Goal: Task Accomplishment & Management: Manage account settings

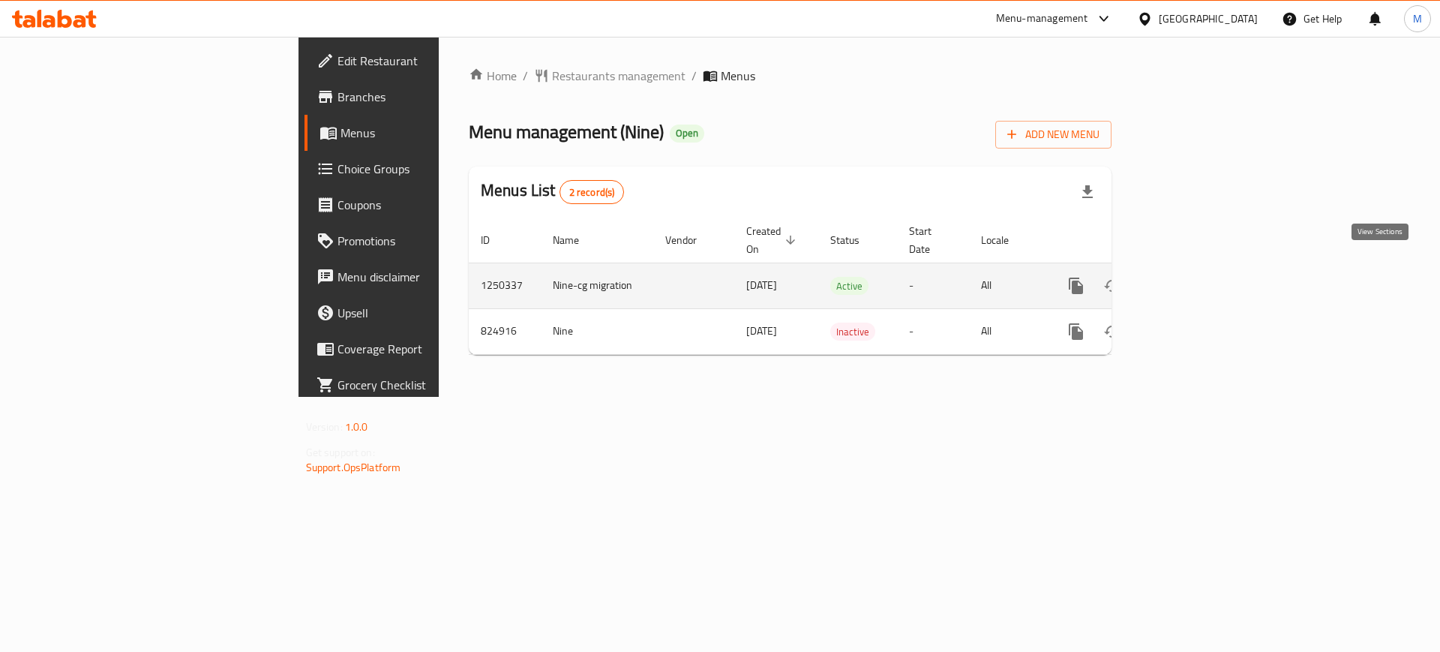
click at [1191, 279] on icon "enhanced table" at bounding box center [1185, 286] width 14 height 14
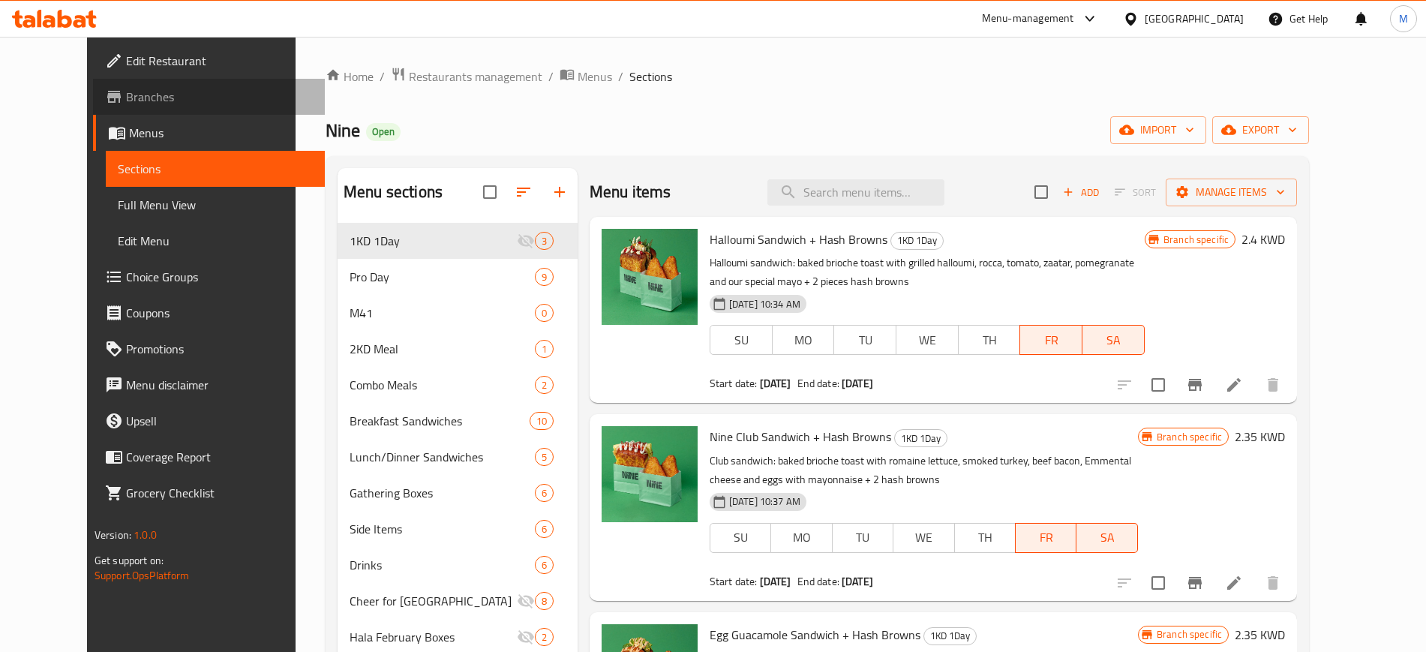
click at [126, 90] on span "Branches" at bounding box center [219, 97] width 187 height 18
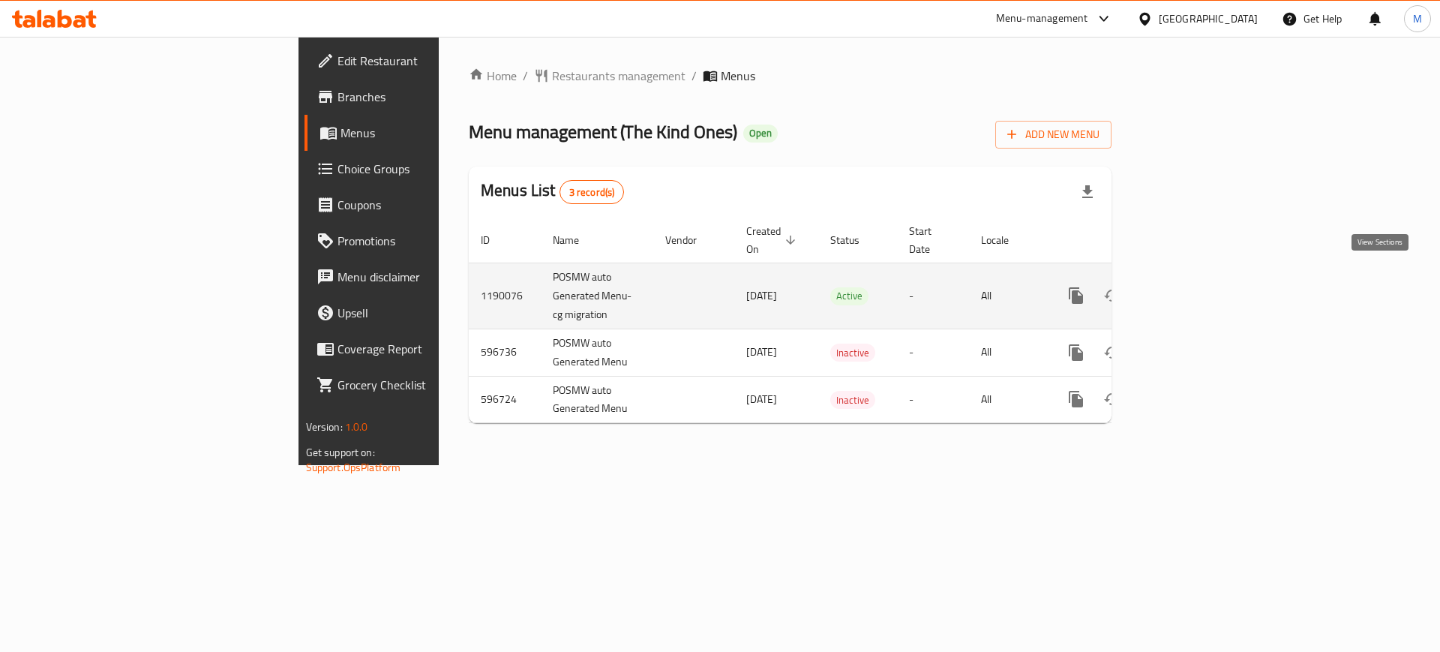
click at [1194, 287] on icon "enhanced table" at bounding box center [1185, 296] width 18 height 18
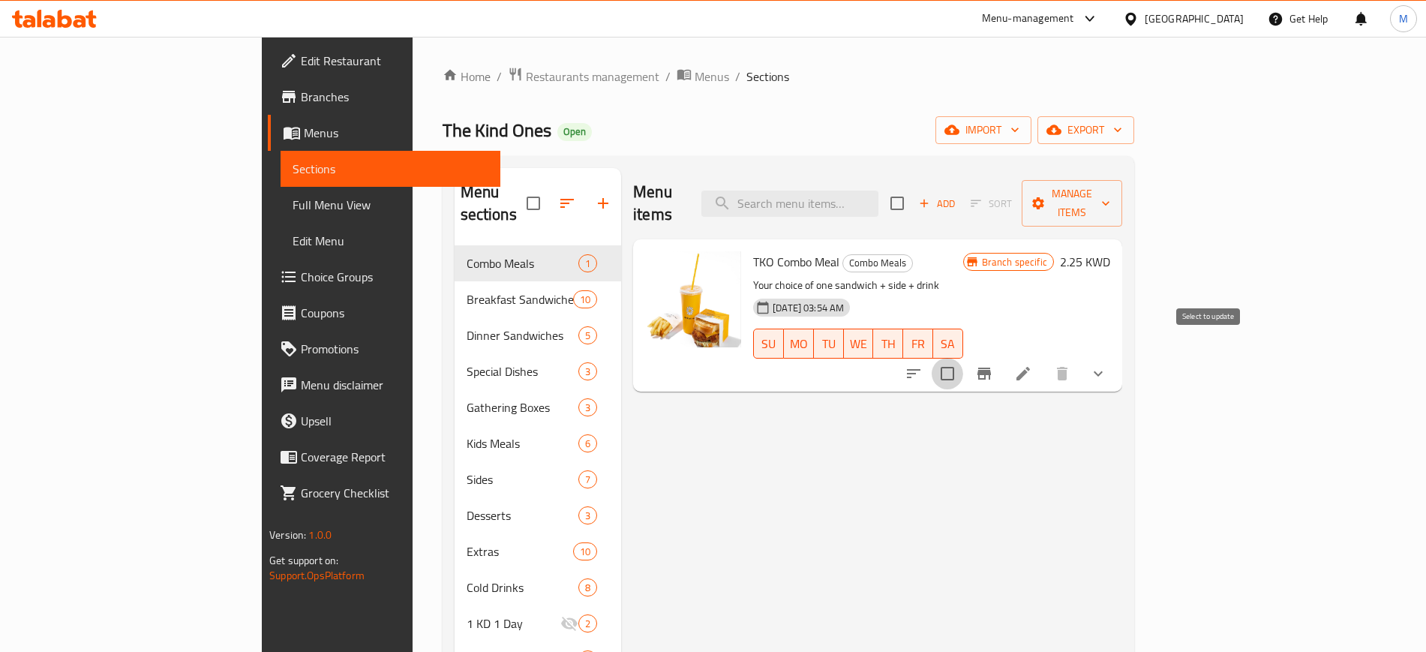
drag, startPoint x: 1205, startPoint y: 363, endPoint x: 1245, endPoint y: 350, distance: 42.7
click at [963, 360] on input "checkbox" at bounding box center [948, 374] width 32 height 32
checkbox input "true"
click at [963, 358] on input "checkbox" at bounding box center [948, 374] width 32 height 32
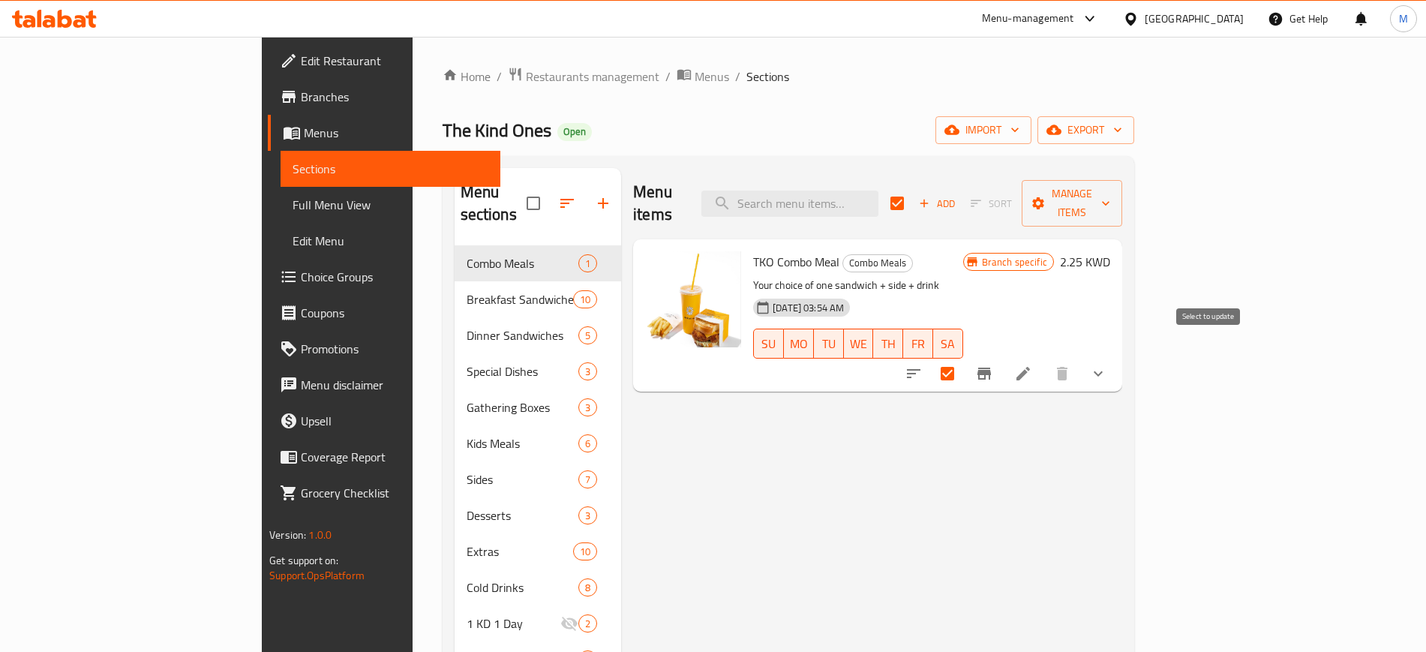
checkbox input "false"
click at [993, 365] on icon "Branch-specific-item" at bounding box center [984, 374] width 18 height 18
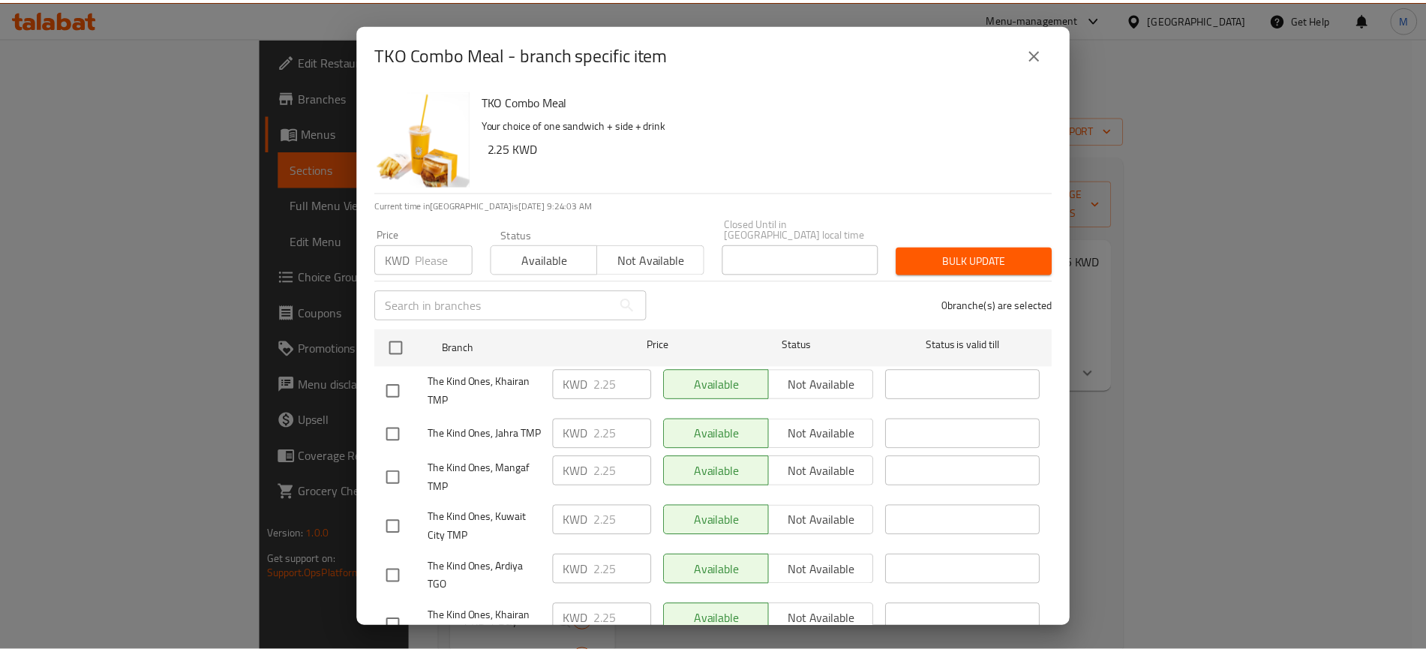
scroll to position [511, 0]
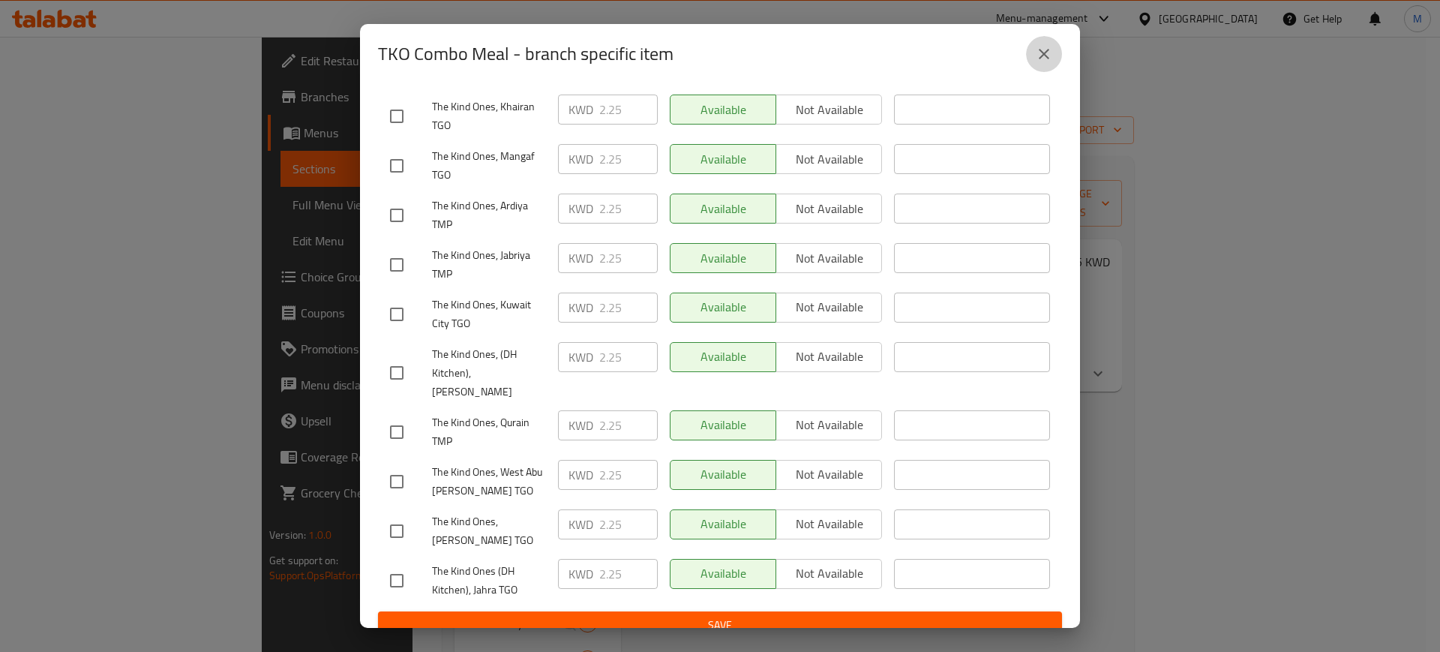
click at [1049, 58] on icon "close" at bounding box center [1044, 54] width 11 height 11
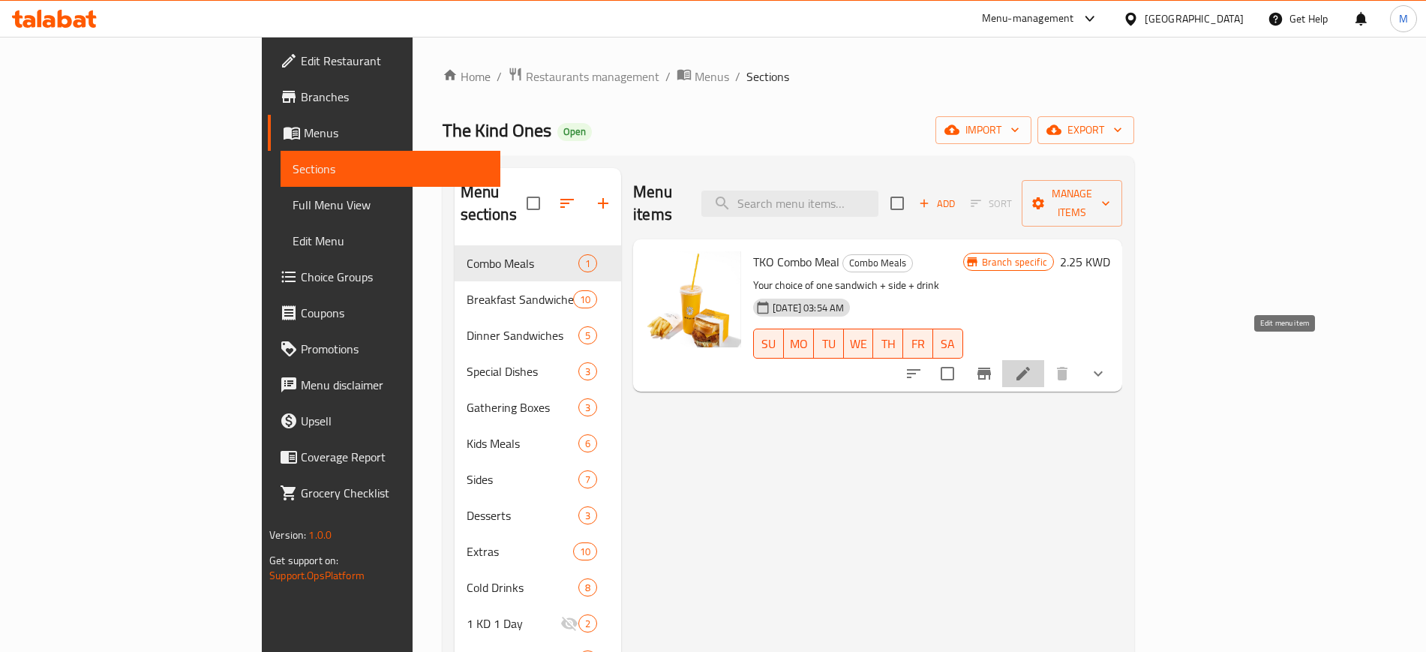
click at [1032, 365] on icon at bounding box center [1023, 374] width 18 height 18
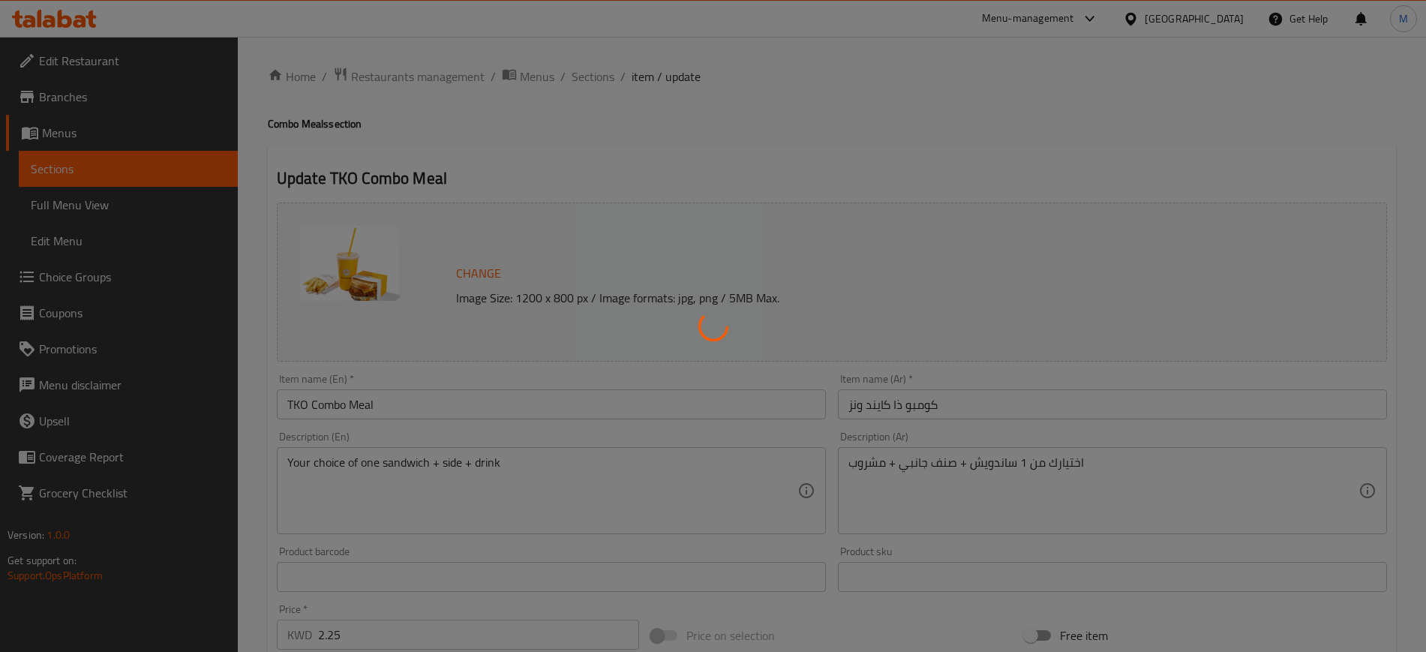
type input "اختيارك من الساندويش"
type input "1"
type input "اختيارك من الطبق الجانبي"
type input "1"
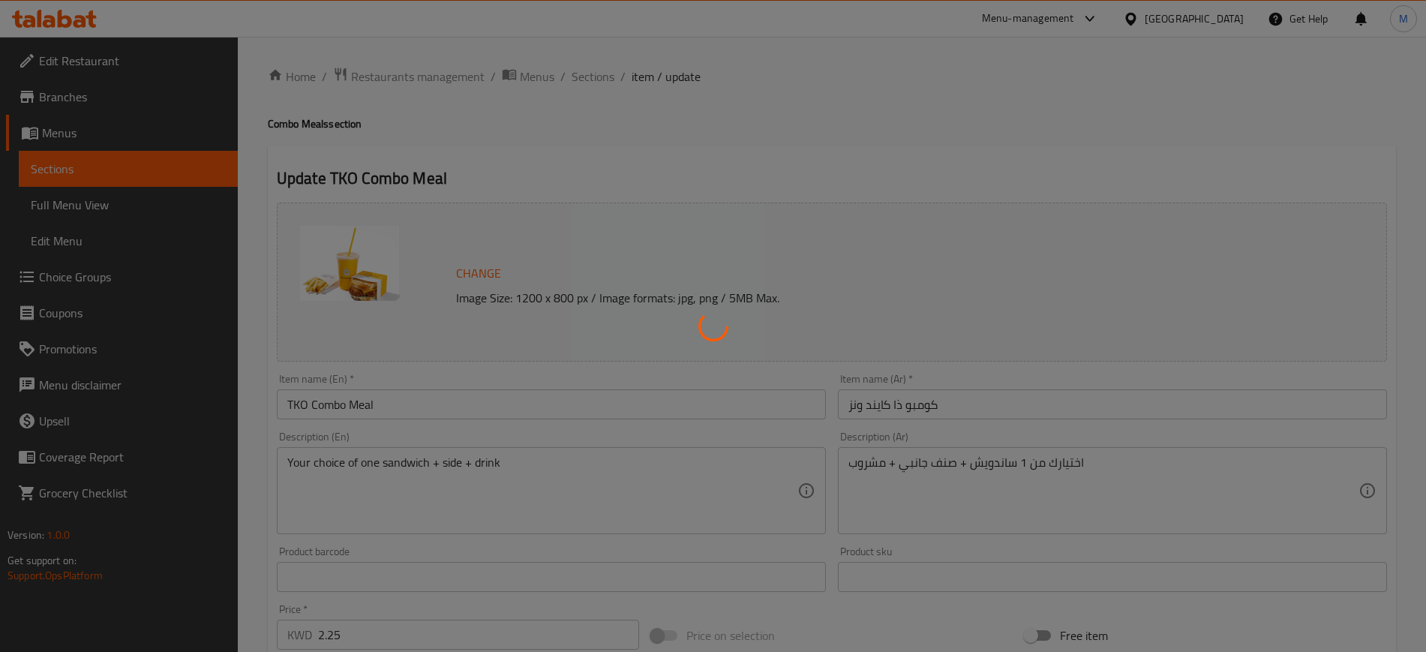
type input "1"
type input "اختيارك من الشراب"
type input "1"
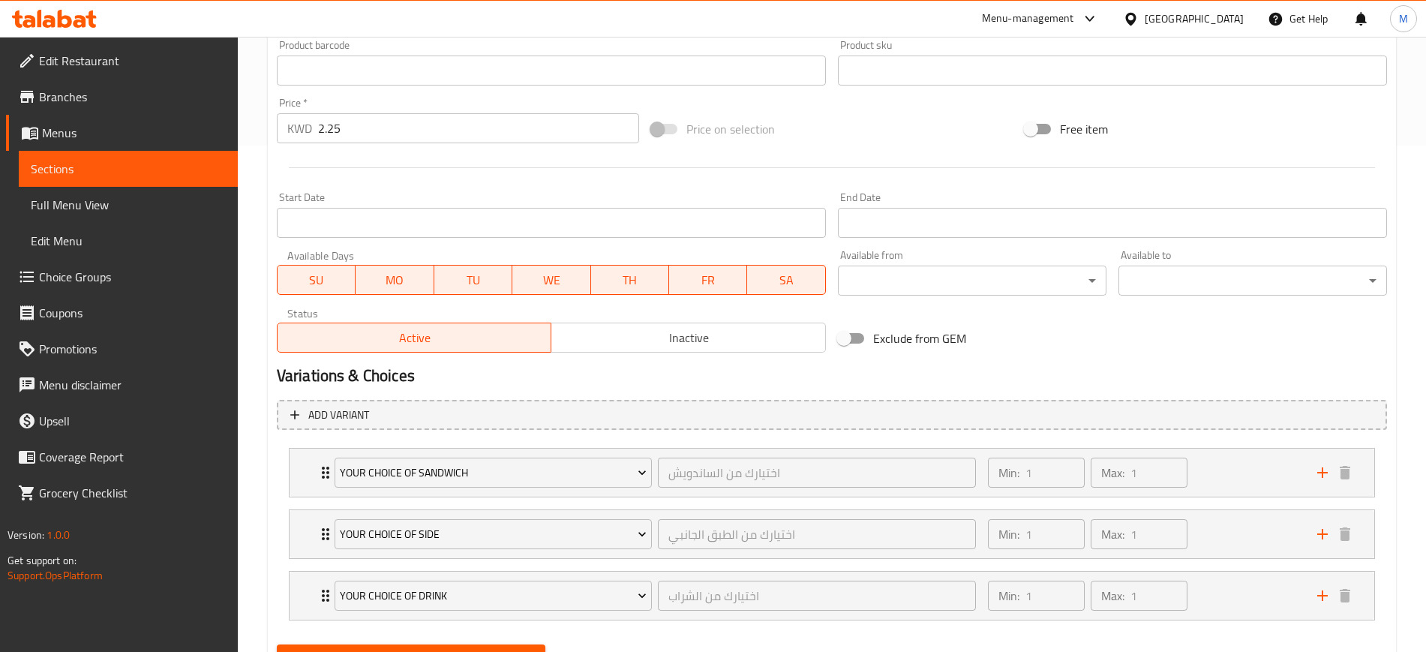
scroll to position [578, 0]
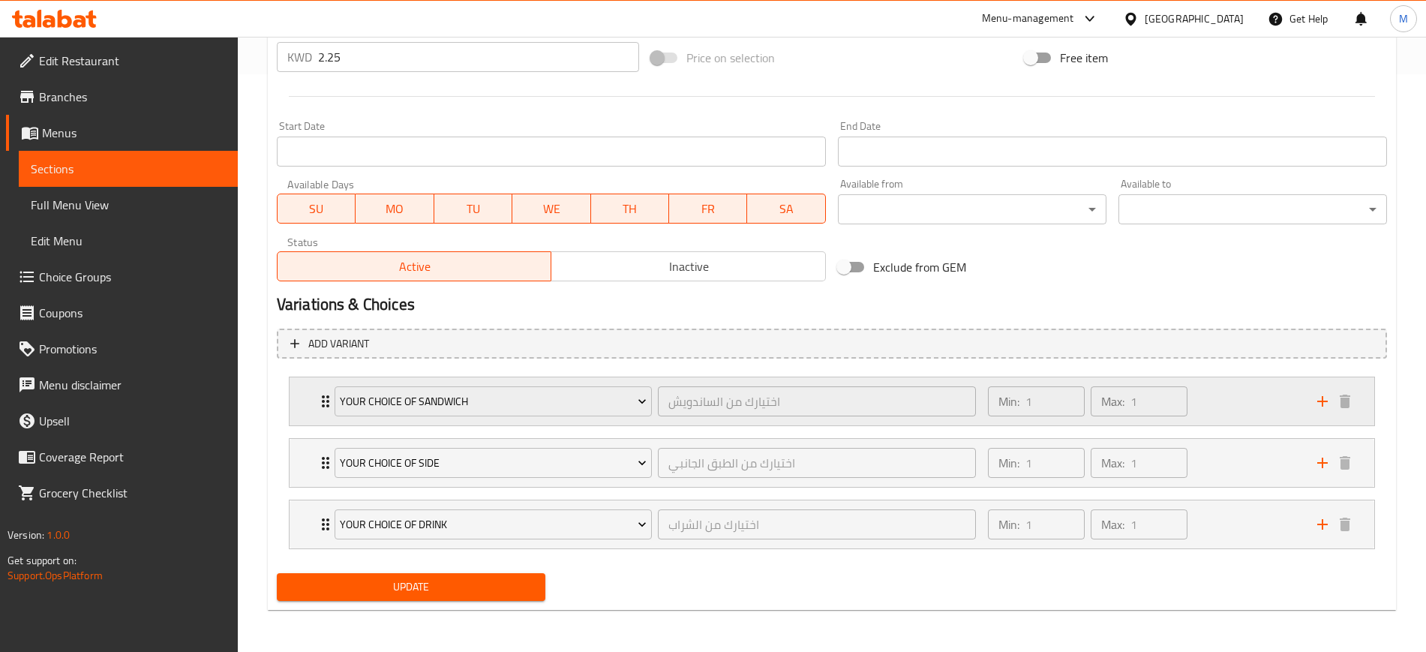
click at [1208, 418] on div "Min: 1 ​ Max: 1 ​" at bounding box center [1143, 401] width 329 height 48
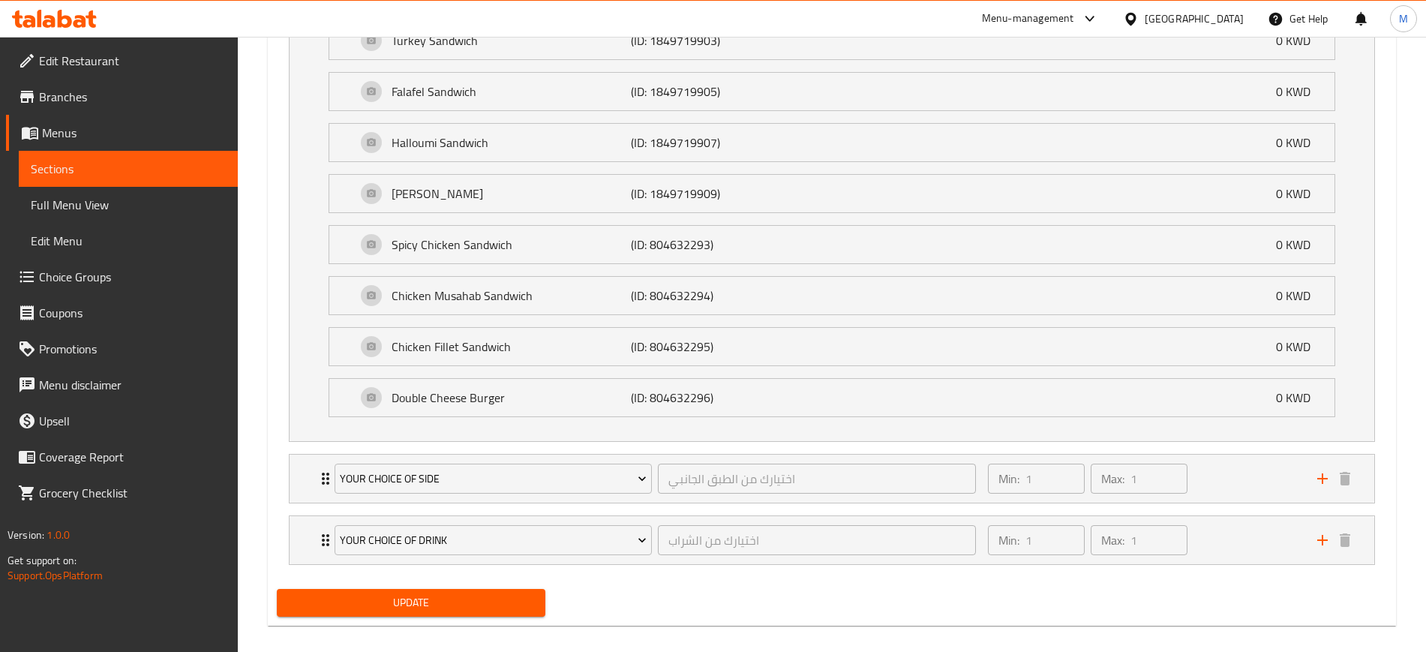
scroll to position [1206, 0]
click at [1222, 493] on div "Min: 1 ​ Max: 1 ​" at bounding box center [1143, 477] width 329 height 48
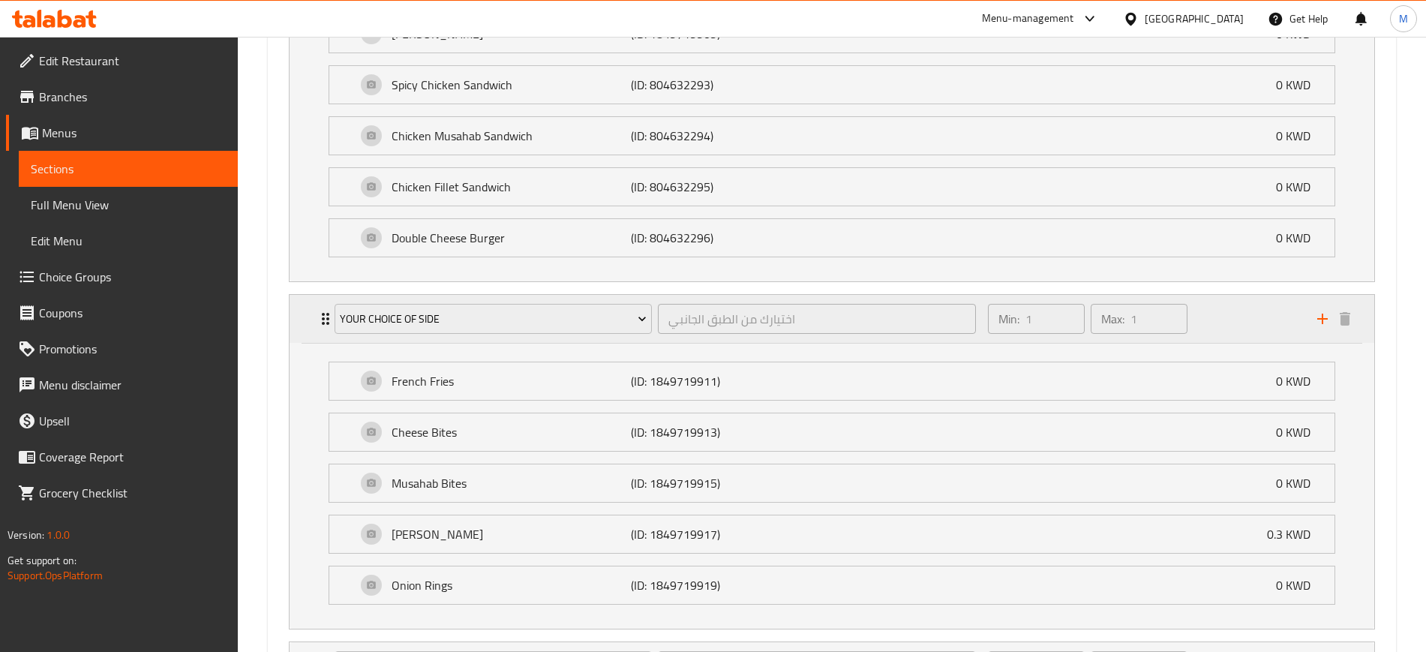
scroll to position [1364, 0]
click at [1258, 323] on div "Min: 1 ​ Max: 1 ​" at bounding box center [1143, 320] width 329 height 48
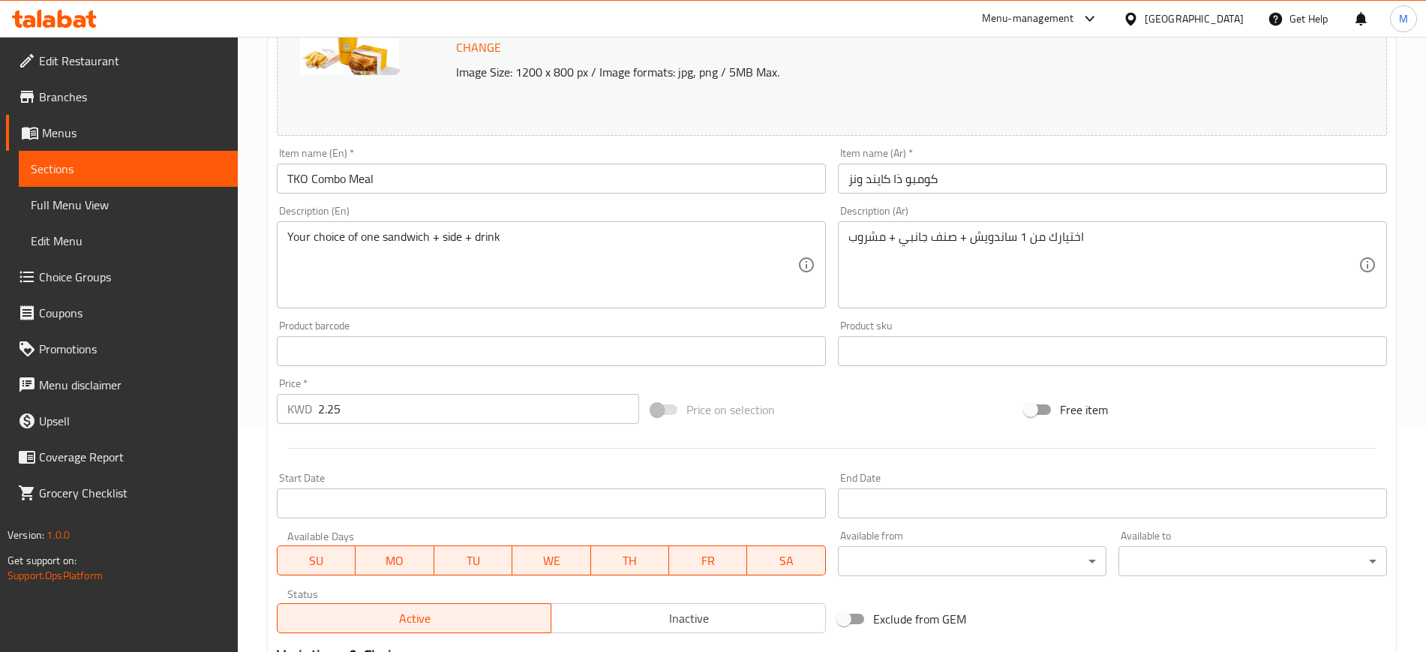
scroll to position [2, 0]
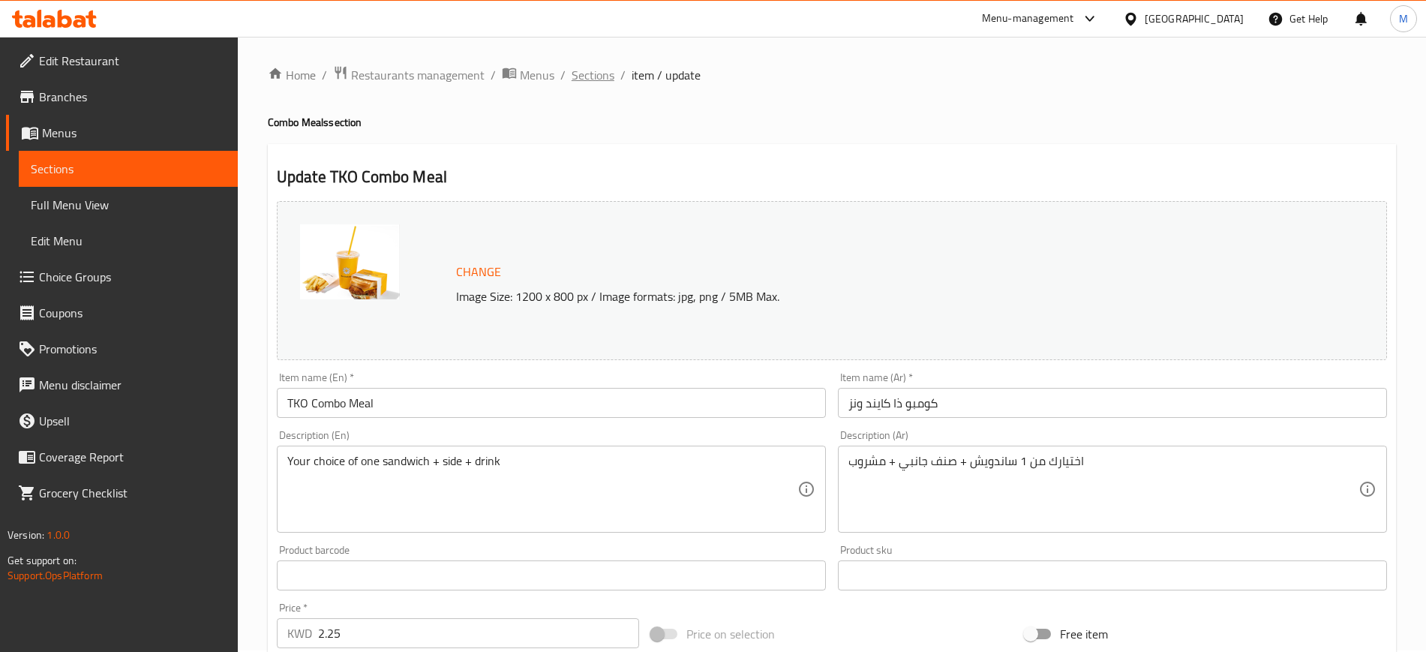
click at [593, 71] on span "Sections" at bounding box center [593, 75] width 43 height 18
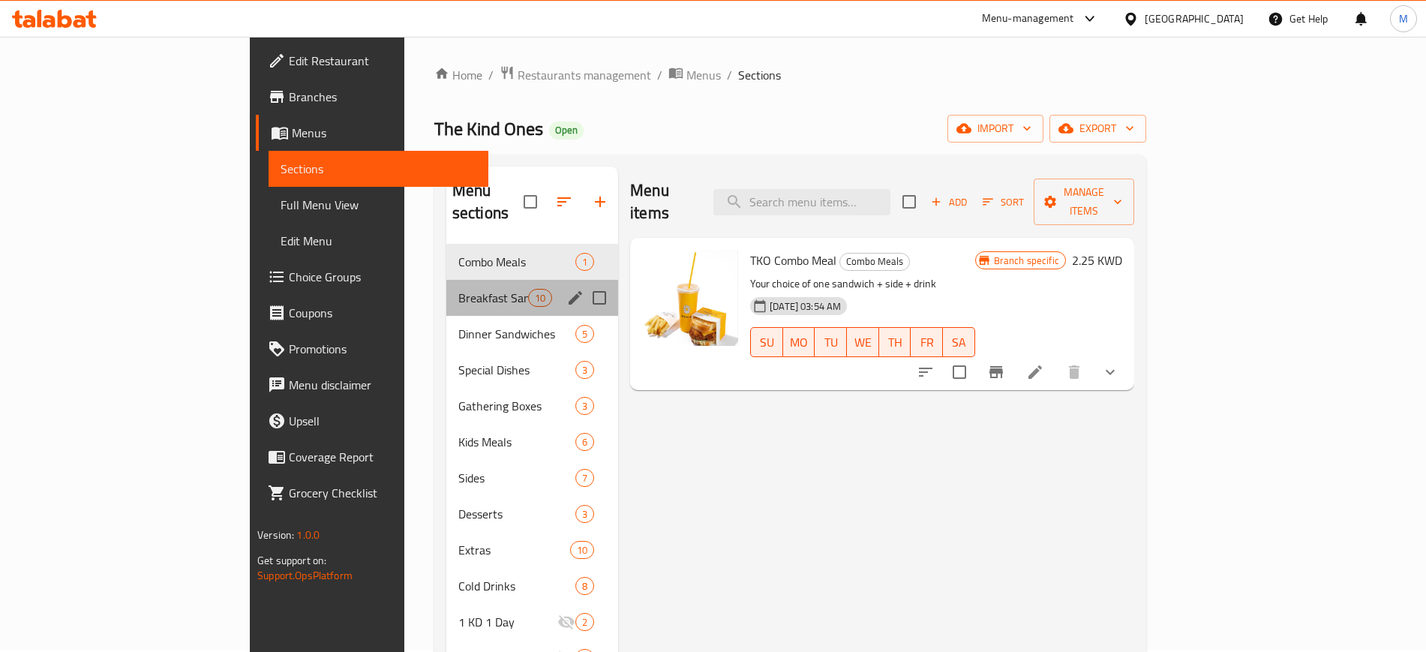
click at [446, 280] on div "Breakfast Sandwiches 10" at bounding box center [532, 298] width 172 height 36
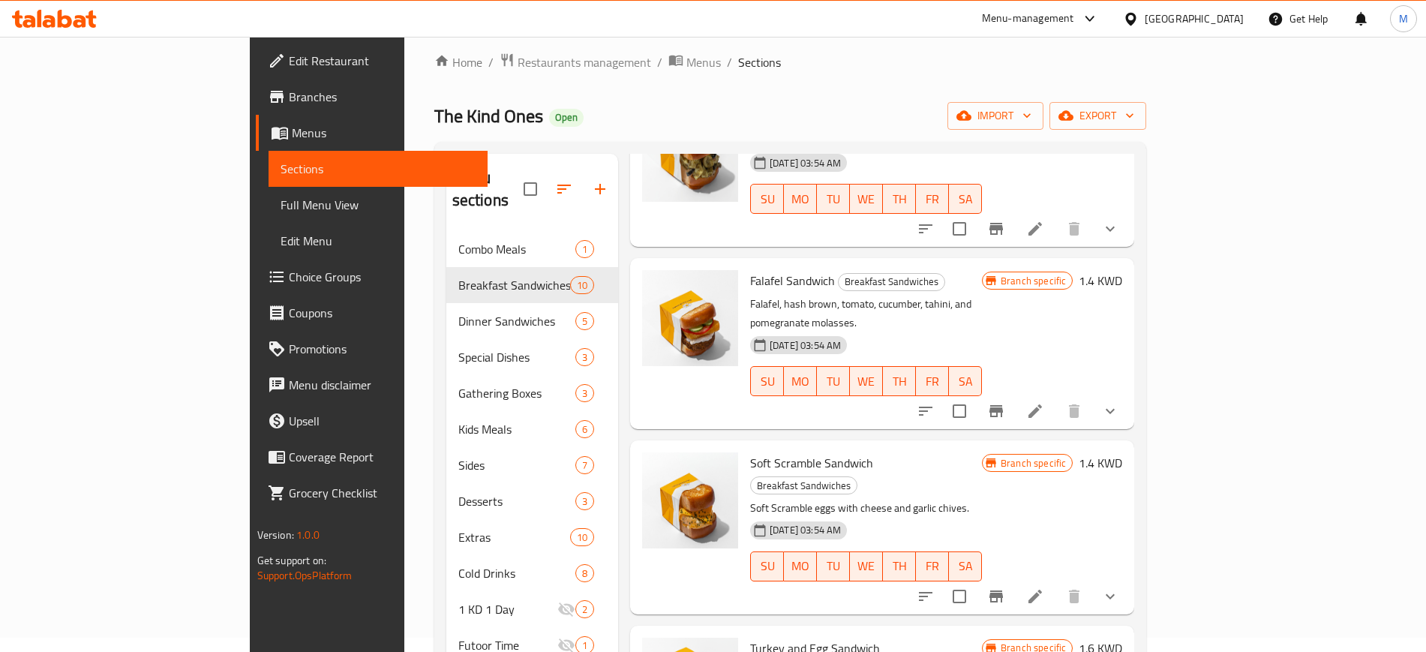
scroll to position [326, 0]
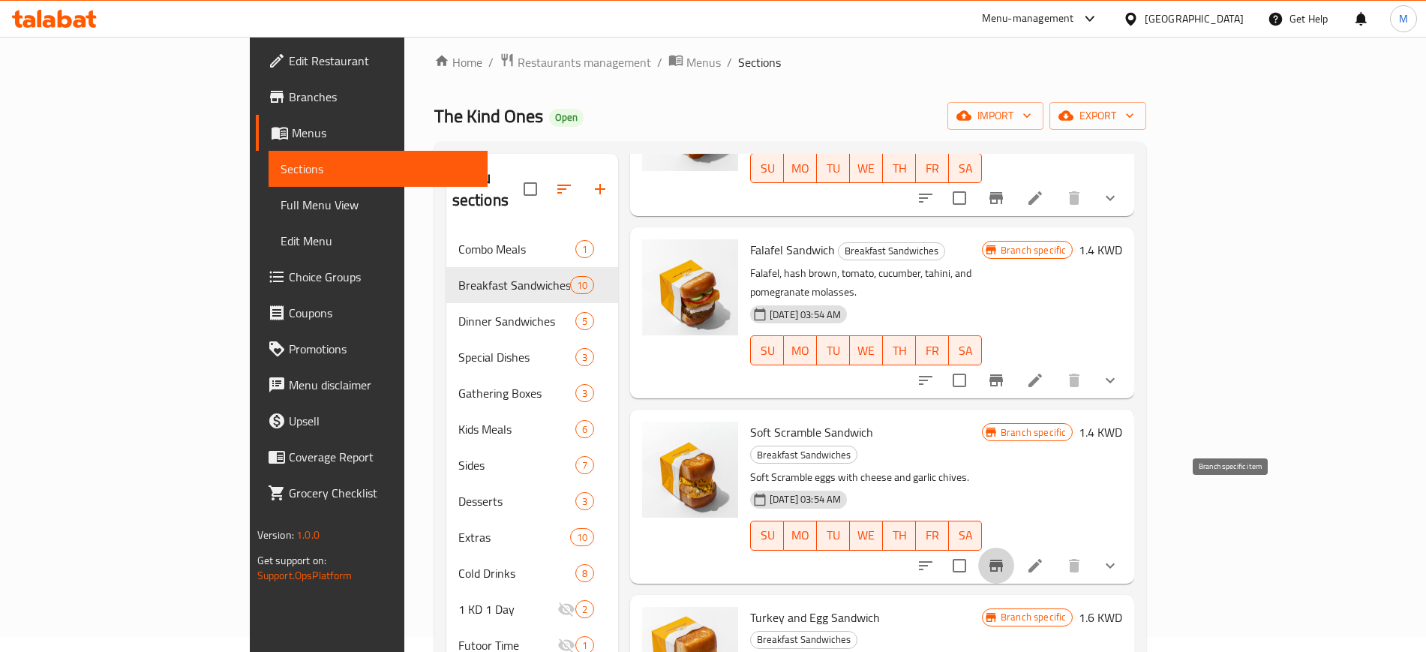
click at [1005, 557] on icon "Branch-specific-item" at bounding box center [996, 566] width 18 height 18
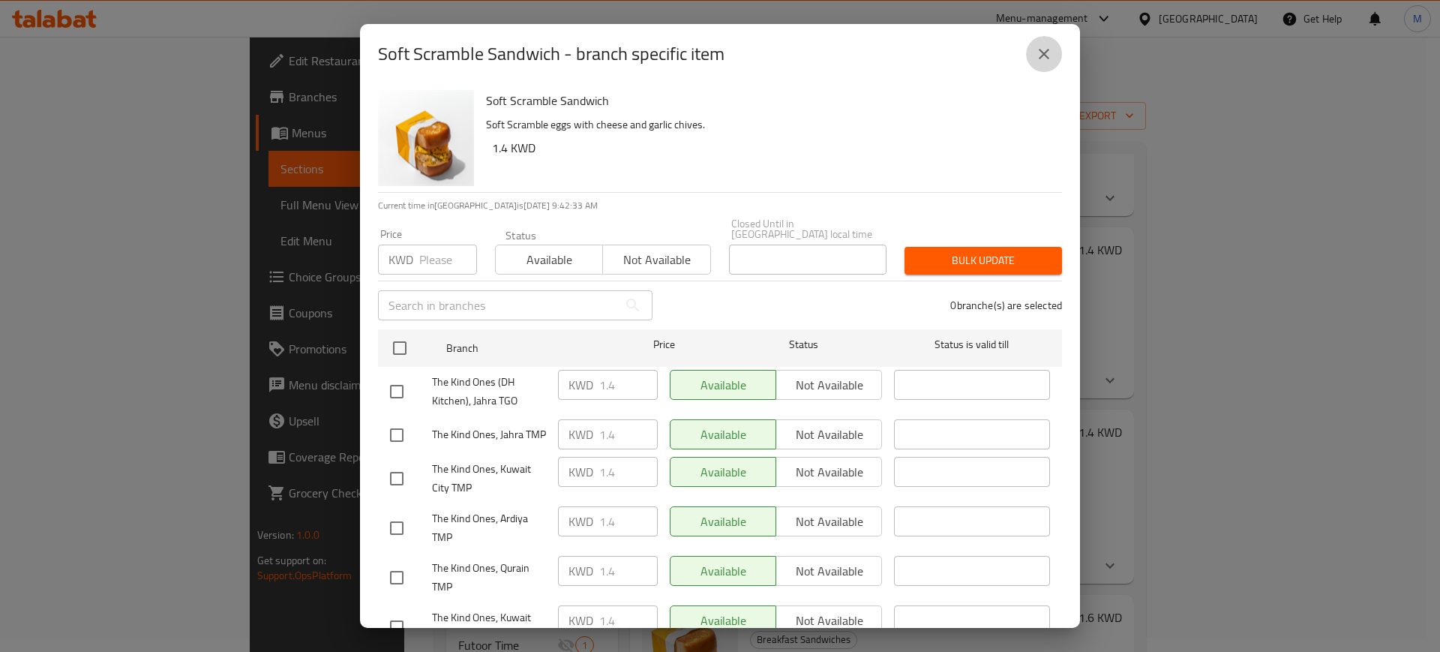
click at [1045, 48] on icon "close" at bounding box center [1044, 54] width 18 height 18
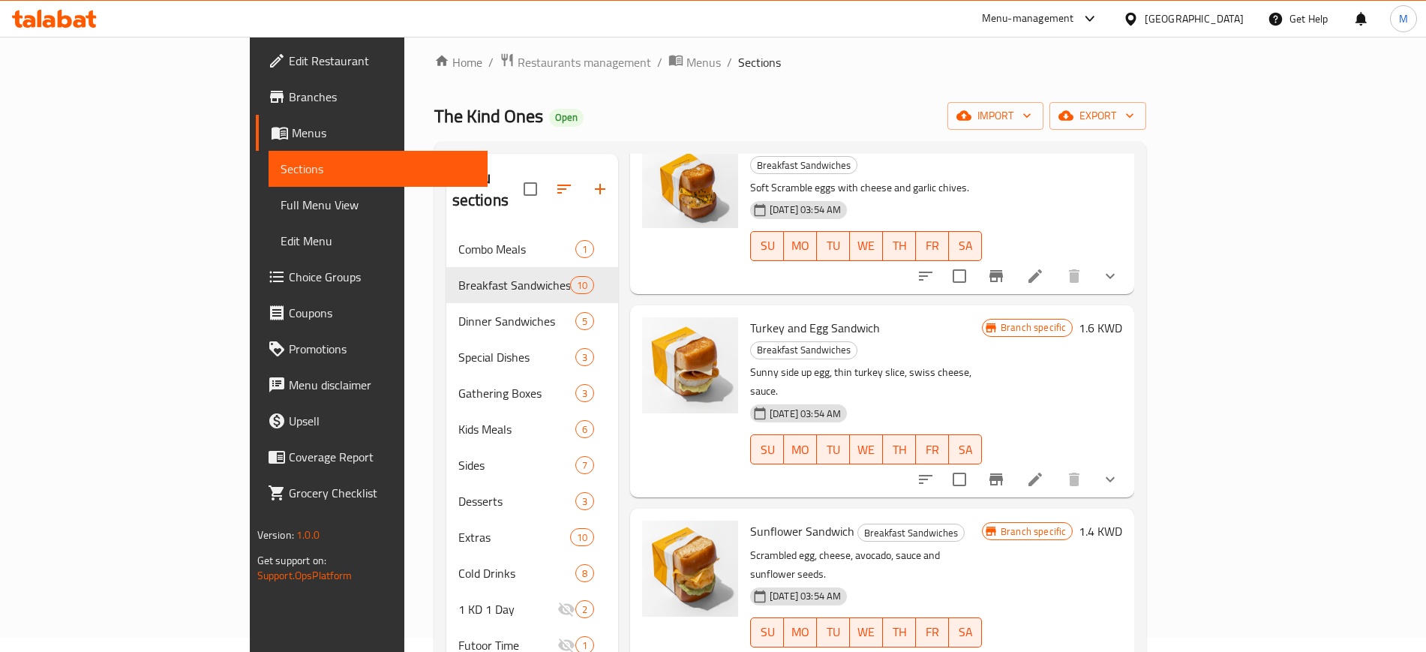
scroll to position [623, 0]
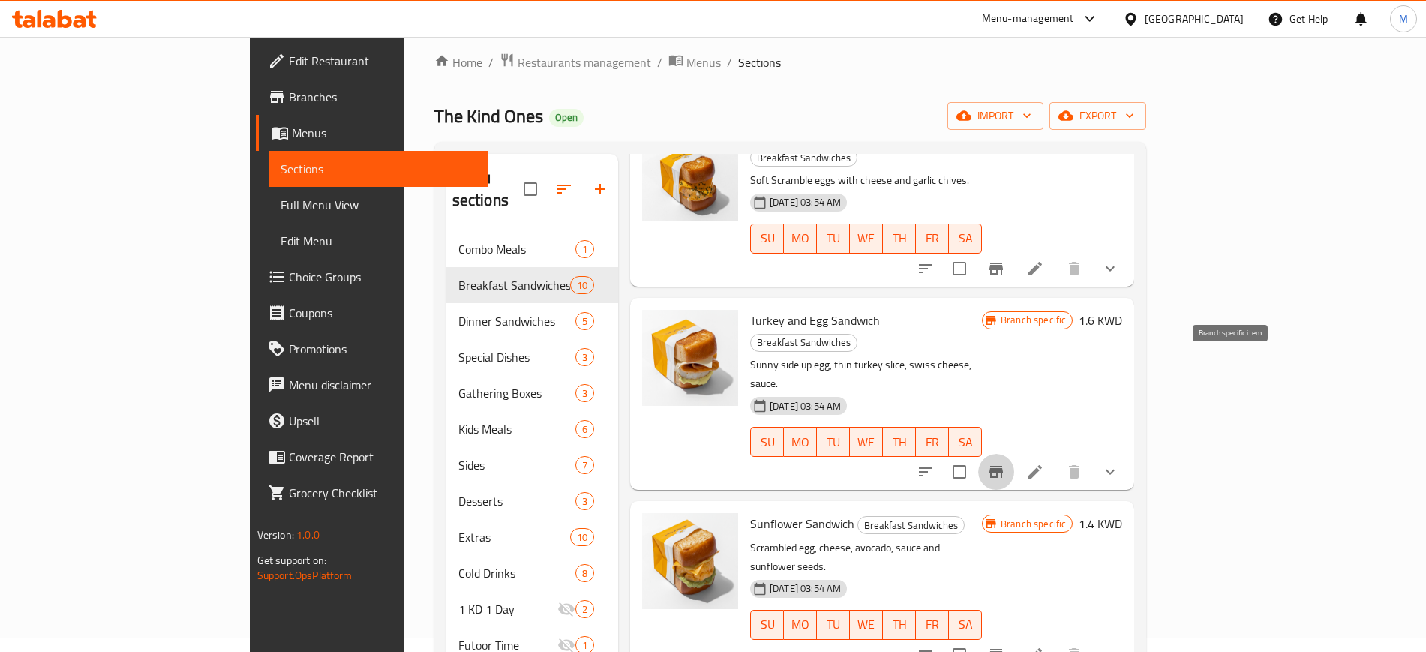
click at [1005, 463] on icon "Branch-specific-item" at bounding box center [996, 472] width 18 height 18
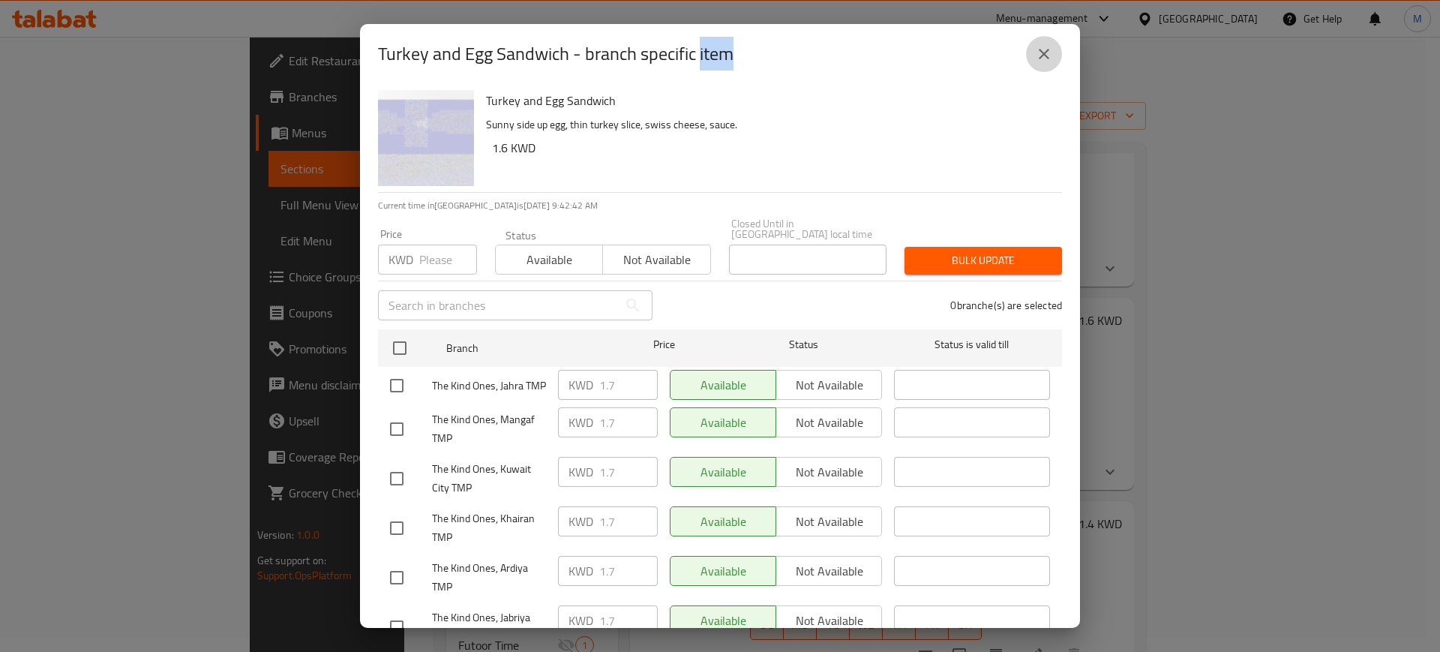
click at [1047, 53] on icon "close" at bounding box center [1044, 54] width 18 height 18
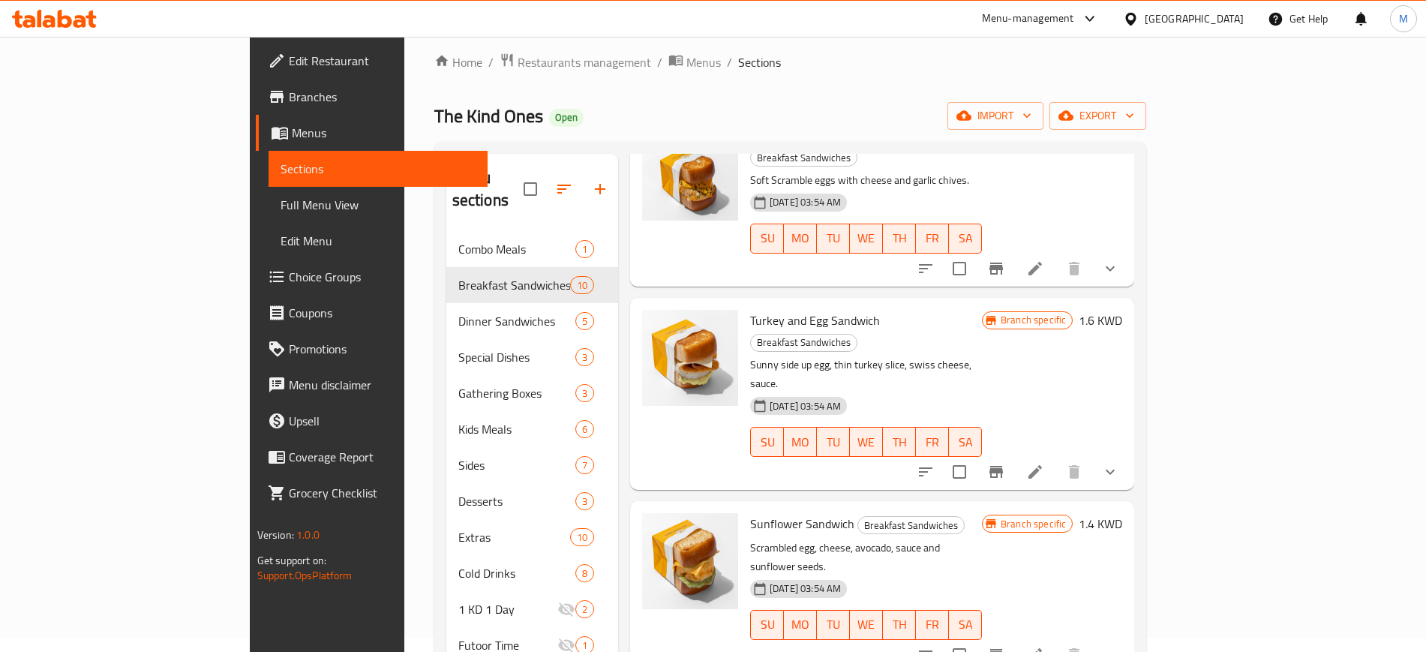
scroll to position [752, 0]
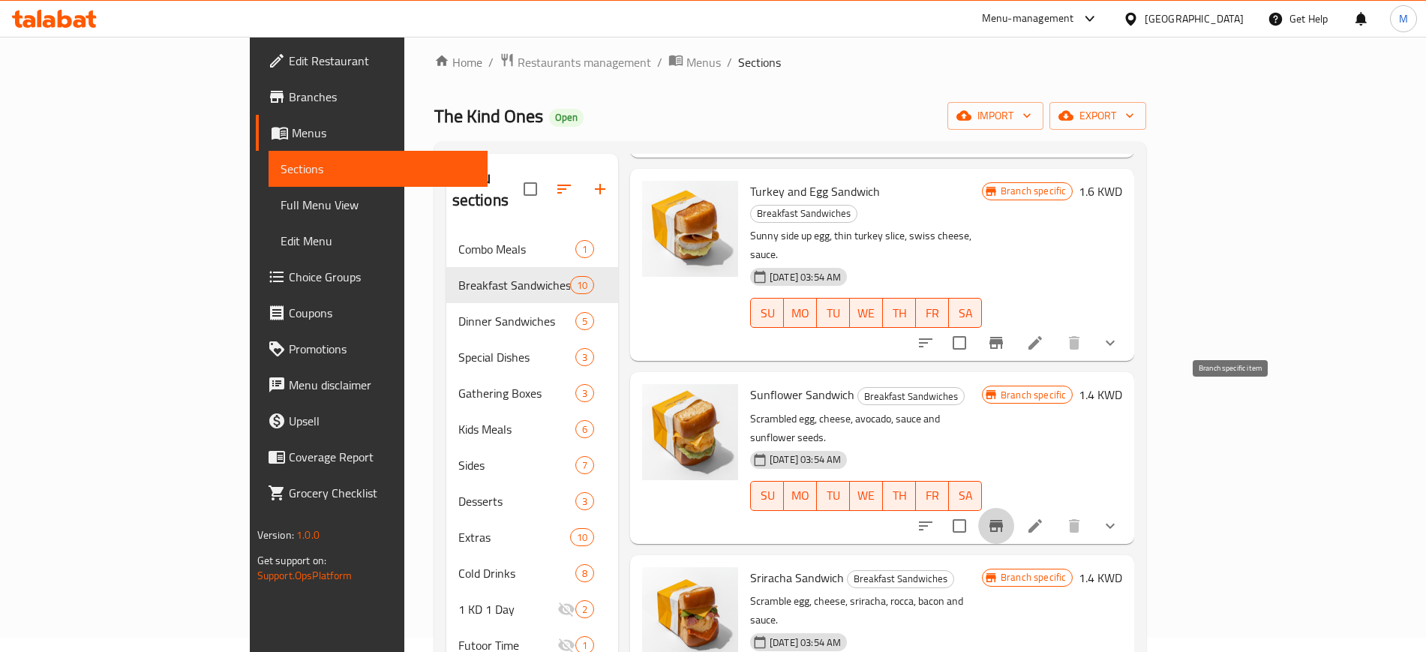
click at [1014, 508] on button "Branch-specific-item" at bounding box center [996, 526] width 36 height 36
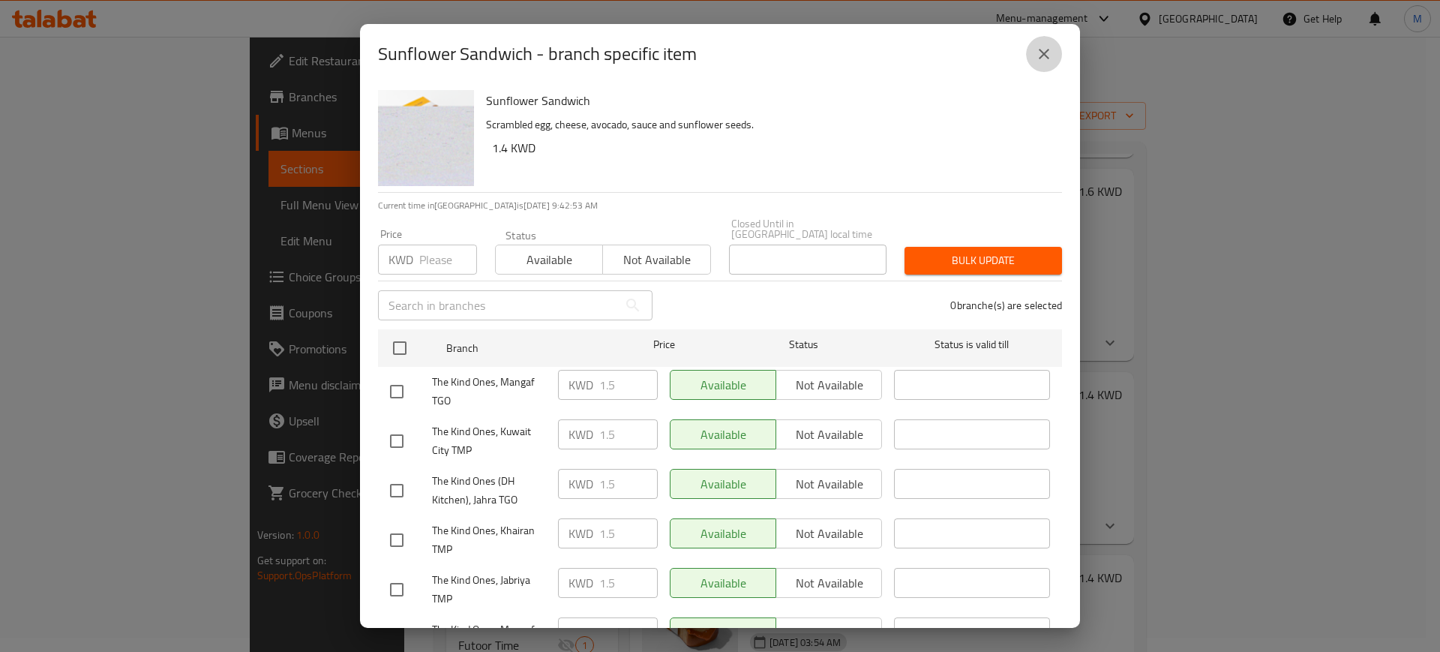
click at [1047, 41] on button "close" at bounding box center [1044, 54] width 36 height 36
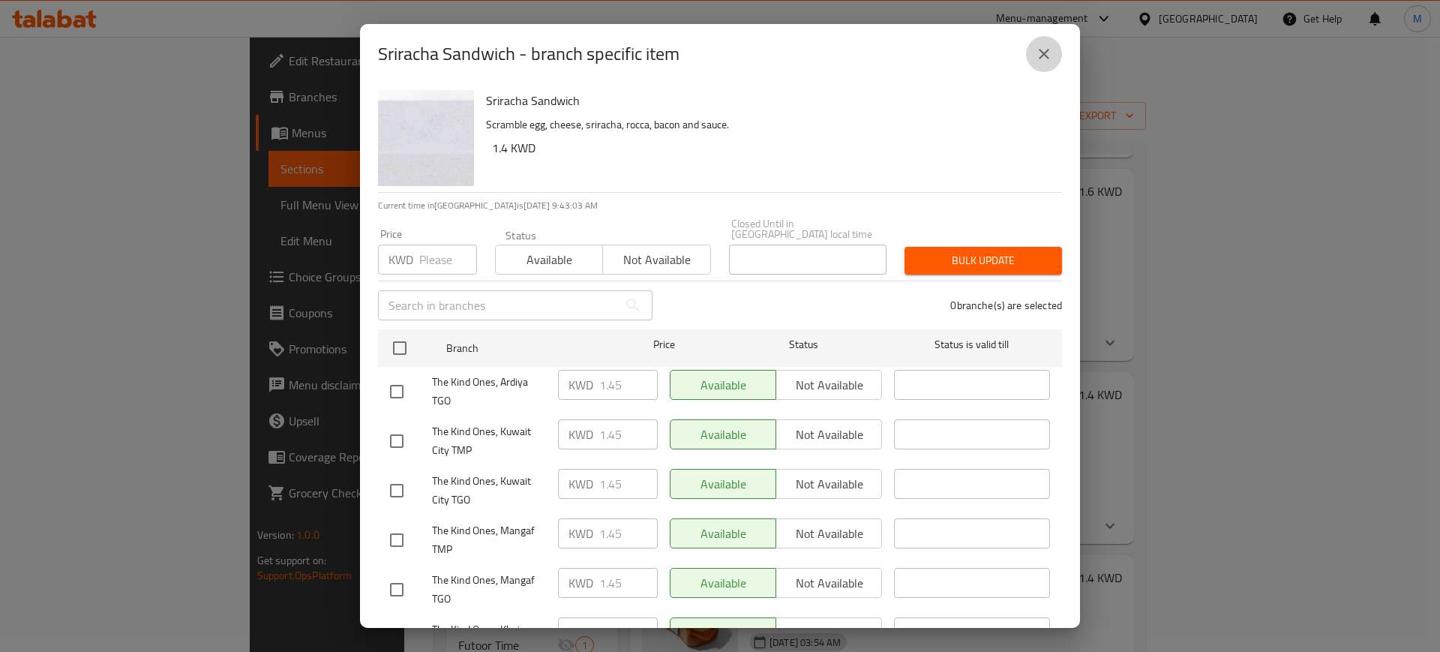
click at [1053, 59] on icon "close" at bounding box center [1044, 54] width 18 height 18
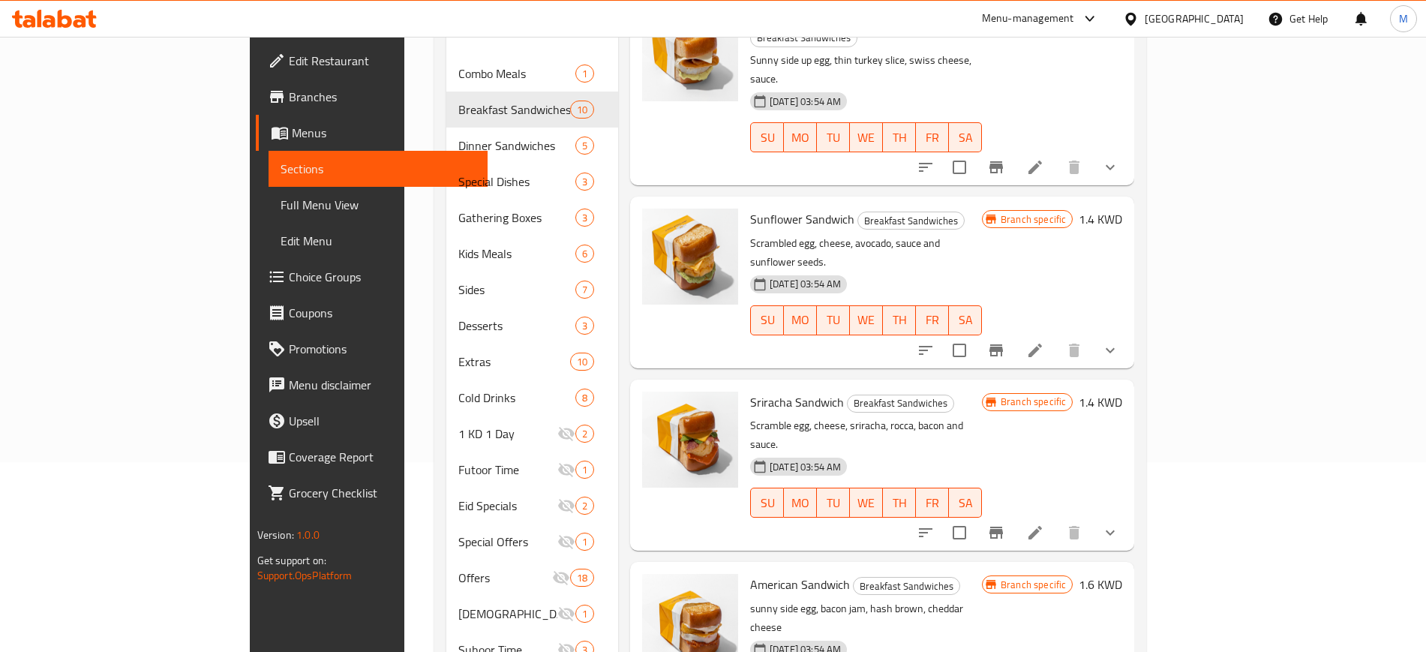
scroll to position [251, 0]
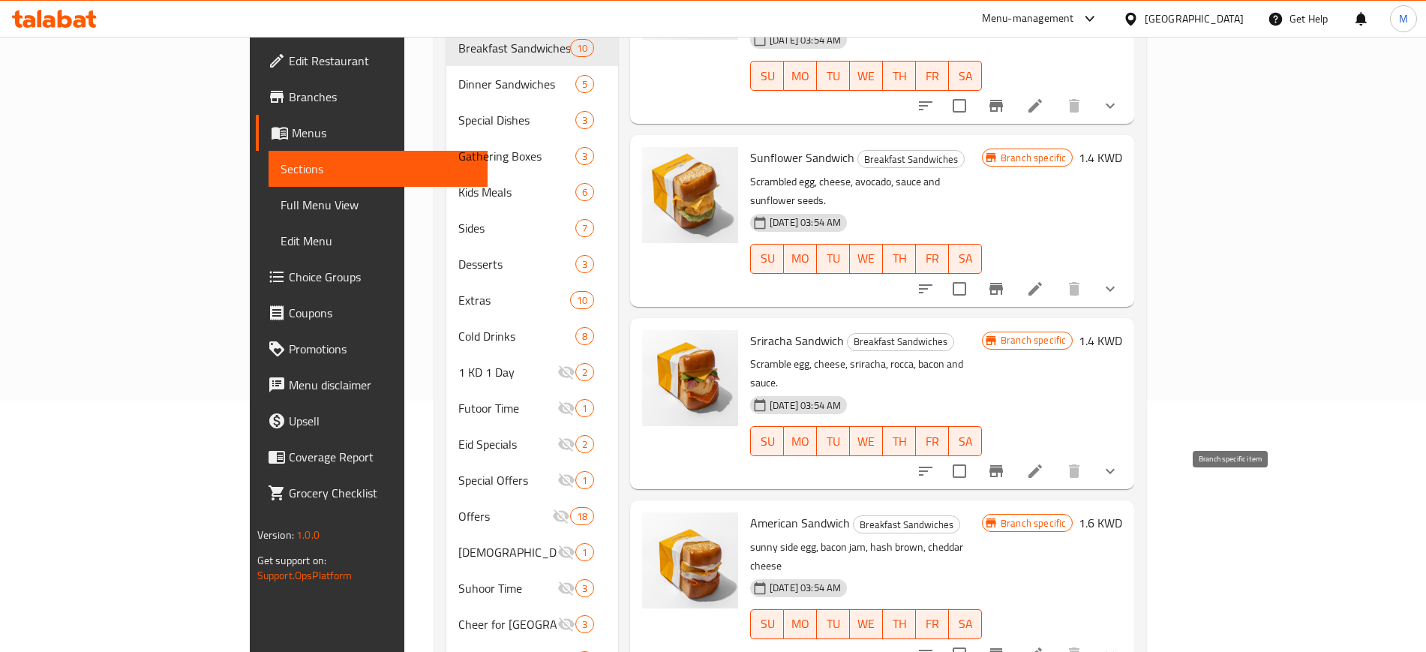
click at [1005, 645] on icon "Branch-specific-item" at bounding box center [996, 654] width 18 height 18
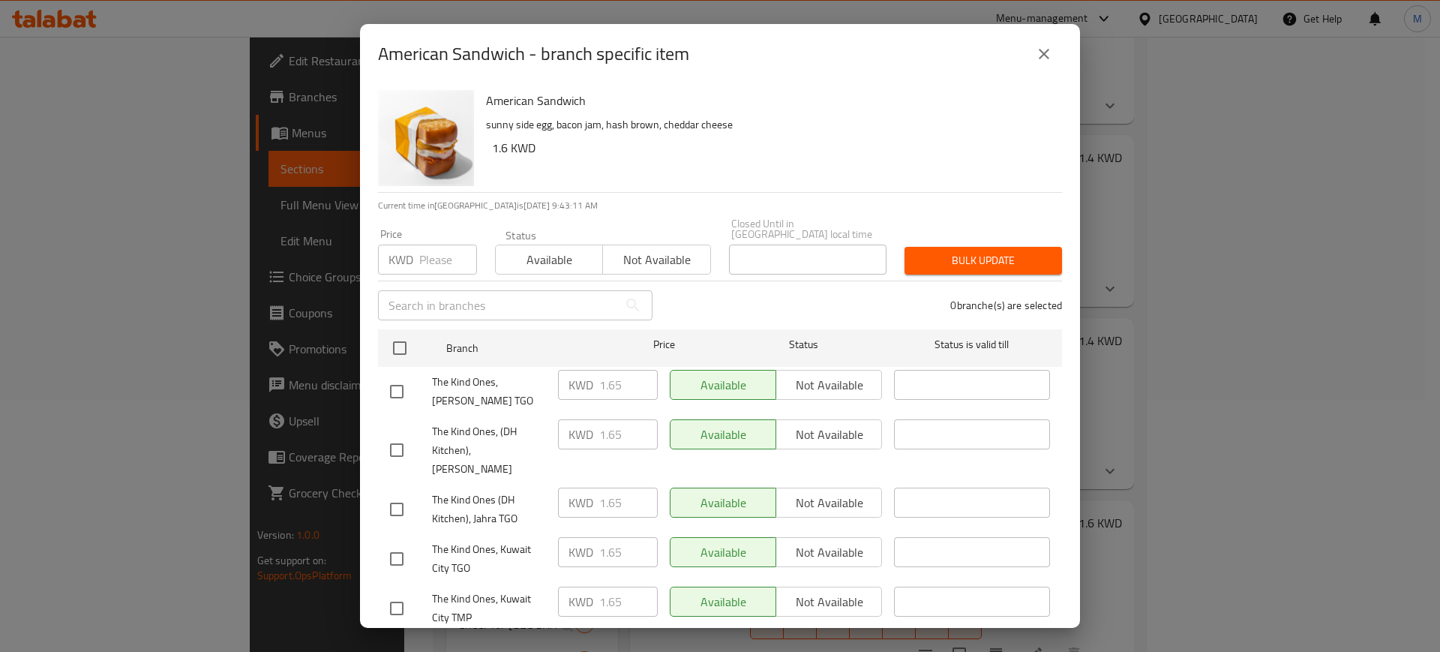
click at [1043, 51] on icon "close" at bounding box center [1044, 54] width 11 height 11
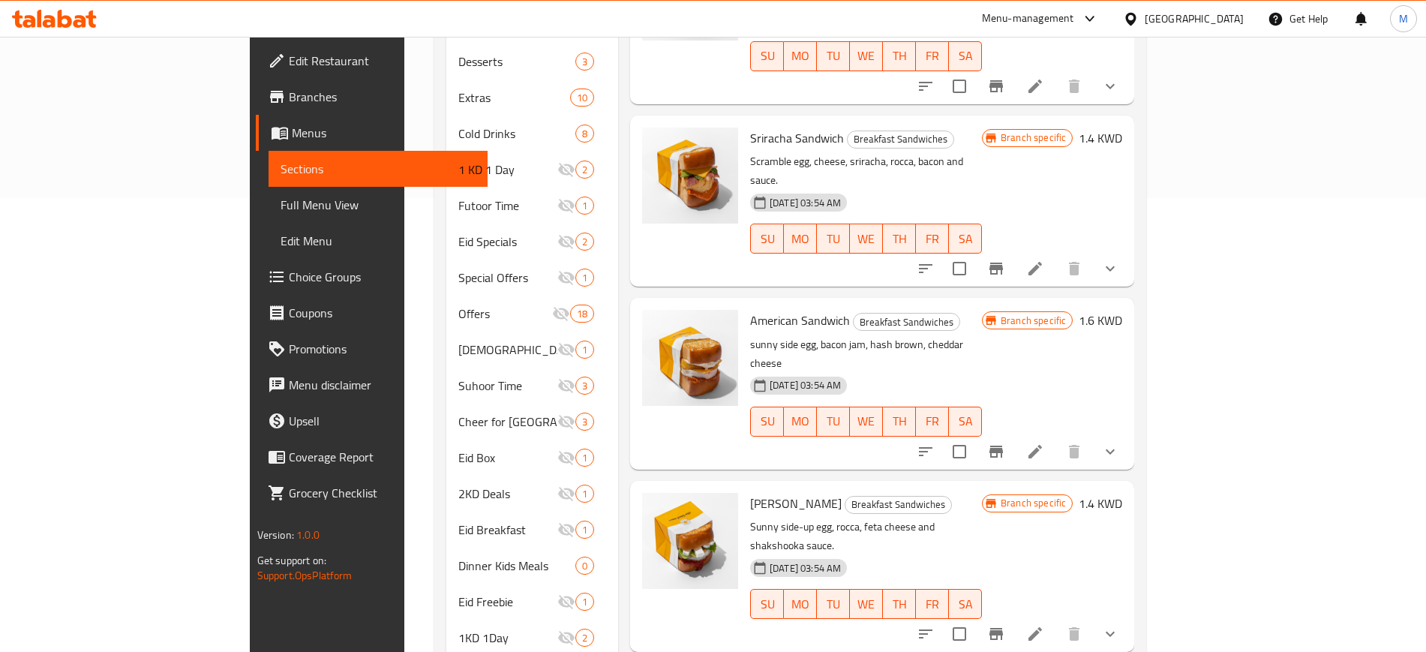
scroll to position [483, 0]
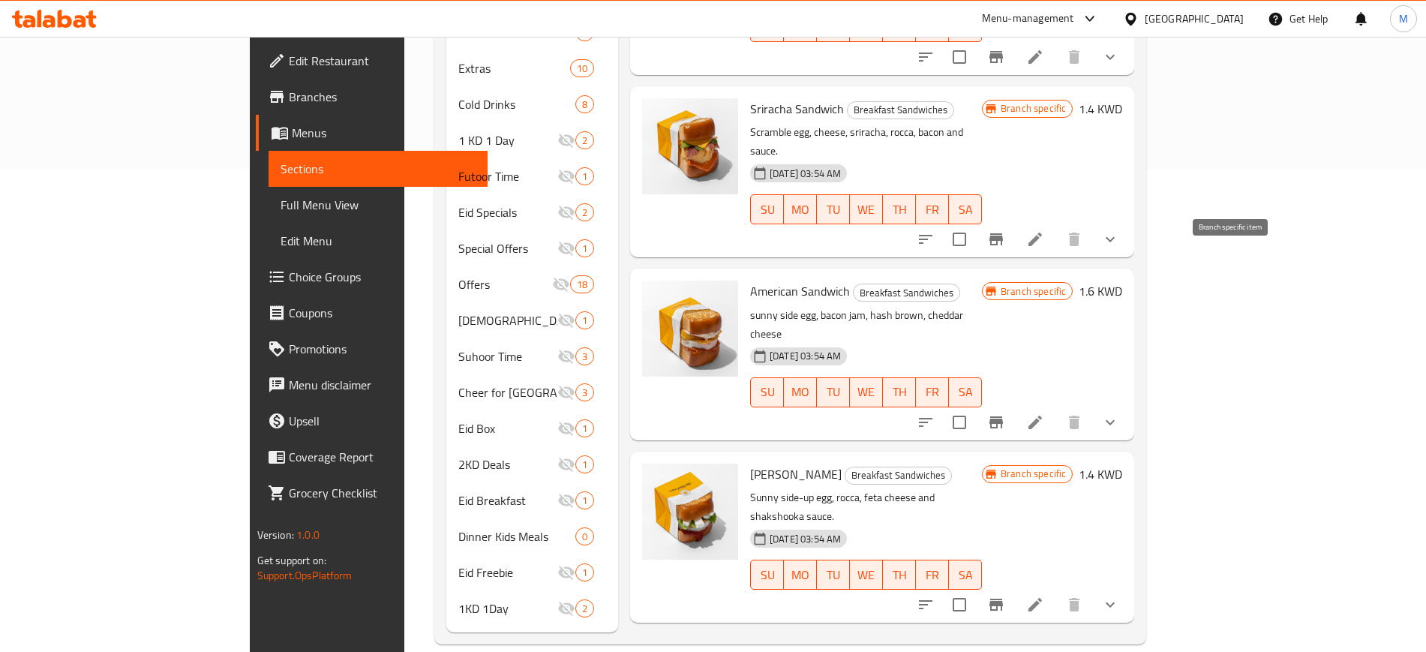
click at [1003, 416] on icon "Branch-specific-item" at bounding box center [997, 422] width 14 height 12
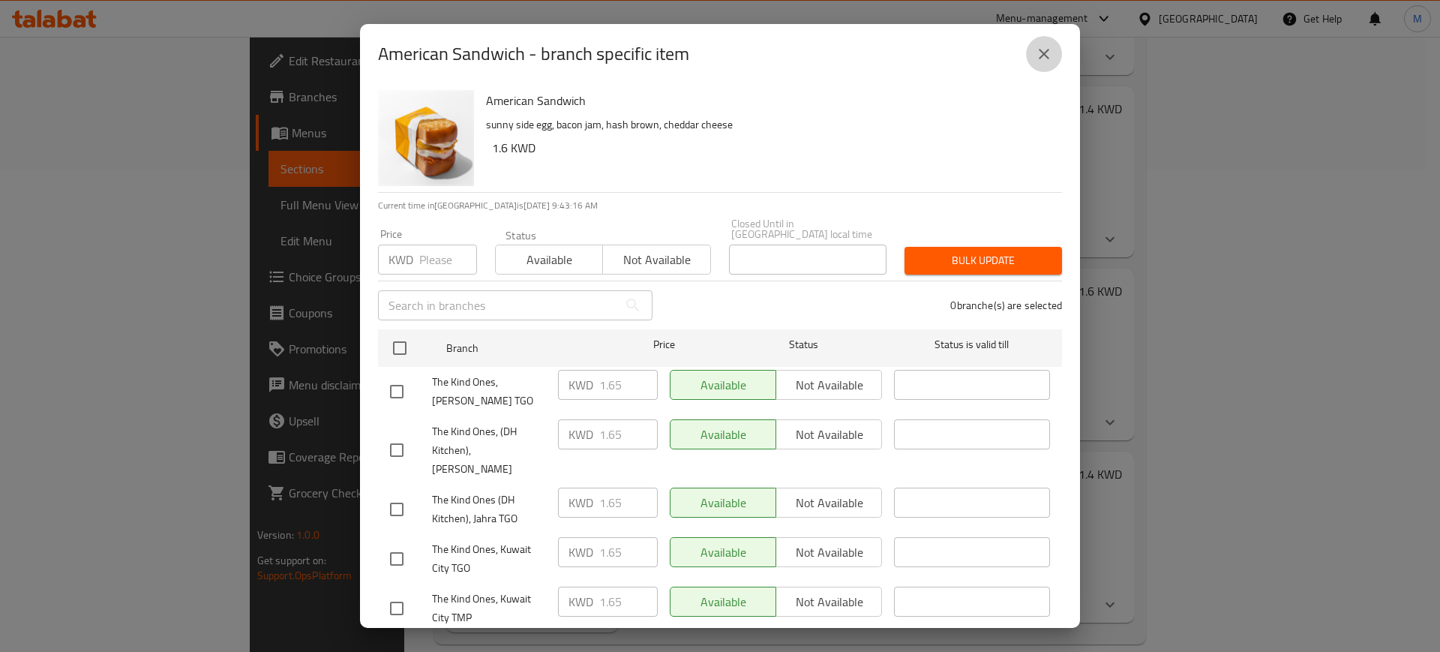
click at [1050, 67] on button "close" at bounding box center [1044, 54] width 36 height 36
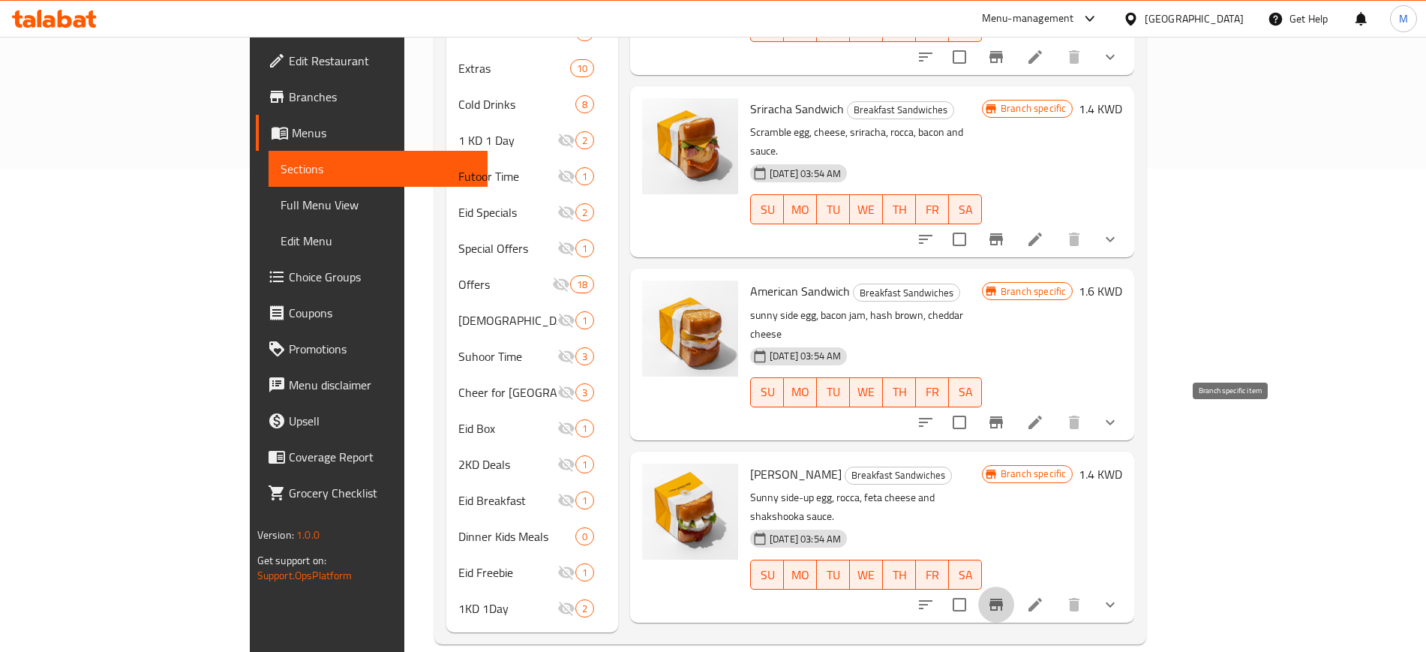
click at [1003, 599] on icon "Branch-specific-item" at bounding box center [997, 605] width 14 height 12
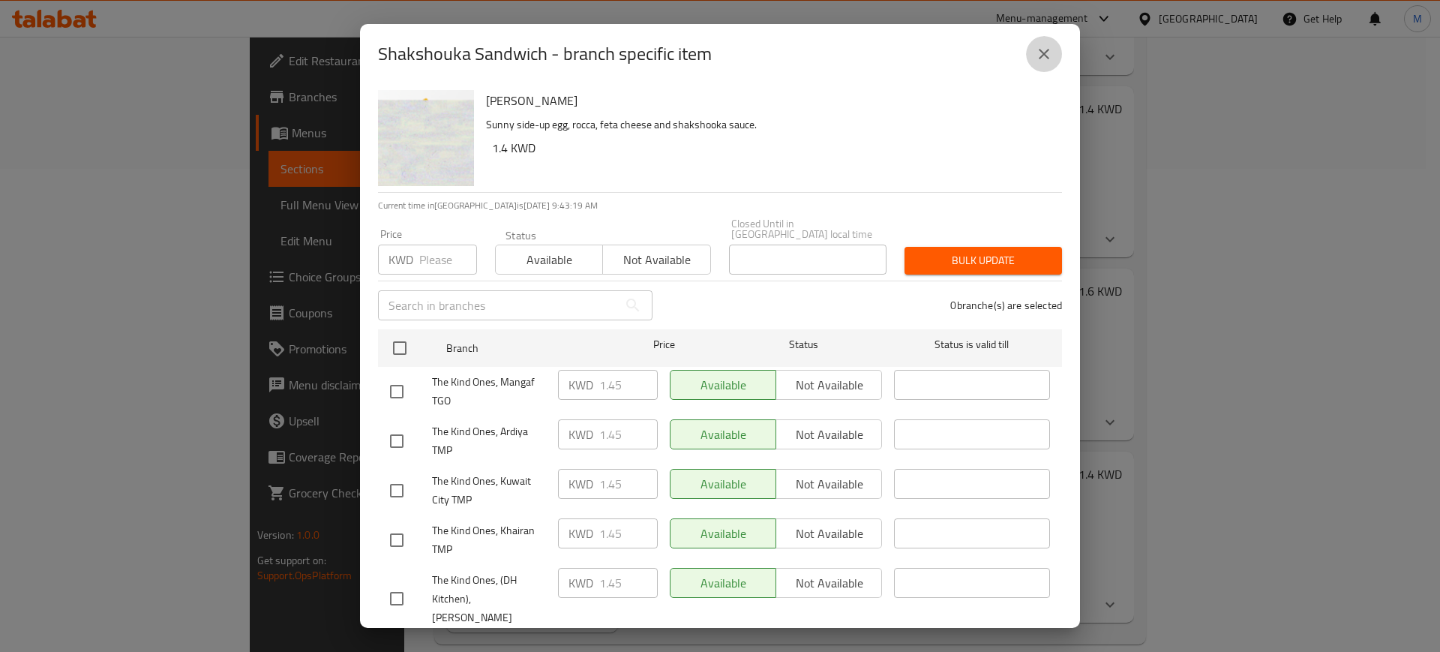
click at [1039, 57] on icon "close" at bounding box center [1044, 54] width 18 height 18
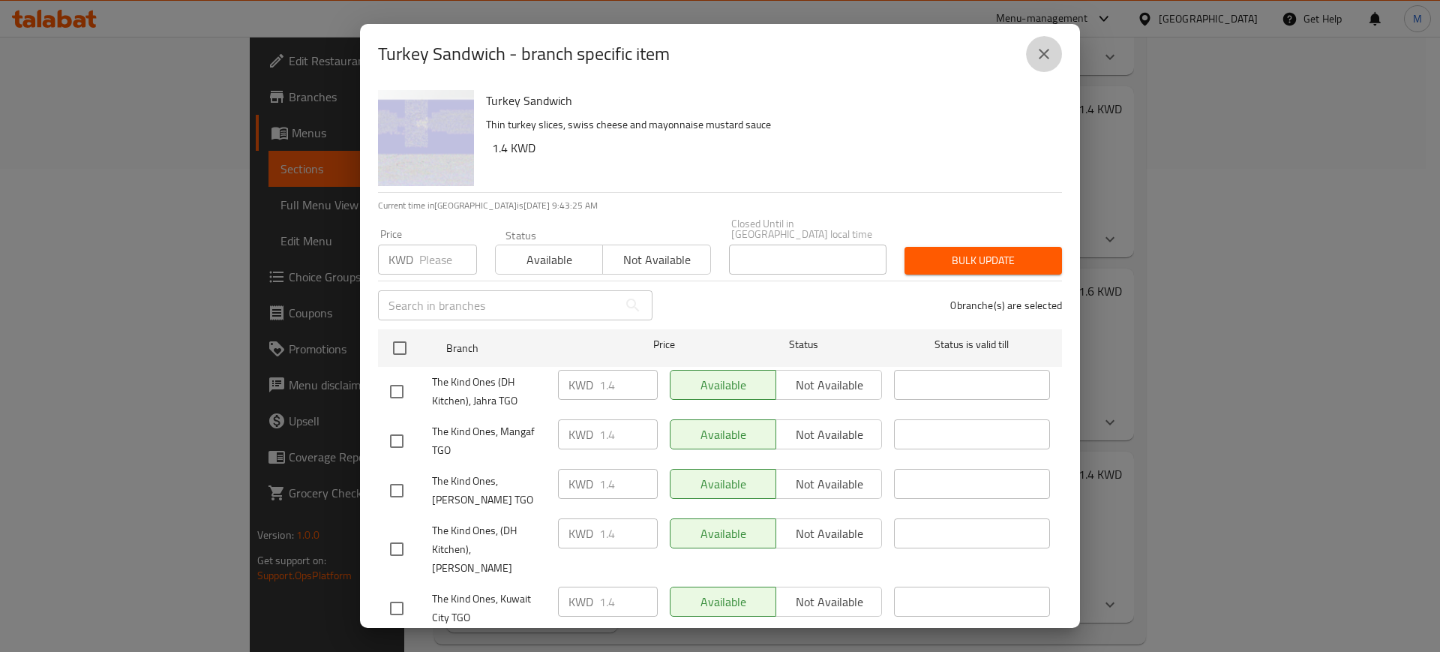
click at [1040, 47] on icon "close" at bounding box center [1044, 54] width 18 height 18
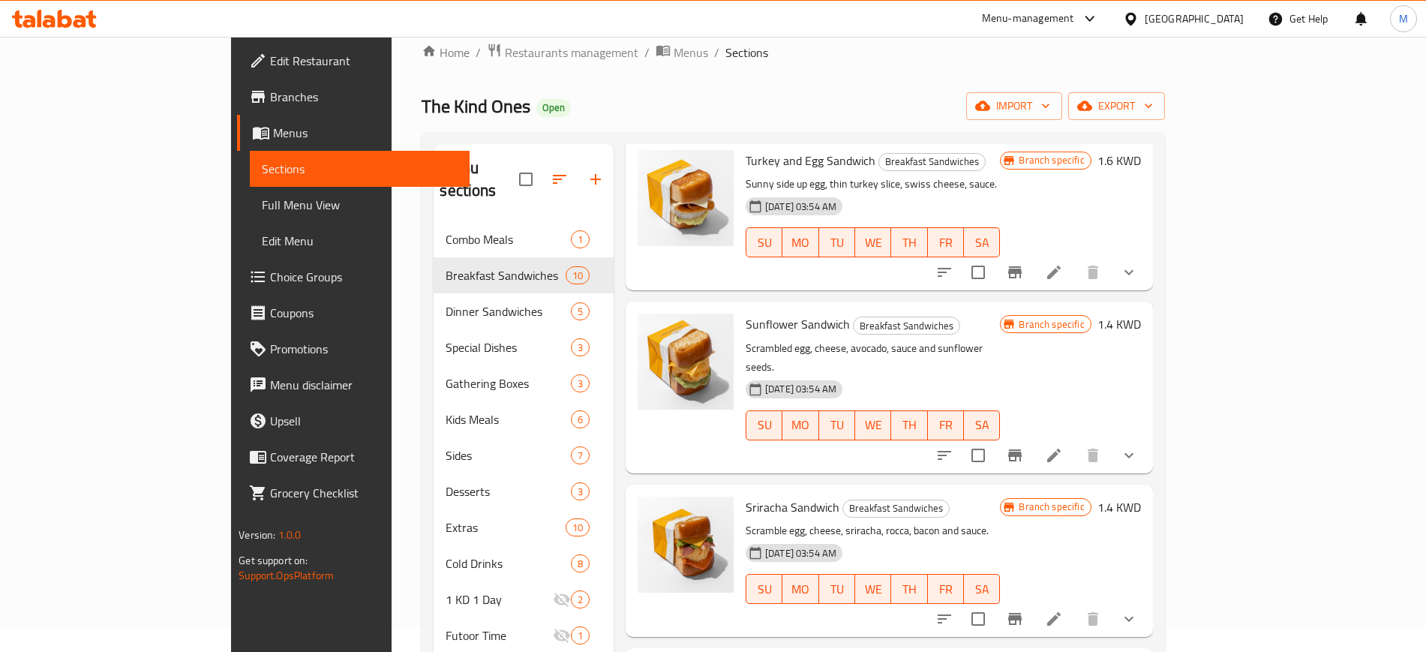
scroll to position [0, 0]
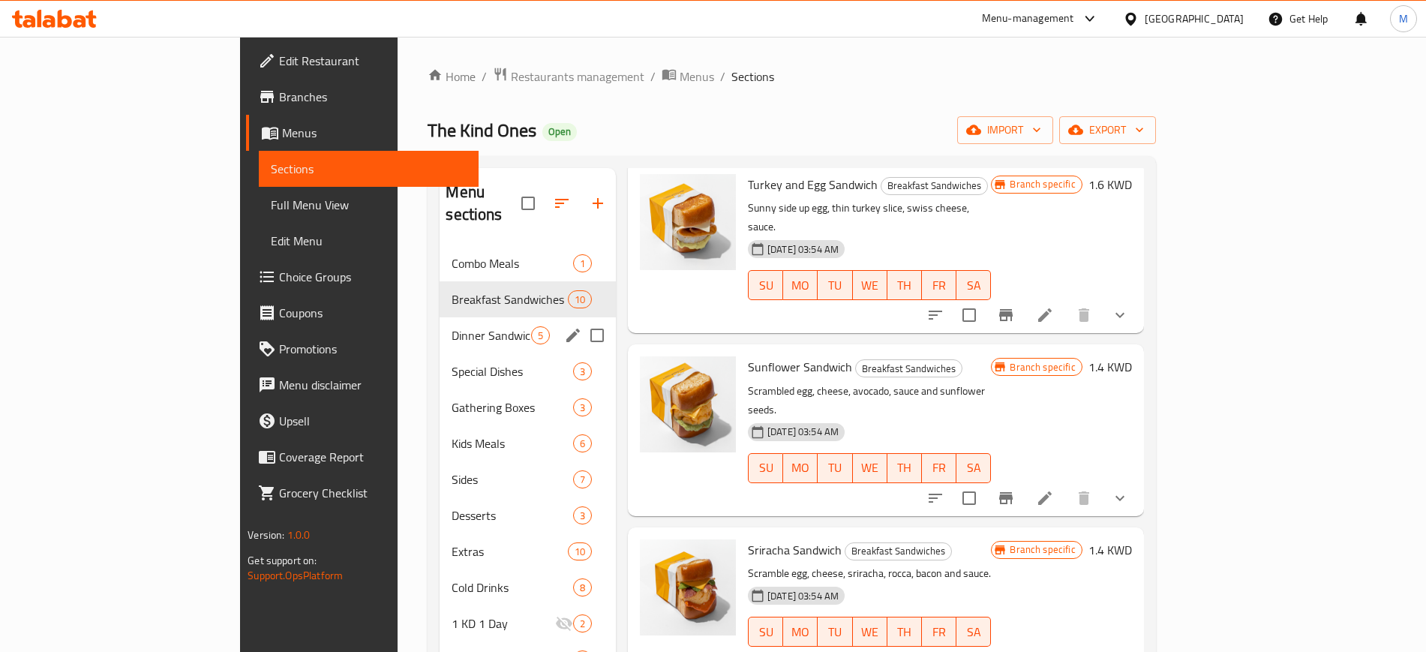
click at [454, 317] on div "Dinner Sandwiches 5" at bounding box center [528, 335] width 176 height 36
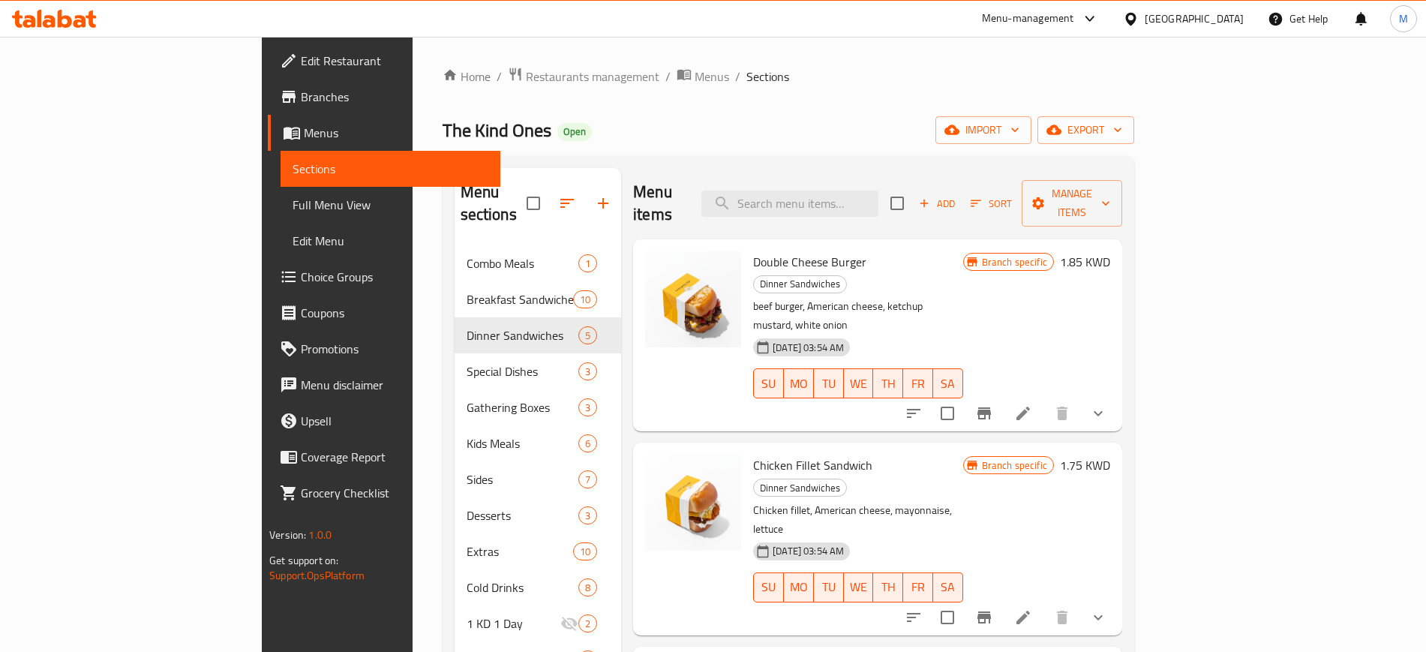
click at [1002, 395] on button "Branch-specific-item" at bounding box center [984, 413] width 36 height 36
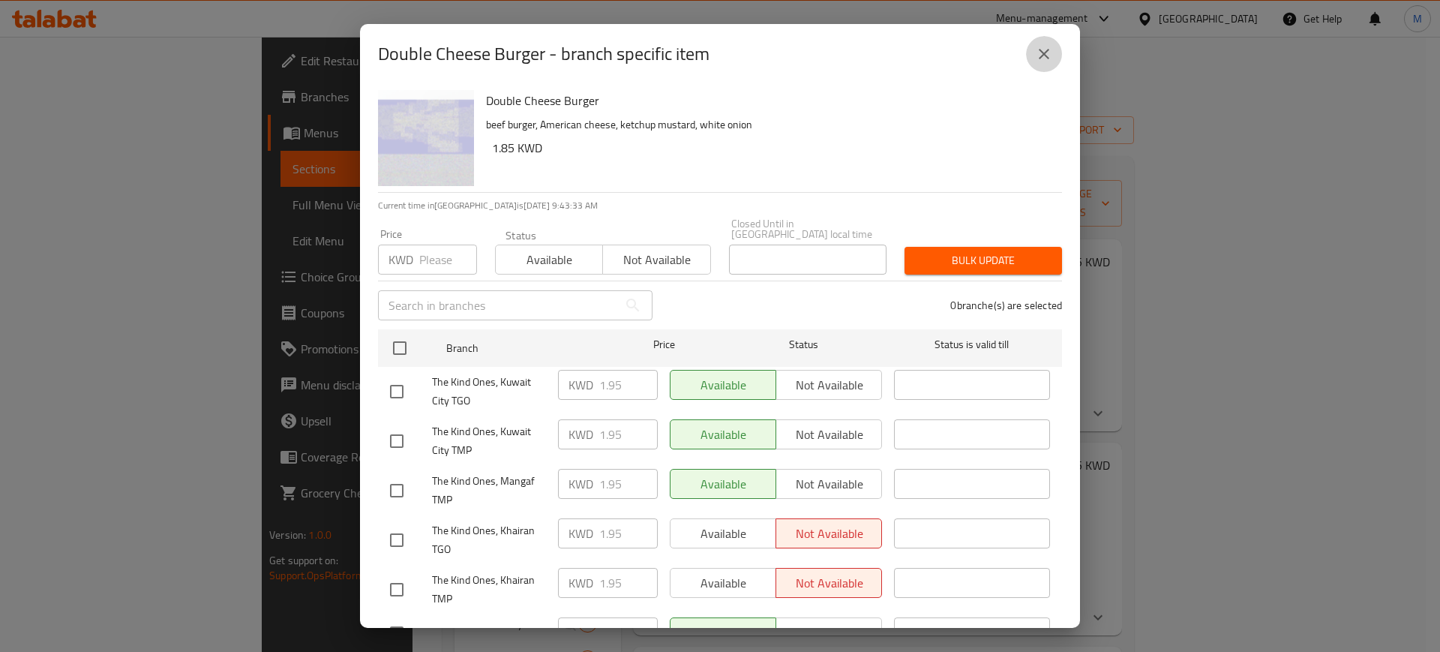
click at [1052, 56] on icon "close" at bounding box center [1044, 54] width 18 height 18
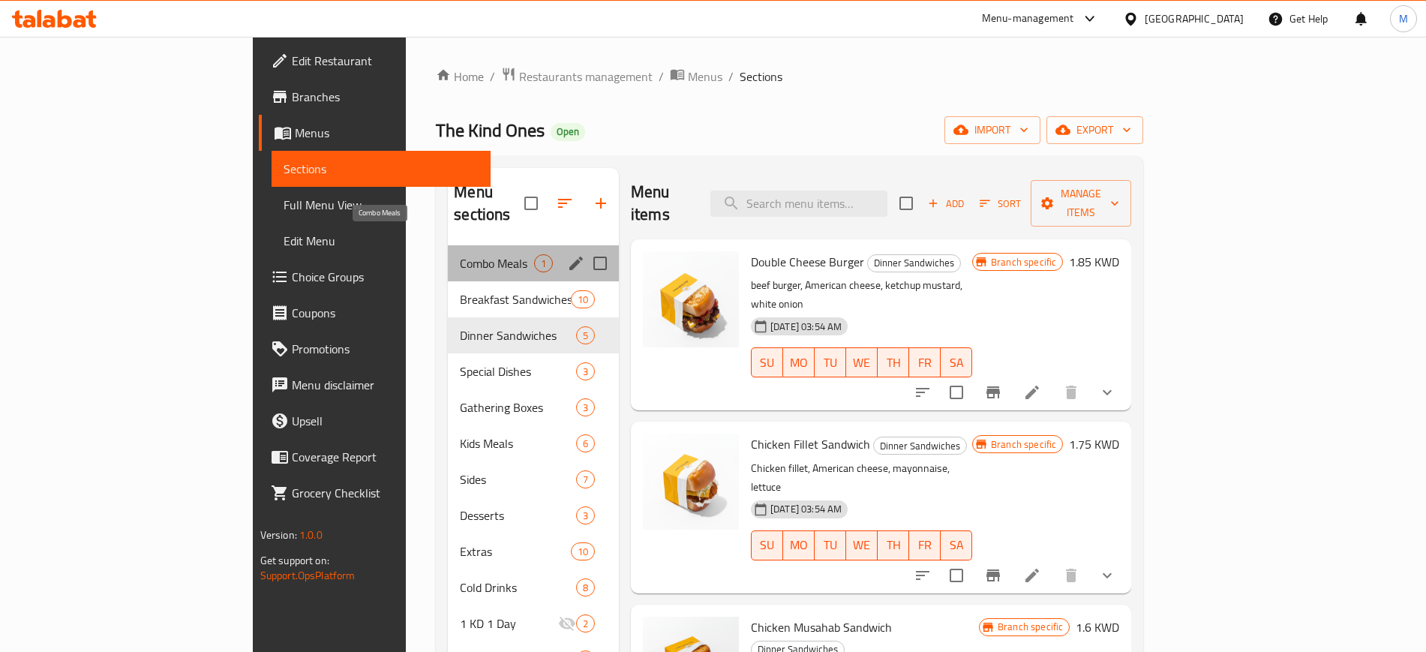
click at [460, 254] on span "Combo Meals" at bounding box center [497, 263] width 74 height 18
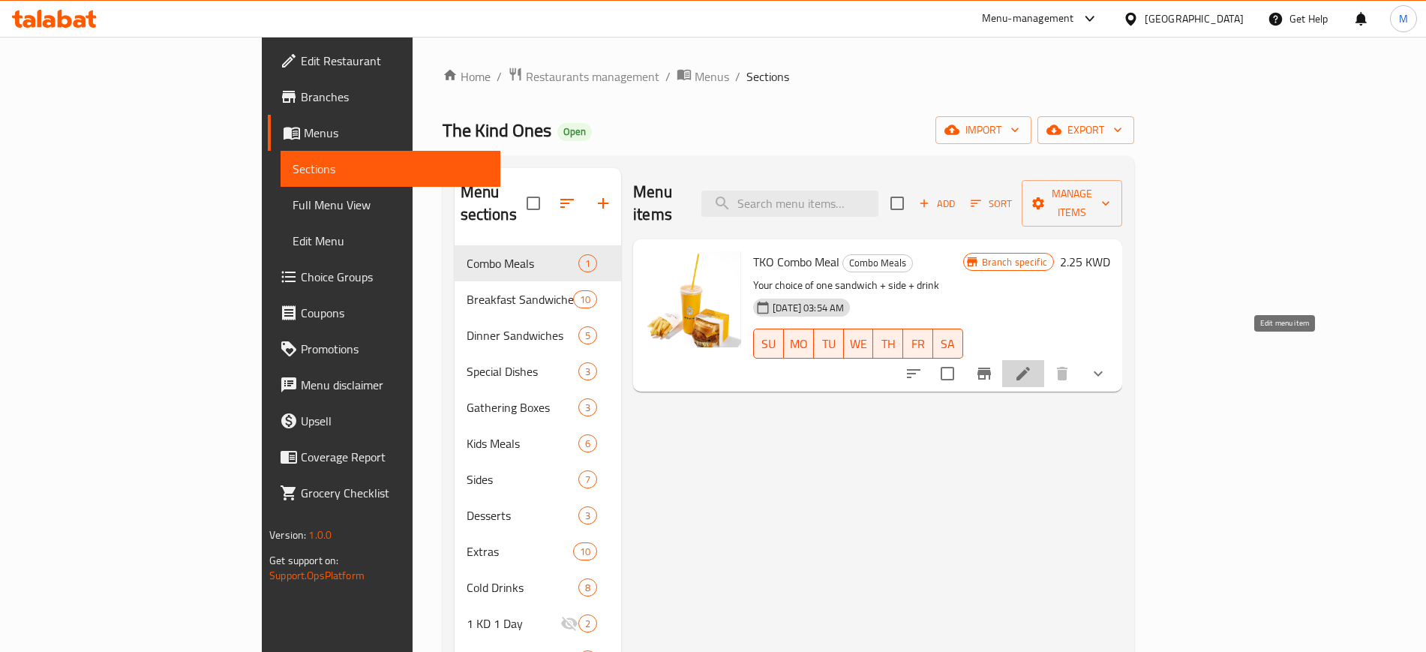
click at [1030, 367] on icon at bounding box center [1024, 374] width 14 height 14
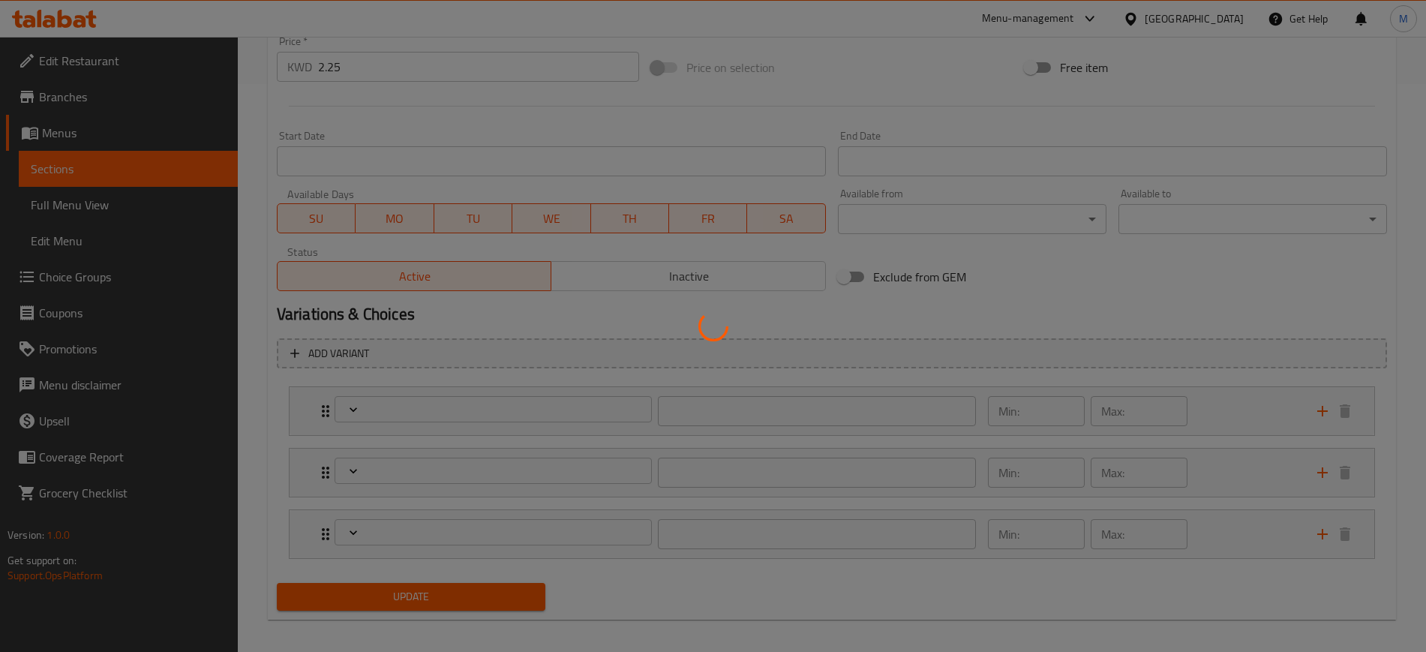
scroll to position [578, 0]
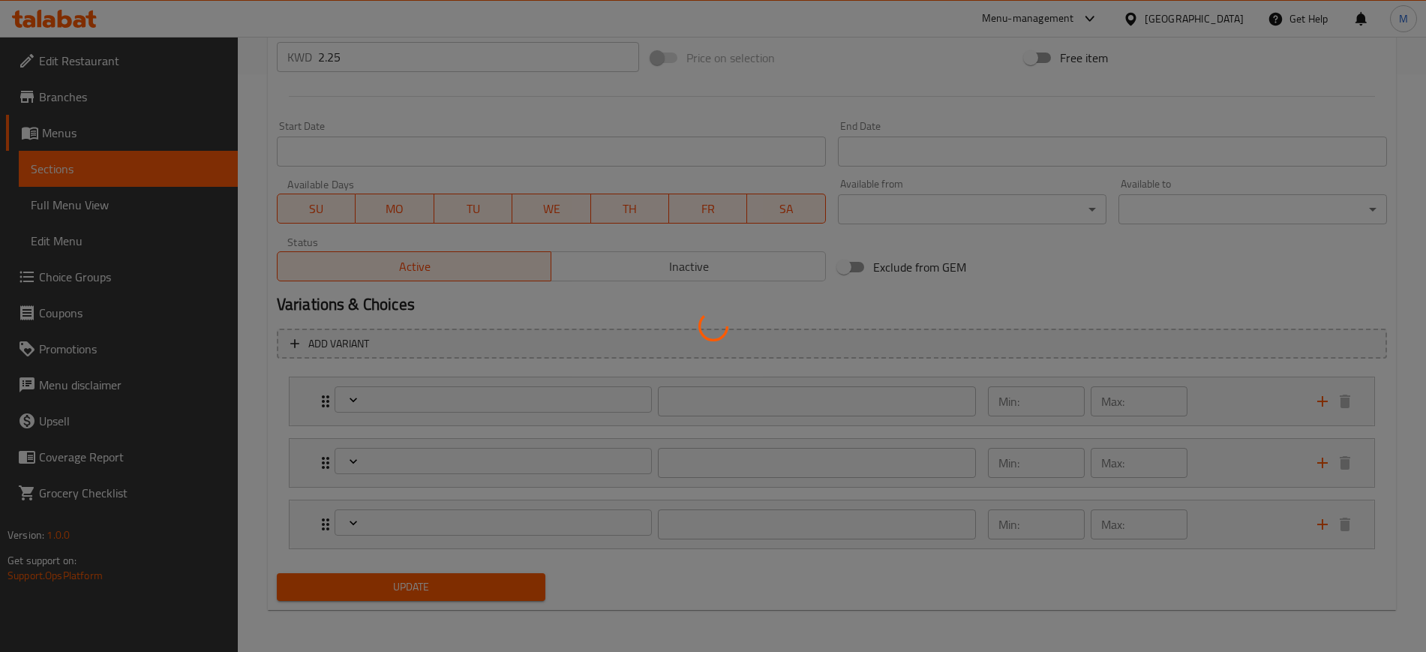
type input "اختيارك من الساندويش"
type input "1"
type input "اختيارك من الطبق الجانبي"
type input "1"
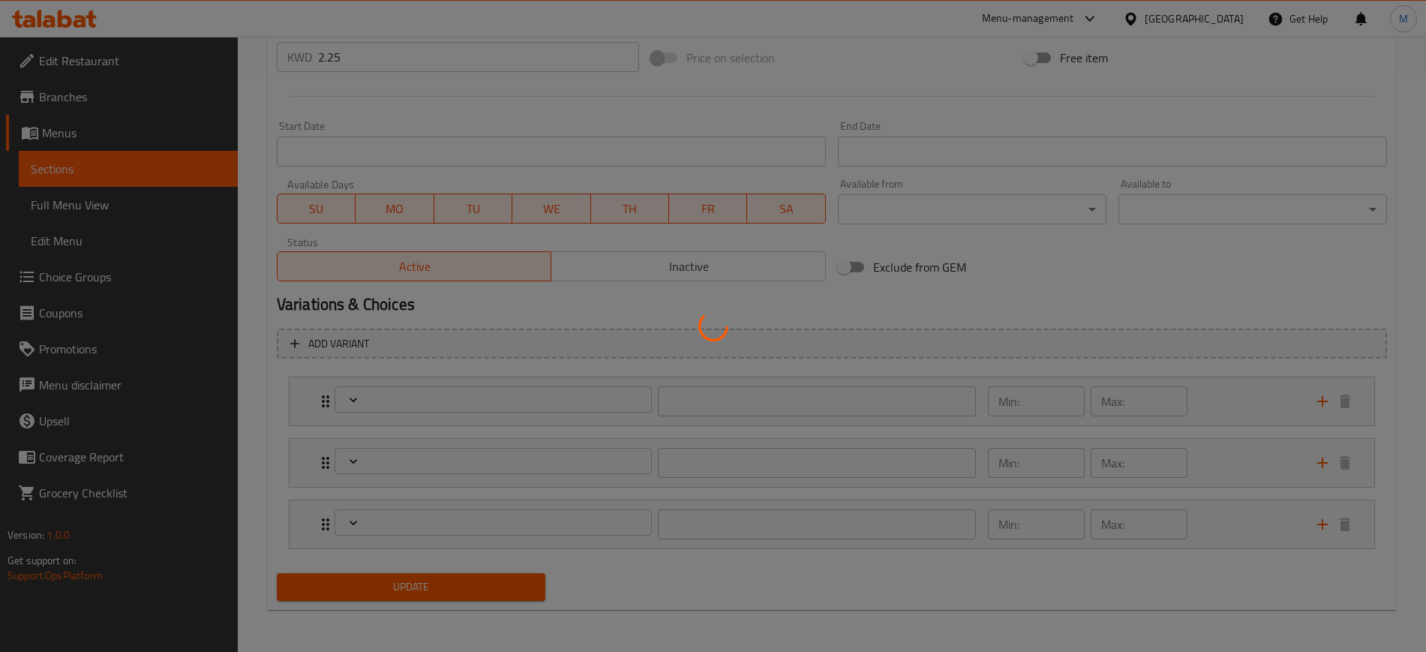
type input "1"
type input "اختيارك من الشراب"
type input "1"
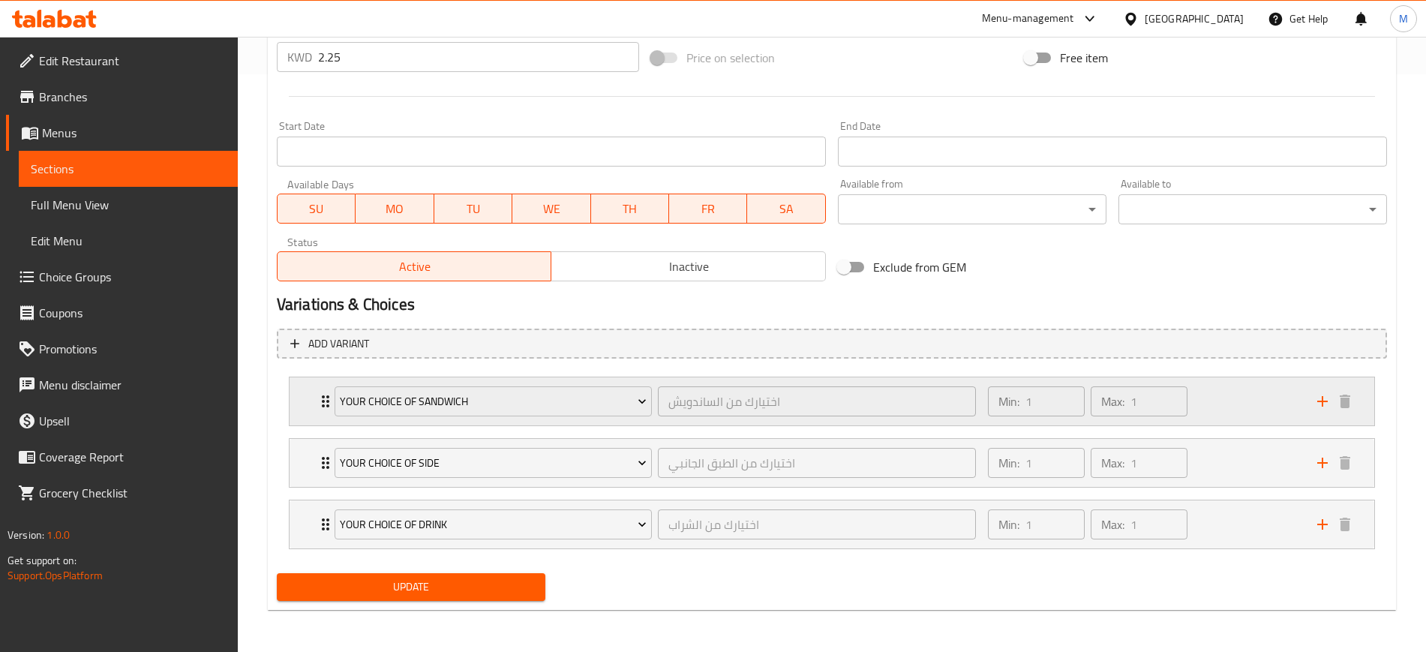
click at [1214, 398] on div "Min: 1 ​ Max: 1 ​" at bounding box center [1143, 401] width 329 height 48
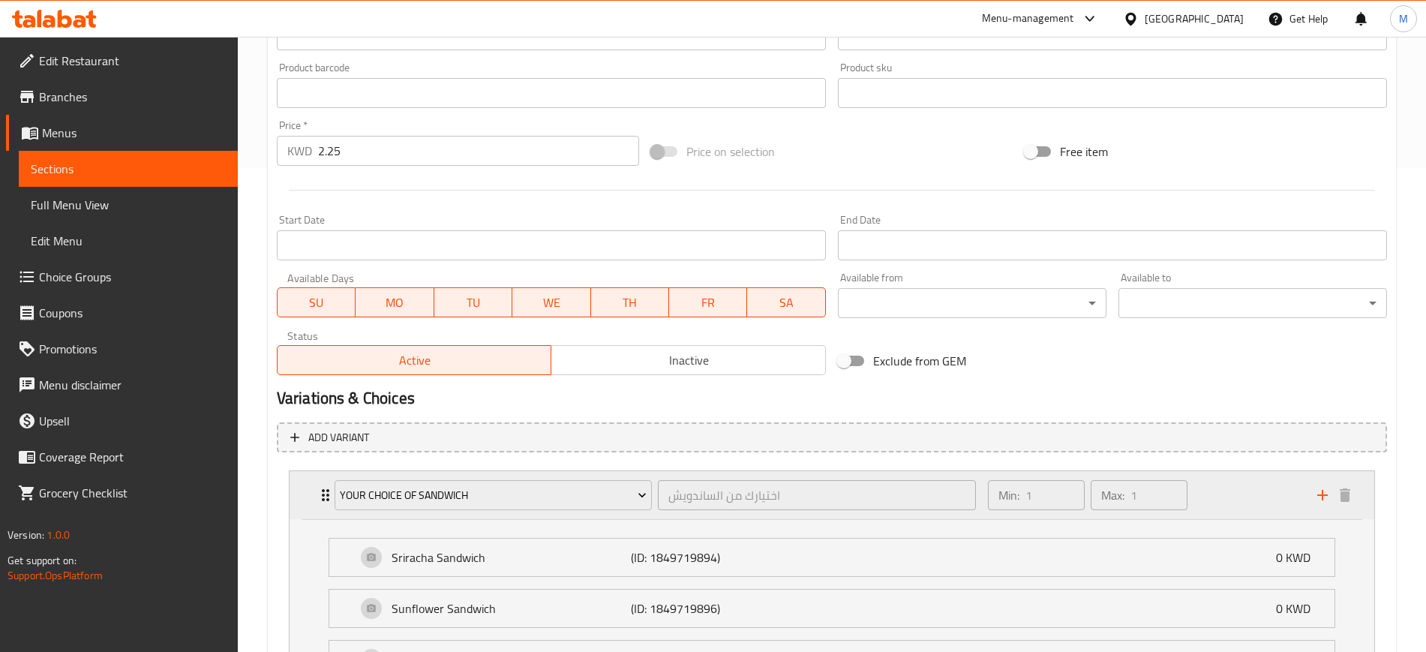
click at [1223, 481] on div "Min: 1 ​ Max: 1 ​" at bounding box center [1143, 495] width 329 height 48
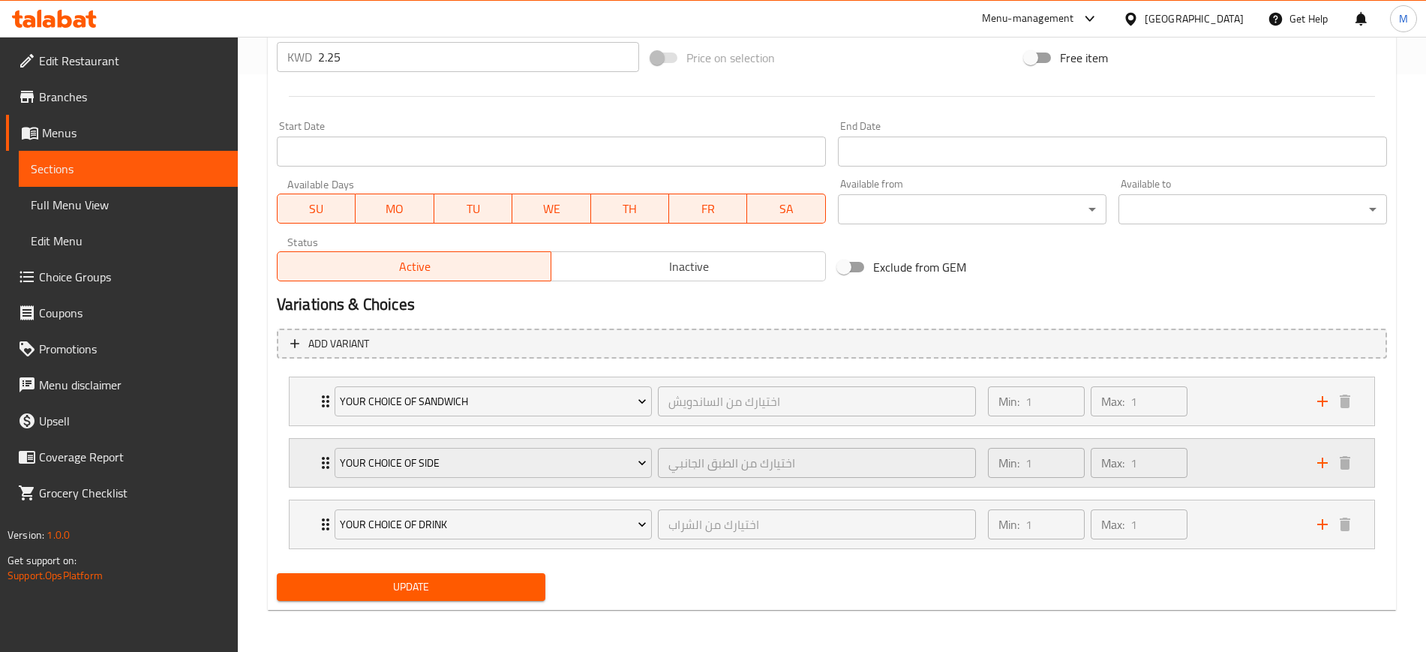
click at [1221, 467] on div "Min: 1 ​ Max: 1 ​" at bounding box center [1143, 463] width 329 height 48
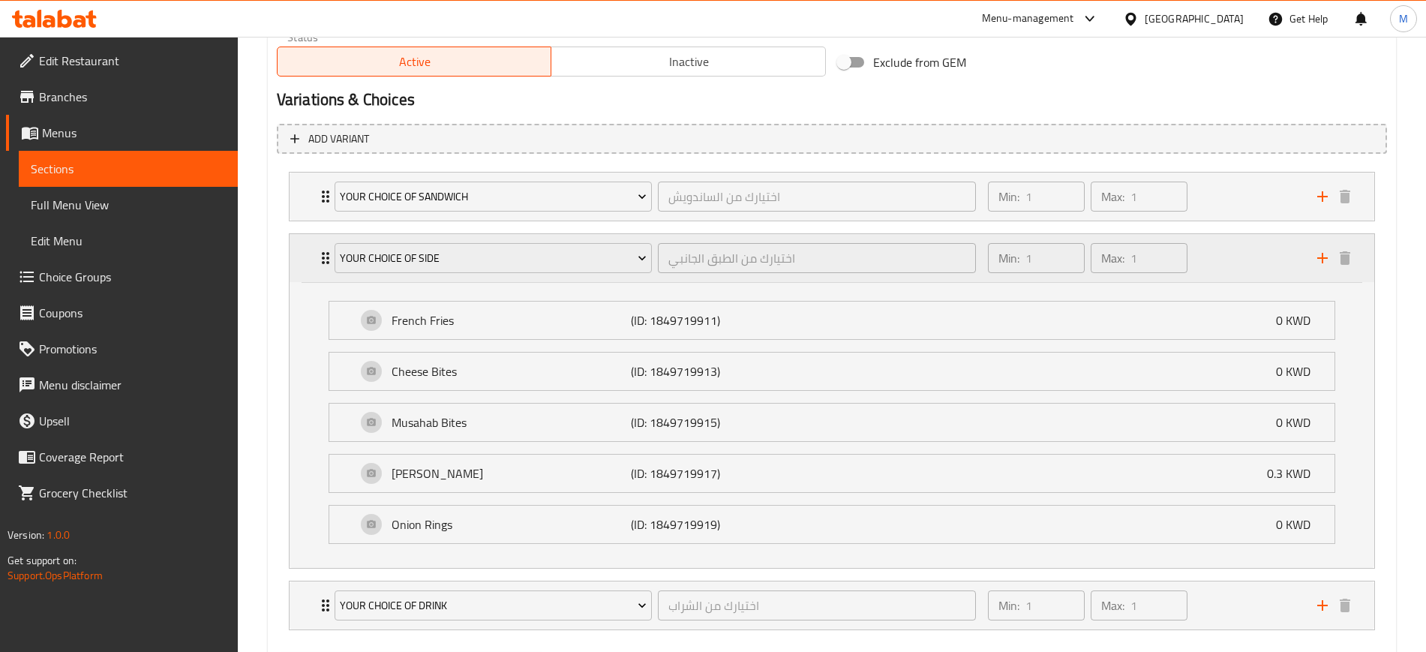
scroll to position [864, 0]
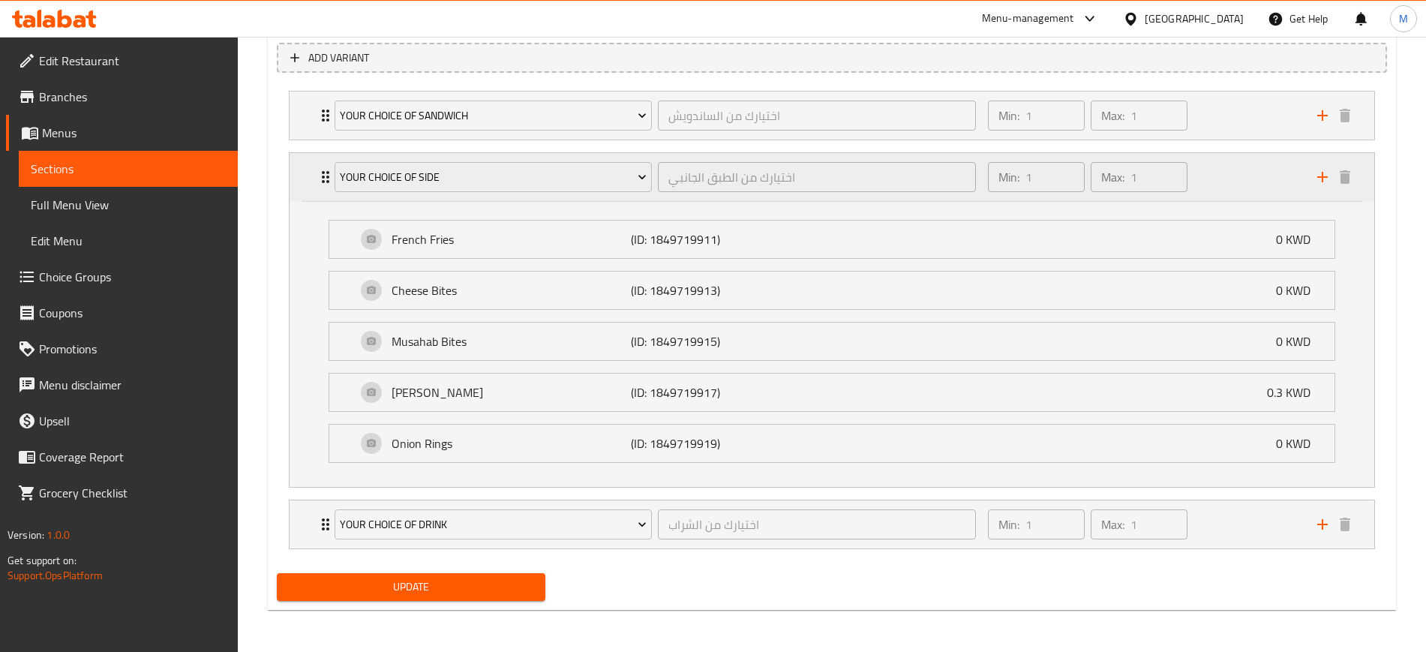
click at [1221, 176] on div "Min: 1 ​ Max: 1 ​" at bounding box center [1143, 177] width 329 height 48
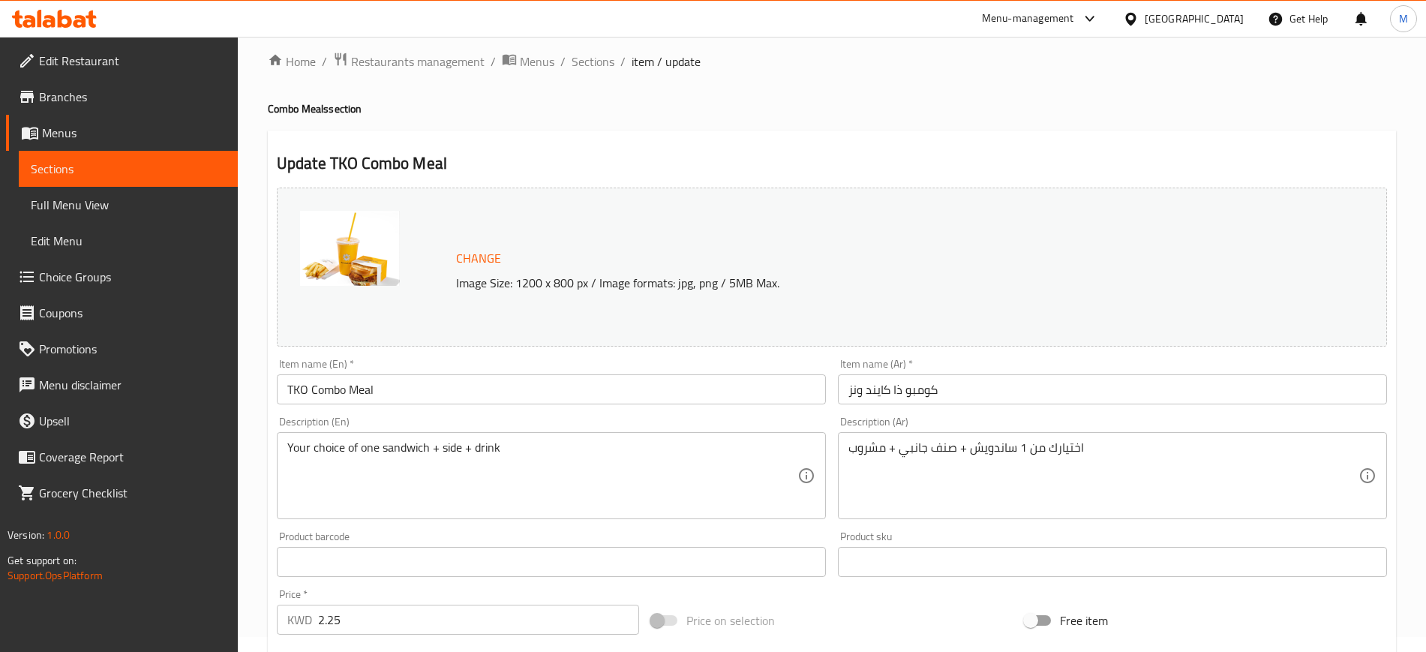
scroll to position [0, 0]
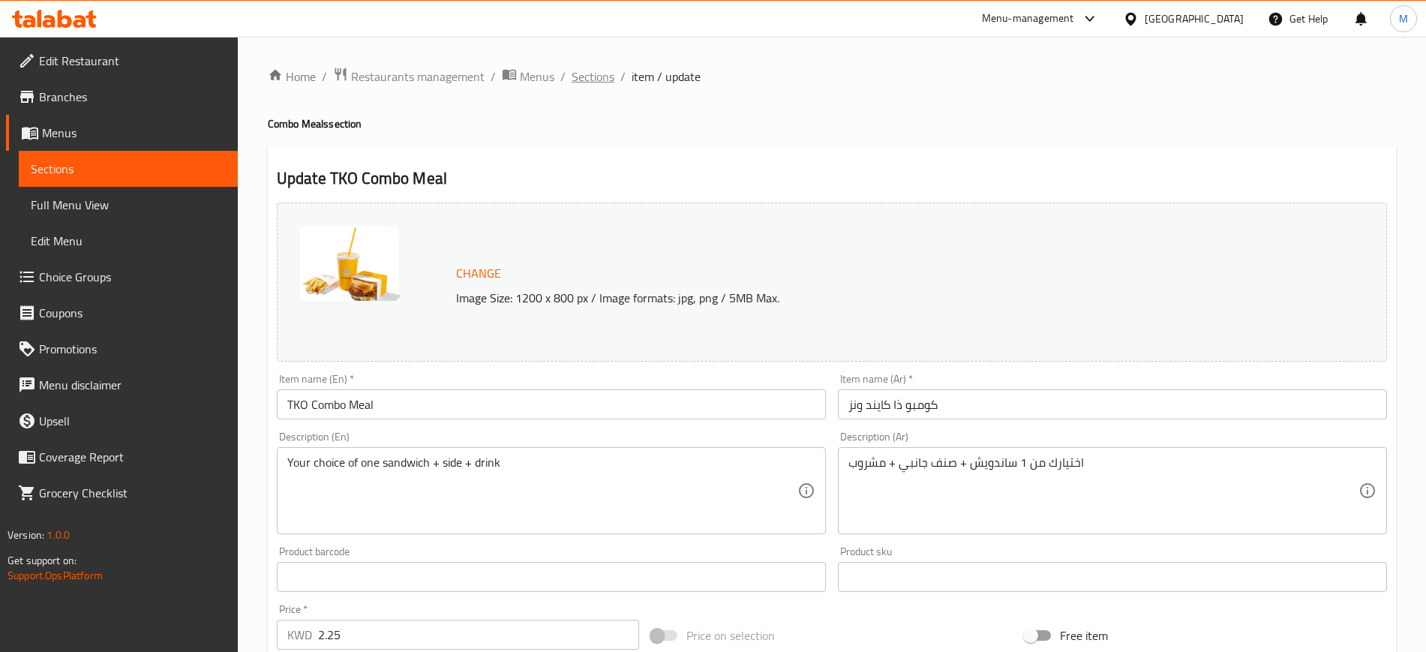
click at [603, 76] on span "Sections" at bounding box center [593, 77] width 43 height 18
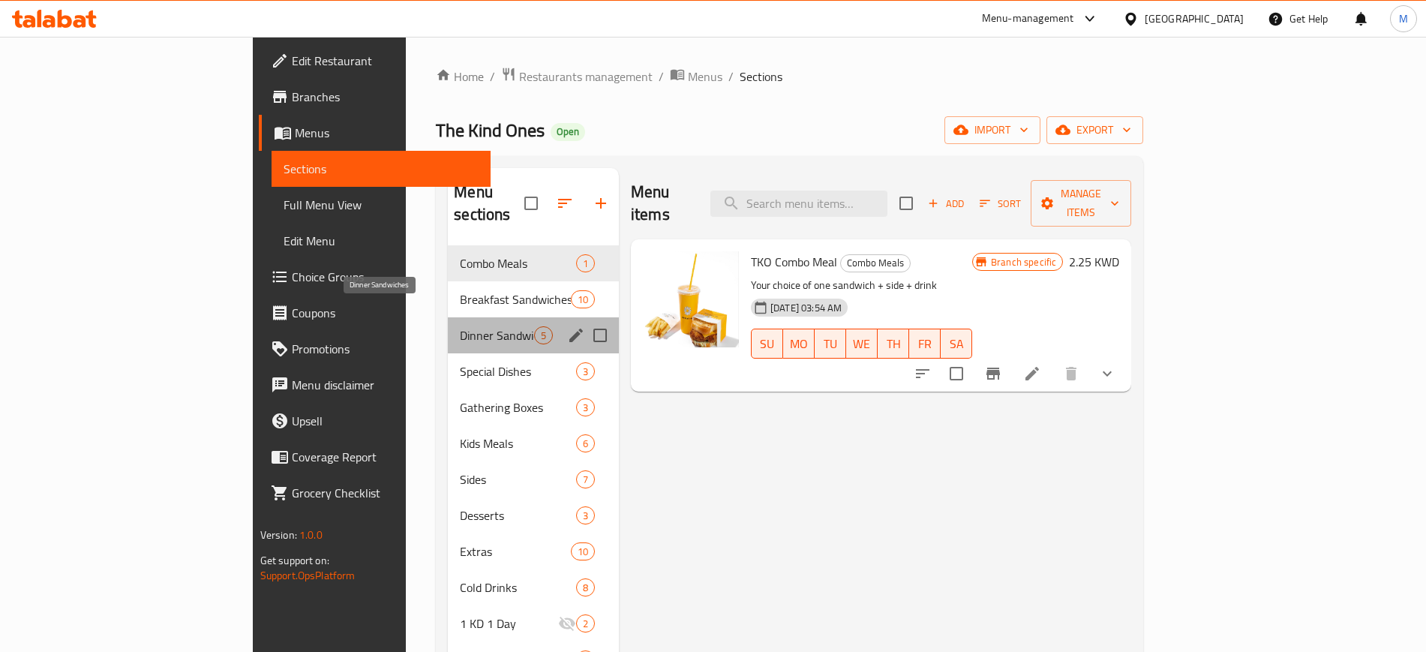
click at [460, 326] on span "Dinner Sandwiches" at bounding box center [497, 335] width 74 height 18
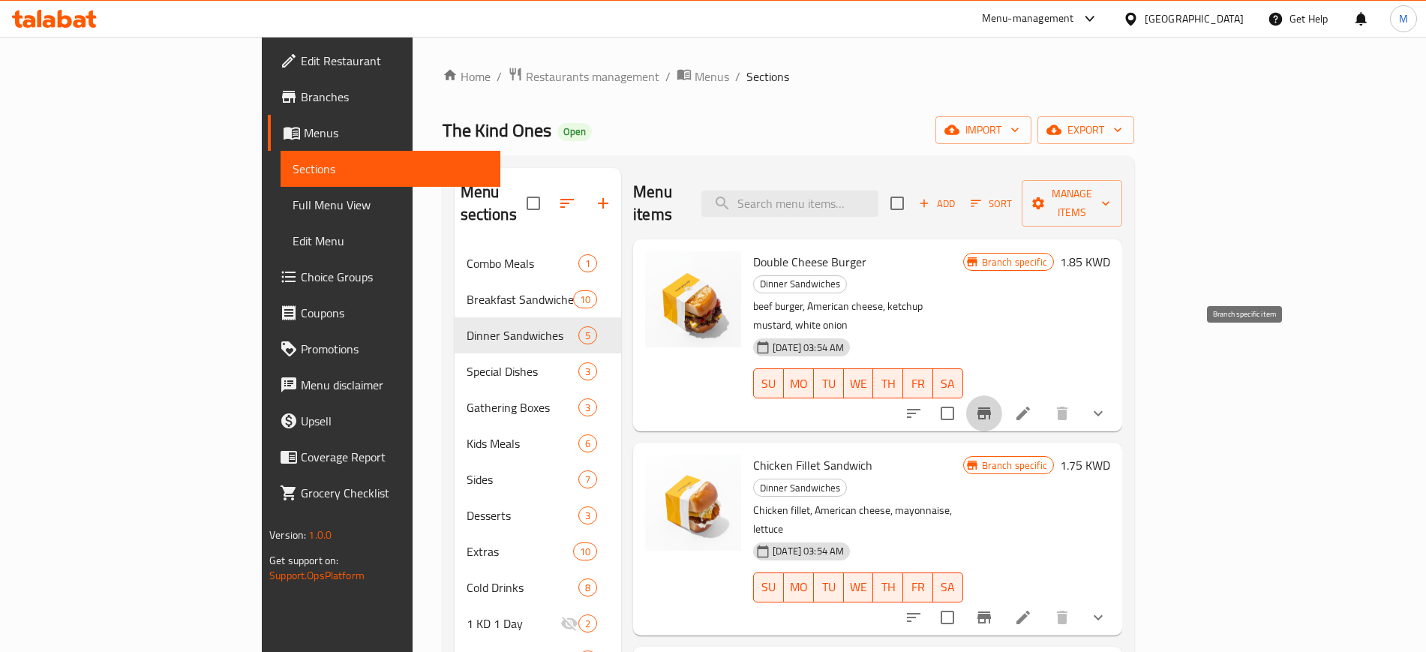
click at [993, 404] on icon "Branch-specific-item" at bounding box center [984, 413] width 18 height 18
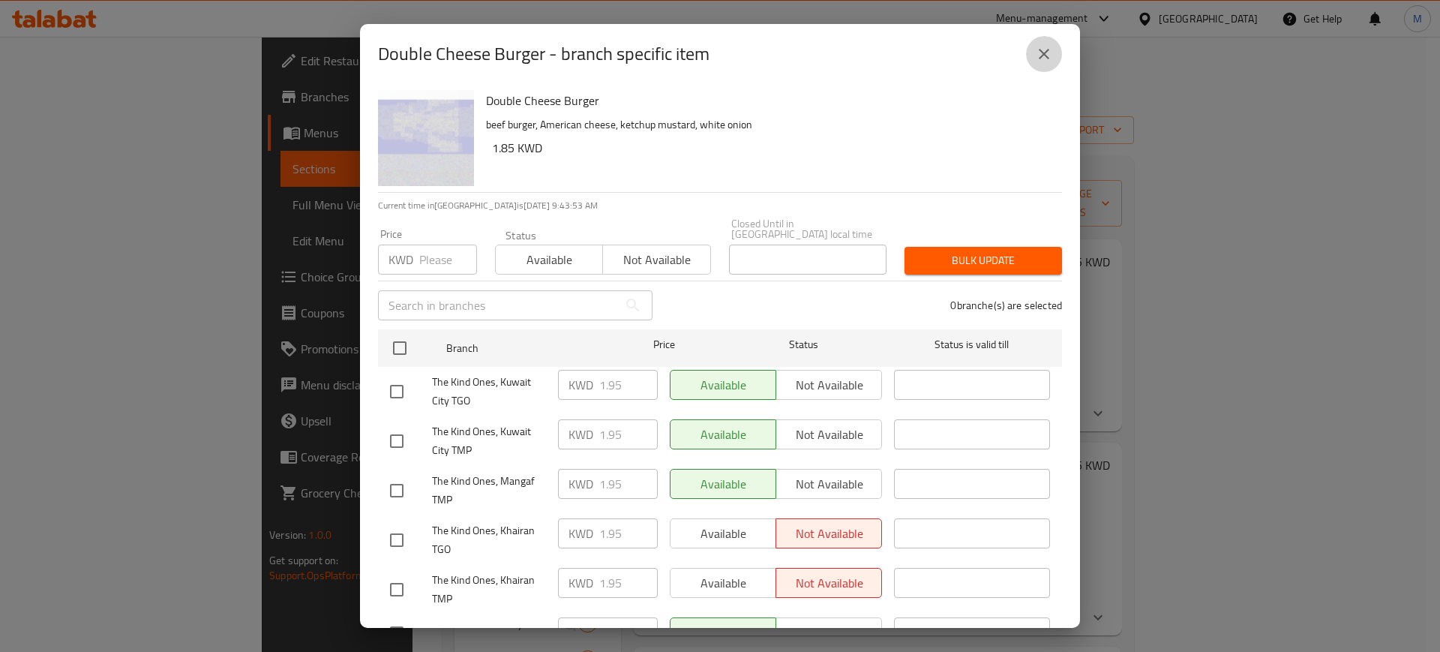
click at [1038, 66] on button "close" at bounding box center [1044, 54] width 36 height 36
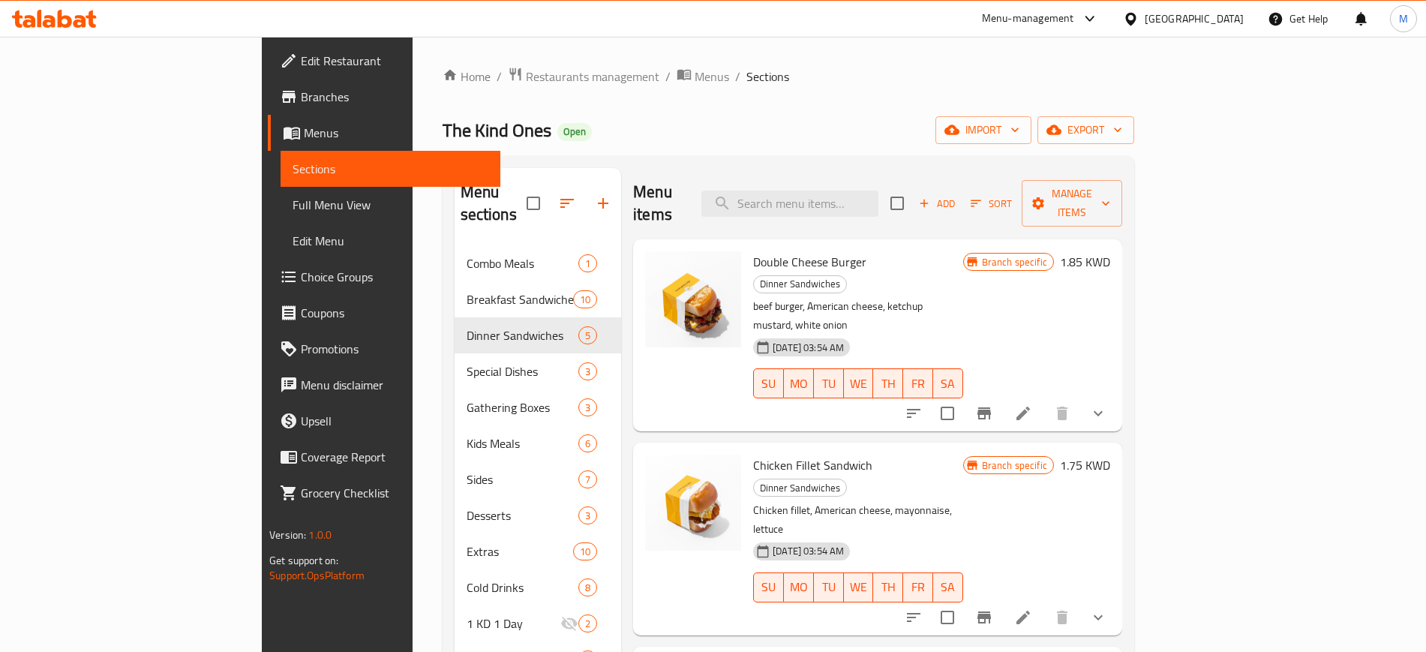
click at [993, 608] on icon "Branch-specific-item" at bounding box center [984, 617] width 18 height 18
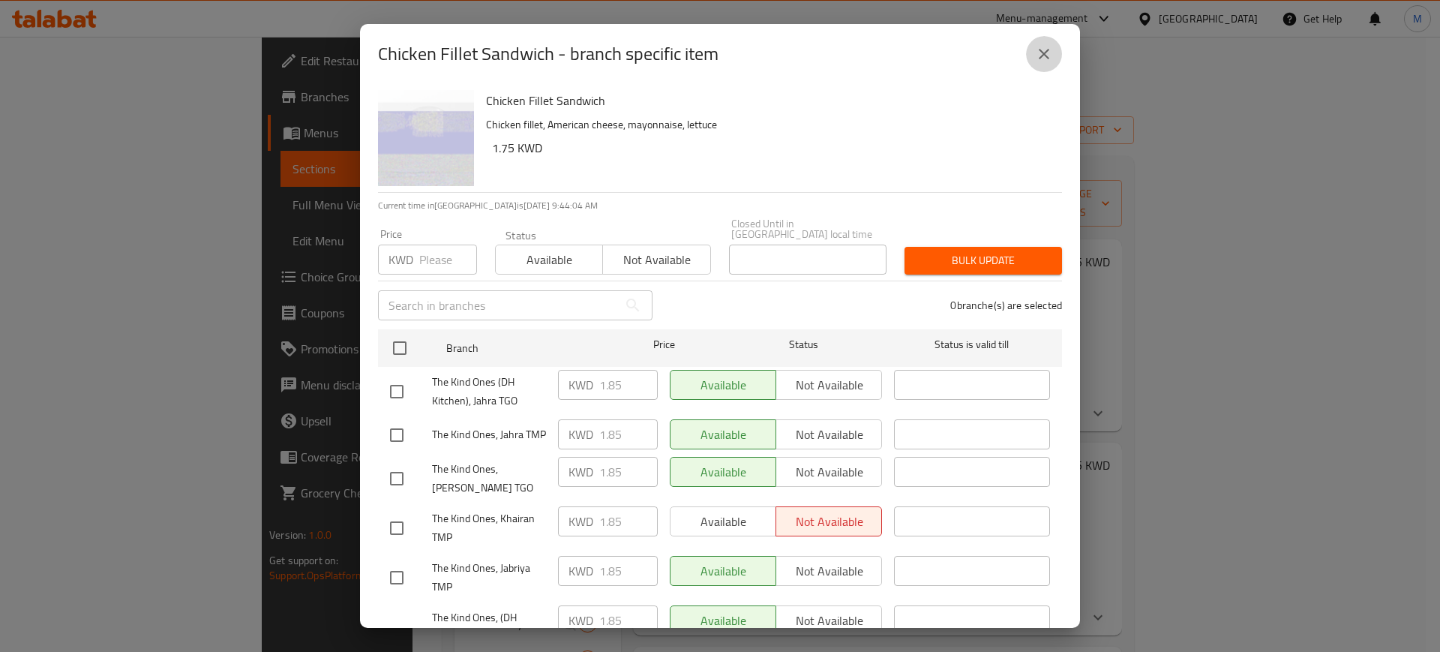
click at [1042, 46] on icon "close" at bounding box center [1044, 54] width 18 height 18
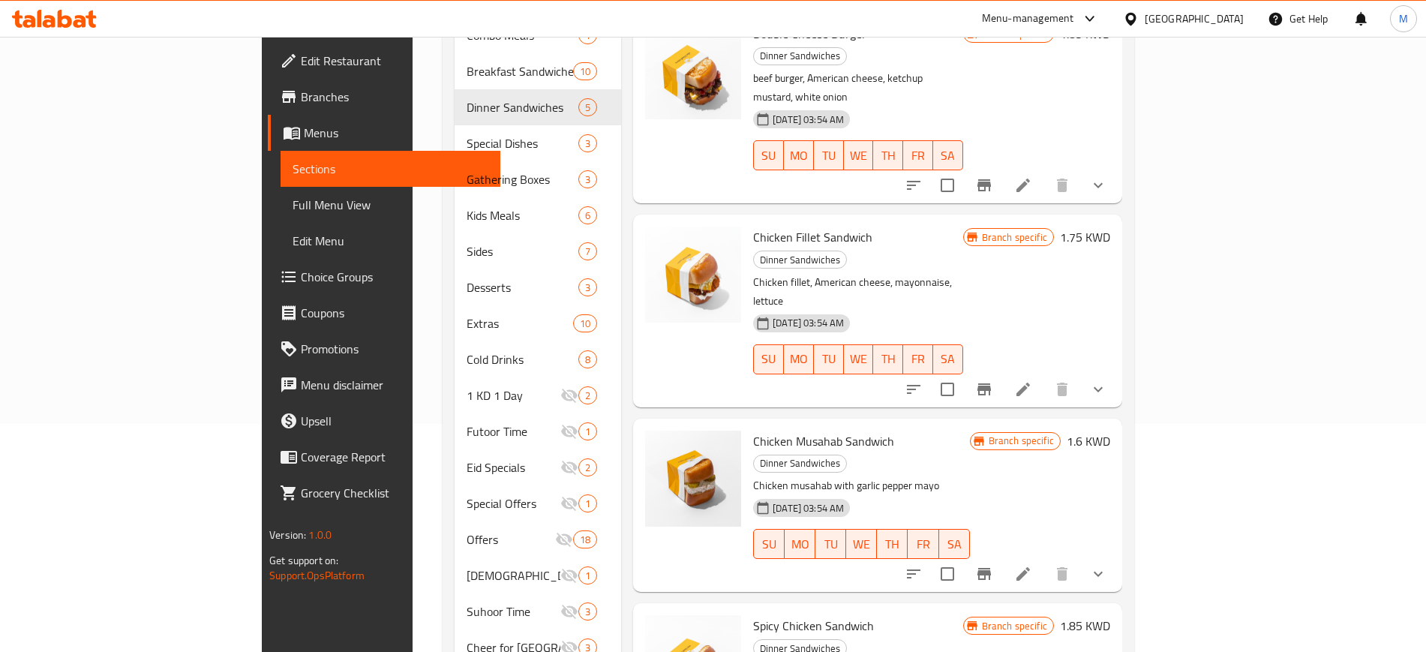
scroll to position [229, 0]
click at [993, 380] on icon "Branch-specific-item" at bounding box center [984, 389] width 18 height 18
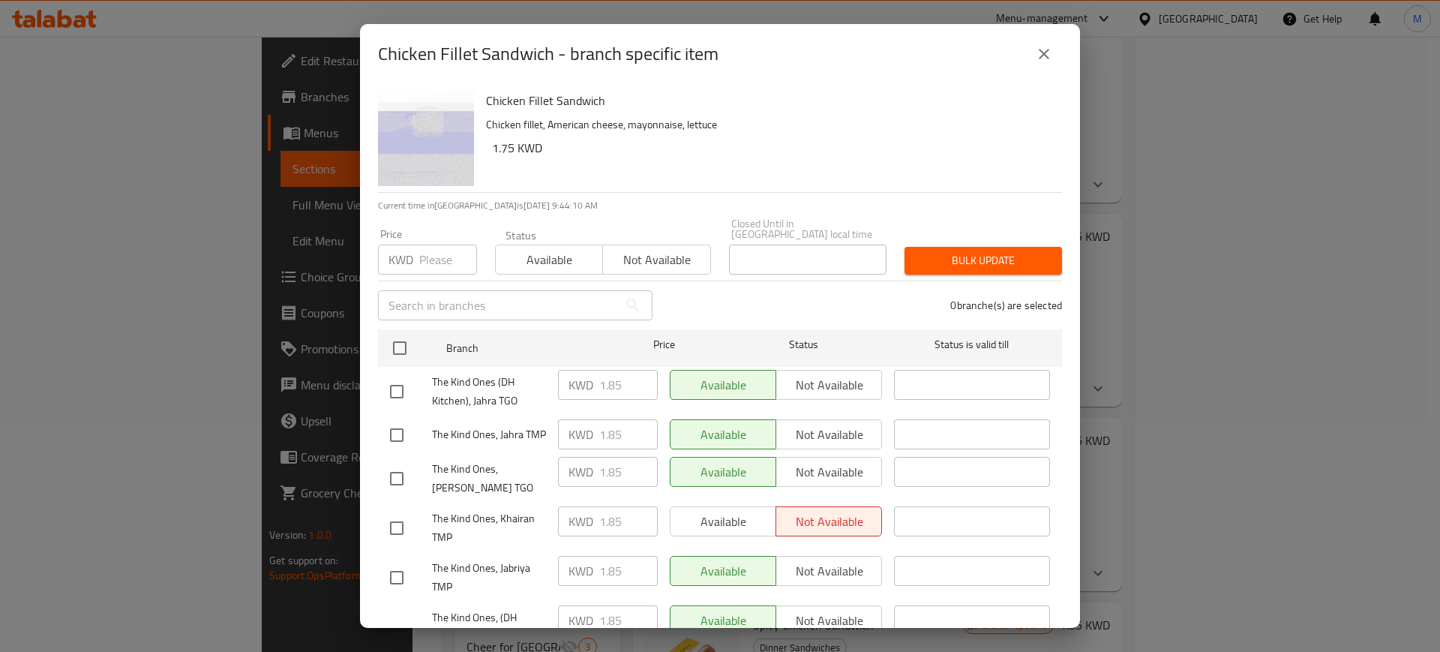
click at [1039, 54] on icon "close" at bounding box center [1044, 54] width 18 height 18
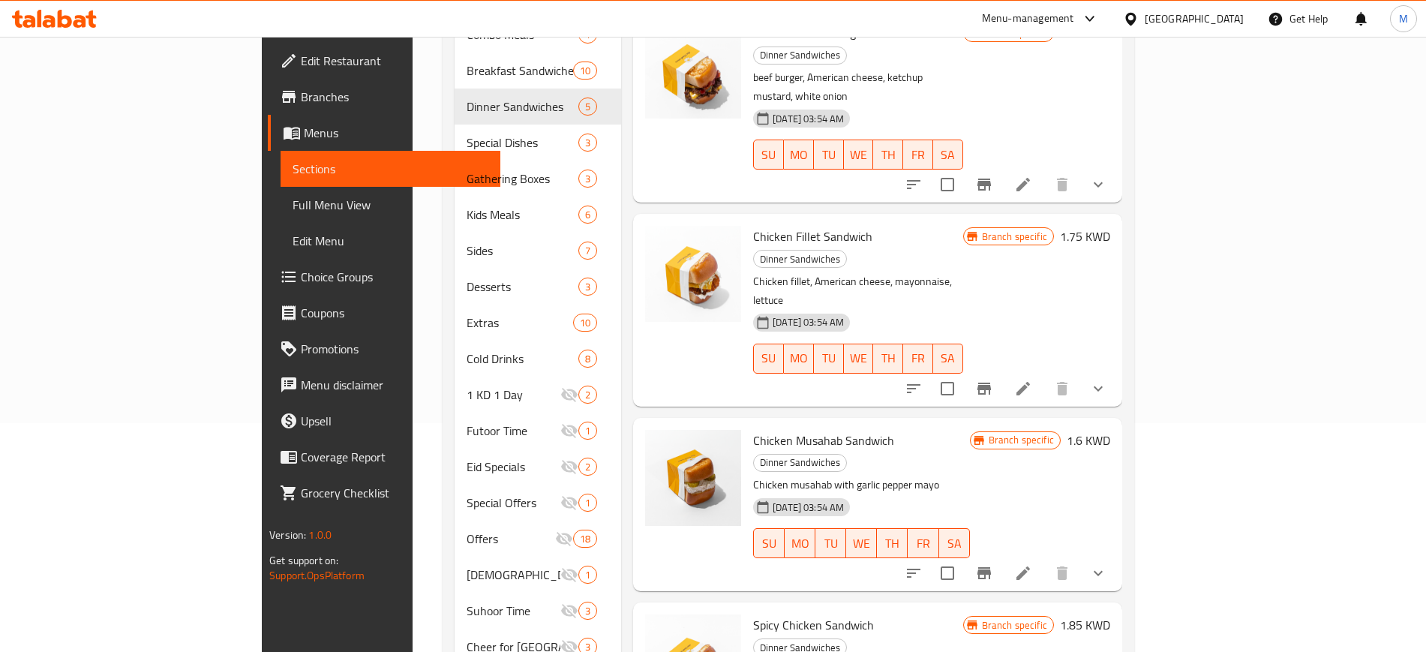
click at [1164, 474] on div "Home / Restaurants management / Menus / Sections The Kind Ones Open import expo…" at bounding box center [789, 368] width 752 height 1121
click at [993, 564] on icon "Branch-specific-item" at bounding box center [984, 573] width 18 height 18
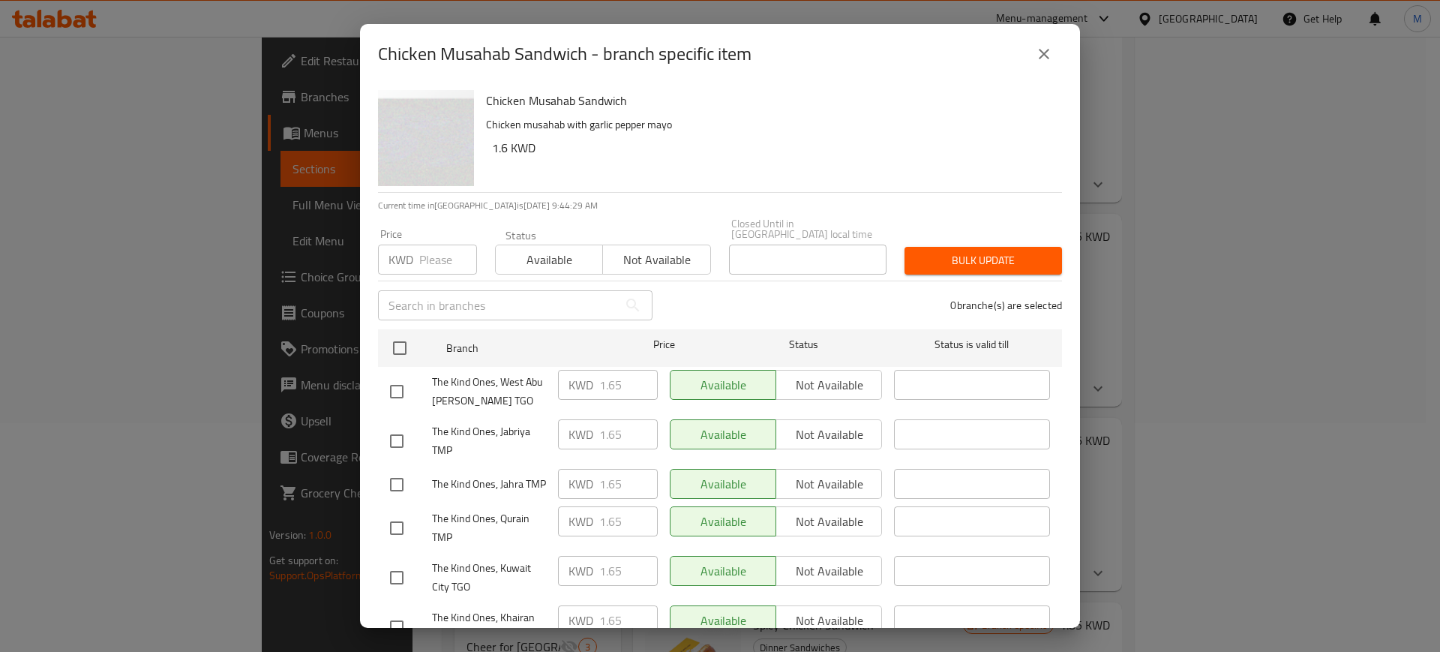
click at [1036, 52] on icon "close" at bounding box center [1044, 54] width 18 height 18
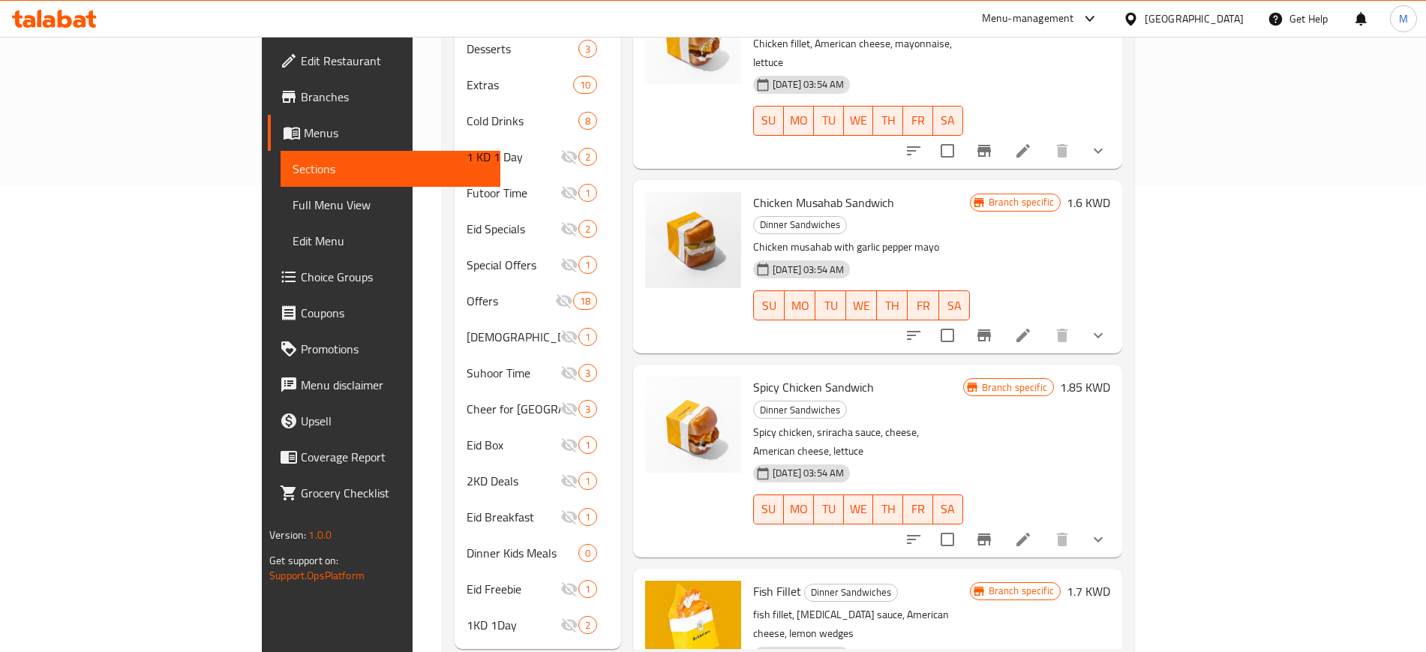
scroll to position [483, 0]
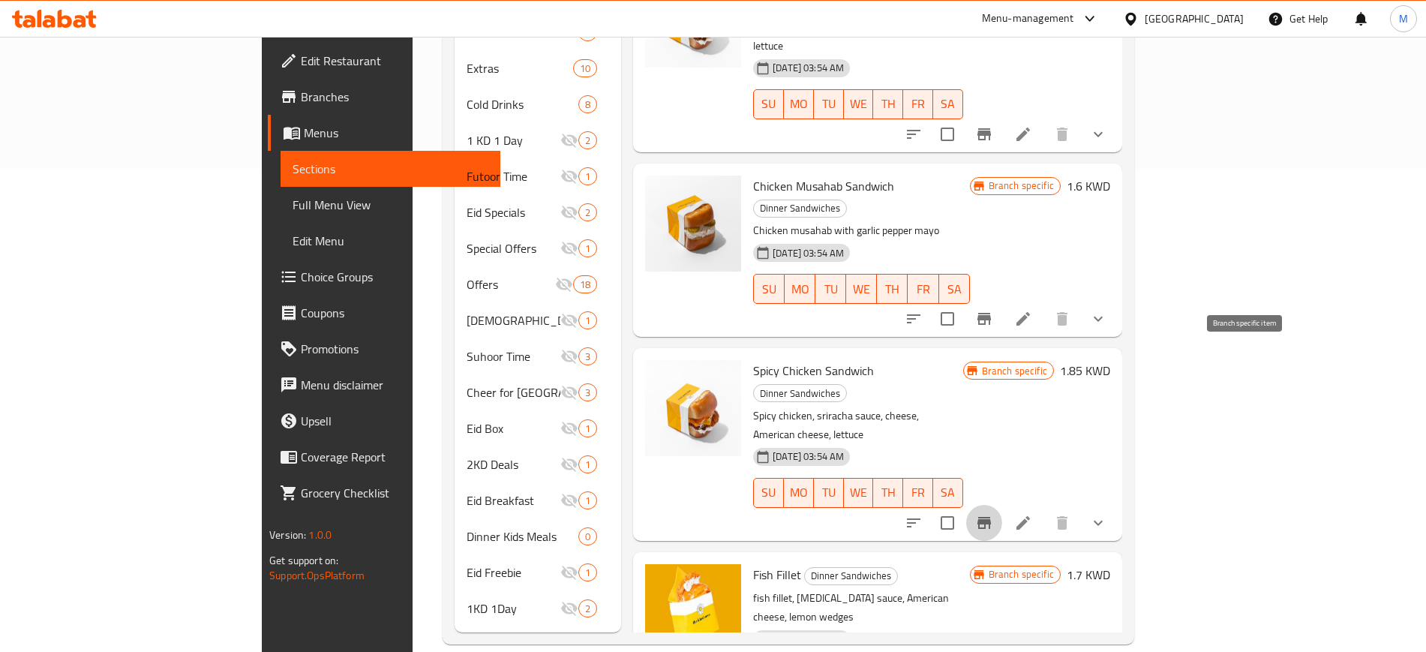
click at [991, 517] on icon "Branch-specific-item" at bounding box center [985, 523] width 14 height 12
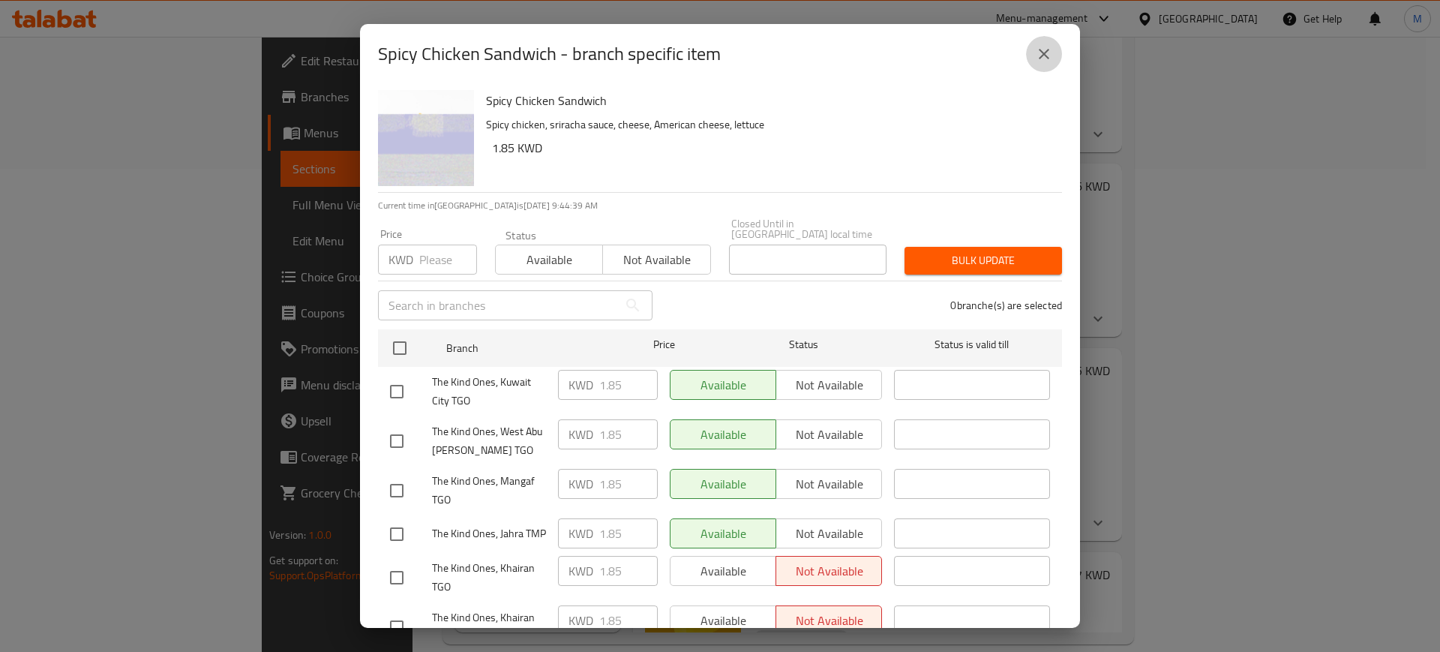
click at [1041, 45] on icon "close" at bounding box center [1044, 54] width 18 height 18
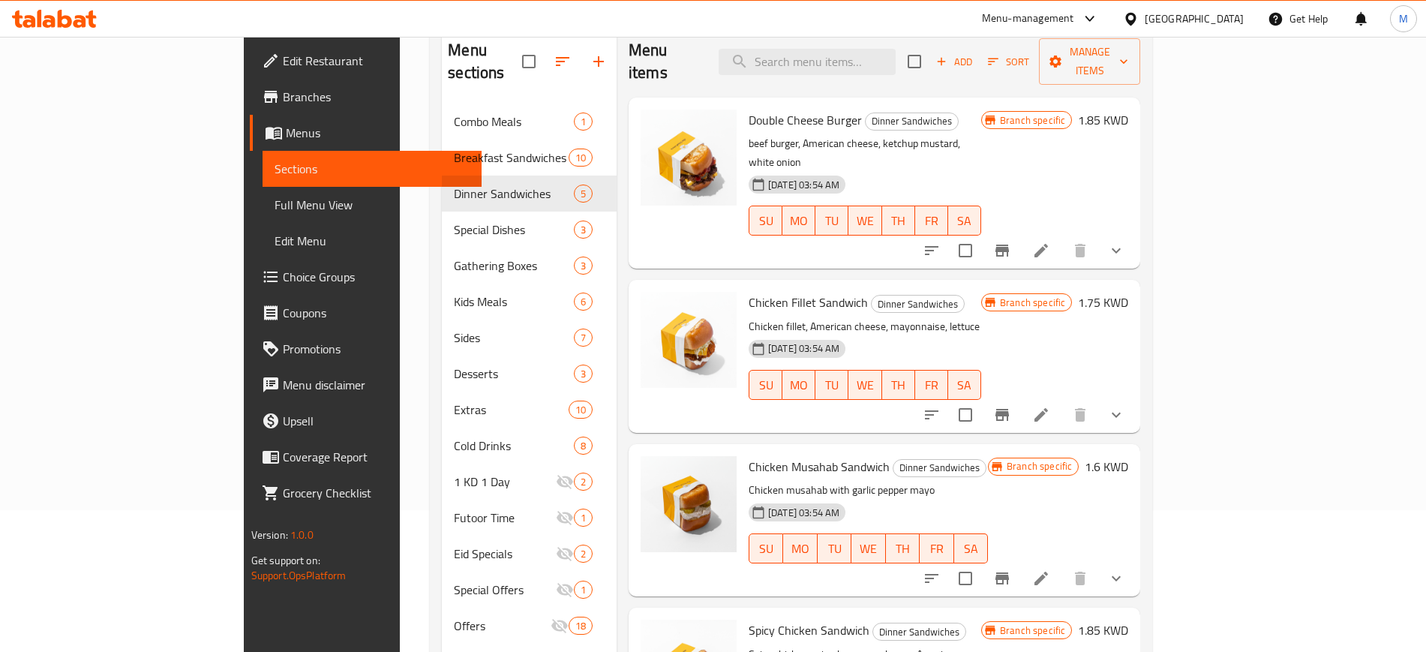
scroll to position [108, 0]
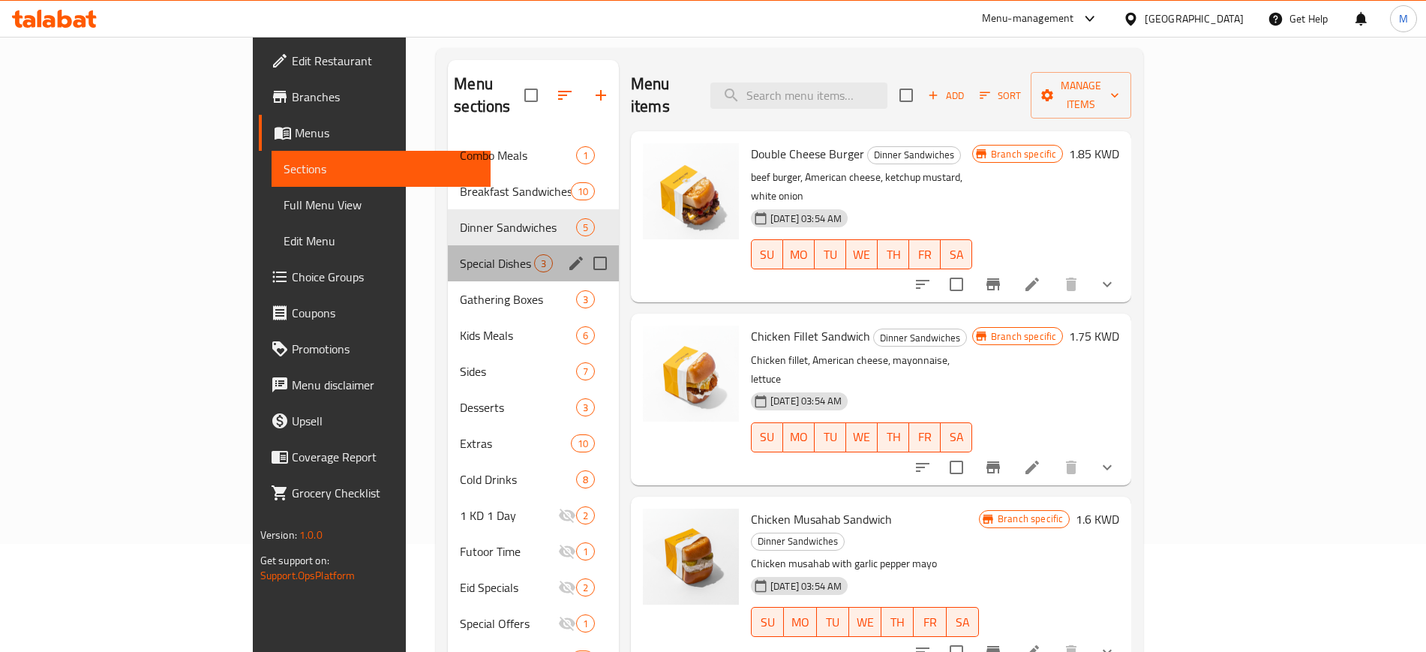
click at [448, 245] on div "Special Dishes 3" at bounding box center [533, 263] width 171 height 36
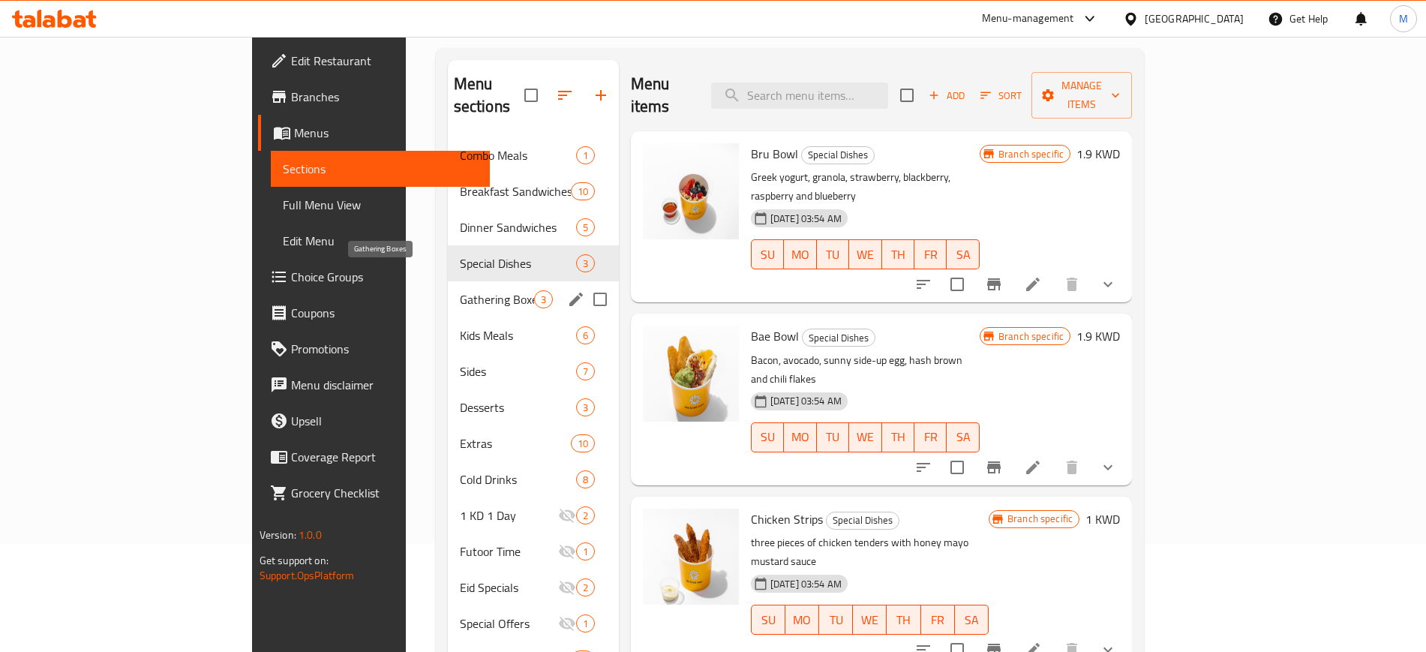
click at [460, 290] on span "Gathering Boxes" at bounding box center [497, 299] width 74 height 18
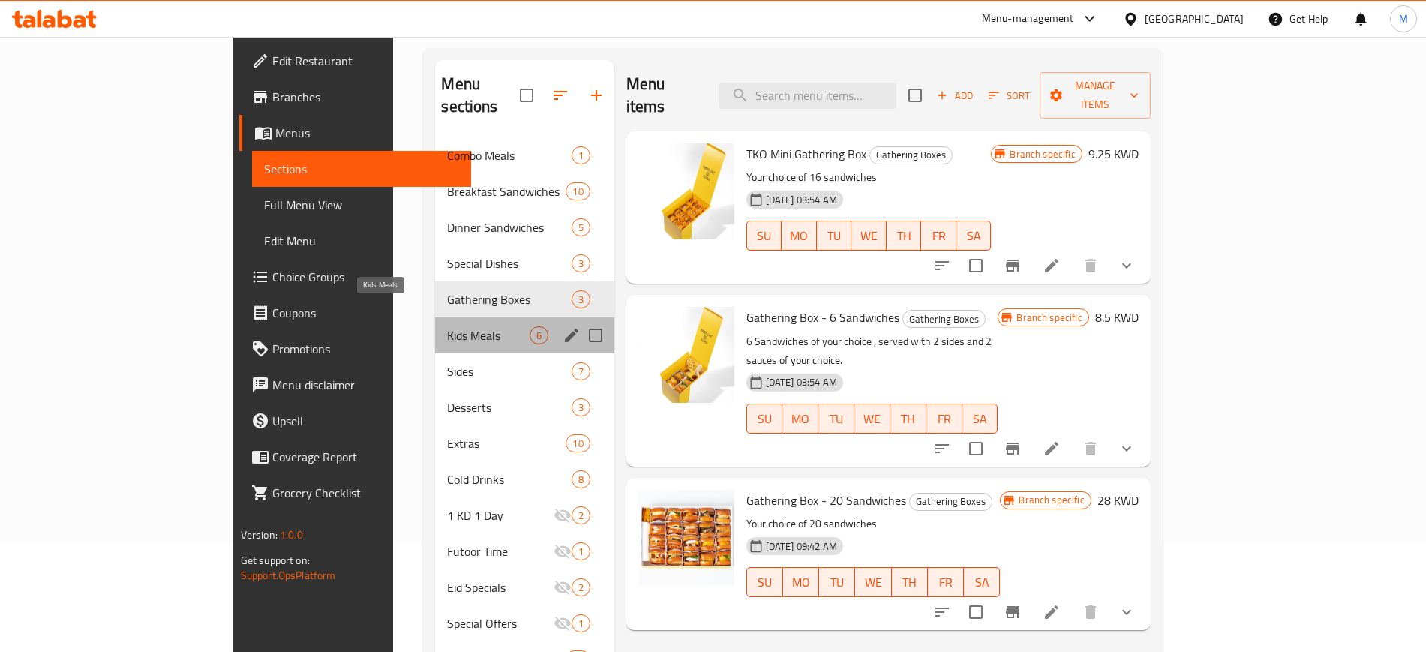
click at [447, 326] on span "Kids Meals" at bounding box center [488, 335] width 82 height 18
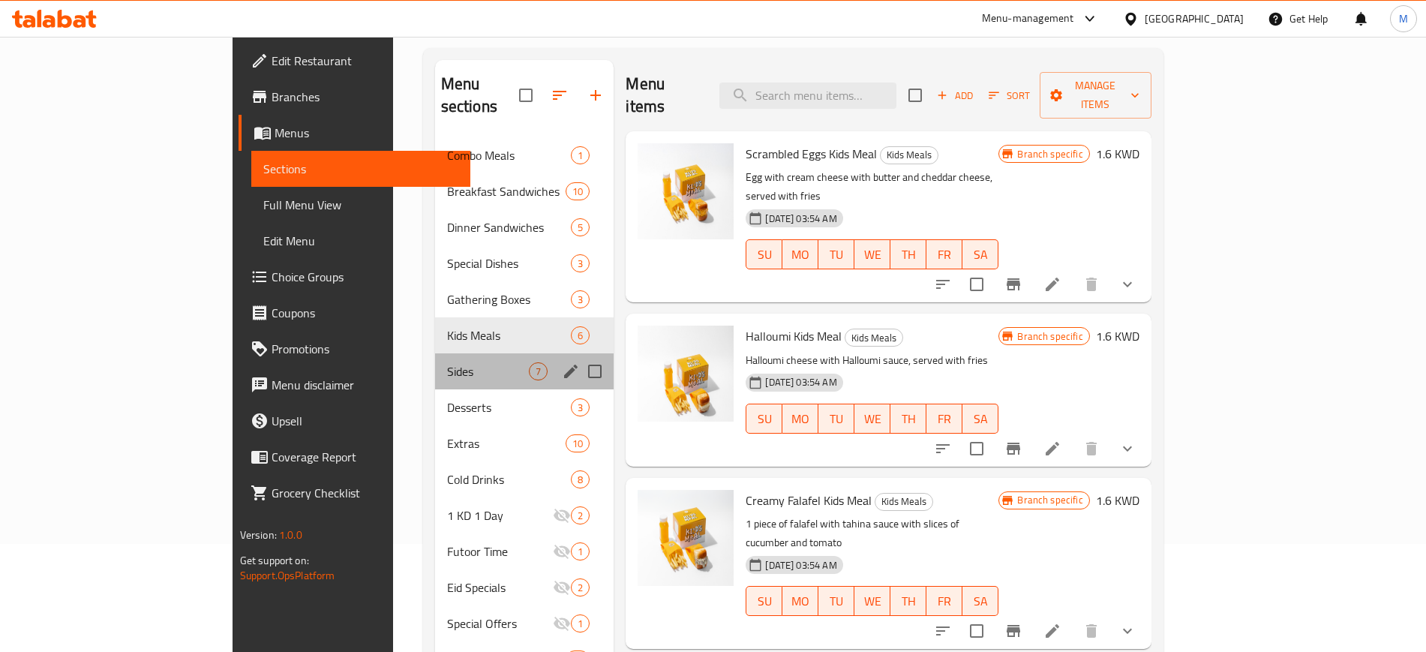
click at [435, 353] on div "Sides 7" at bounding box center [524, 371] width 179 height 36
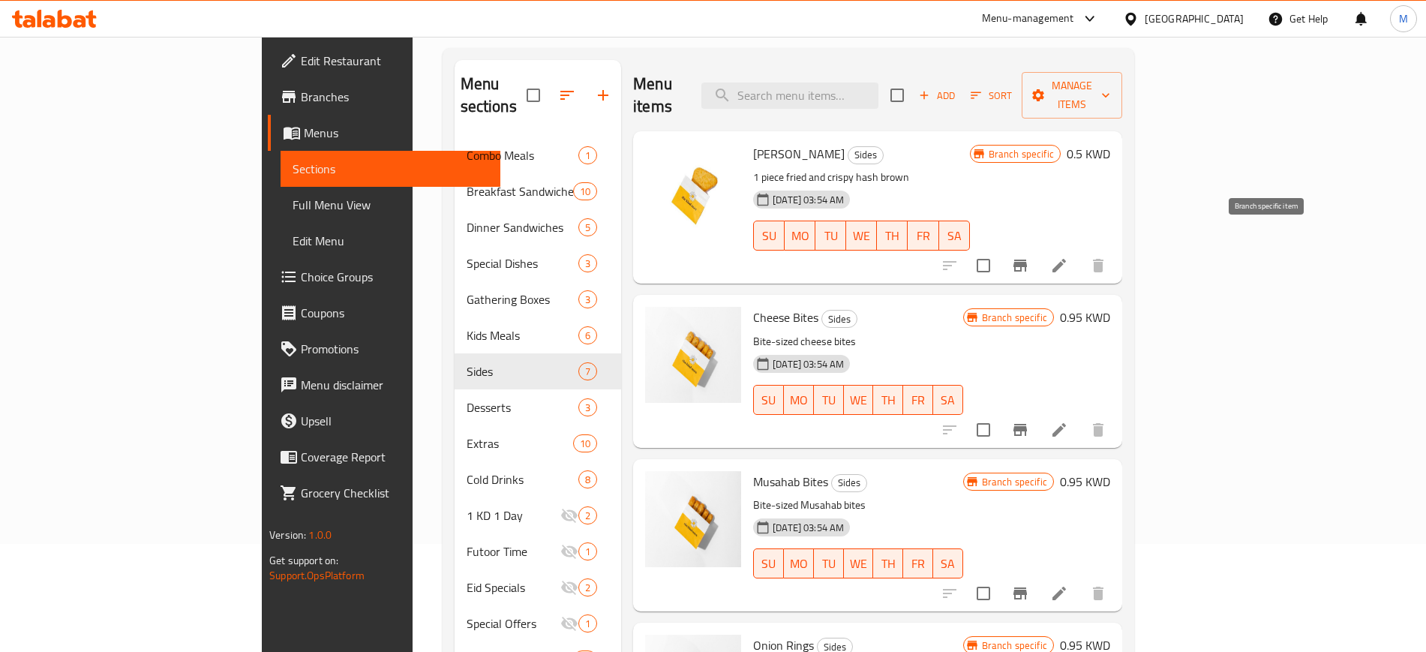
click at [1027, 260] on icon "Branch-specific-item" at bounding box center [1021, 266] width 14 height 12
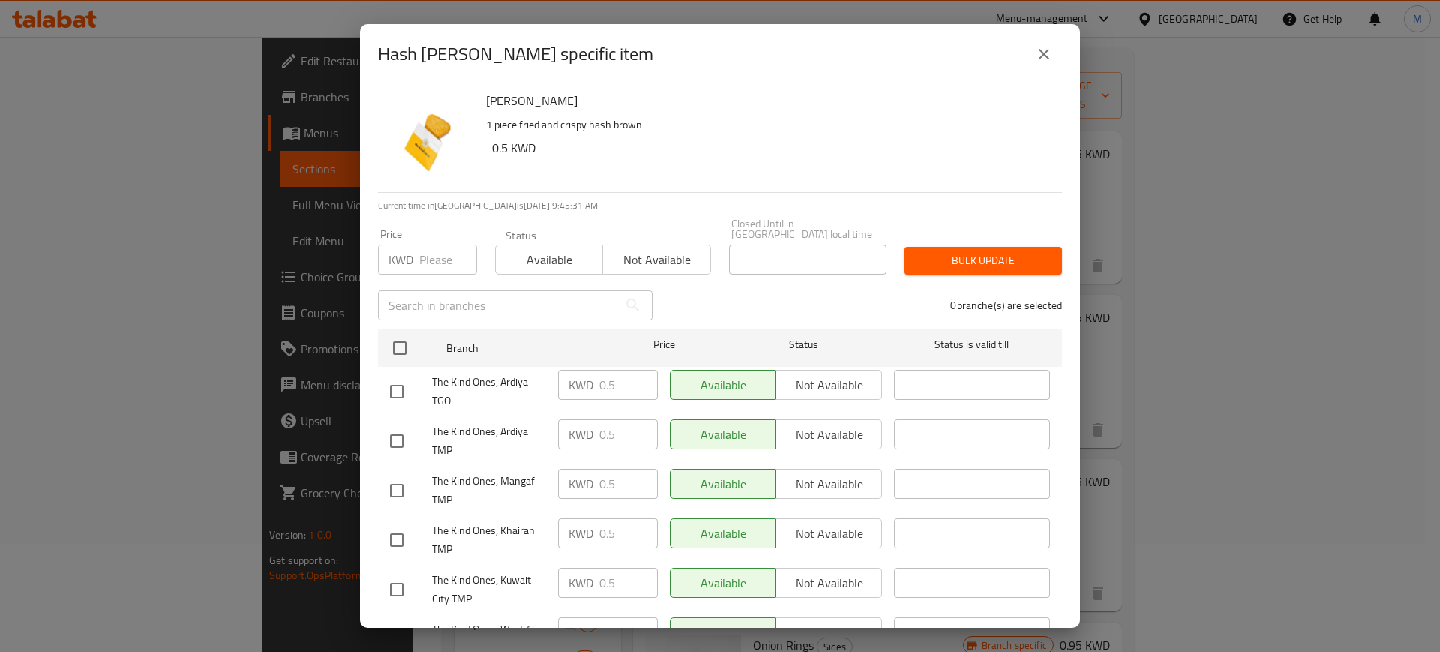
click at [1047, 60] on icon "close" at bounding box center [1044, 54] width 18 height 18
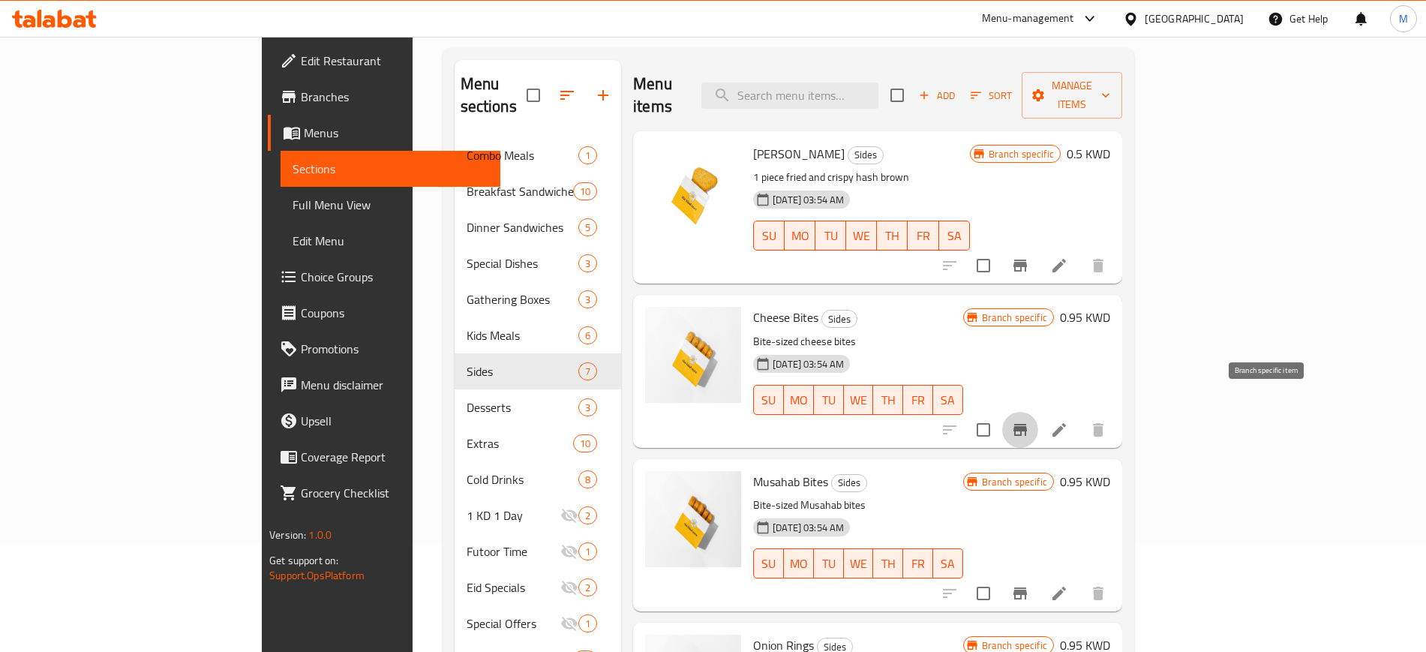
click at [1029, 421] on icon "Branch-specific-item" at bounding box center [1020, 430] width 18 height 18
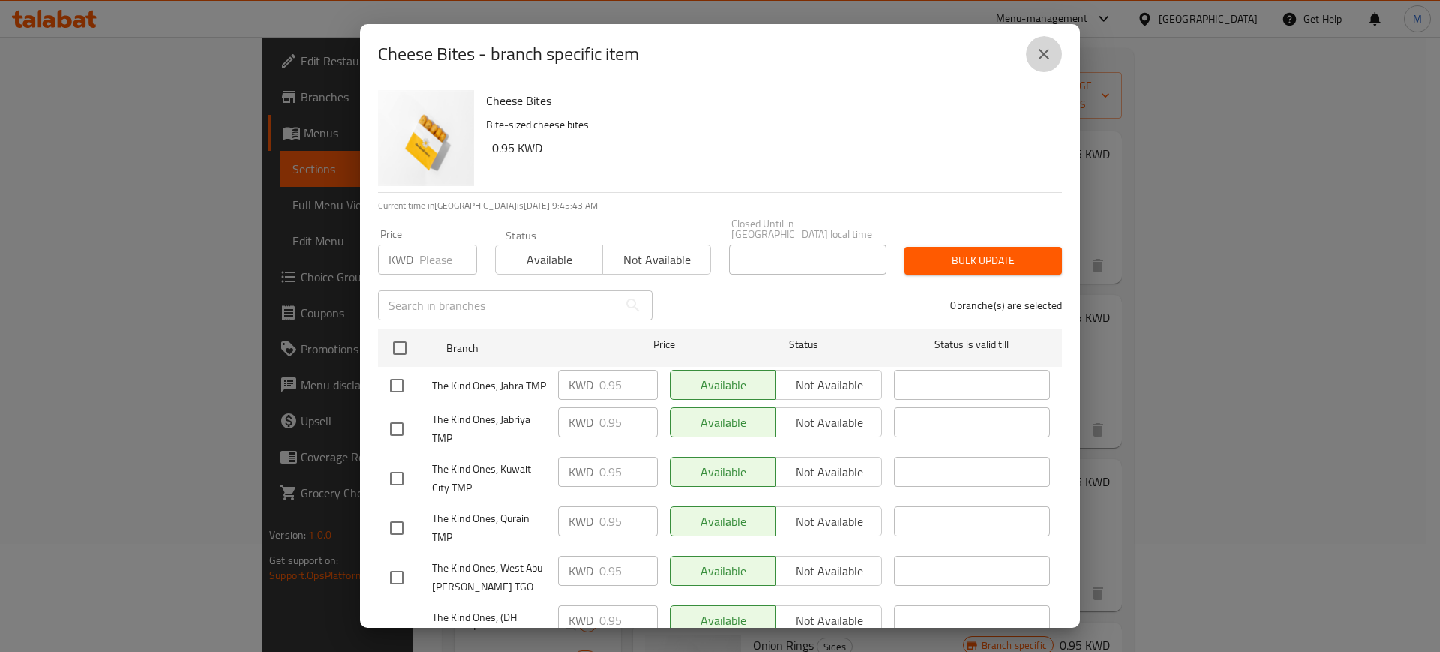
click at [1050, 55] on icon "close" at bounding box center [1044, 54] width 18 height 18
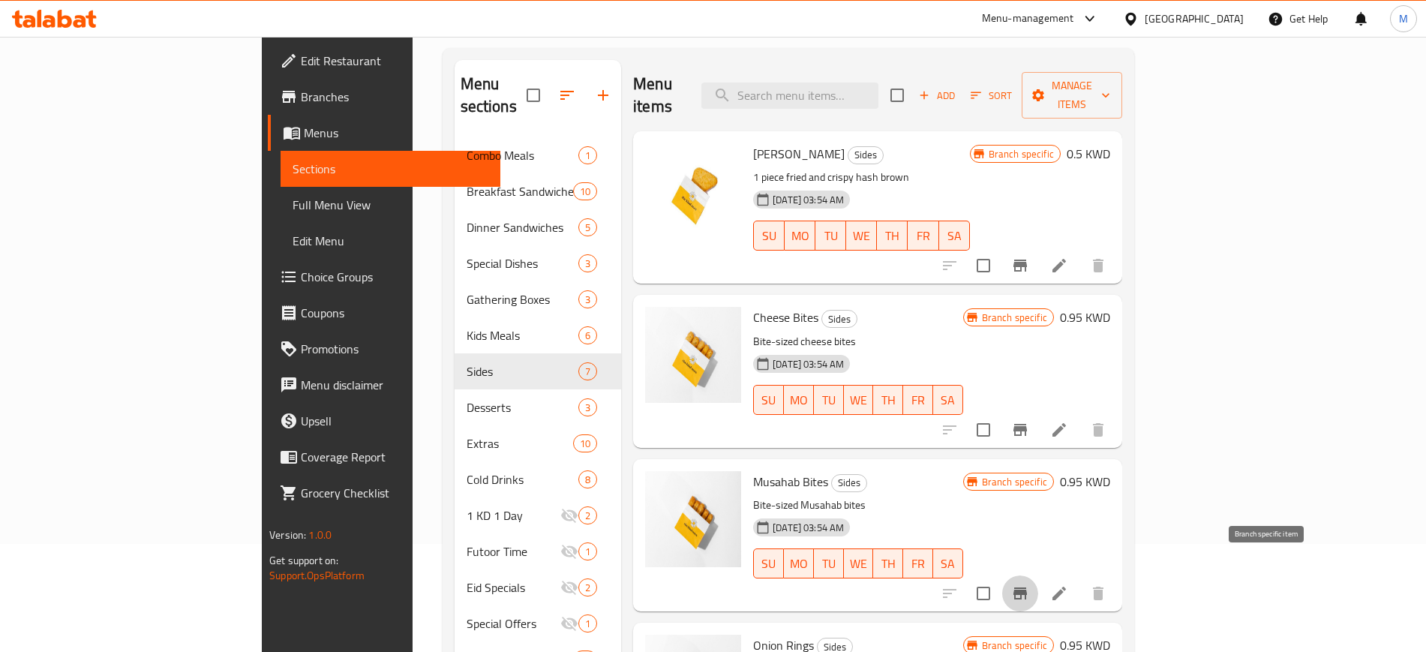
click at [1038, 575] on button "Branch-specific-item" at bounding box center [1020, 593] width 36 height 36
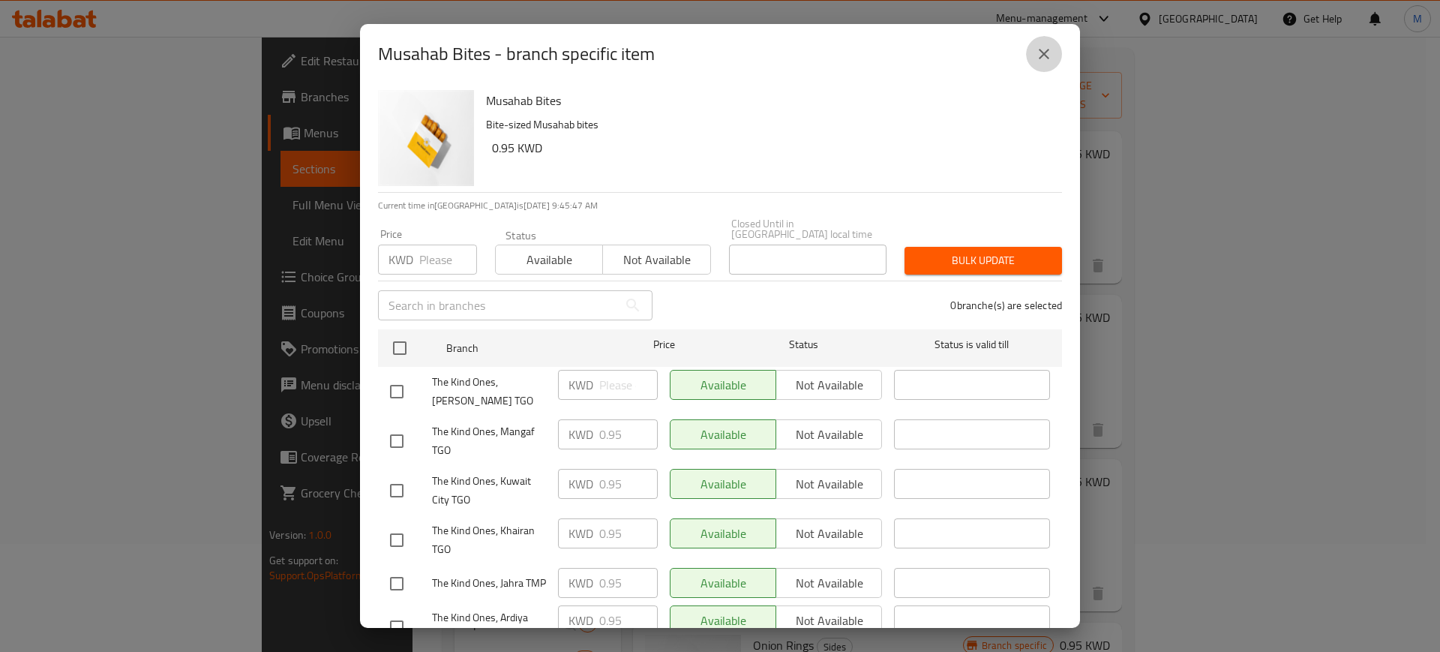
click at [1036, 43] on button "close" at bounding box center [1044, 54] width 36 height 36
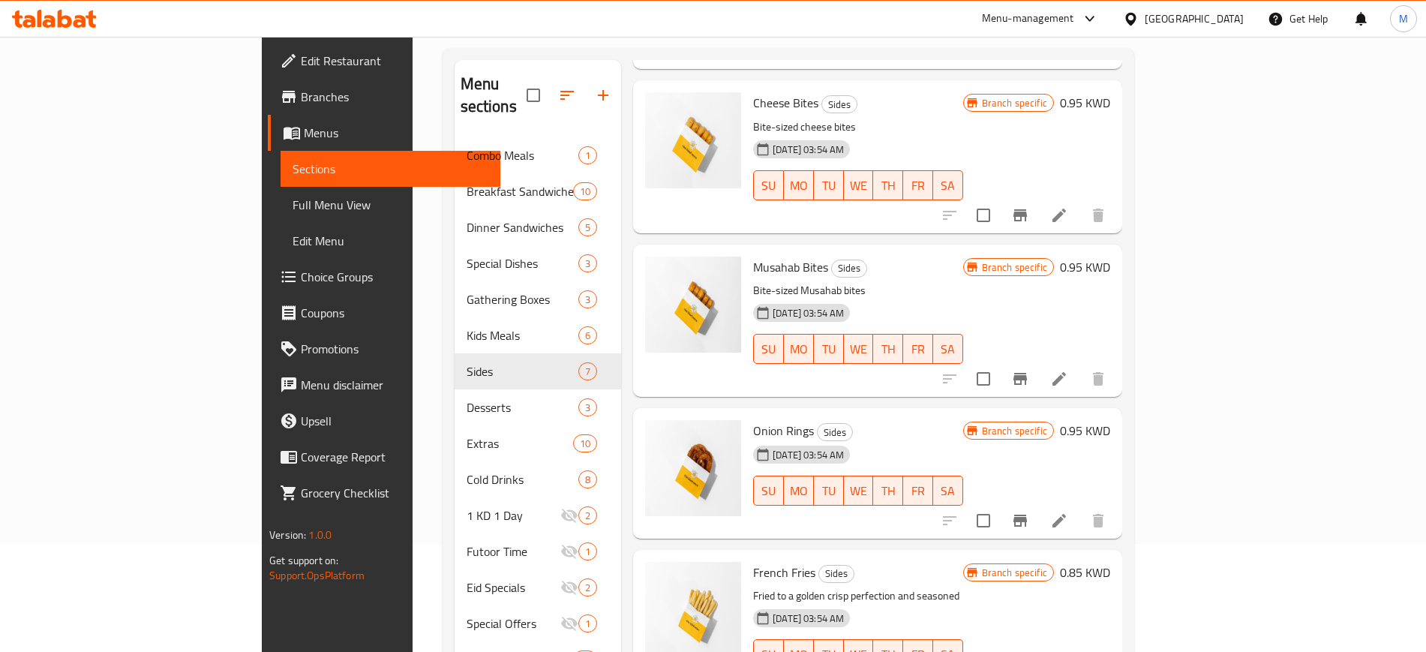
scroll to position [215, 0]
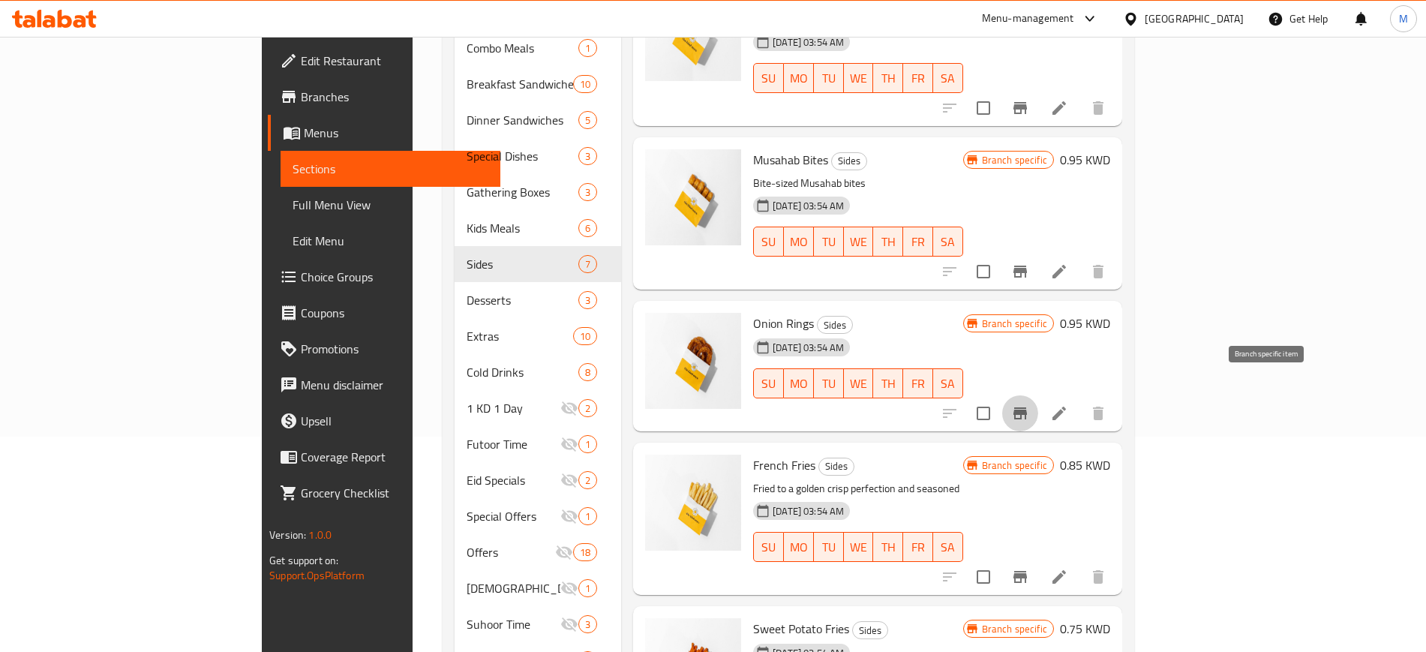
click at [1029, 404] on icon "Branch-specific-item" at bounding box center [1020, 413] width 18 height 18
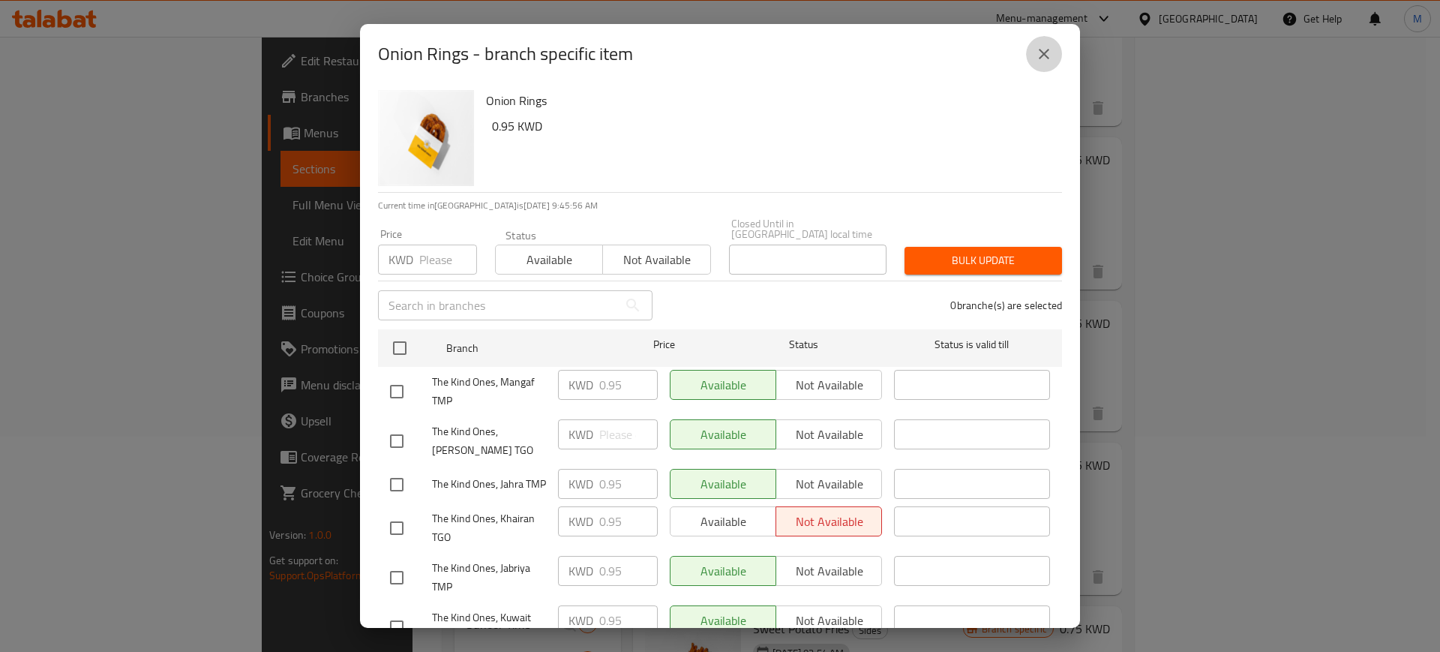
click at [1054, 52] on button "close" at bounding box center [1044, 54] width 36 height 36
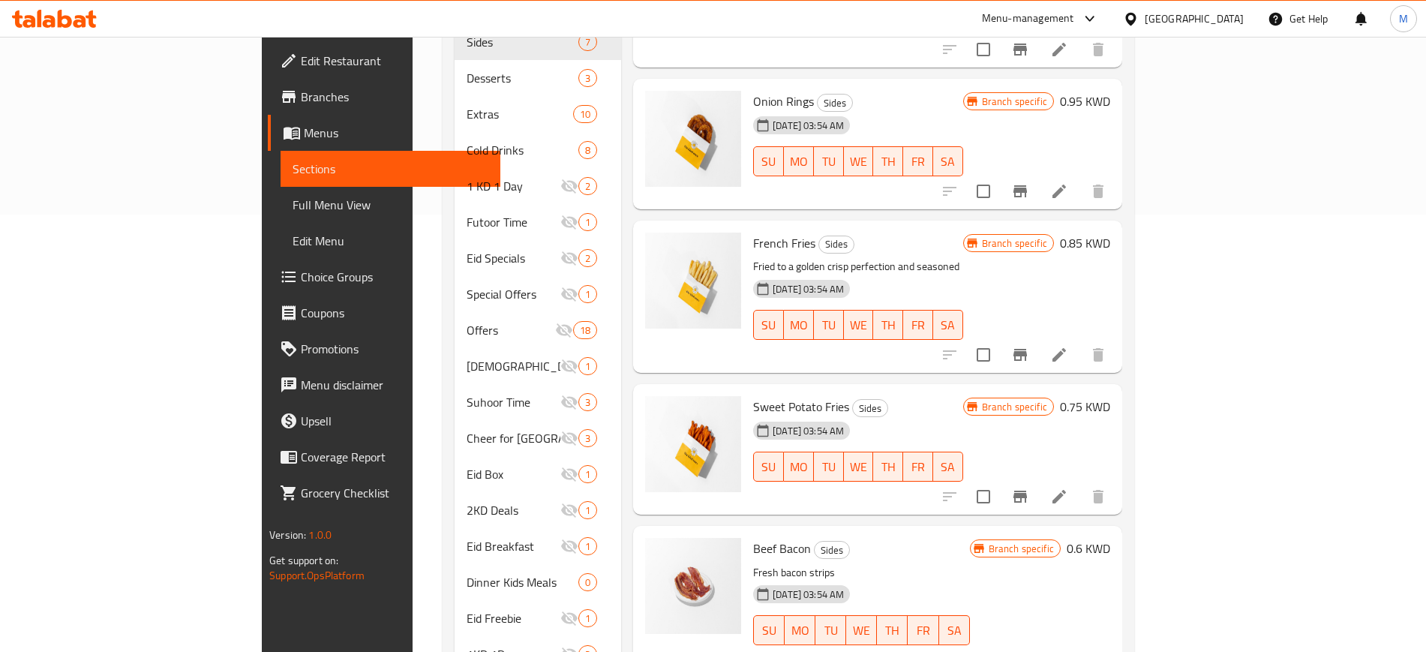
scroll to position [444, 0]
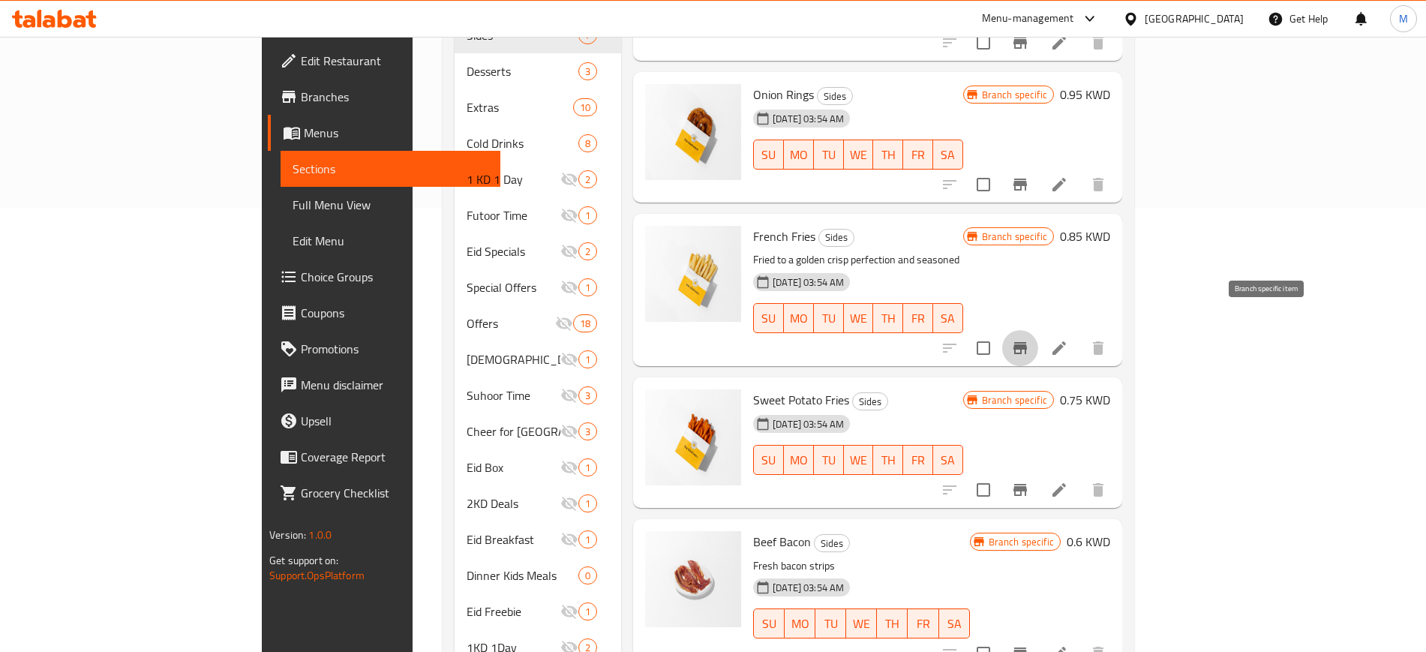
click at [1027, 342] on icon "Branch-specific-item" at bounding box center [1021, 348] width 14 height 12
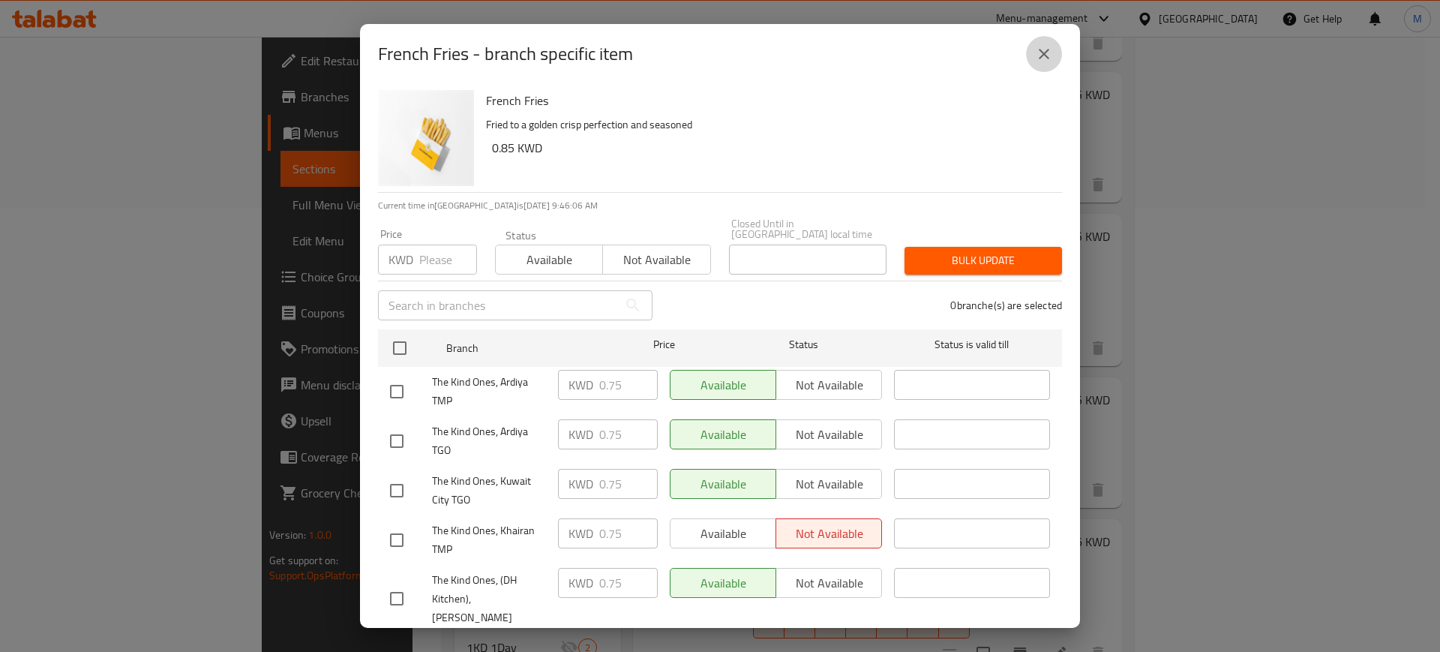
click at [1048, 58] on icon "close" at bounding box center [1044, 54] width 11 height 11
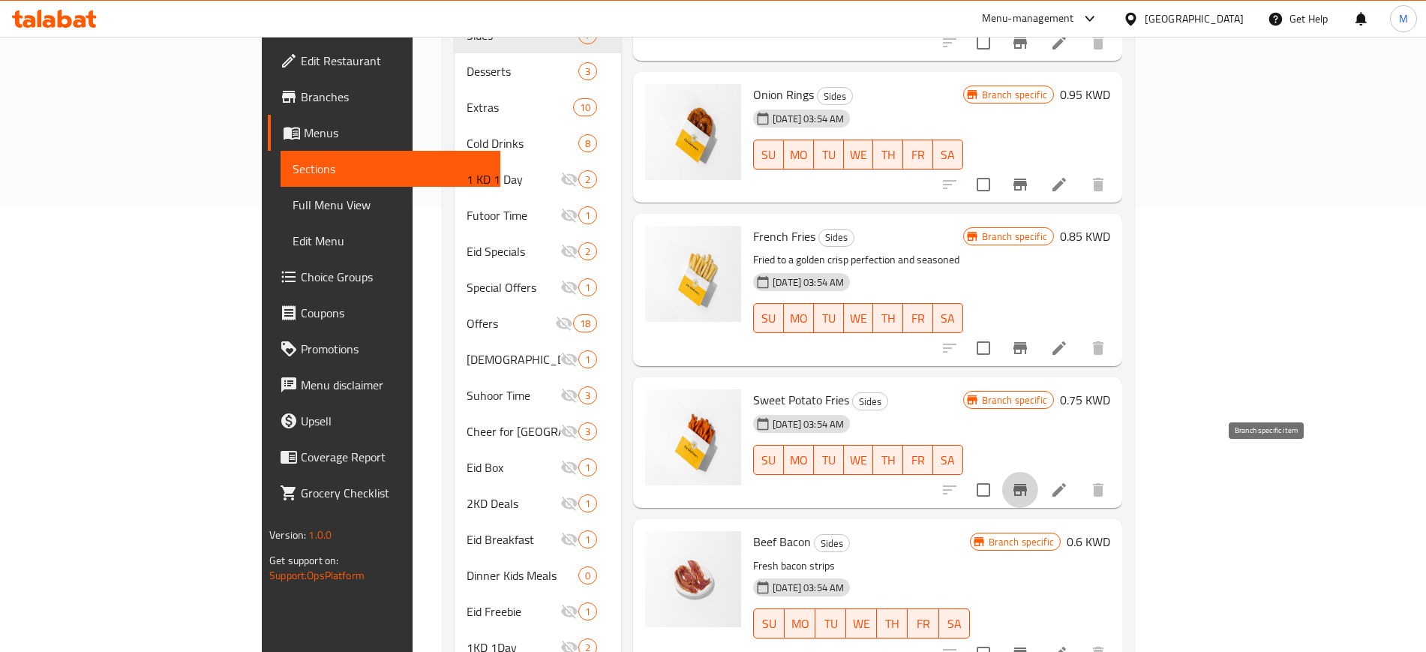
click at [1029, 481] on icon "Branch-specific-item" at bounding box center [1020, 490] width 18 height 18
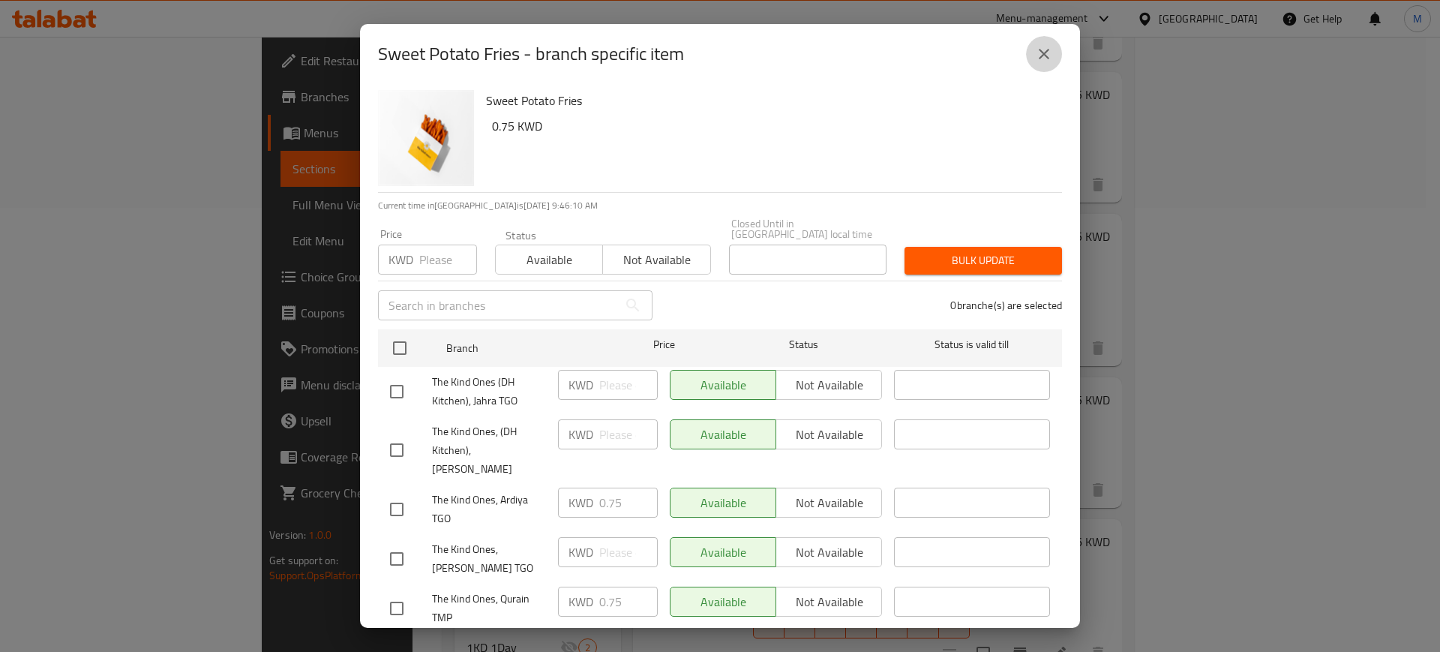
click at [1047, 48] on icon "close" at bounding box center [1044, 54] width 18 height 18
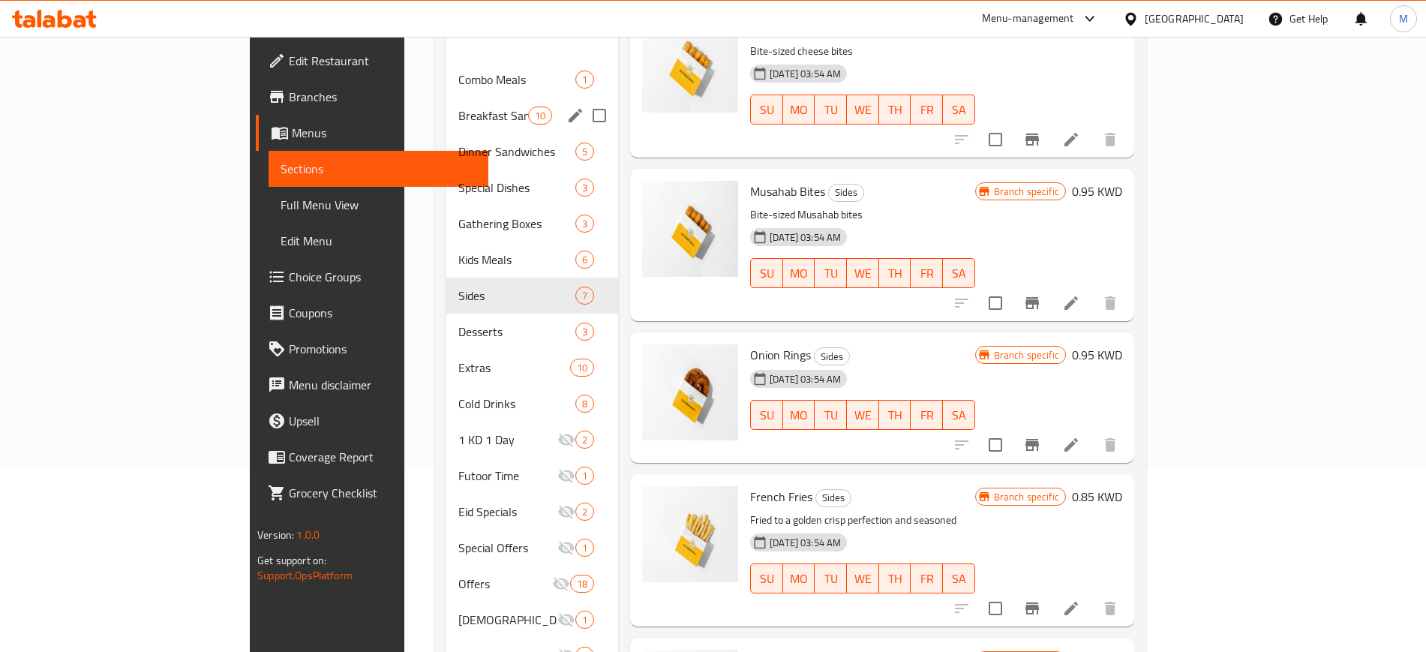
scroll to position [0, 0]
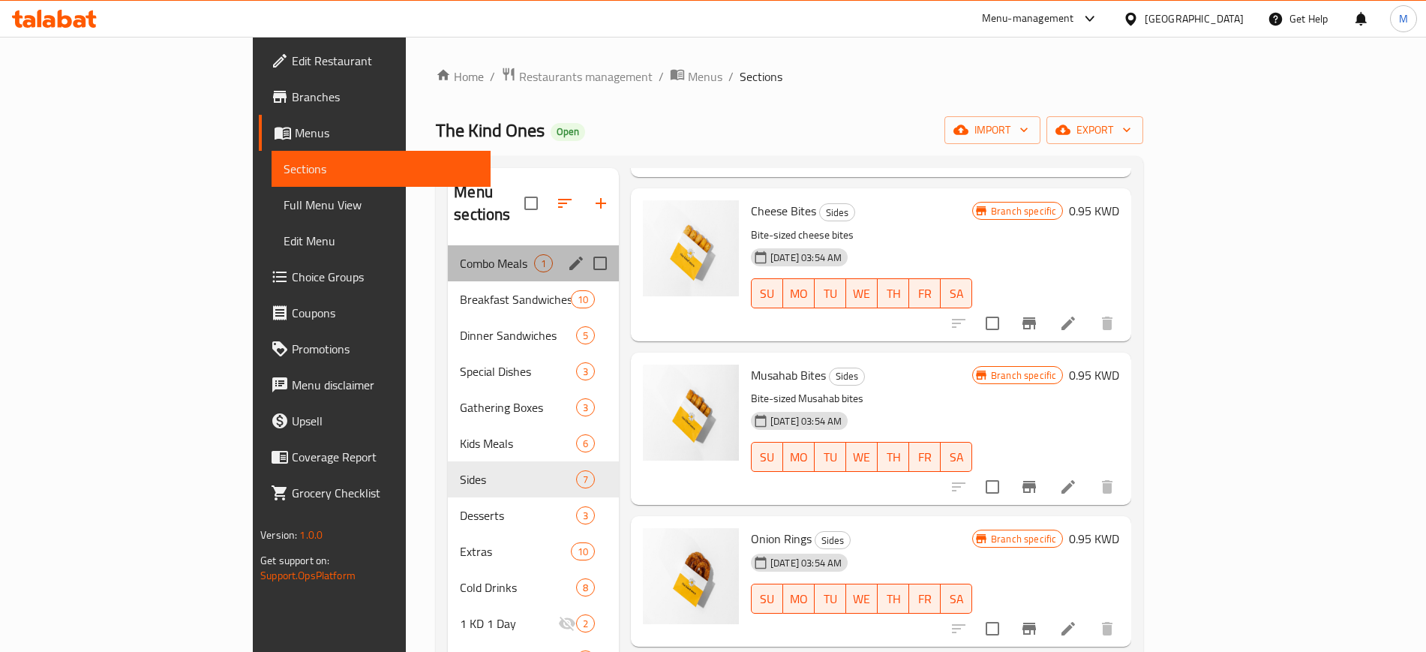
click at [448, 253] on div "Combo Meals 1" at bounding box center [533, 263] width 171 height 36
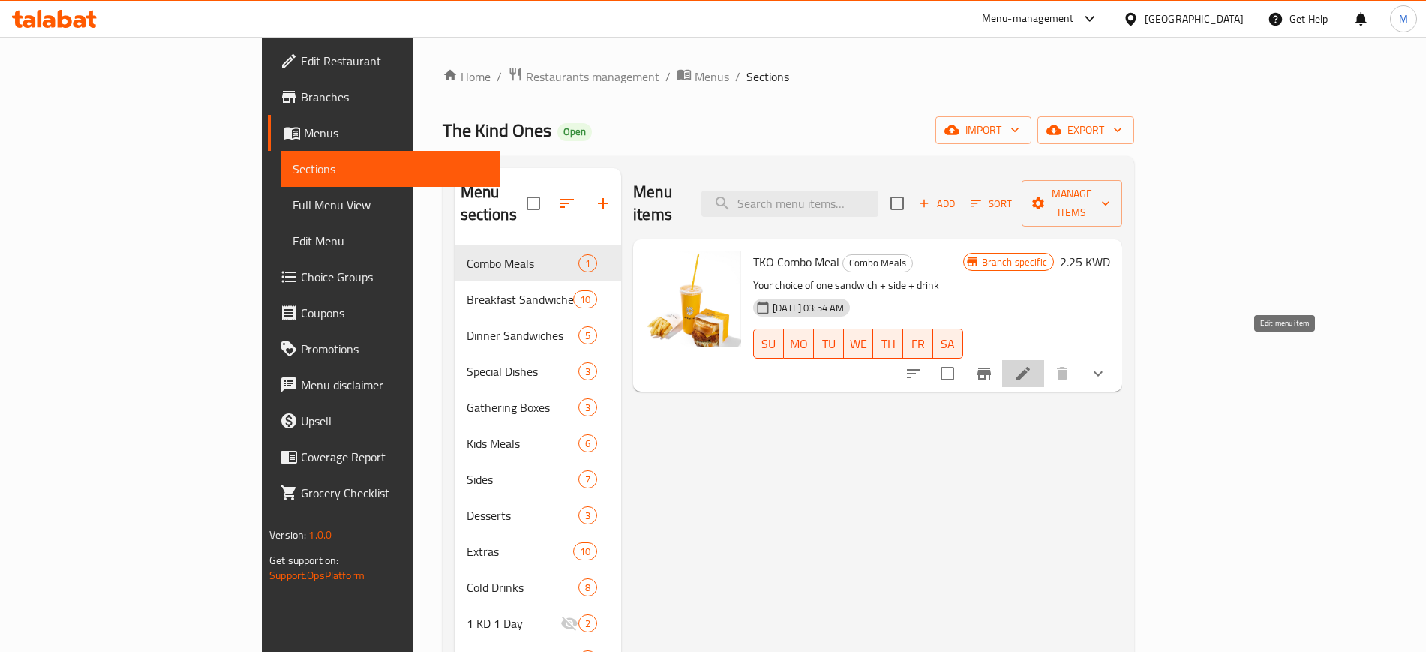
click at [1032, 365] on icon at bounding box center [1023, 374] width 18 height 18
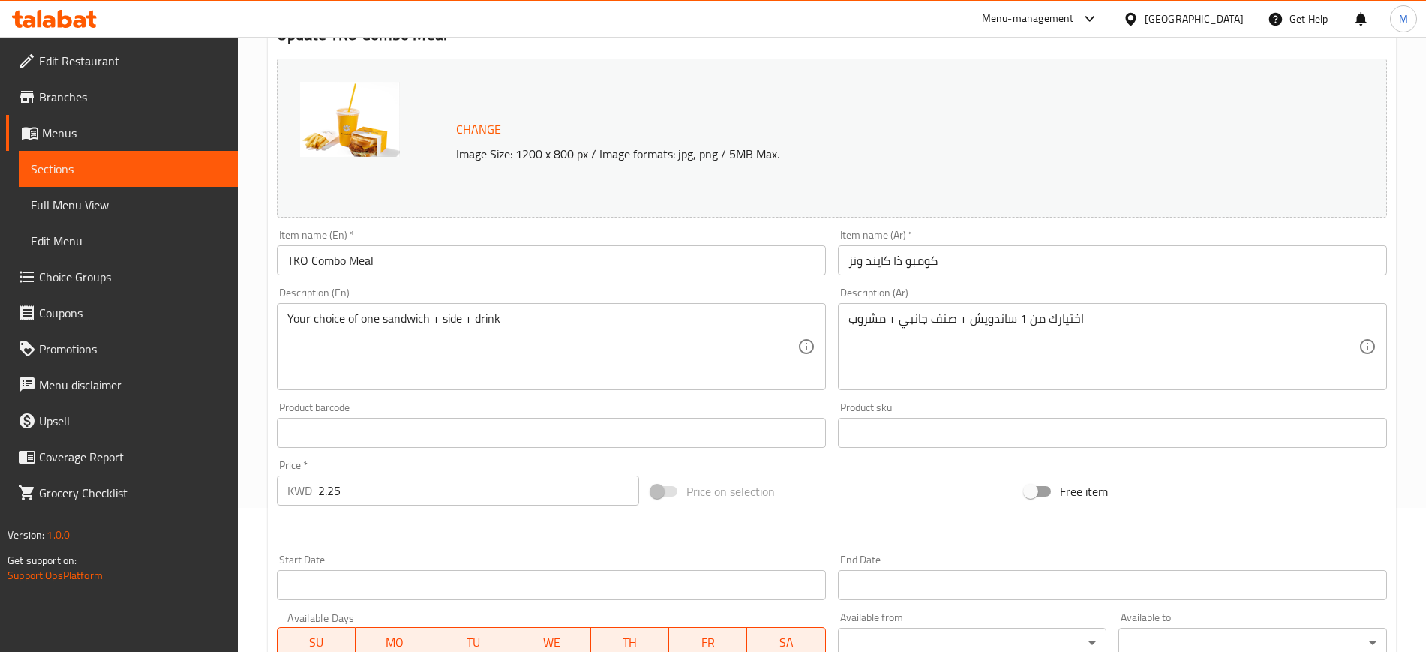
scroll to position [578, 0]
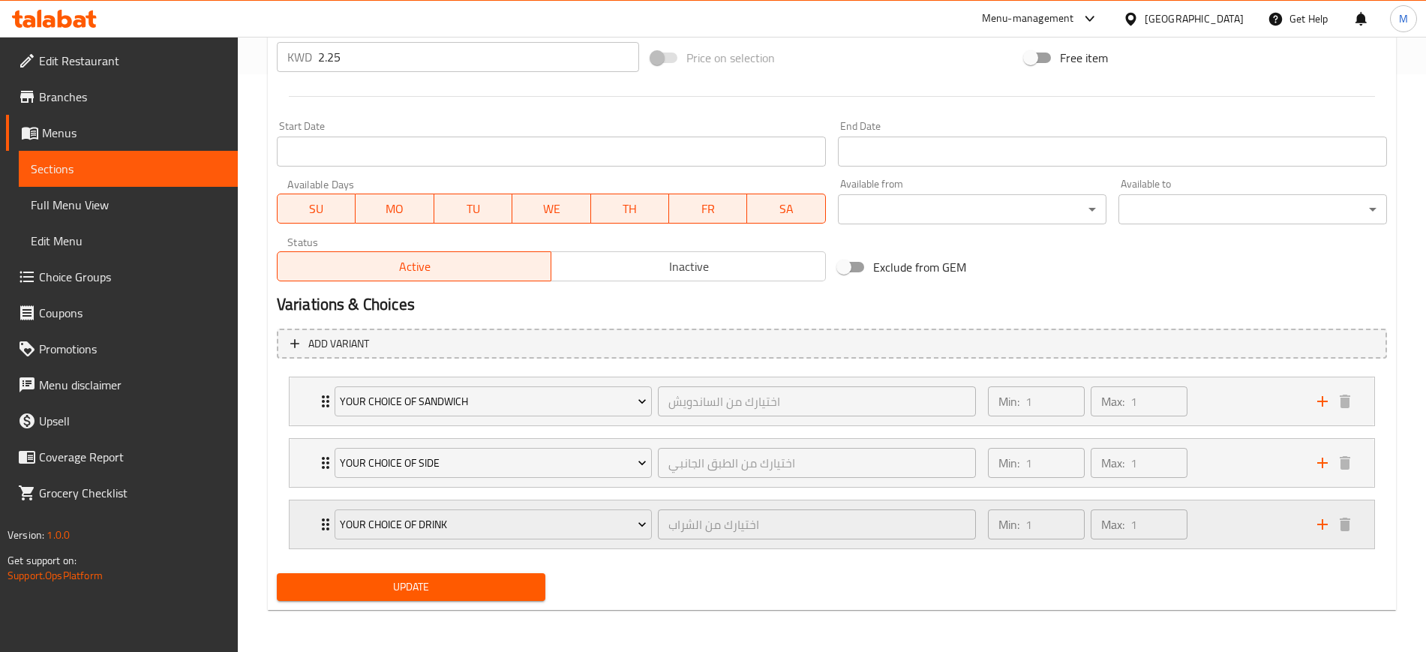
click at [1227, 512] on div "Min: 1 ​ Max: 1 ​" at bounding box center [1143, 524] width 329 height 48
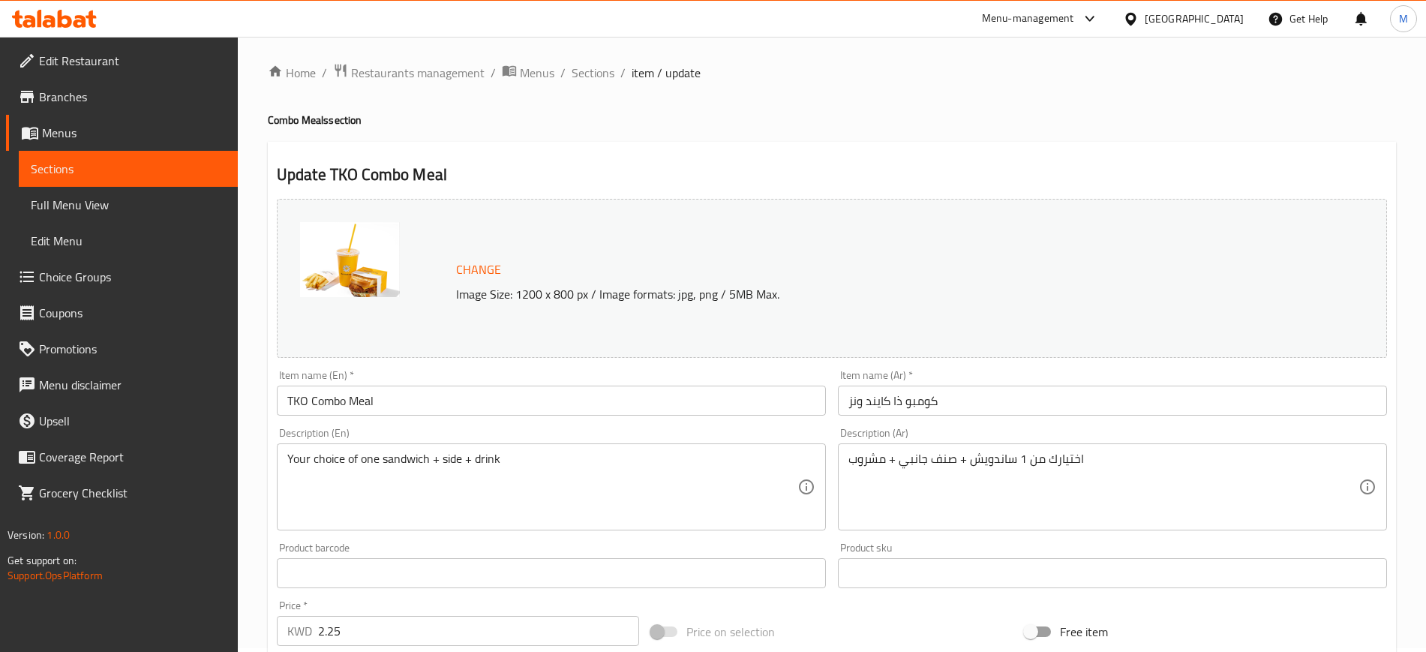
scroll to position [0, 0]
click at [572, 74] on span "Sections" at bounding box center [593, 77] width 43 height 18
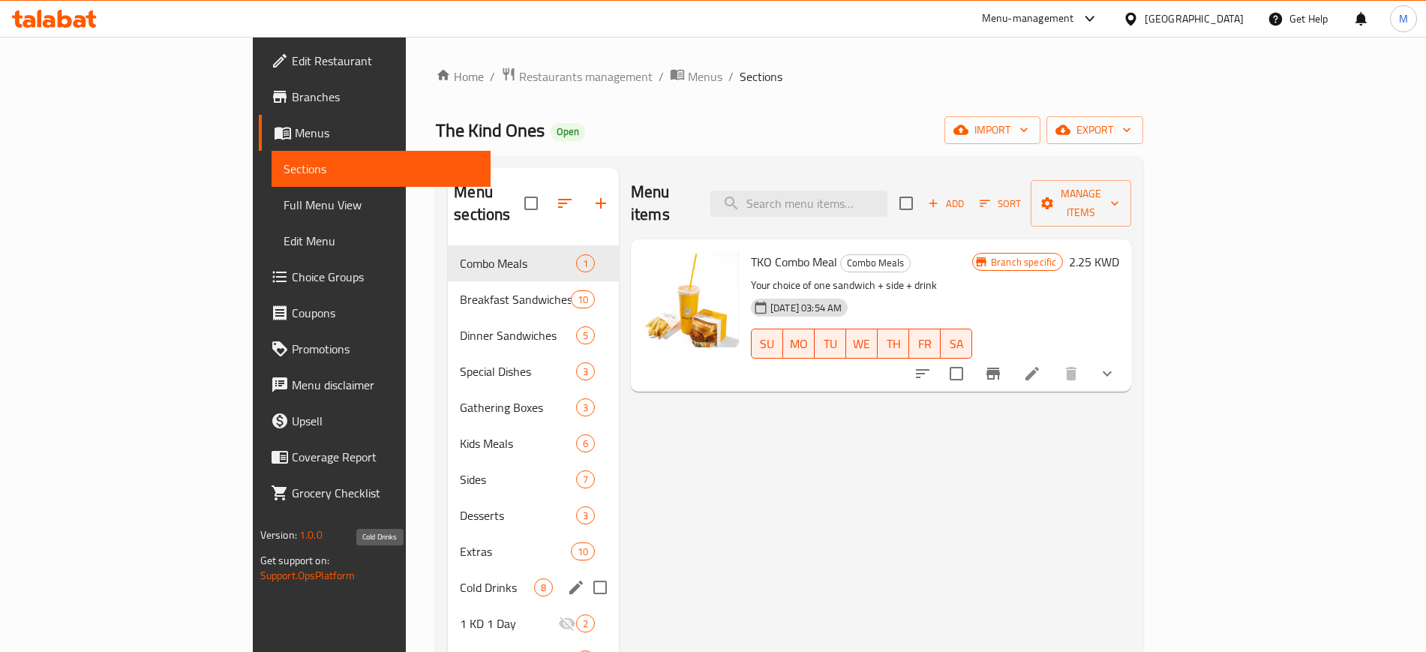
click at [460, 578] on span "Cold Drinks" at bounding box center [497, 587] width 74 height 18
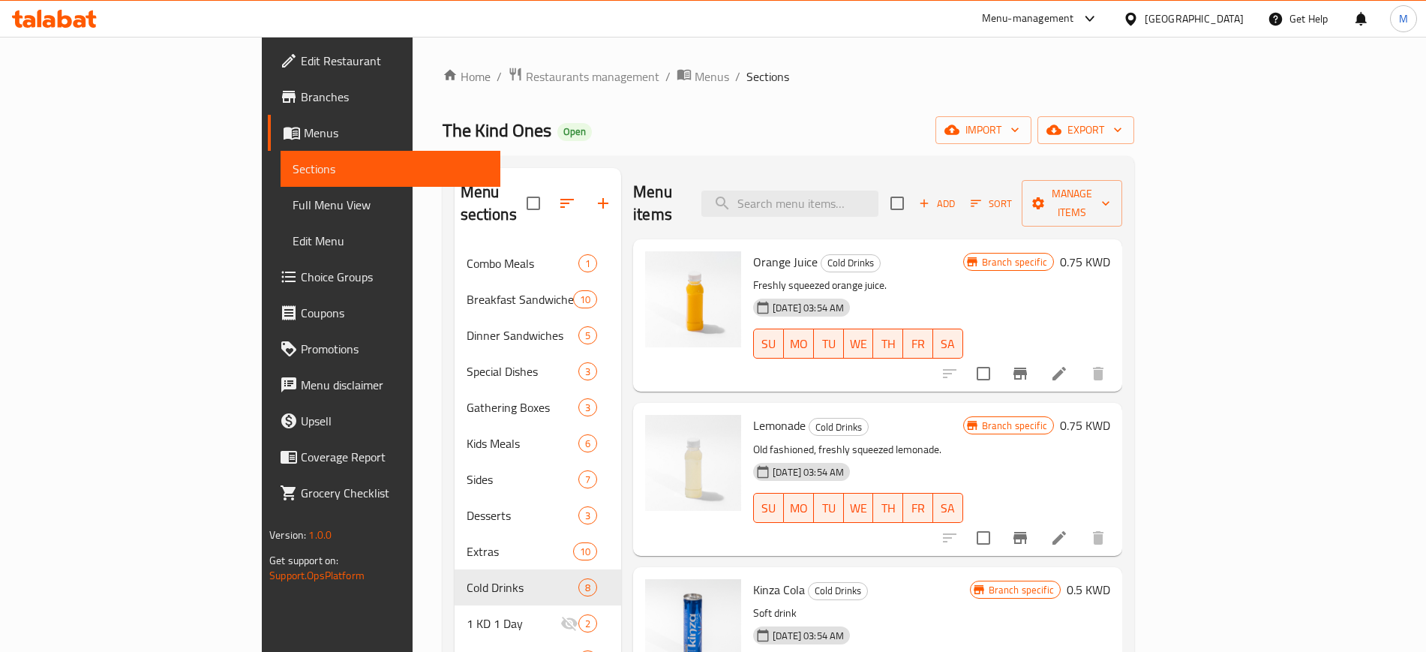
scroll to position [94, 0]
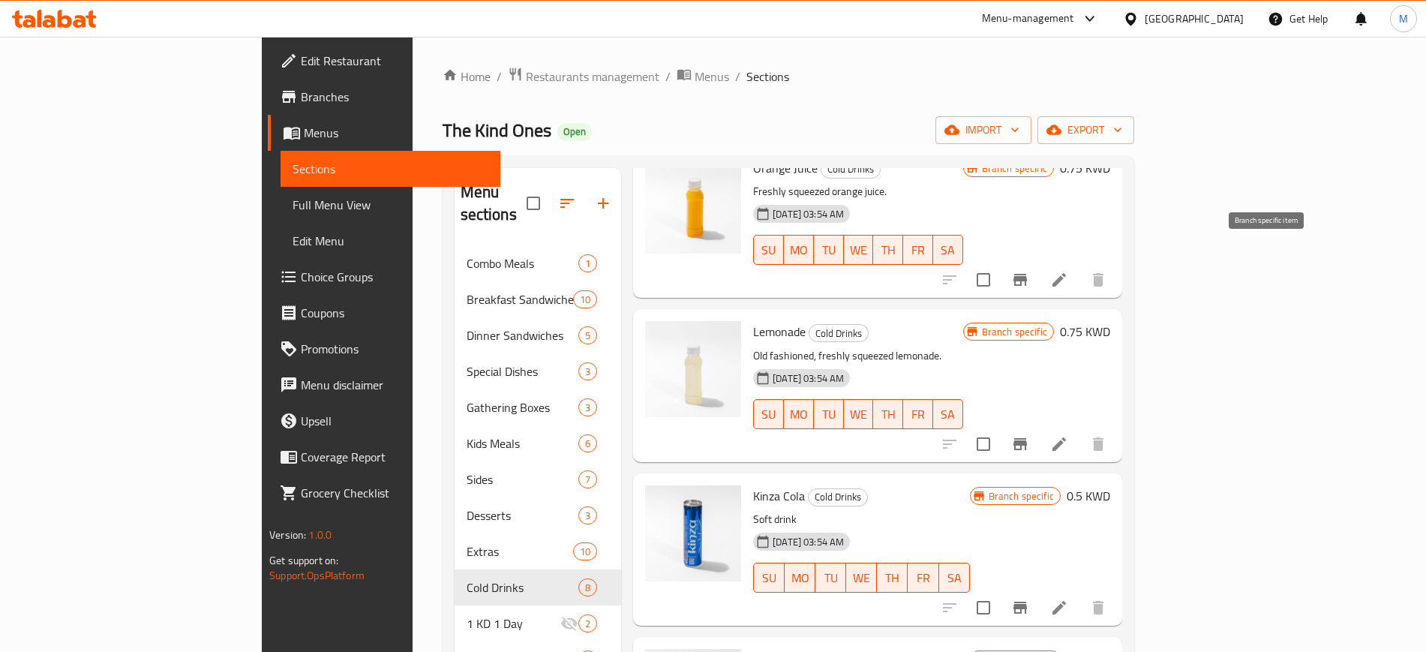
click at [1029, 271] on icon "Branch-specific-item" at bounding box center [1020, 280] width 18 height 18
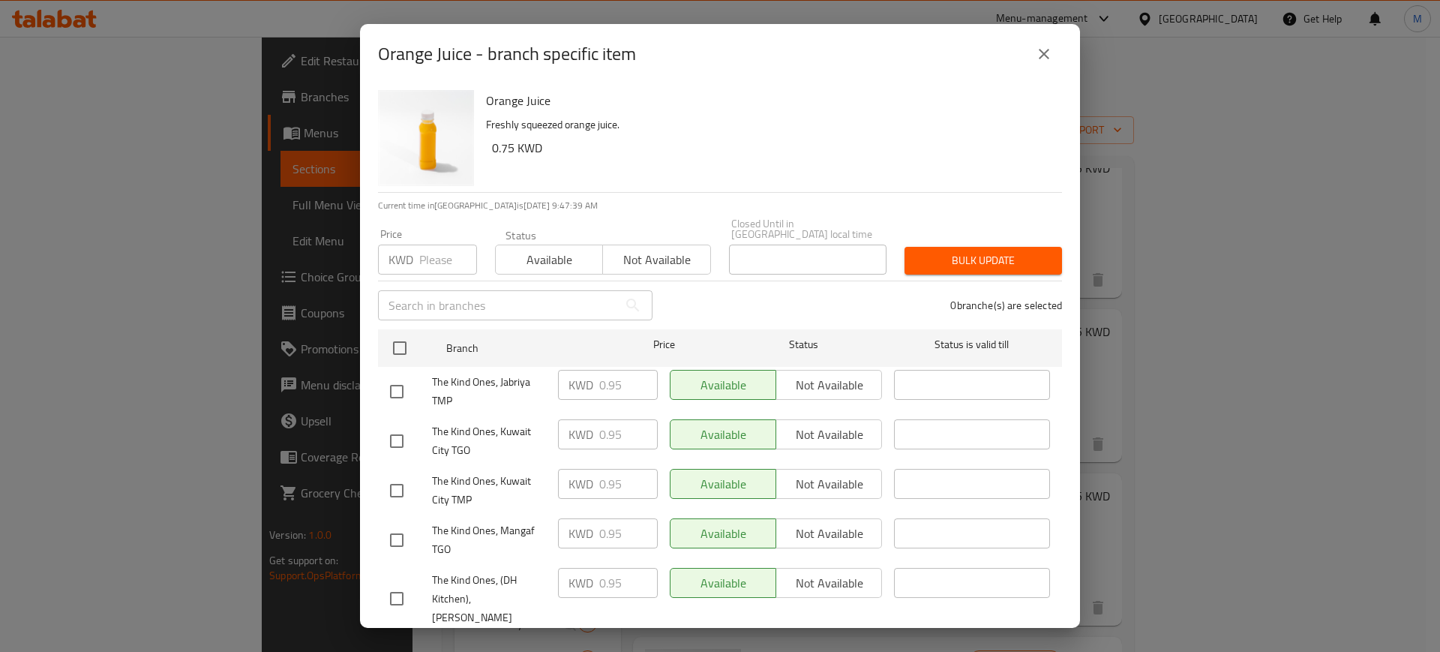
click at [1047, 47] on icon "close" at bounding box center [1044, 54] width 18 height 18
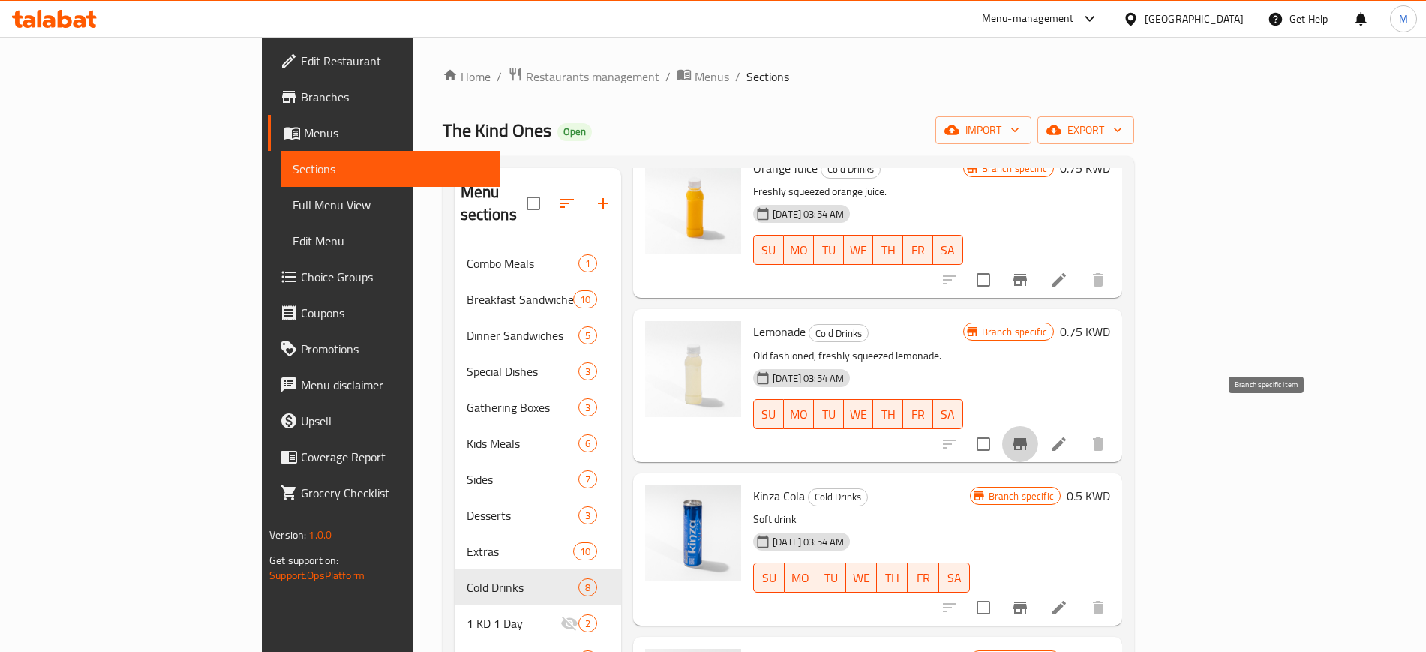
click at [1038, 426] on button "Branch-specific-item" at bounding box center [1020, 444] width 36 height 36
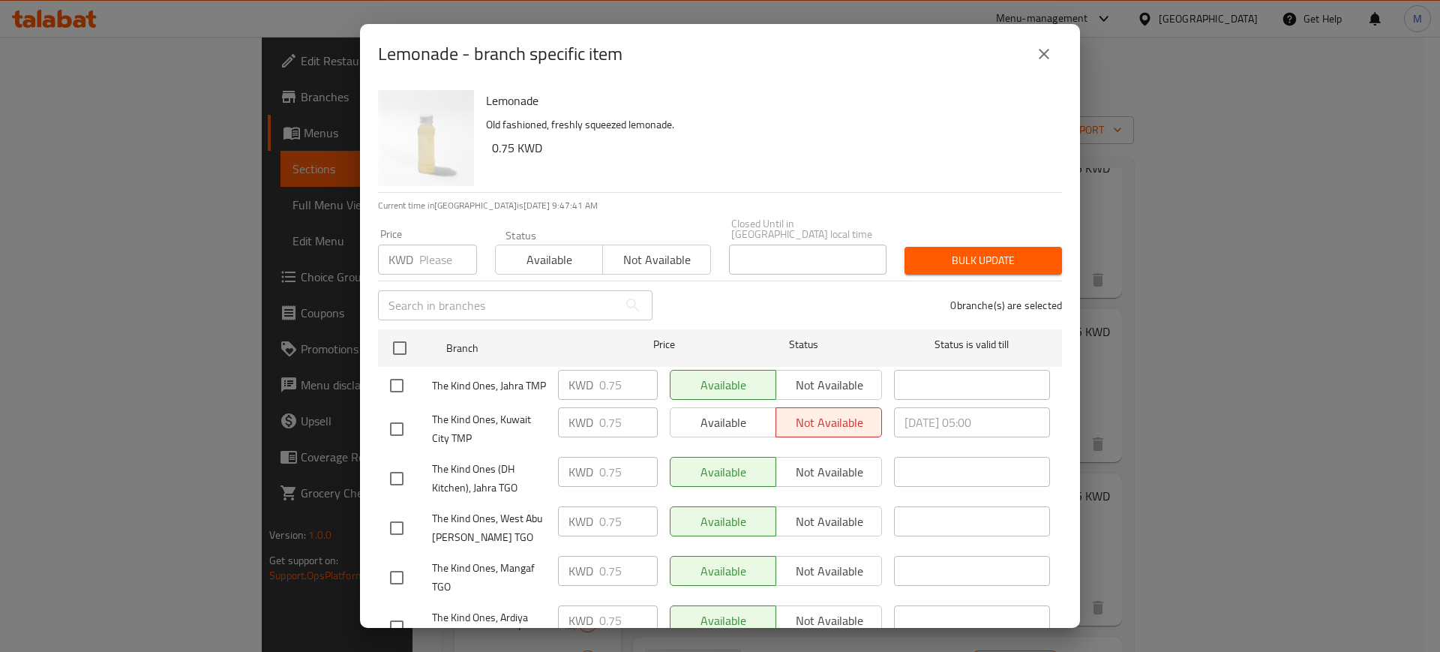
click at [1043, 65] on button "close" at bounding box center [1044, 54] width 36 height 36
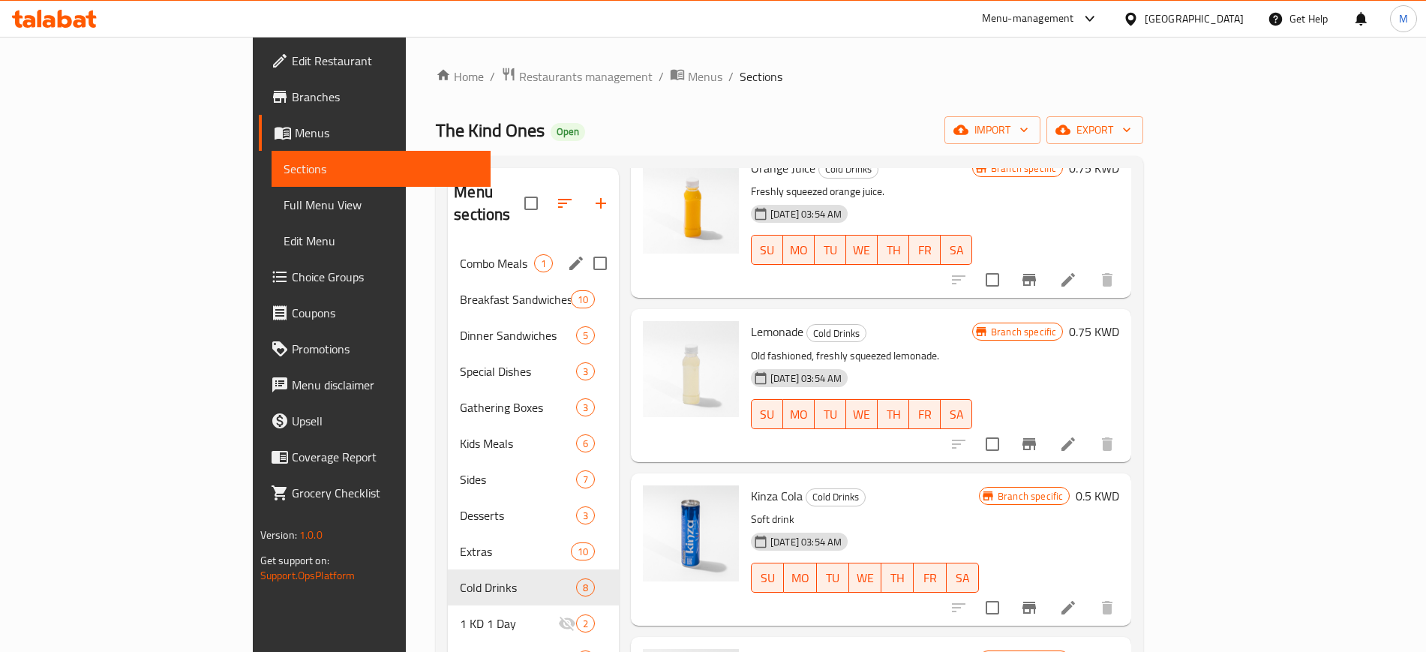
click at [448, 251] on div "Combo Meals 1" at bounding box center [533, 263] width 171 height 36
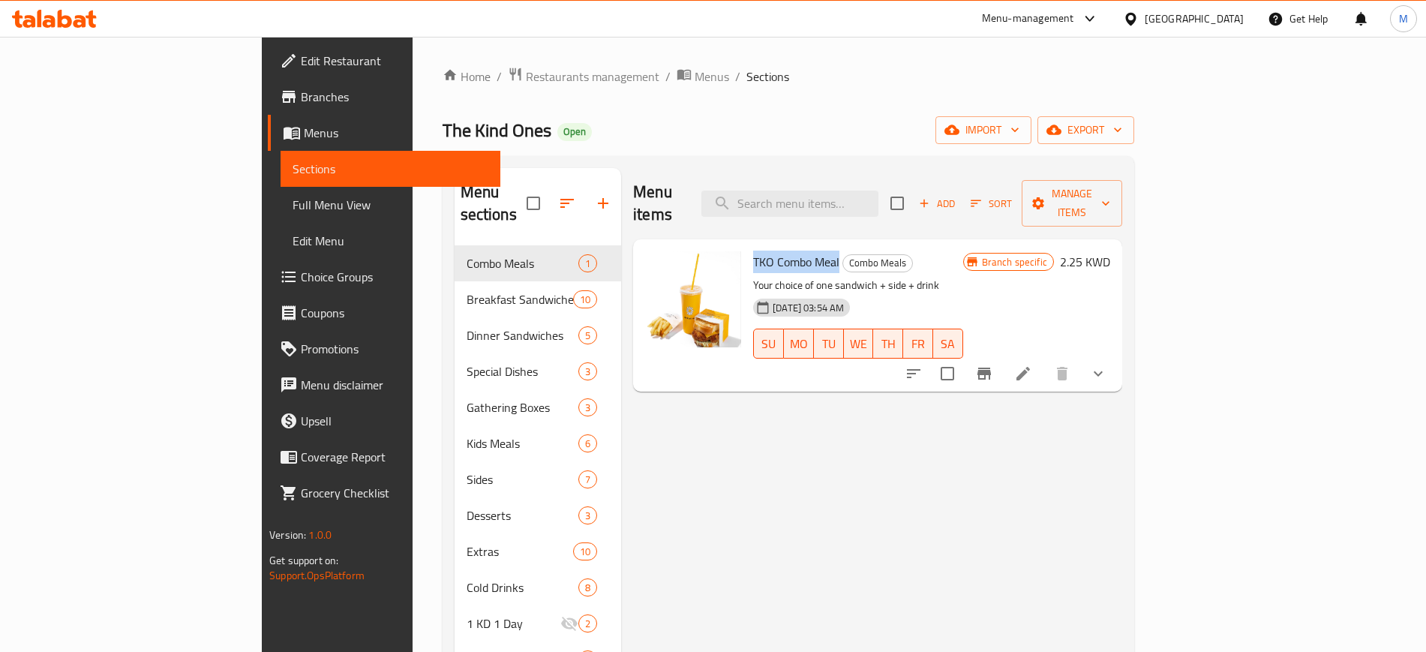
drag, startPoint x: 687, startPoint y: 236, endPoint x: 774, endPoint y: 248, distance: 87.8
click at [774, 251] on h6 "TKO Combo Meal Combo Meals" at bounding box center [857, 261] width 209 height 21
copy span "TKO Combo Meal"
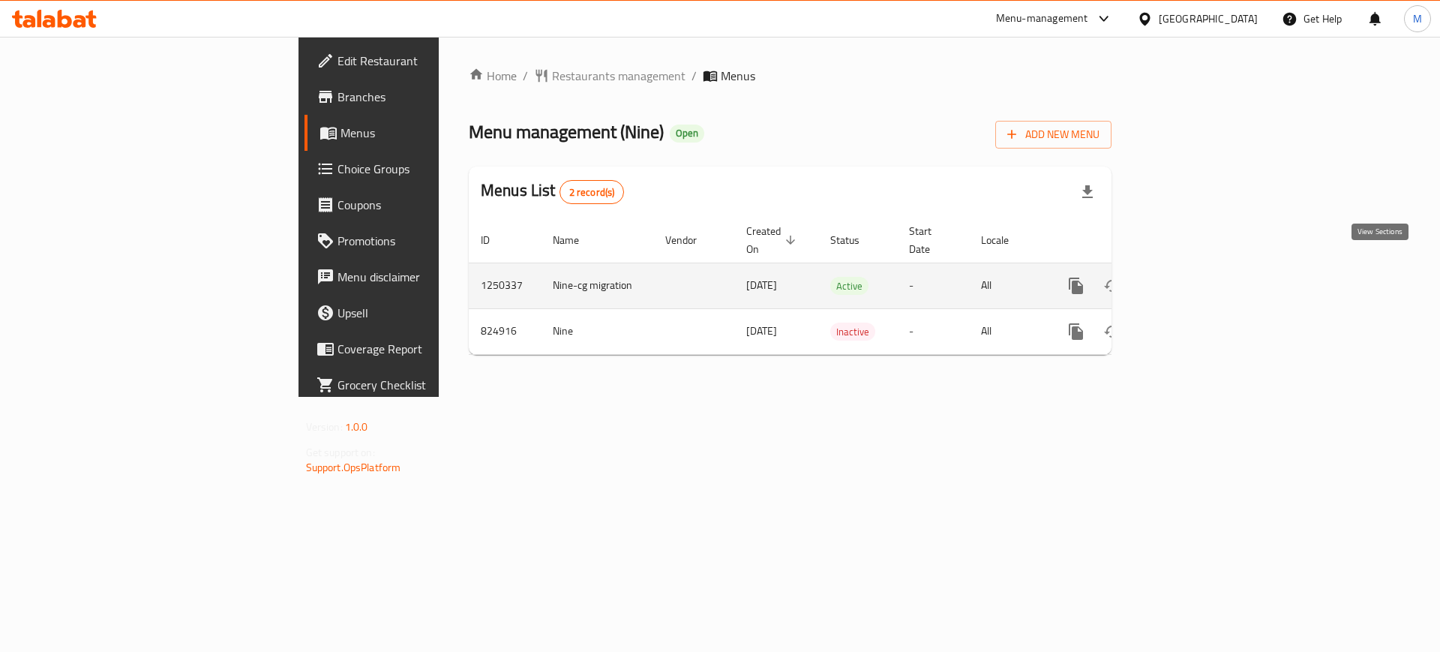
click at [1191, 279] on icon "enhanced table" at bounding box center [1185, 286] width 14 height 14
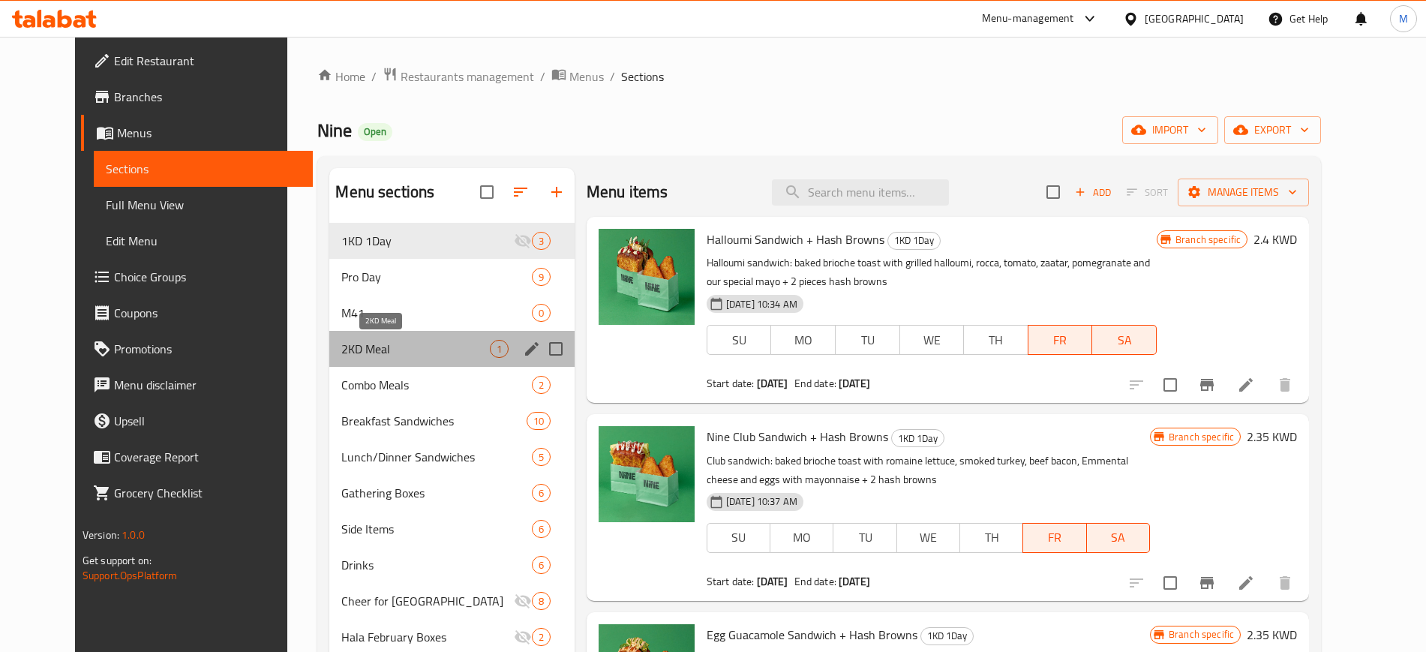
click at [377, 349] on span "2KD Meal" at bounding box center [415, 349] width 148 height 18
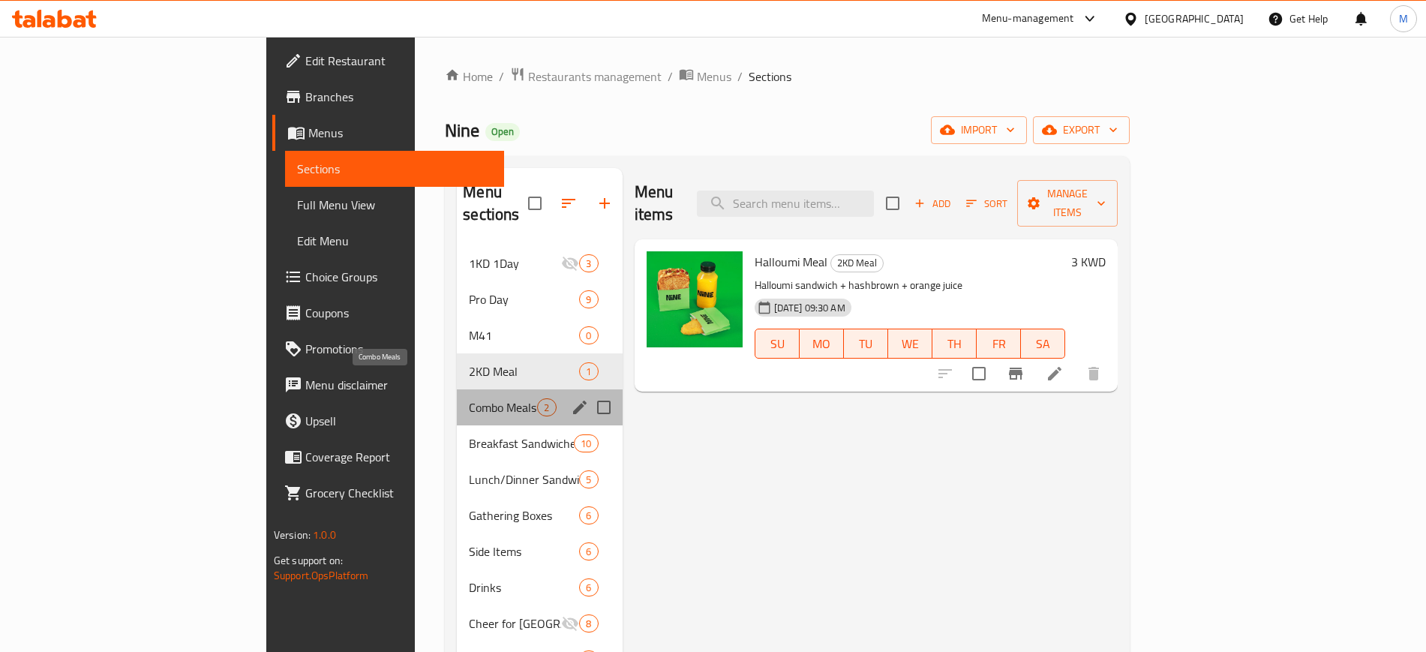
click at [469, 398] on span "Combo Meals" at bounding box center [503, 407] width 68 height 18
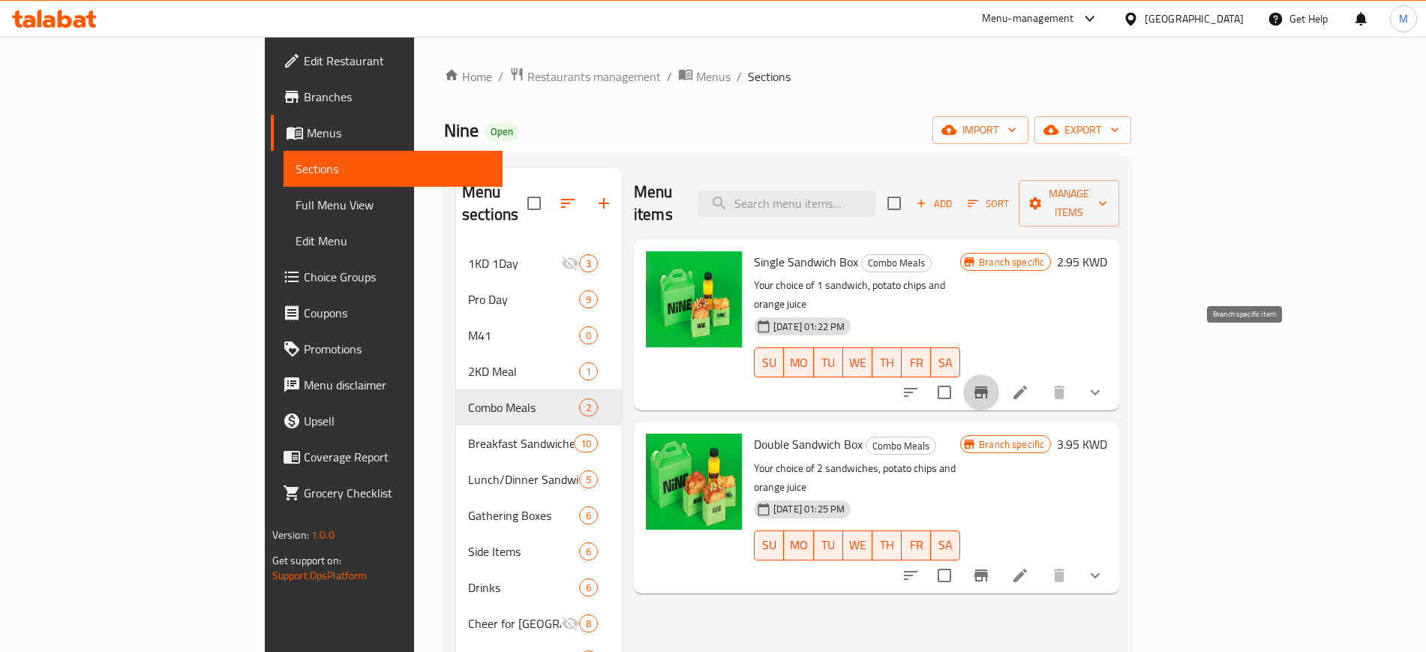
click at [988, 386] on icon "Branch-specific-item" at bounding box center [982, 392] width 14 height 12
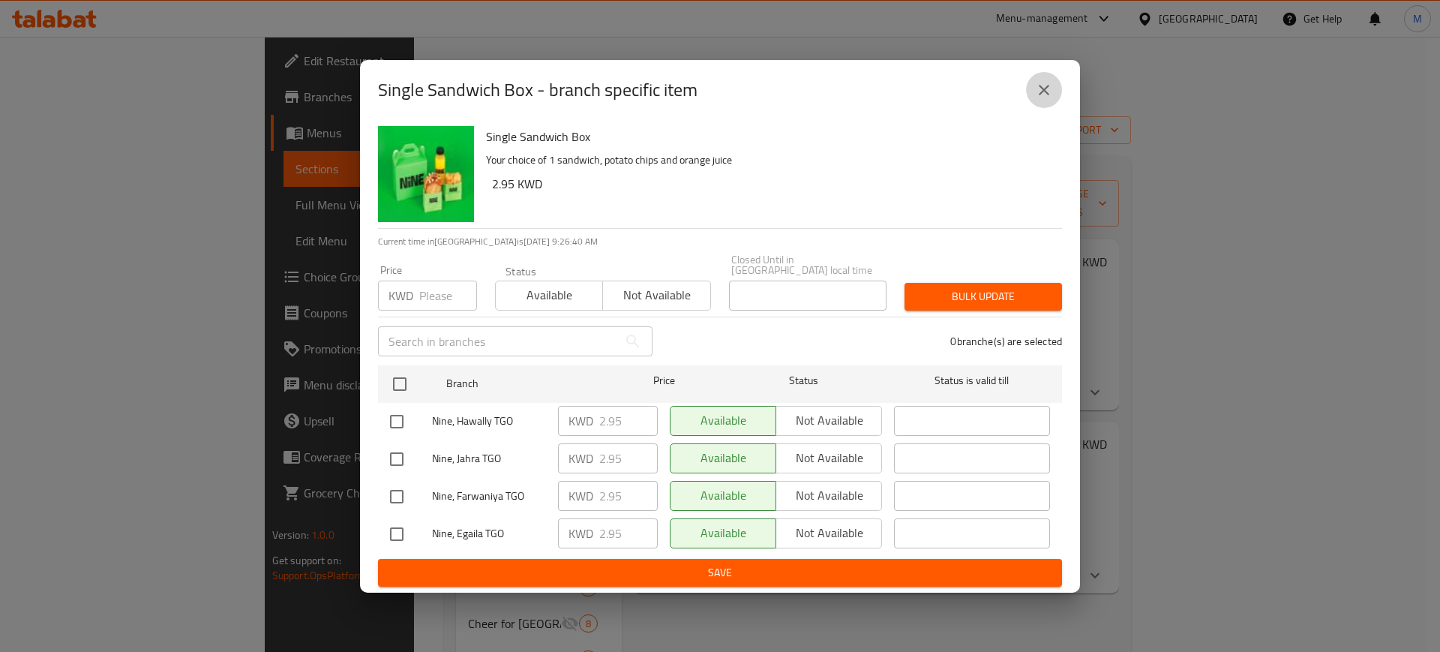
click at [1054, 98] on button "close" at bounding box center [1044, 90] width 36 height 36
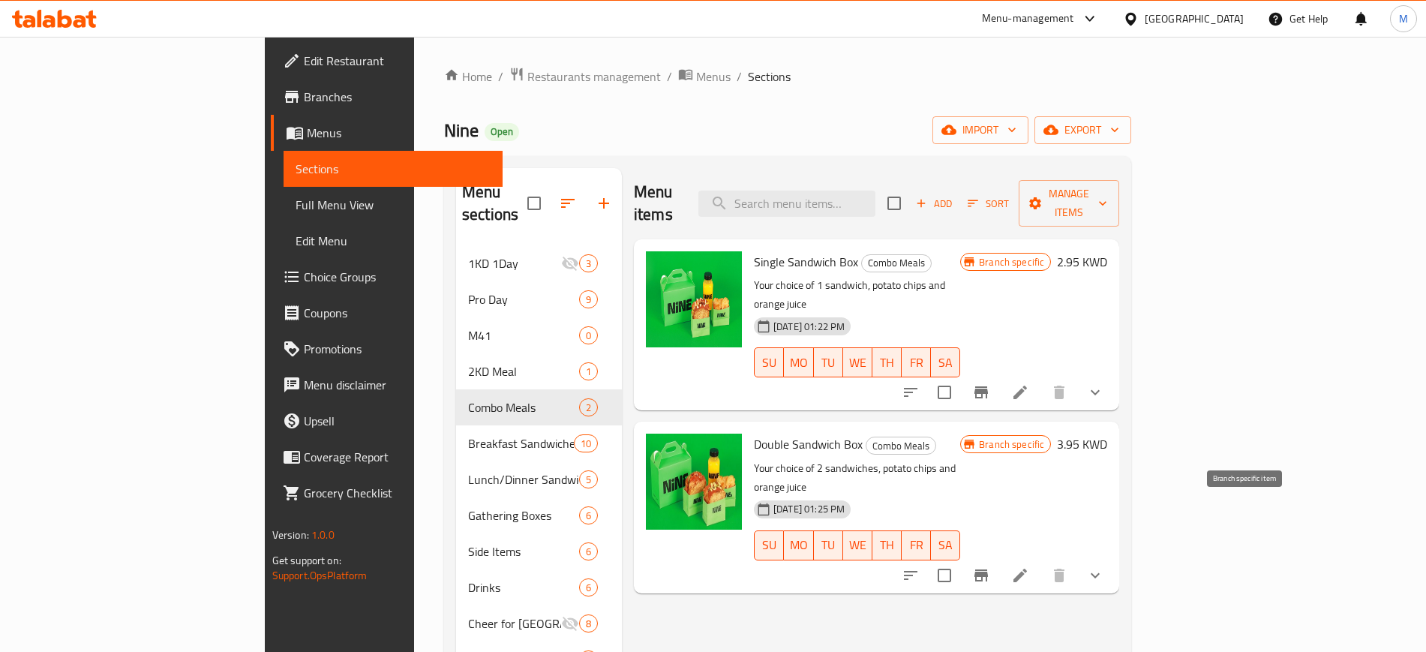
click at [988, 569] on icon "Branch-specific-item" at bounding box center [982, 575] width 14 height 12
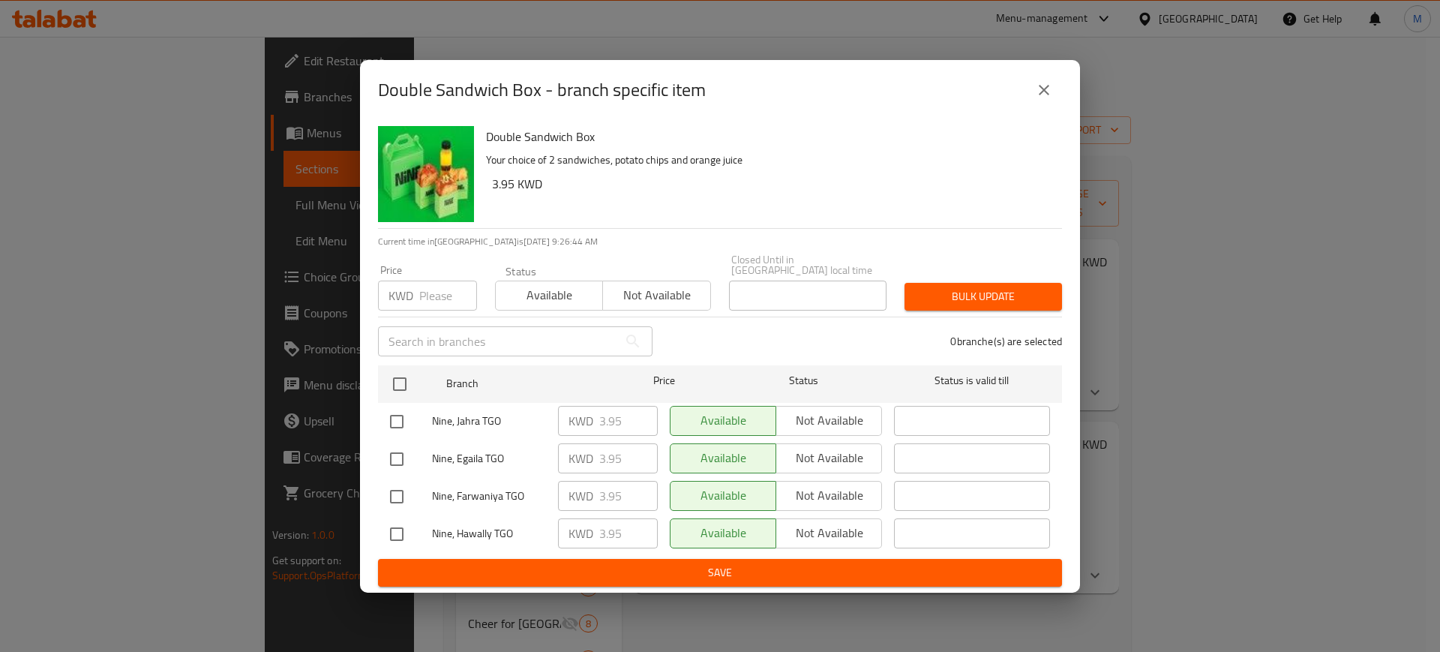
click at [1045, 93] on icon "close" at bounding box center [1044, 90] width 11 height 11
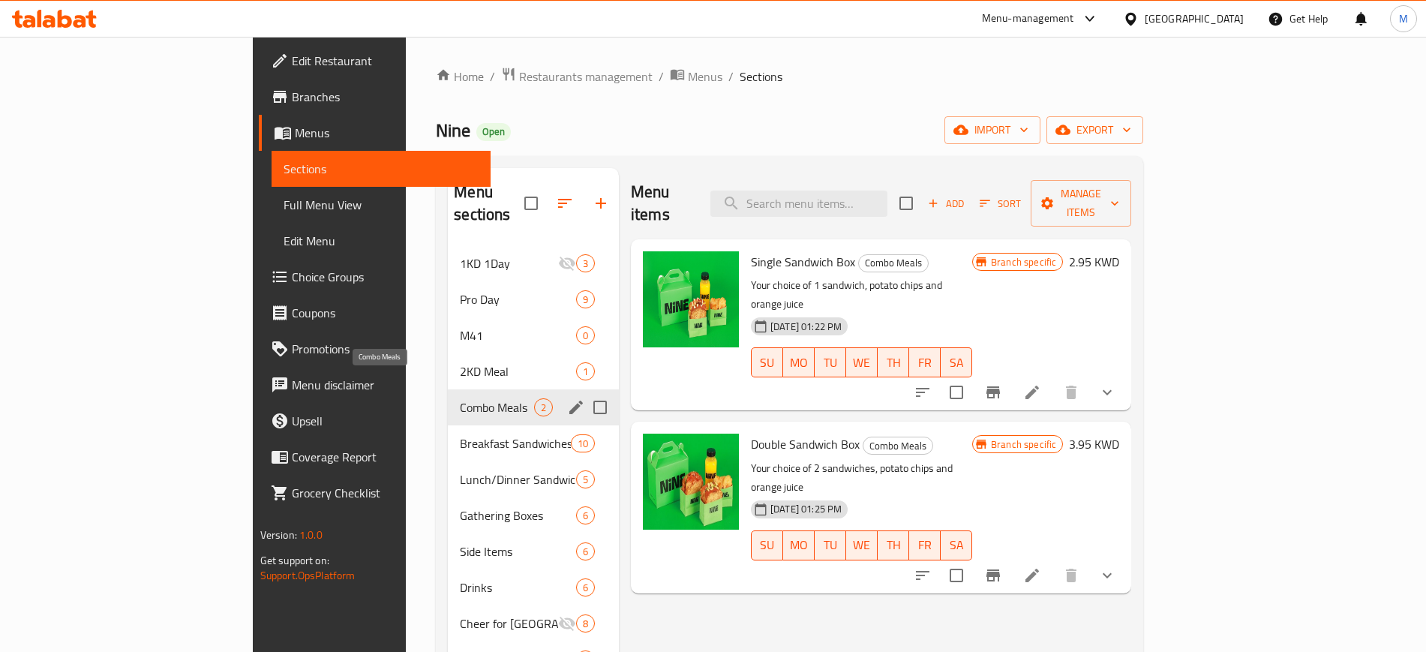
click at [460, 398] on span "Combo Meals" at bounding box center [497, 407] width 74 height 18
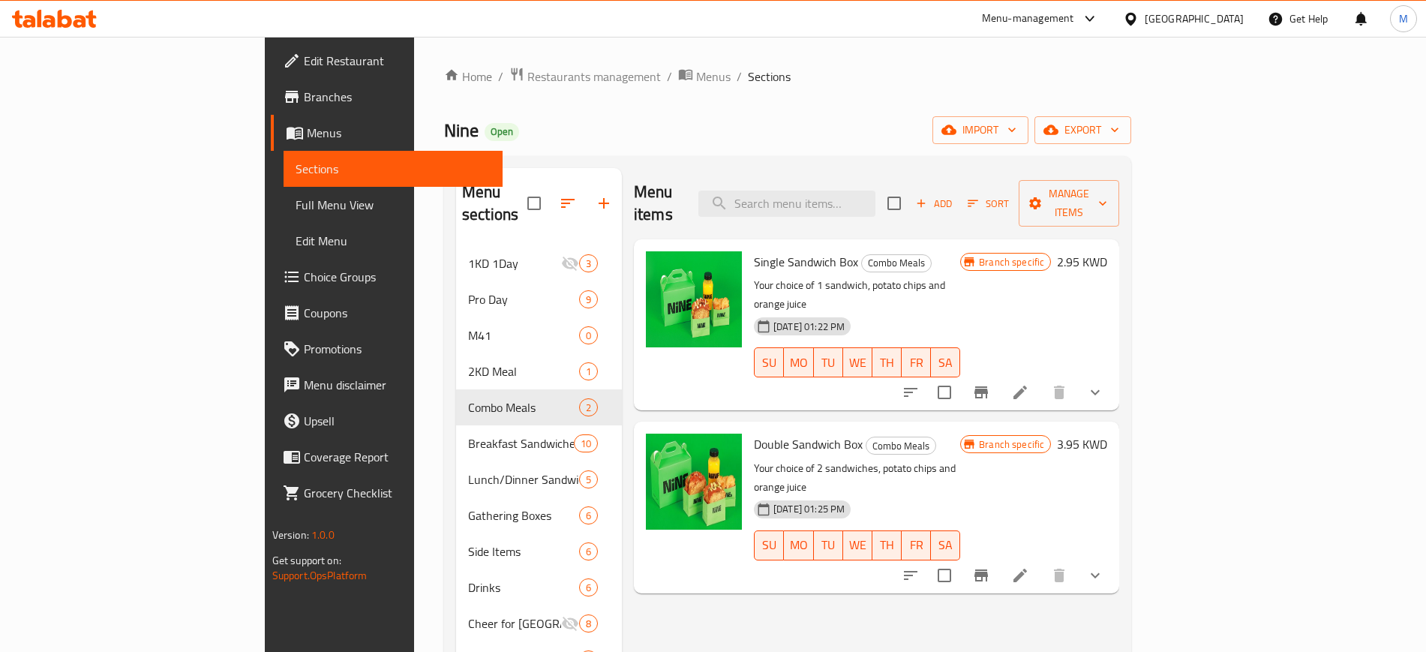
click at [955, 276] on p "Your choice of 1 sandwich, potato chips and orange juice" at bounding box center [857, 295] width 206 height 38
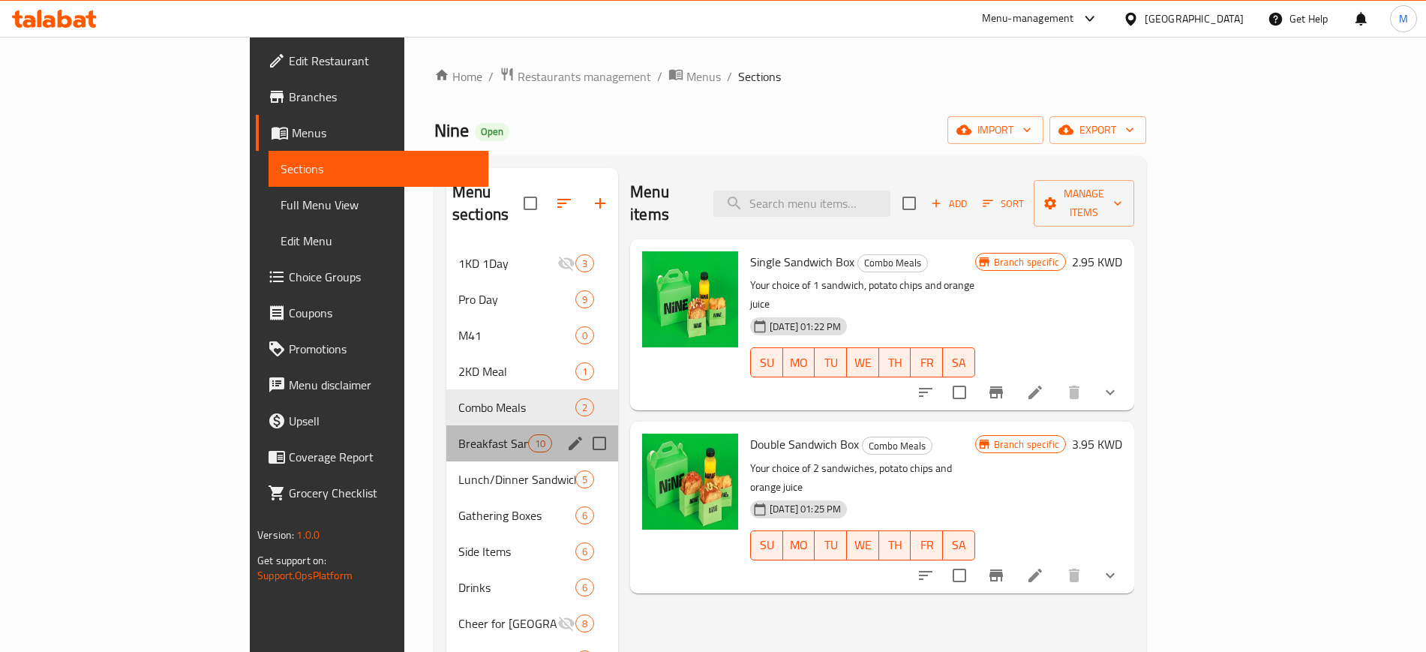
click at [446, 434] on div "Breakfast Sandwiches 10" at bounding box center [532, 443] width 172 height 36
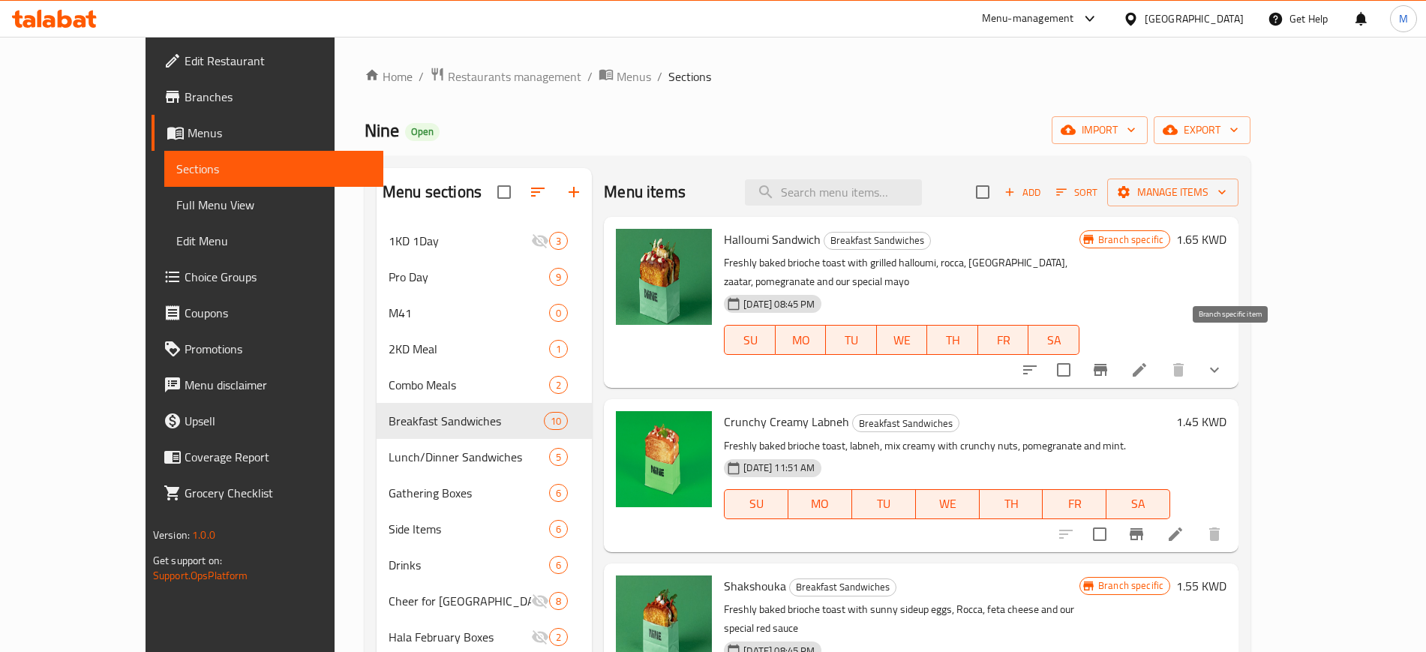
click at [1110, 361] on icon "Branch-specific-item" at bounding box center [1101, 370] width 18 height 18
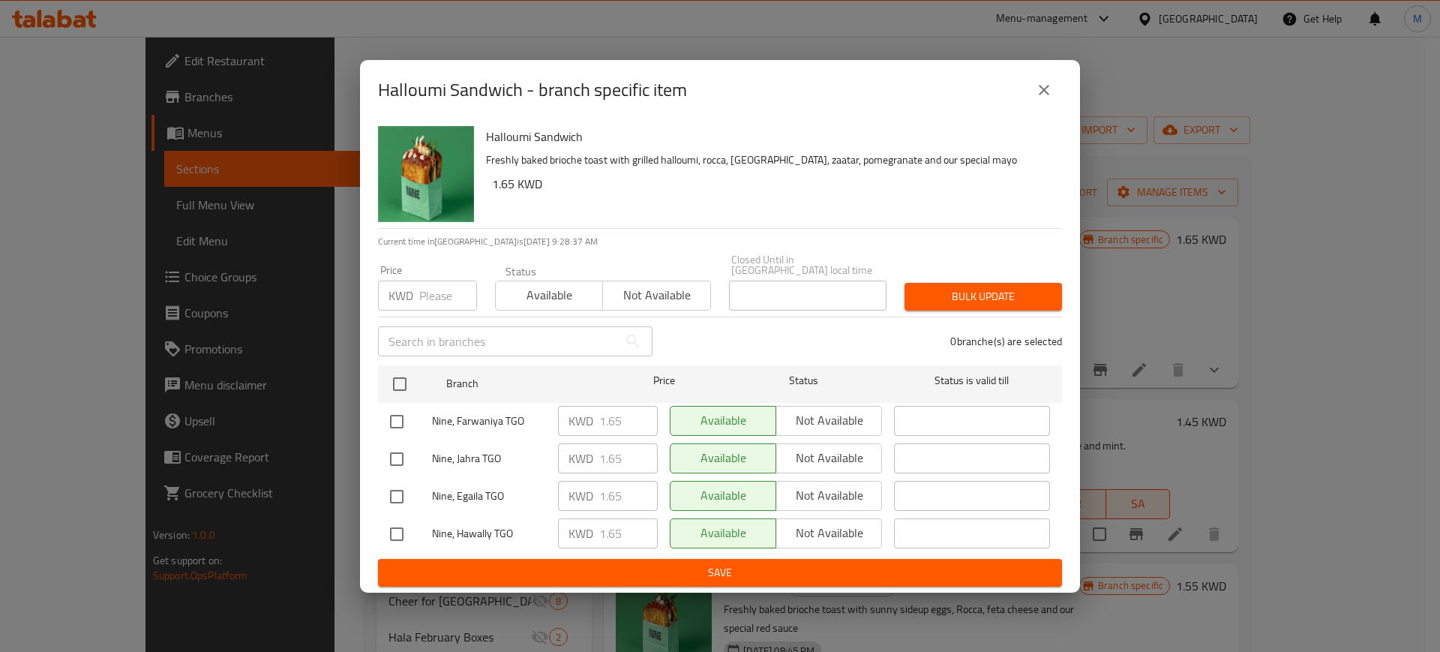
click at [1043, 95] on icon "close" at bounding box center [1044, 90] width 18 height 18
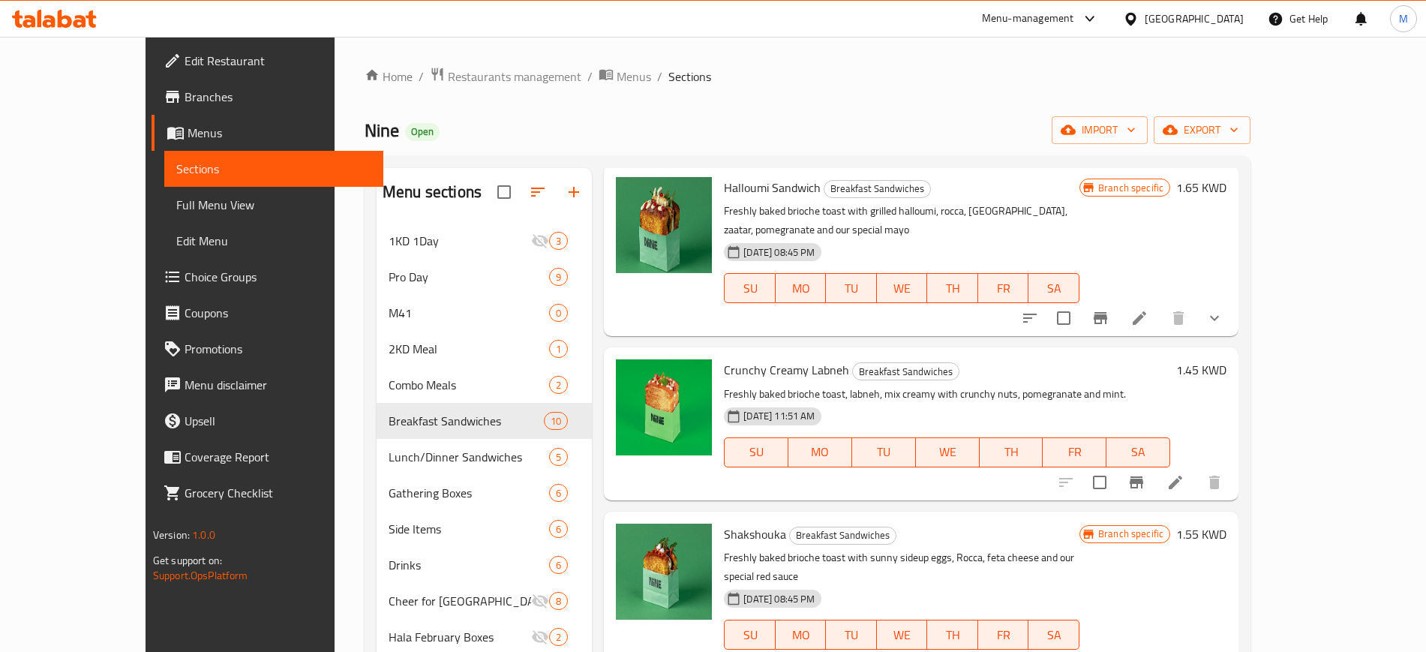
scroll to position [188, 0]
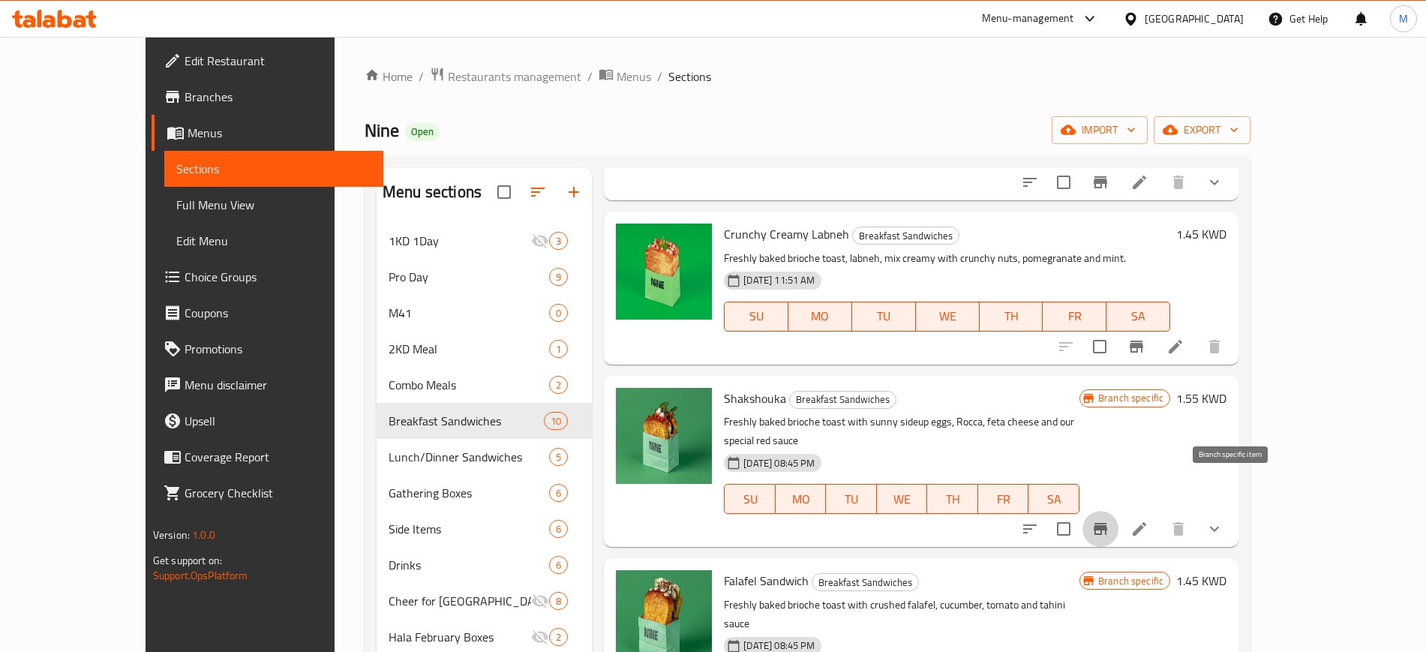
click at [1110, 520] on icon "Branch-specific-item" at bounding box center [1101, 529] width 18 height 18
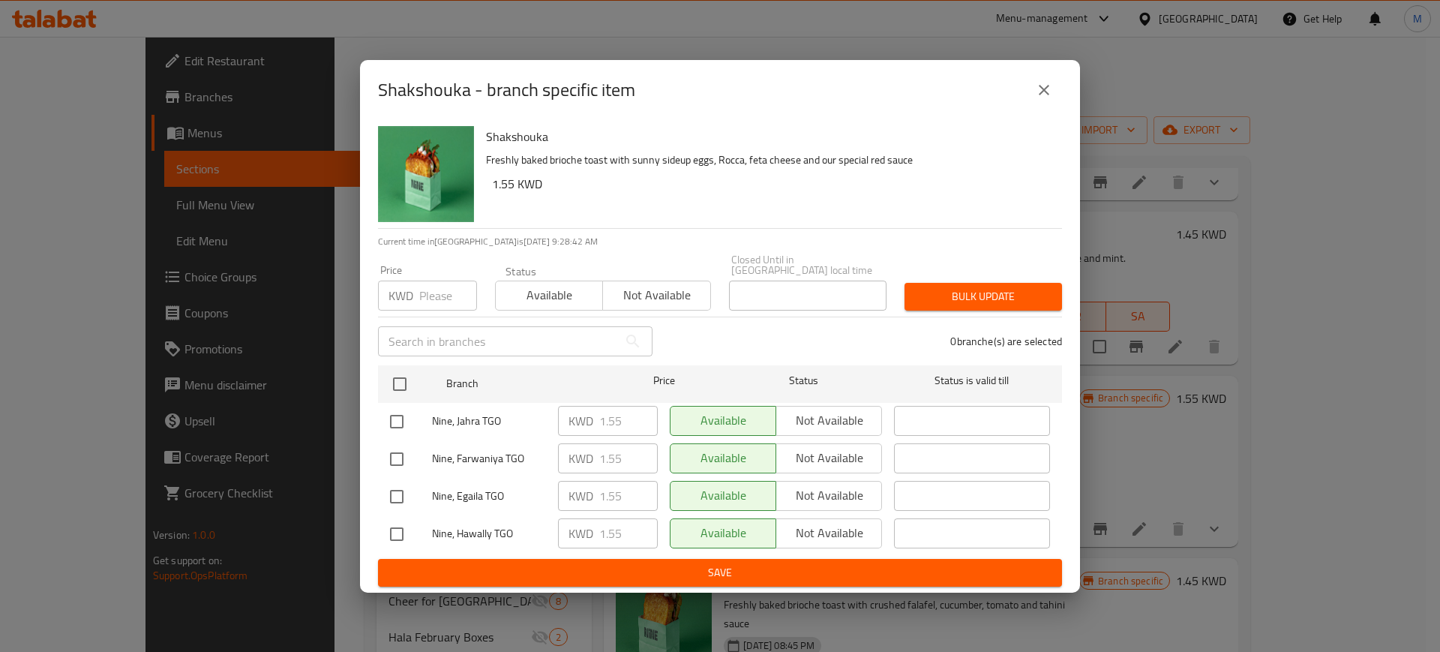
click at [1049, 92] on icon "close" at bounding box center [1044, 90] width 18 height 18
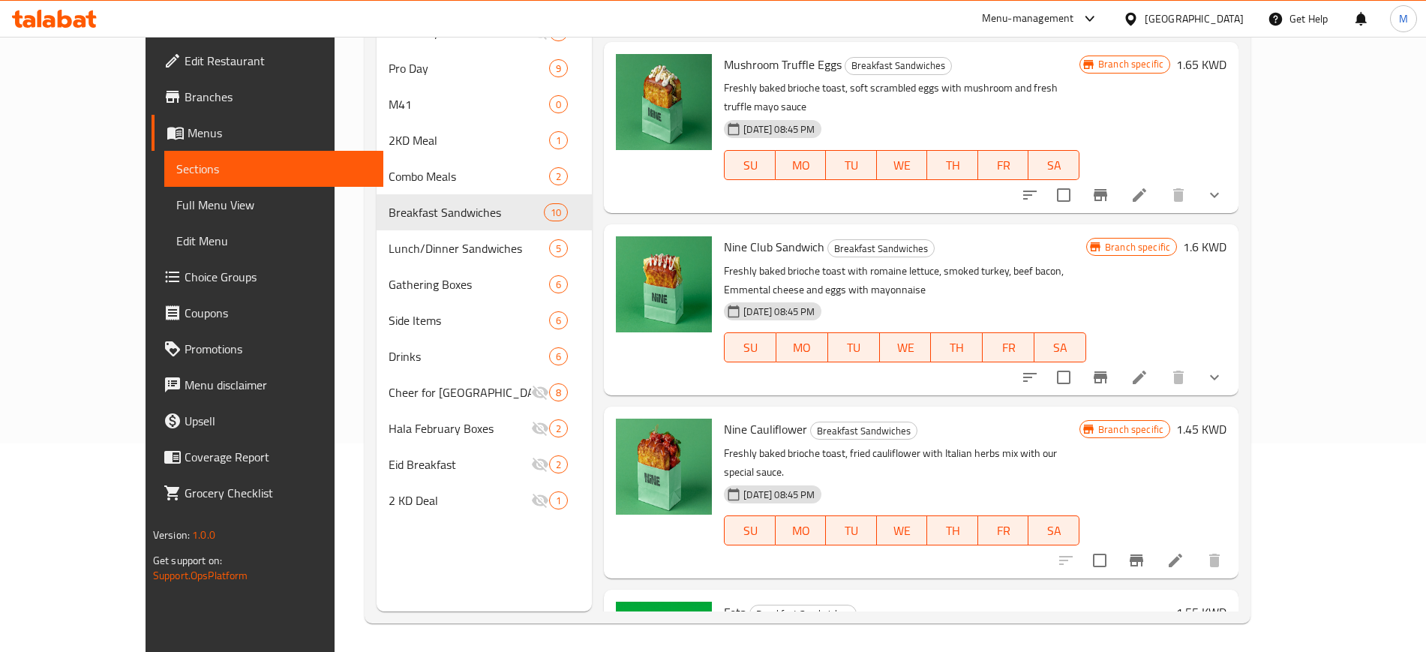
scroll to position [210, 0]
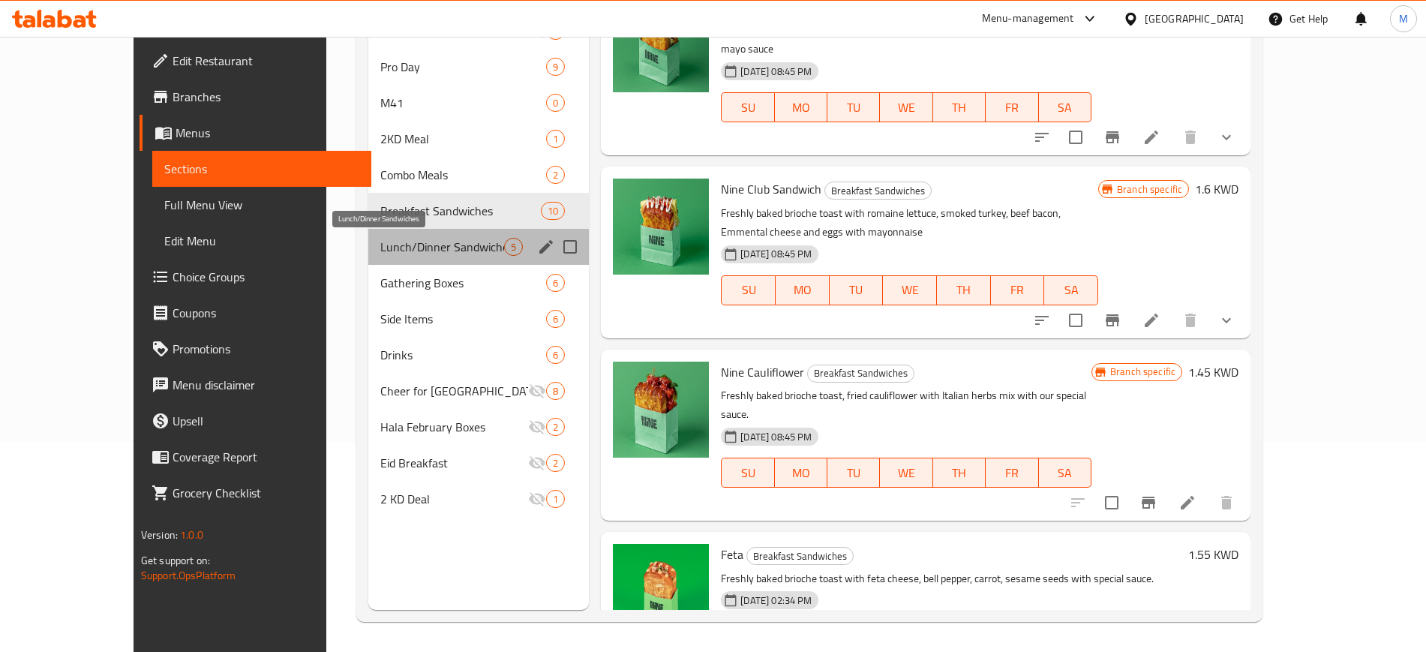
click at [380, 241] on span "Lunch/Dinner Sandwiches" at bounding box center [442, 247] width 124 height 18
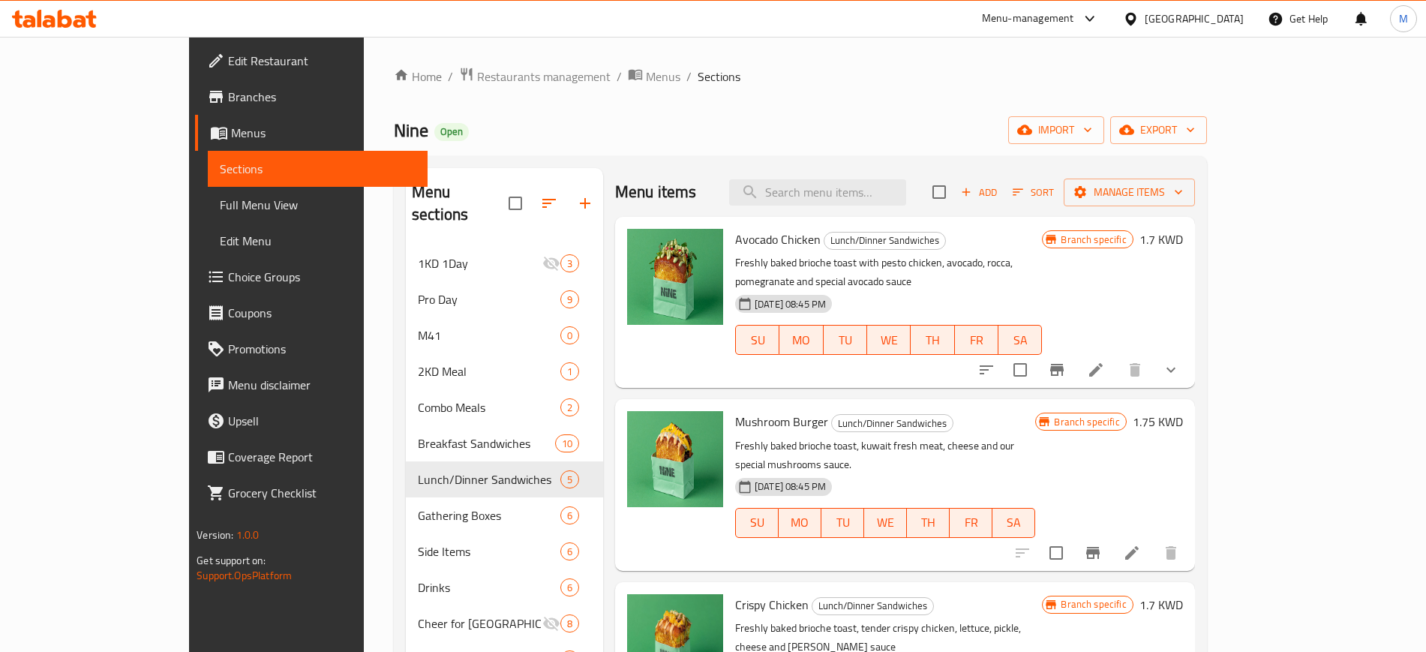
click at [1042, 264] on p "Freshly baked brioche toast with pesto chicken, avocado, rocca, pomegranate and…" at bounding box center [888, 273] width 307 height 38
click at [1066, 361] on icon "Branch-specific-item" at bounding box center [1057, 370] width 18 height 18
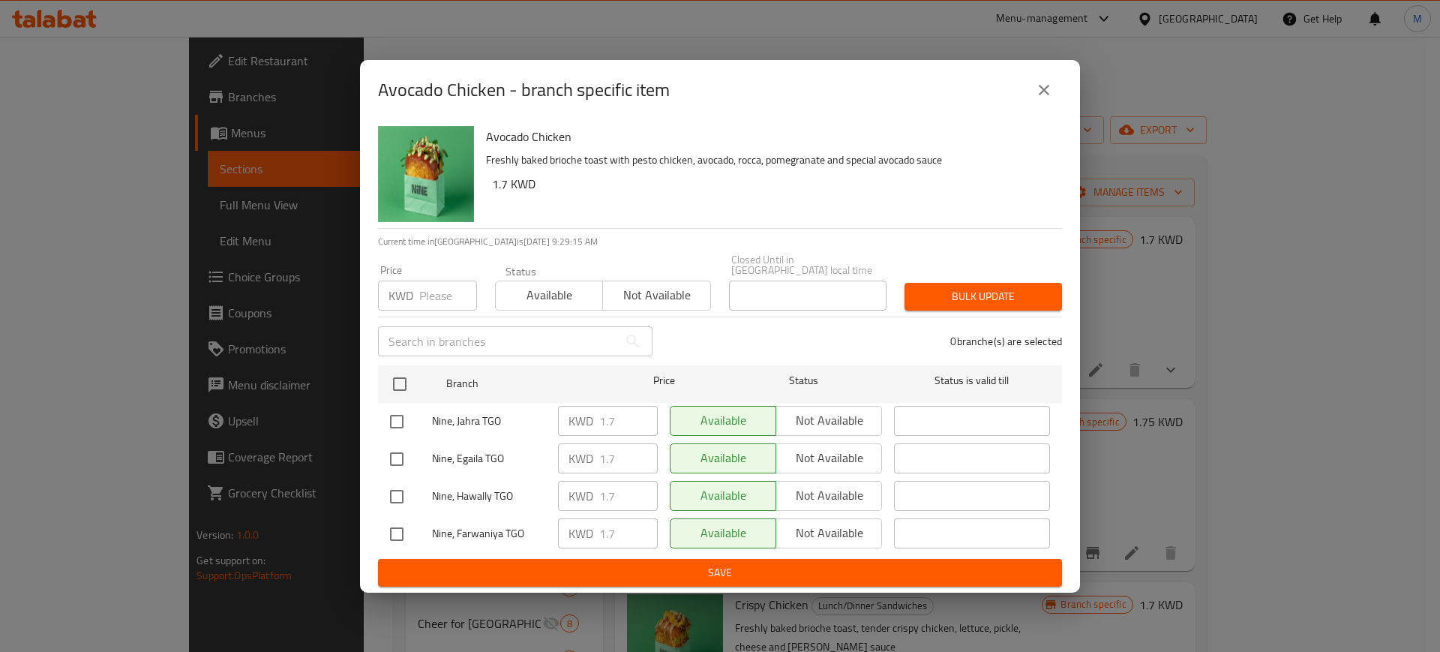
click at [1043, 99] on icon "close" at bounding box center [1044, 90] width 18 height 18
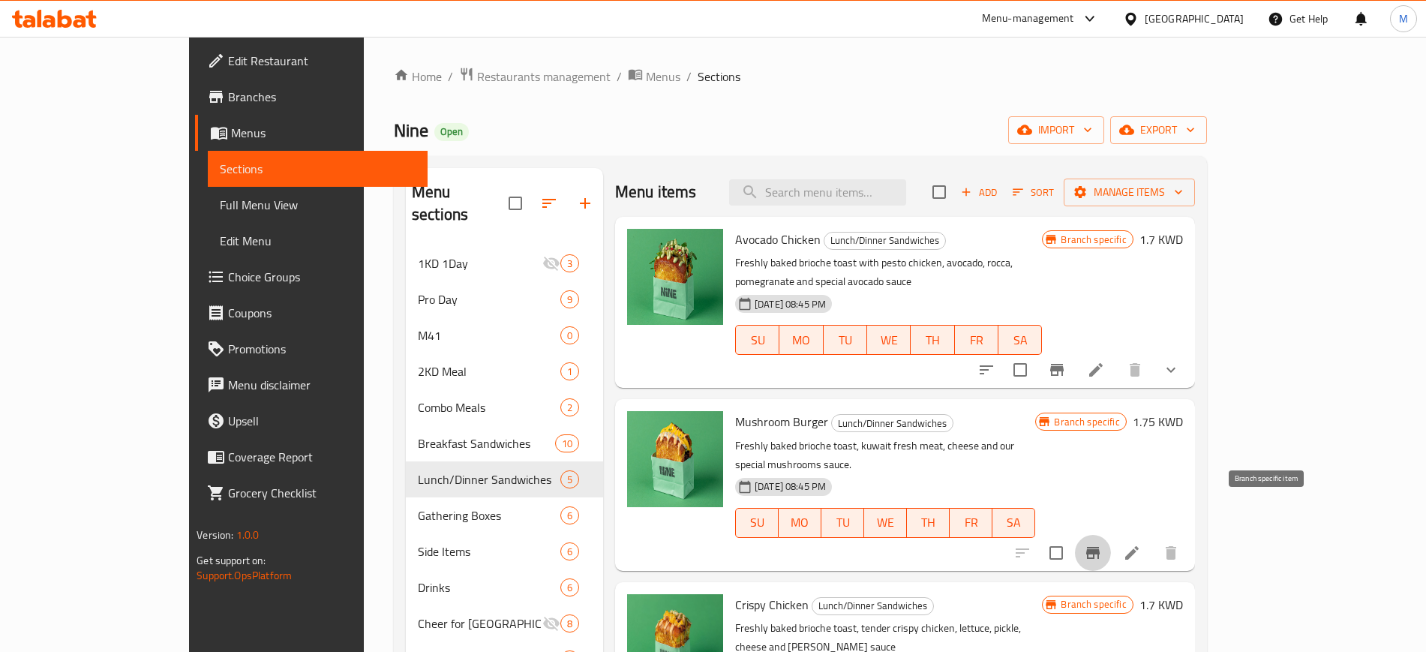
click at [1100, 547] on icon "Branch-specific-item" at bounding box center [1093, 553] width 14 height 12
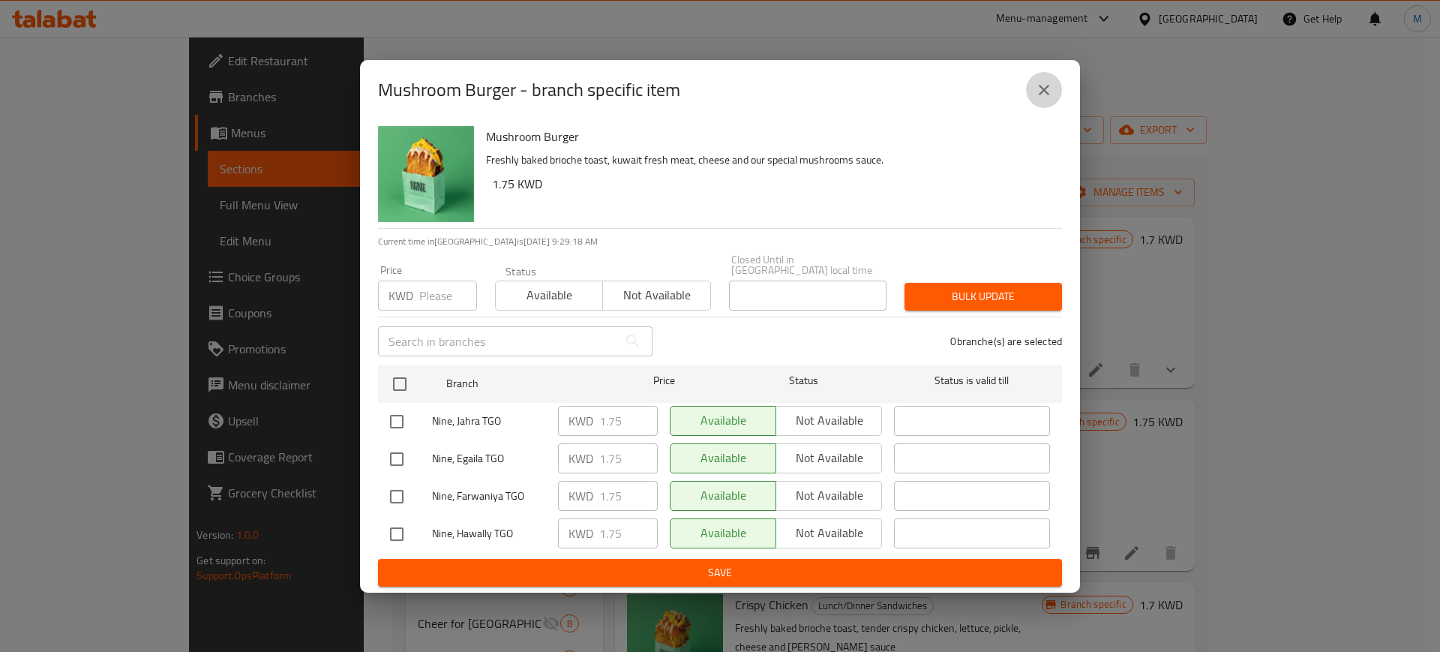
click at [1053, 94] on icon "close" at bounding box center [1044, 90] width 18 height 18
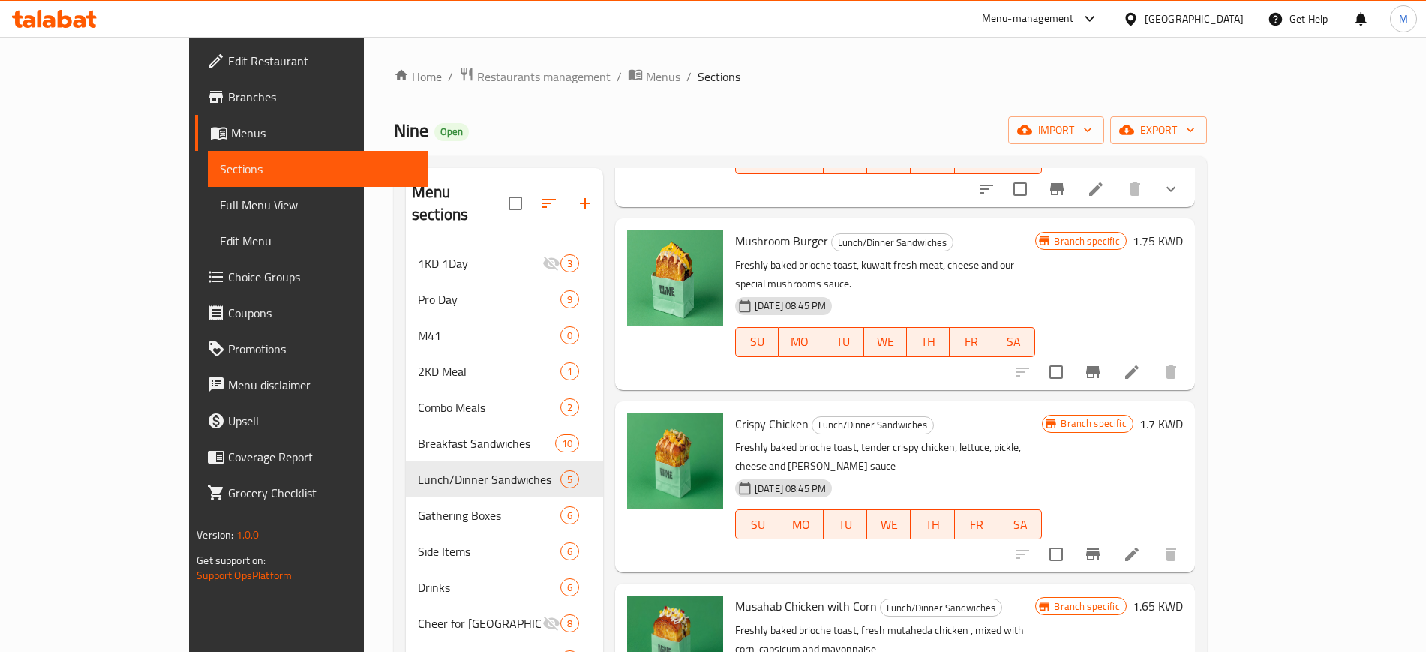
scroll to position [205, 0]
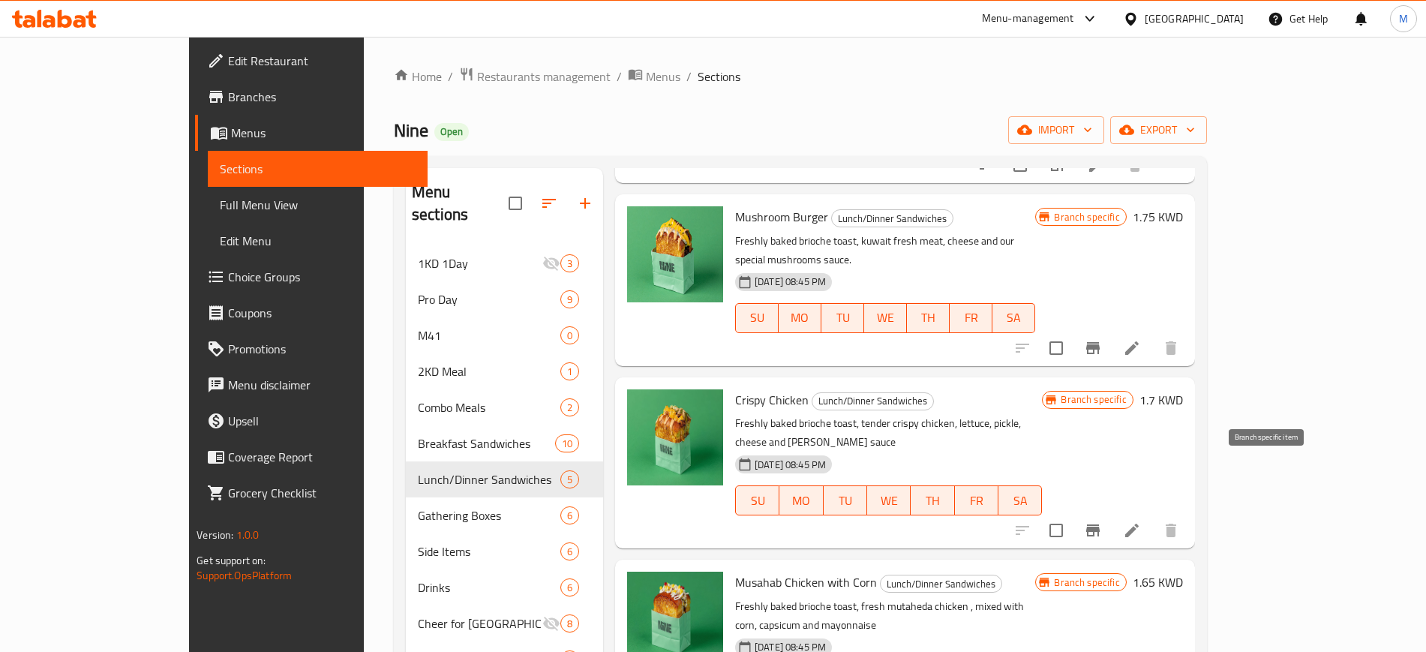
click at [1100, 524] on icon "Branch-specific-item" at bounding box center [1093, 530] width 14 height 12
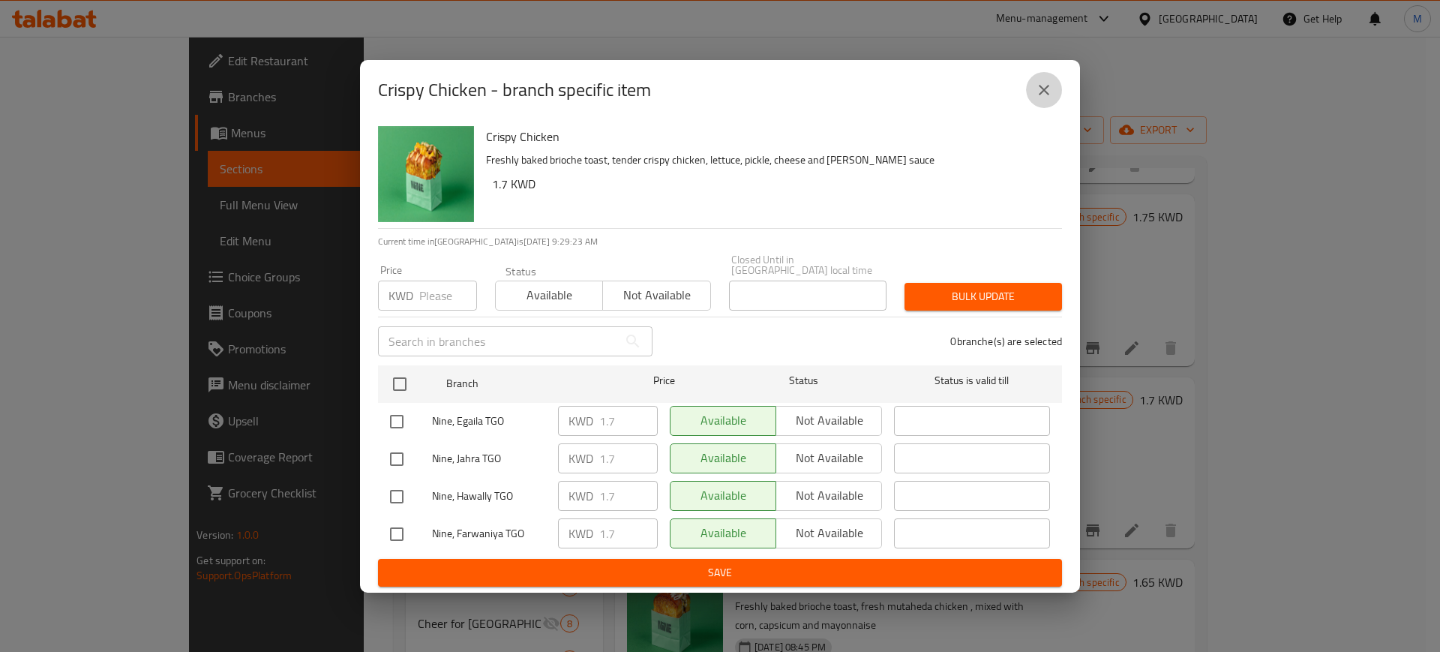
drag, startPoint x: 1048, startPoint y: 92, endPoint x: 1060, endPoint y: 101, distance: 14.6
click at [1060, 101] on button "close" at bounding box center [1044, 90] width 36 height 36
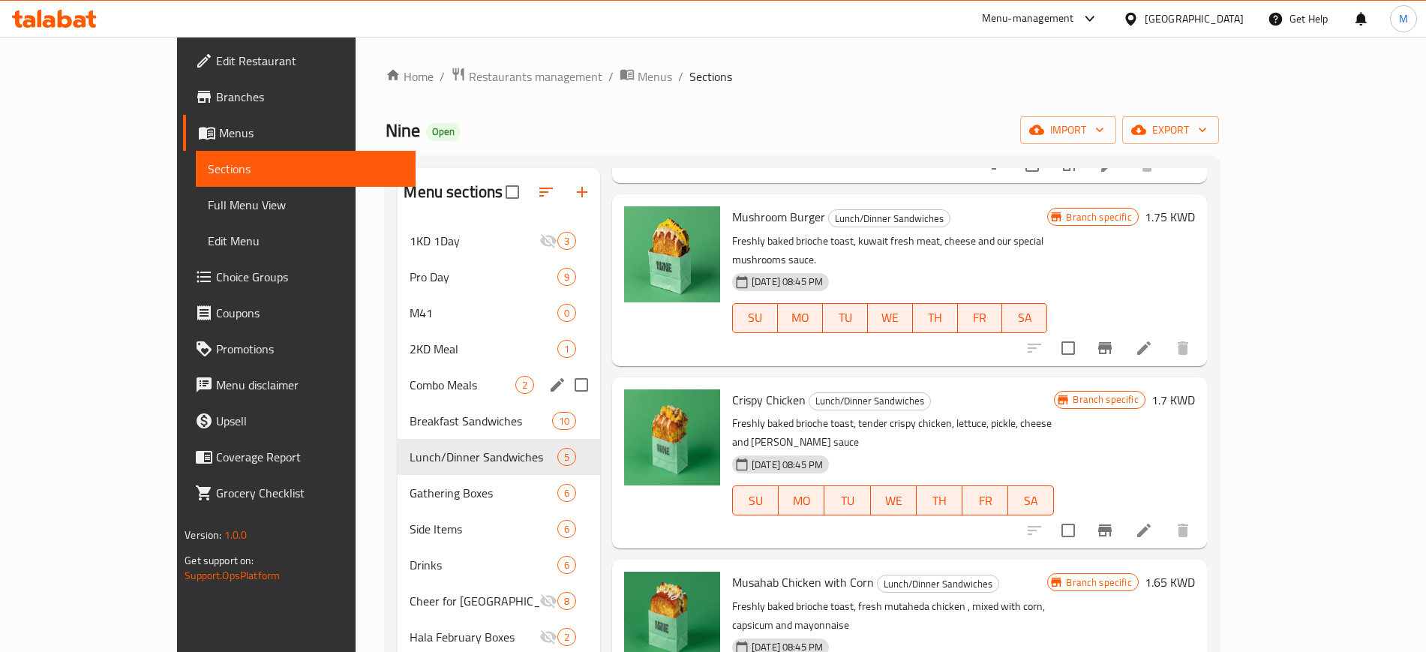
click at [398, 401] on div "Combo Meals 2" at bounding box center [499, 385] width 203 height 36
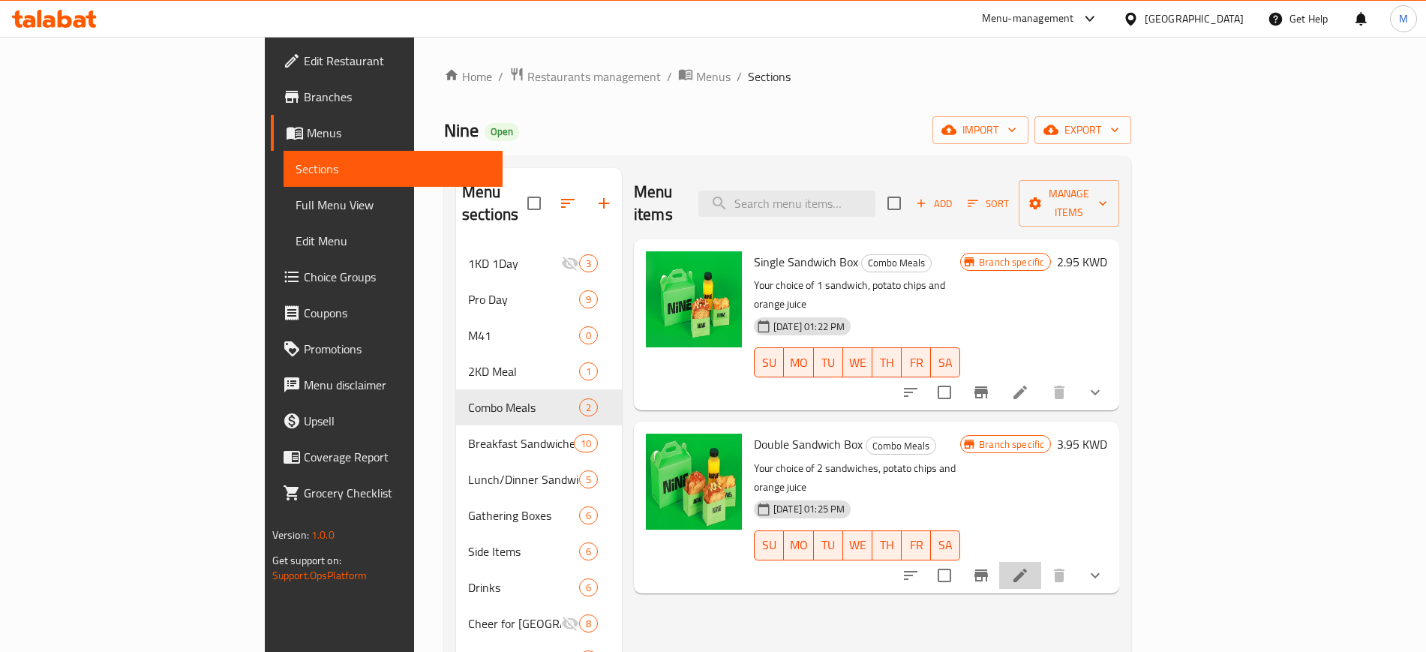
click at [1041, 562] on li at bounding box center [1020, 575] width 42 height 27
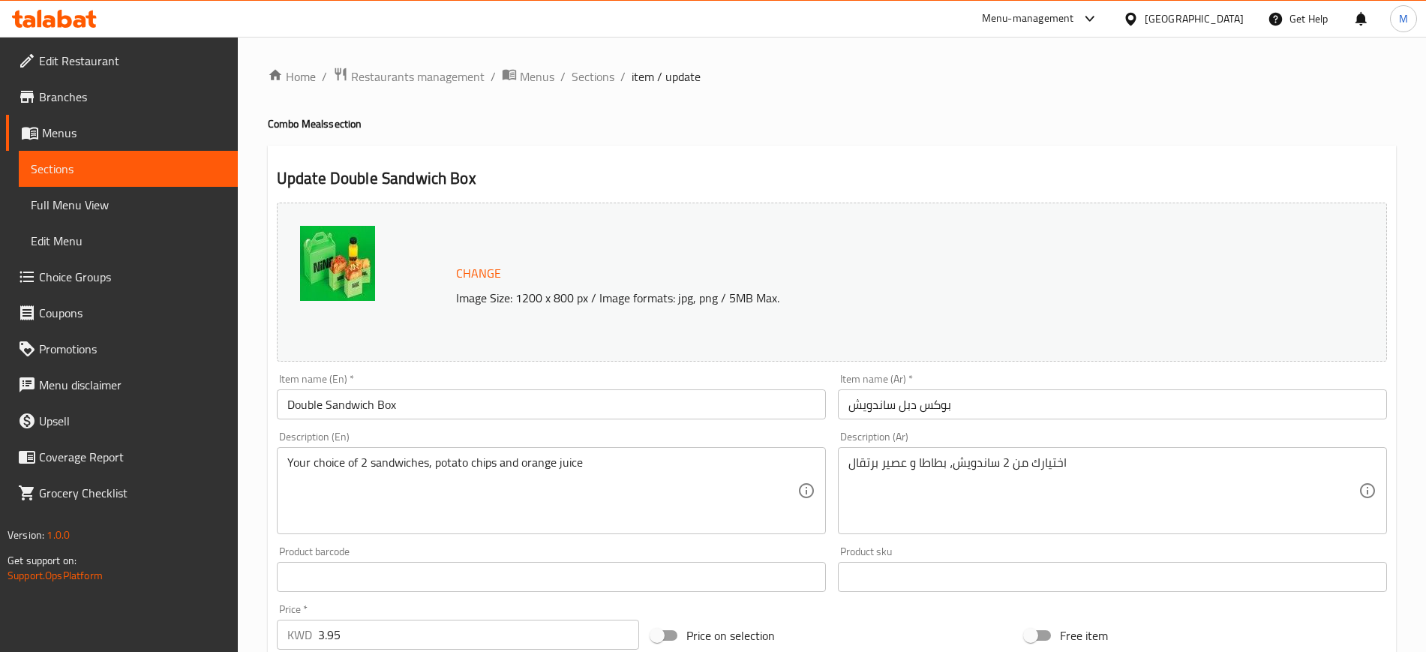
scroll to position [516, 0]
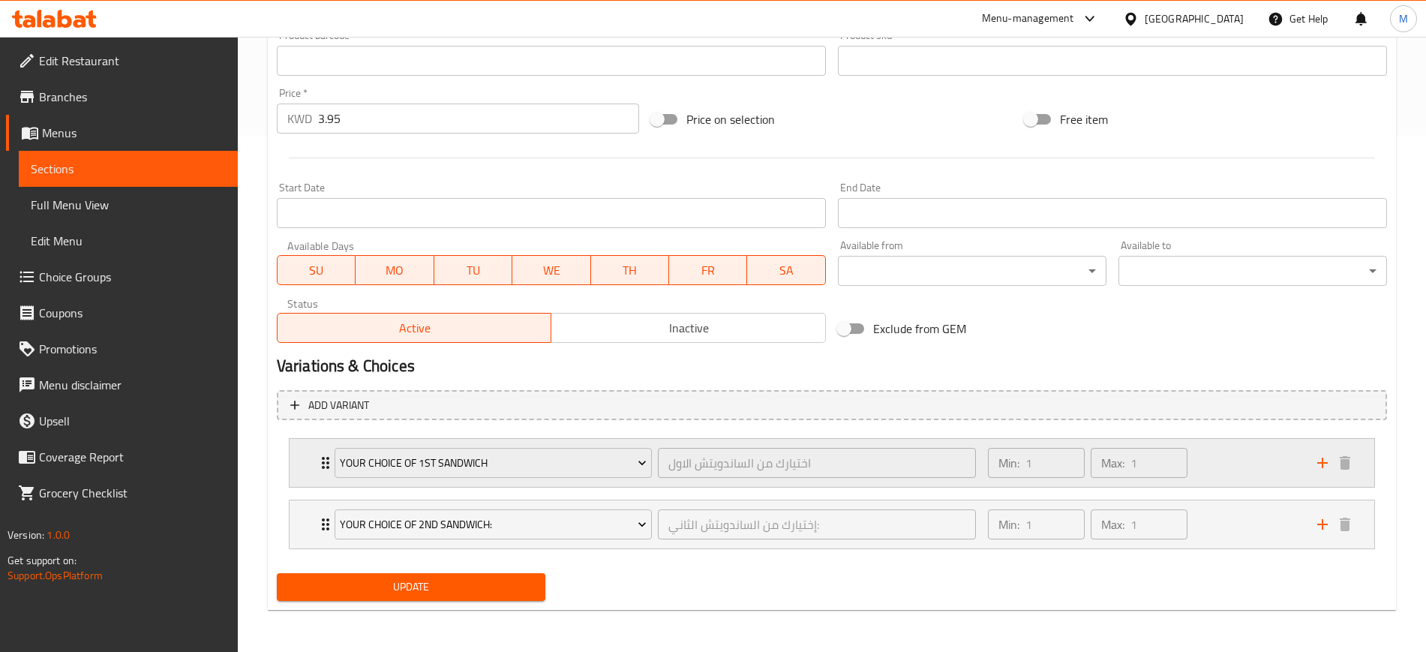
click at [1223, 458] on div "Min: 1 ​ Max: 1 ​" at bounding box center [1143, 463] width 329 height 48
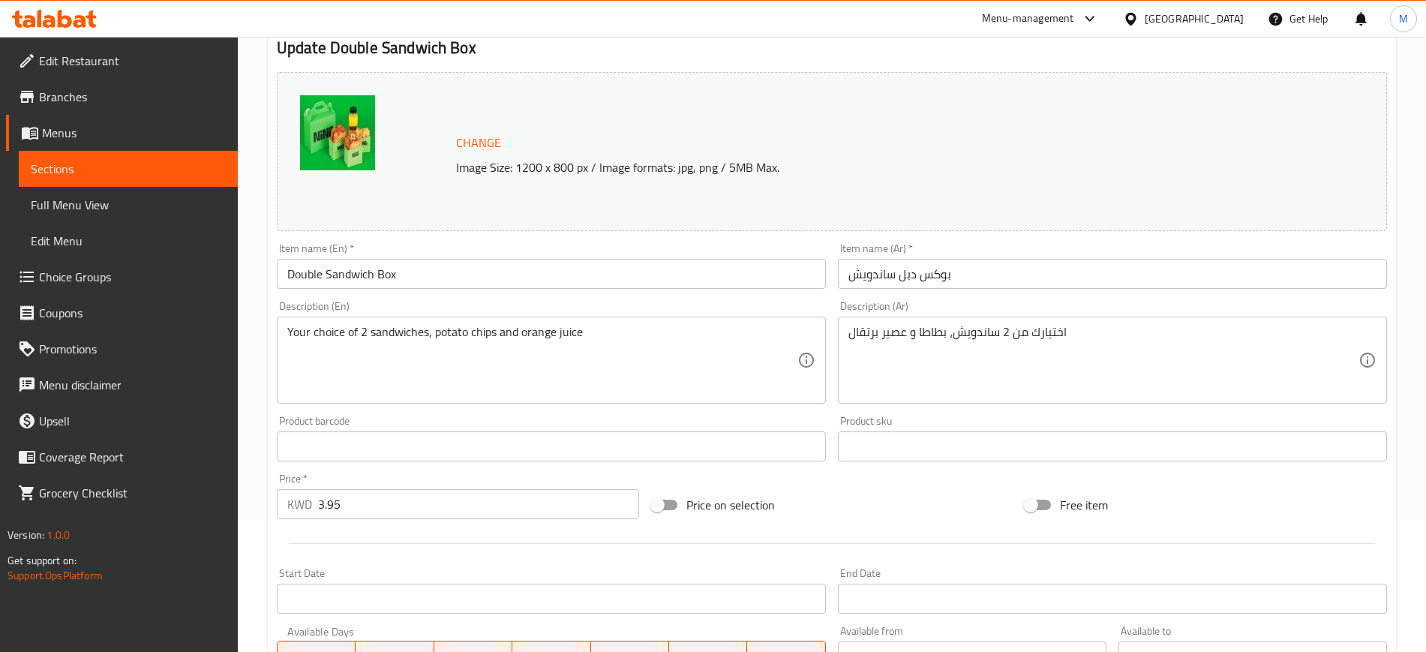
scroll to position [0, 0]
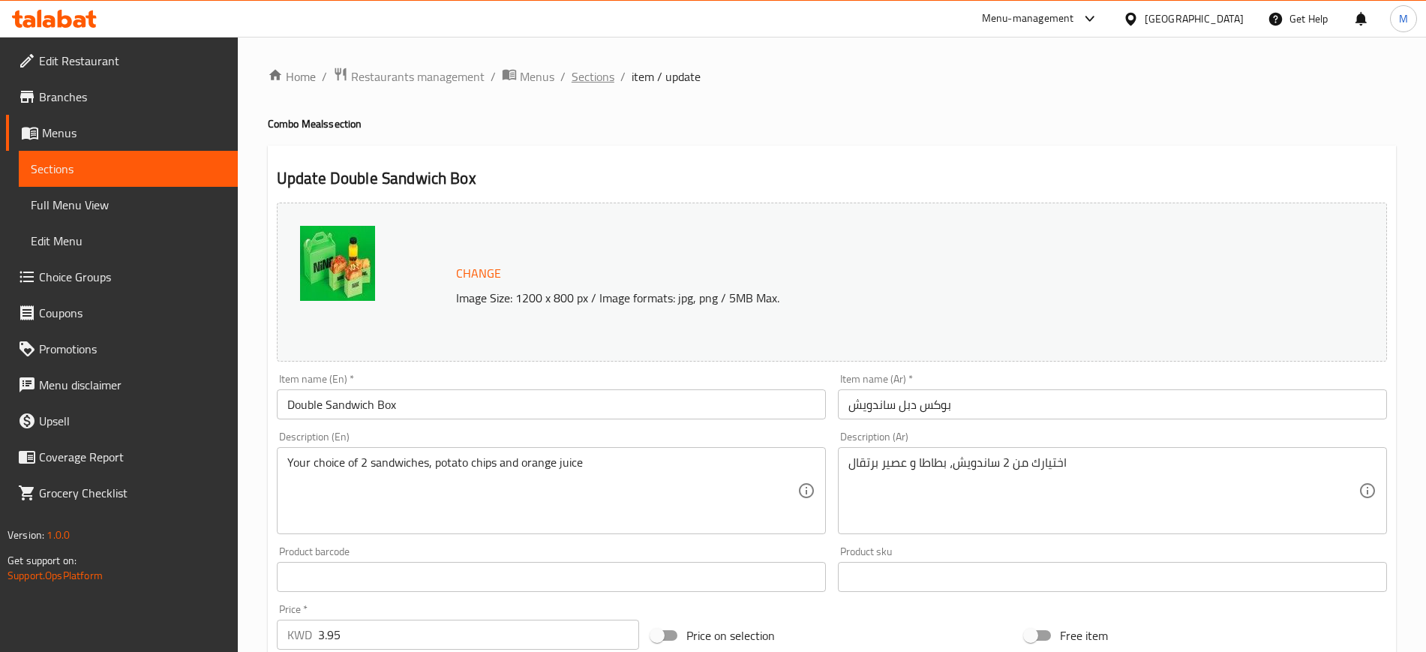
click at [594, 71] on span "Sections" at bounding box center [593, 77] width 43 height 18
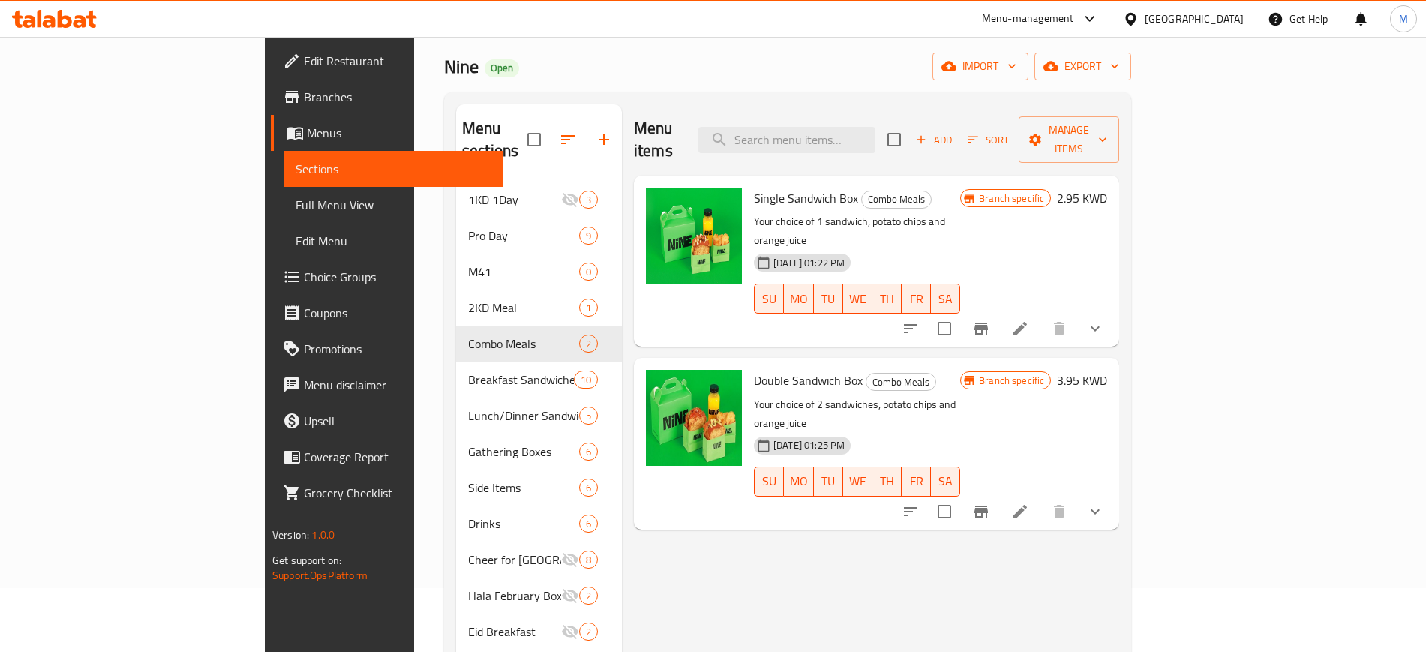
scroll to position [94, 0]
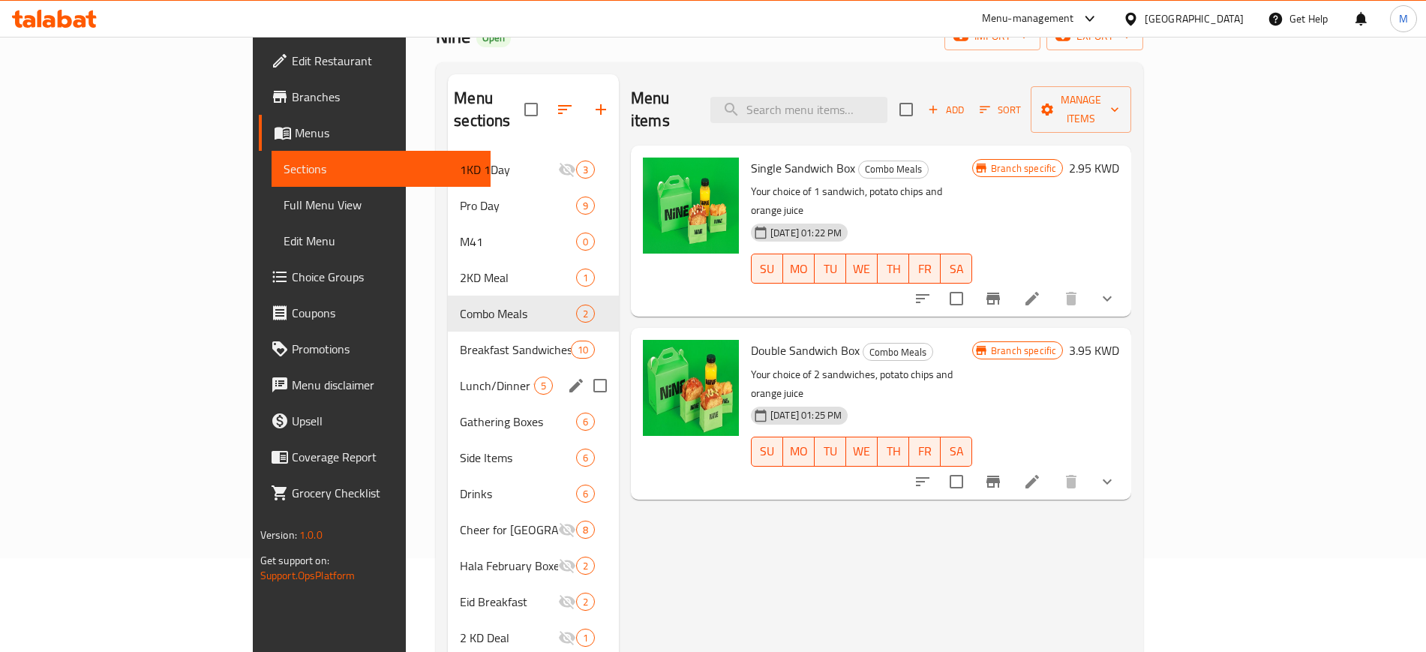
click at [448, 373] on div "Lunch/Dinner Sandwiches 5" at bounding box center [533, 386] width 171 height 36
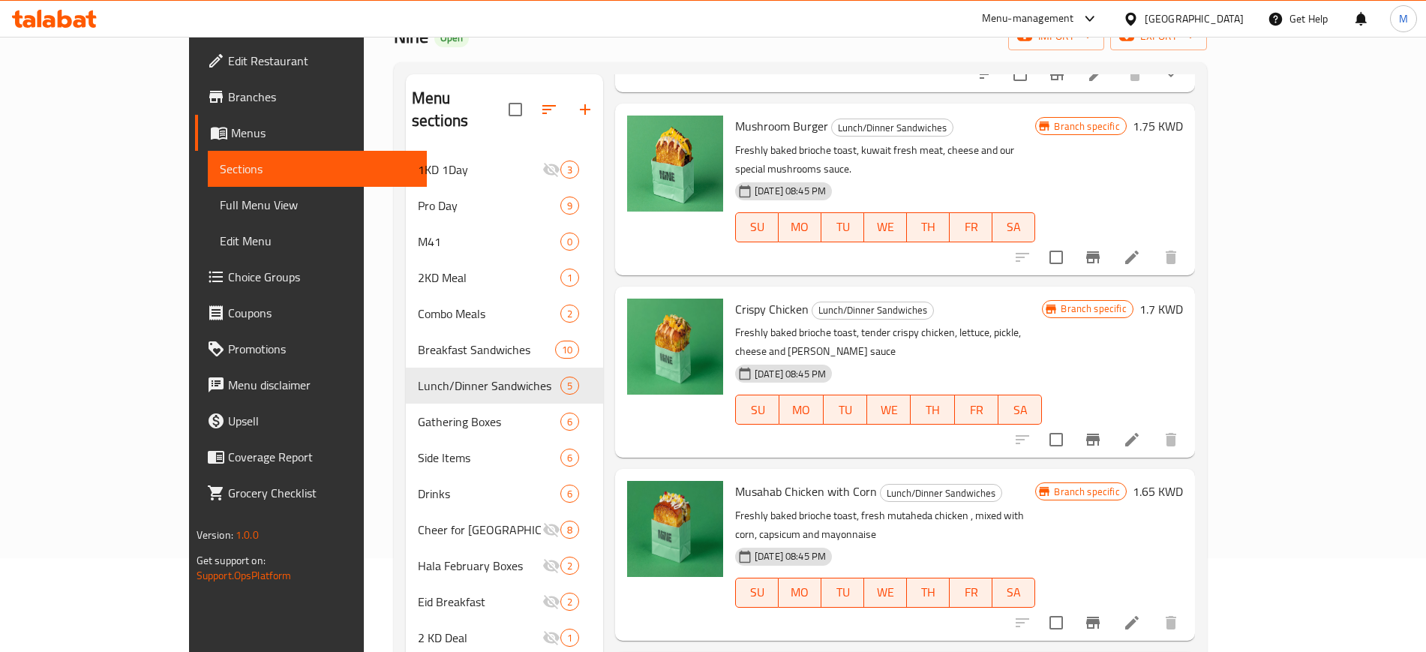
scroll to position [205, 0]
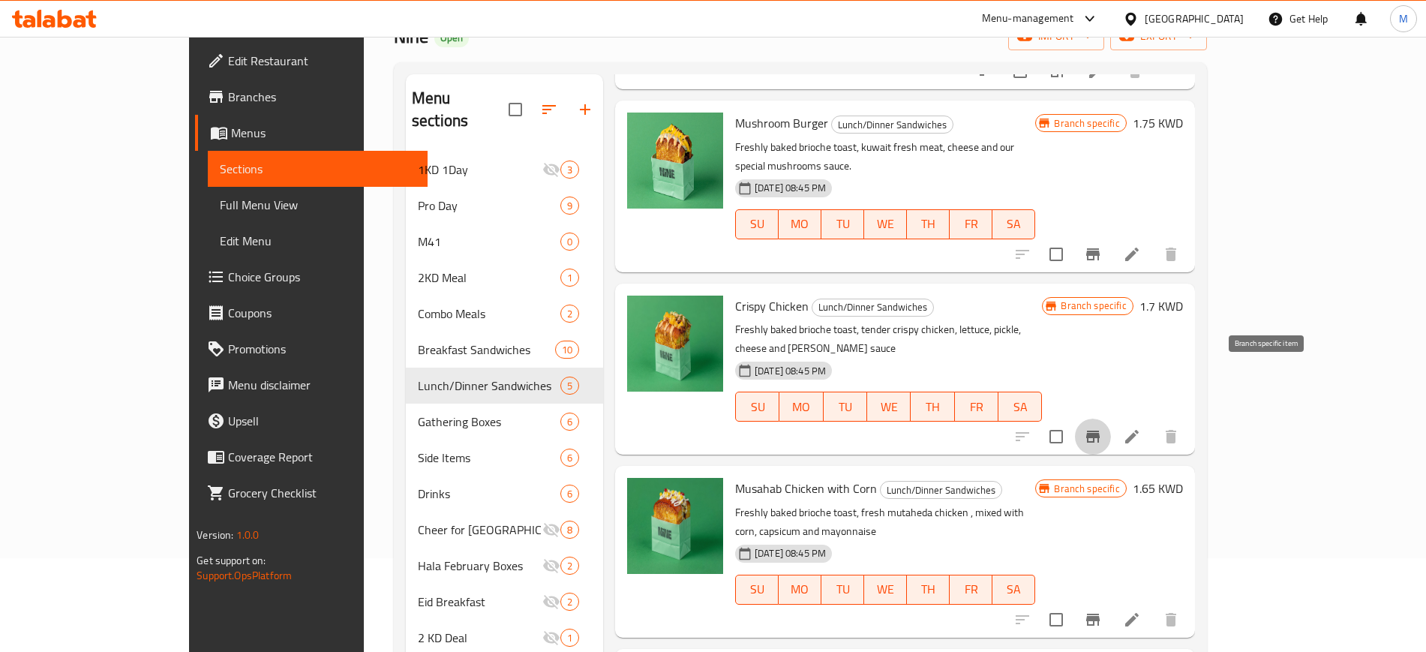
click at [1100, 431] on icon "Branch-specific-item" at bounding box center [1093, 437] width 14 height 12
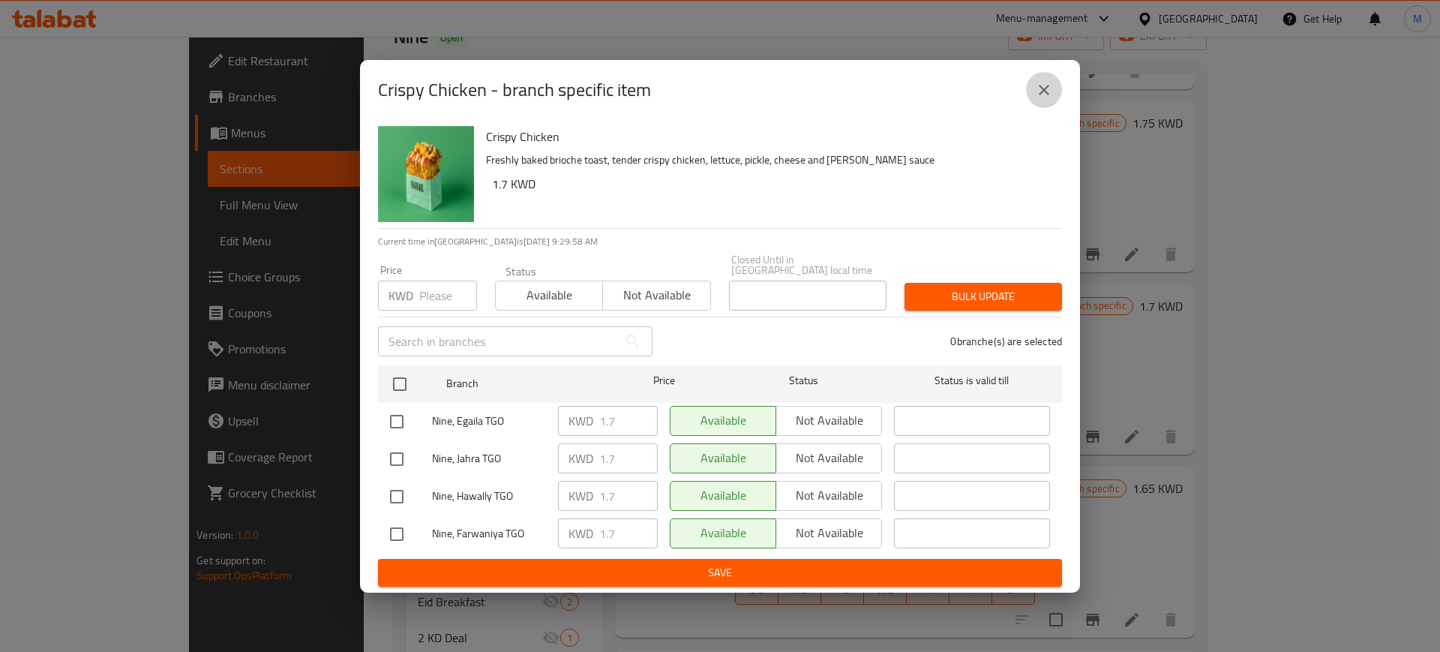
click at [1051, 92] on icon "close" at bounding box center [1044, 90] width 18 height 18
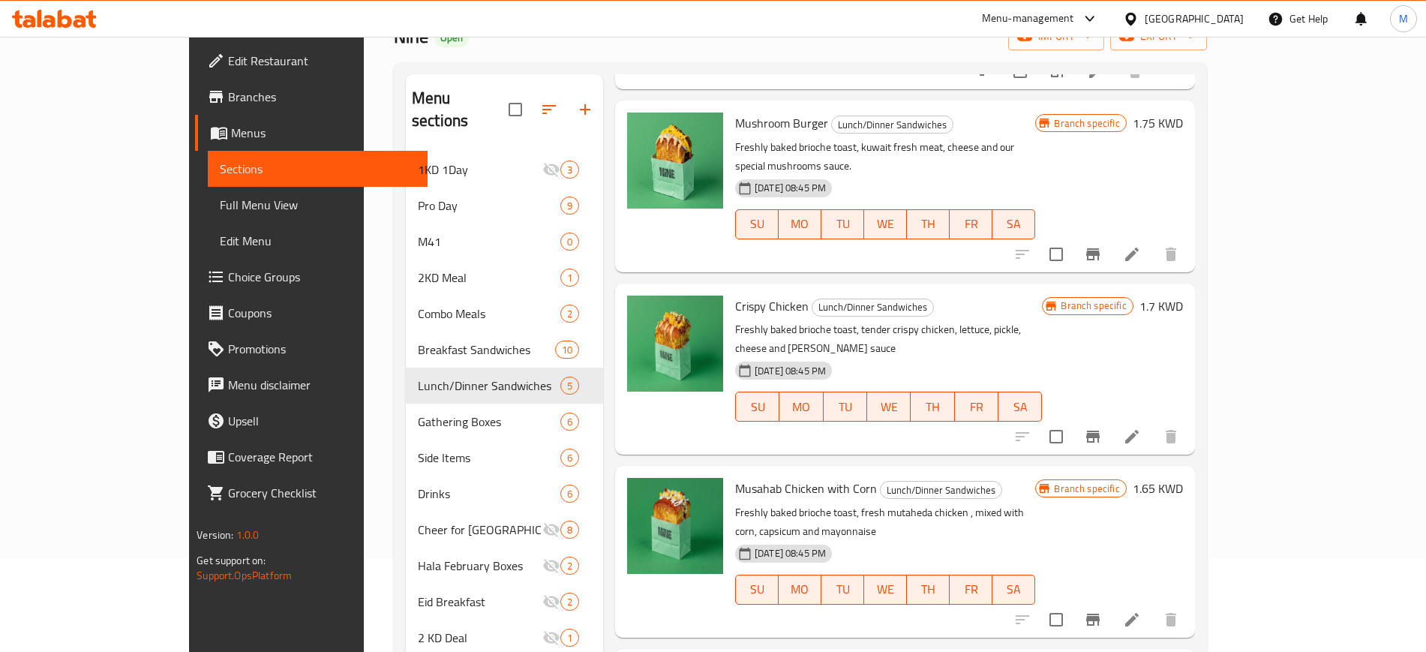
scroll to position [0, 0]
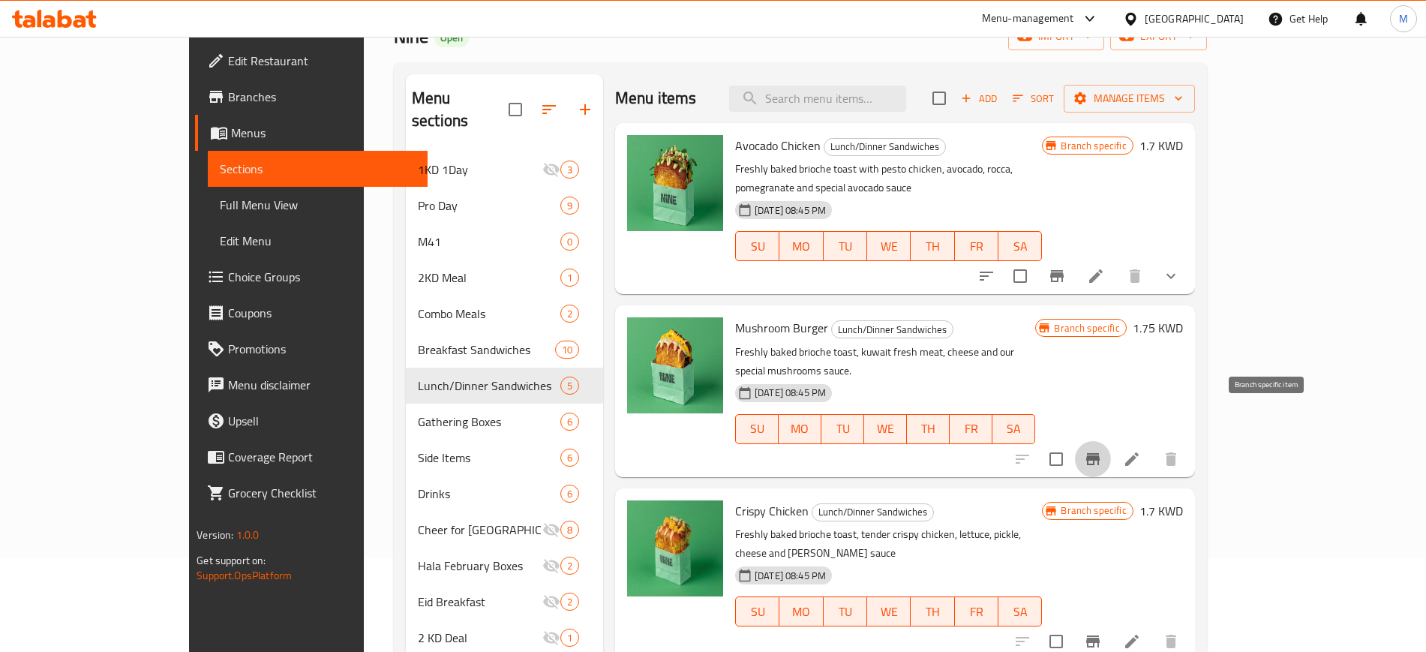
click at [1100, 453] on icon "Branch-specific-item" at bounding box center [1093, 459] width 14 height 12
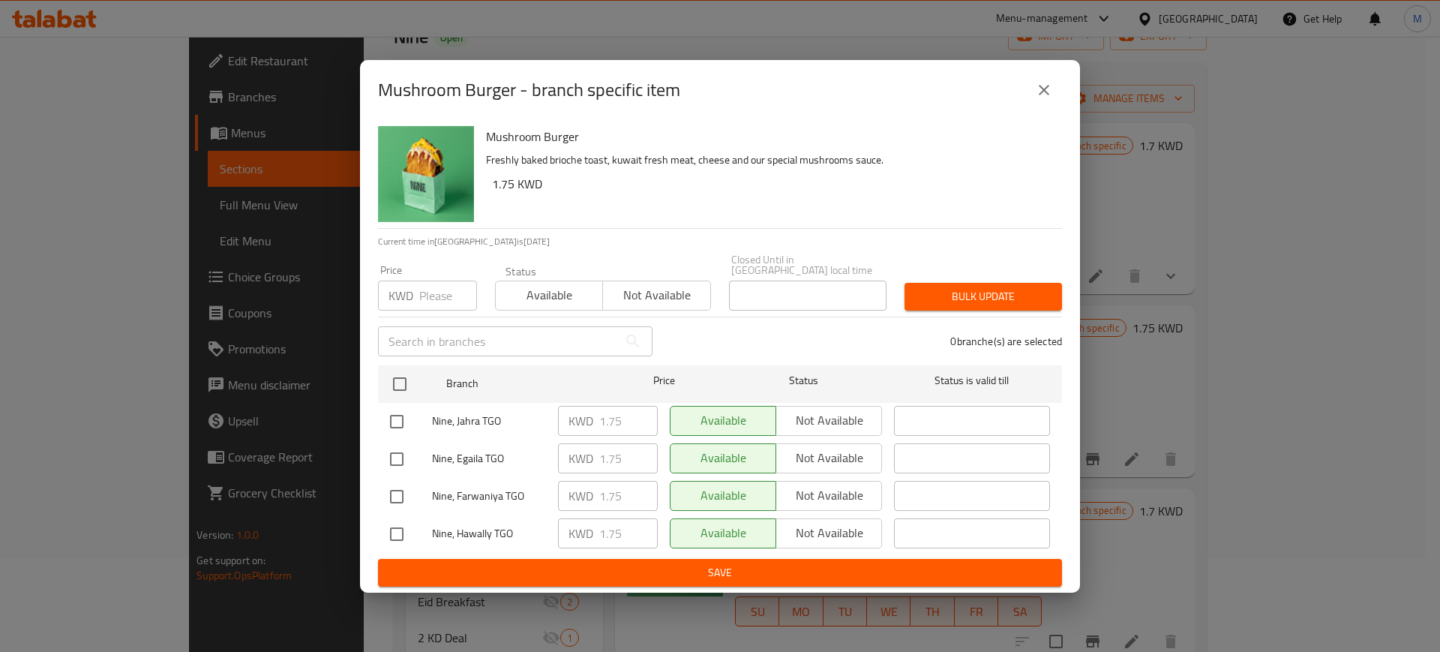
click at [1052, 92] on icon "close" at bounding box center [1044, 90] width 18 height 18
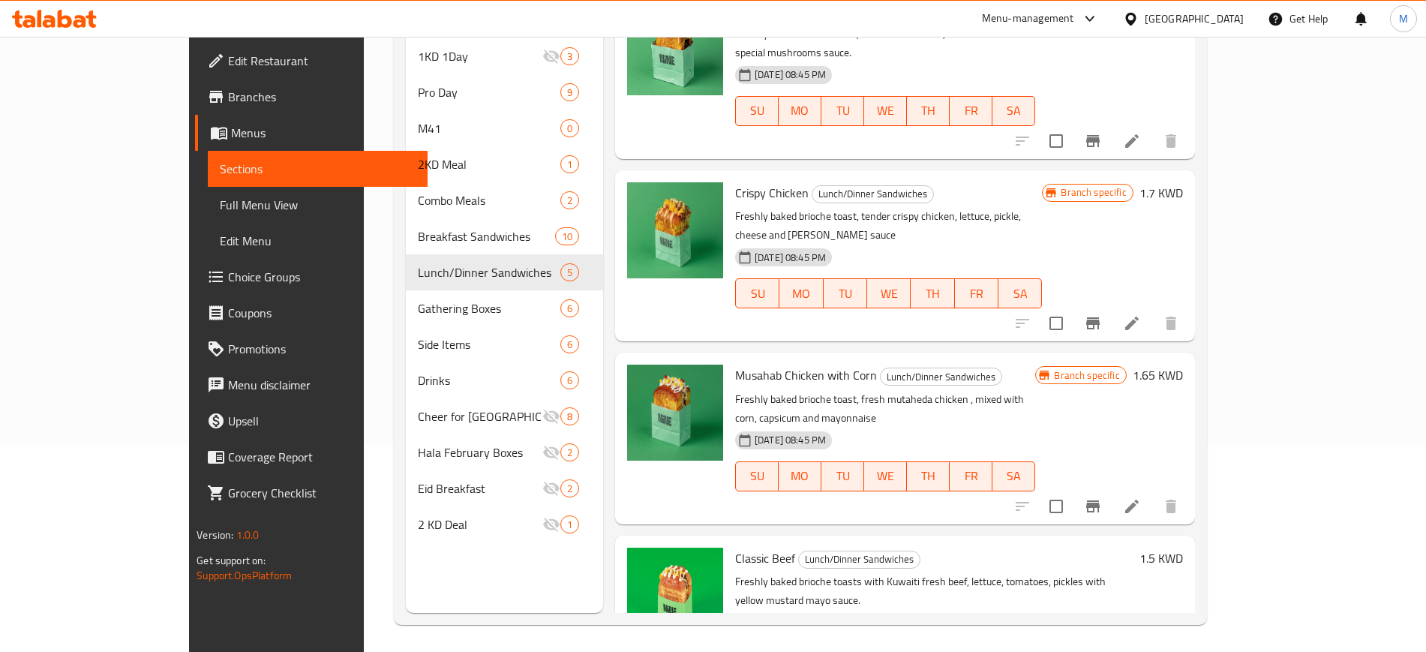
scroll to position [210, 0]
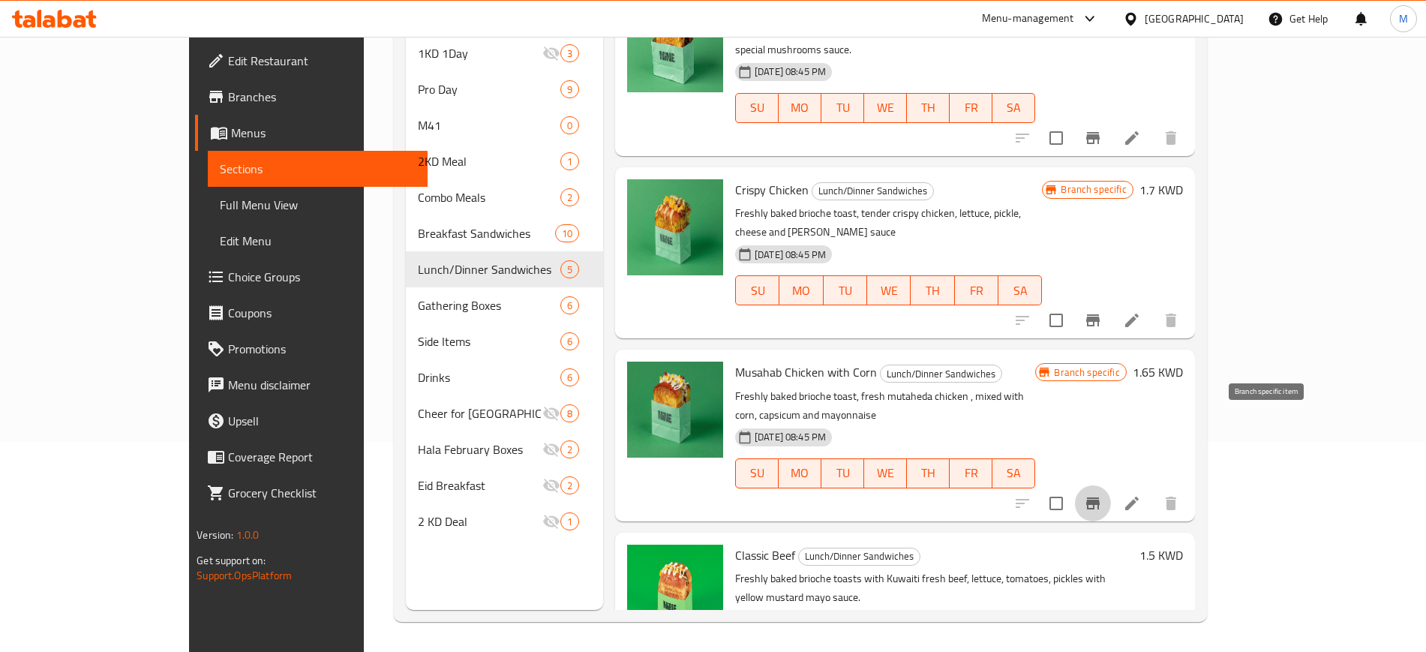
click at [1111, 485] on button "Branch-specific-item" at bounding box center [1093, 503] width 36 height 36
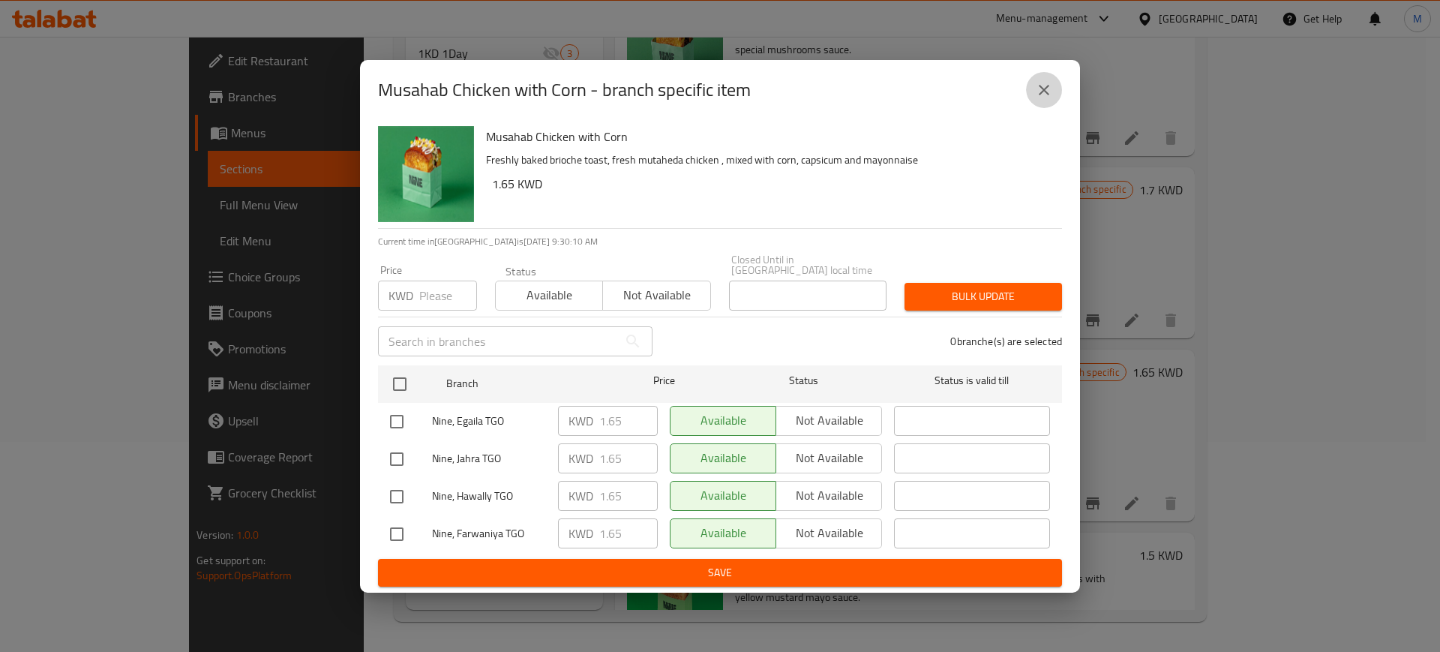
click at [1049, 97] on icon "close" at bounding box center [1044, 90] width 18 height 18
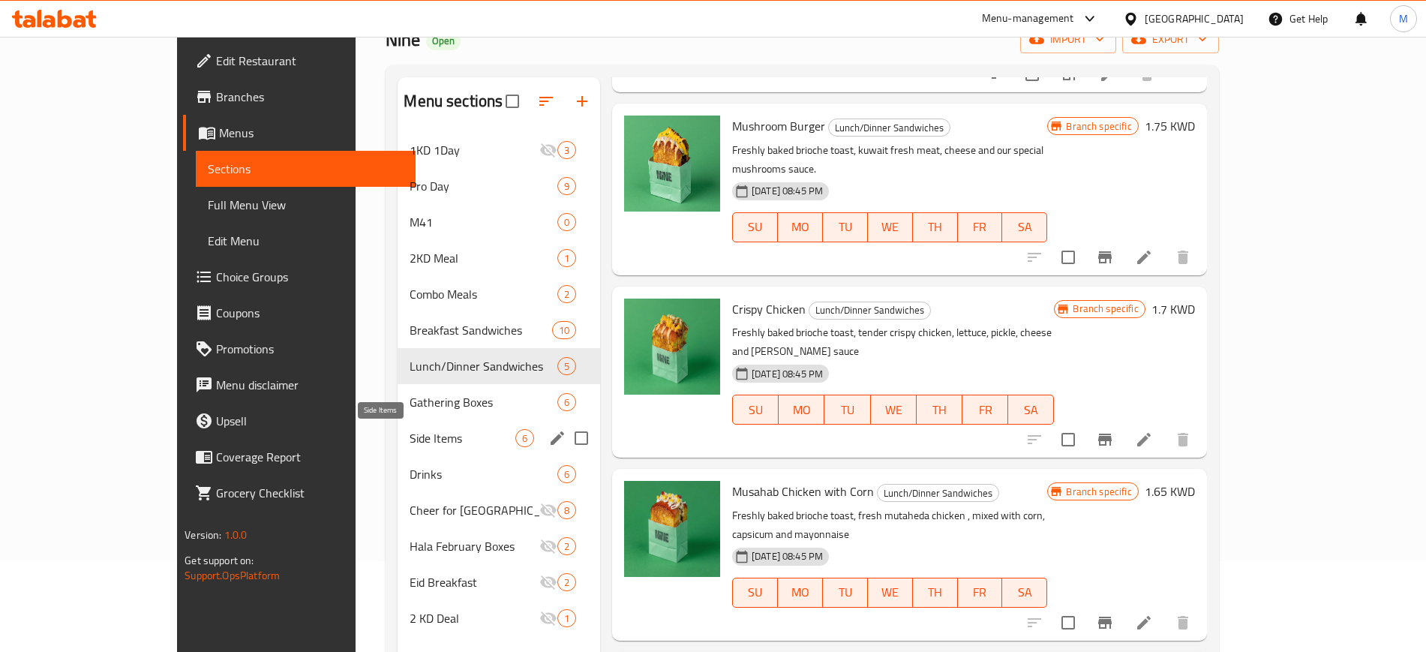
scroll to position [0, 0]
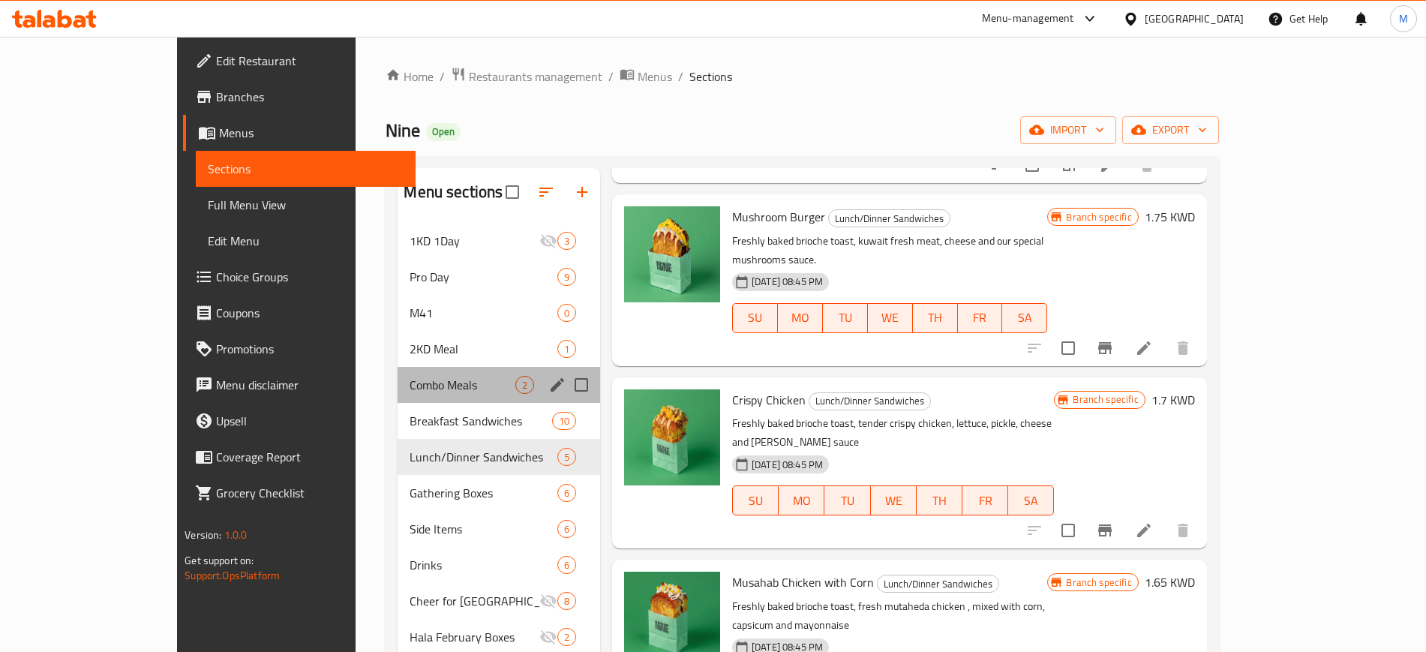
click at [398, 367] on div "Combo Meals 2" at bounding box center [499, 385] width 203 height 36
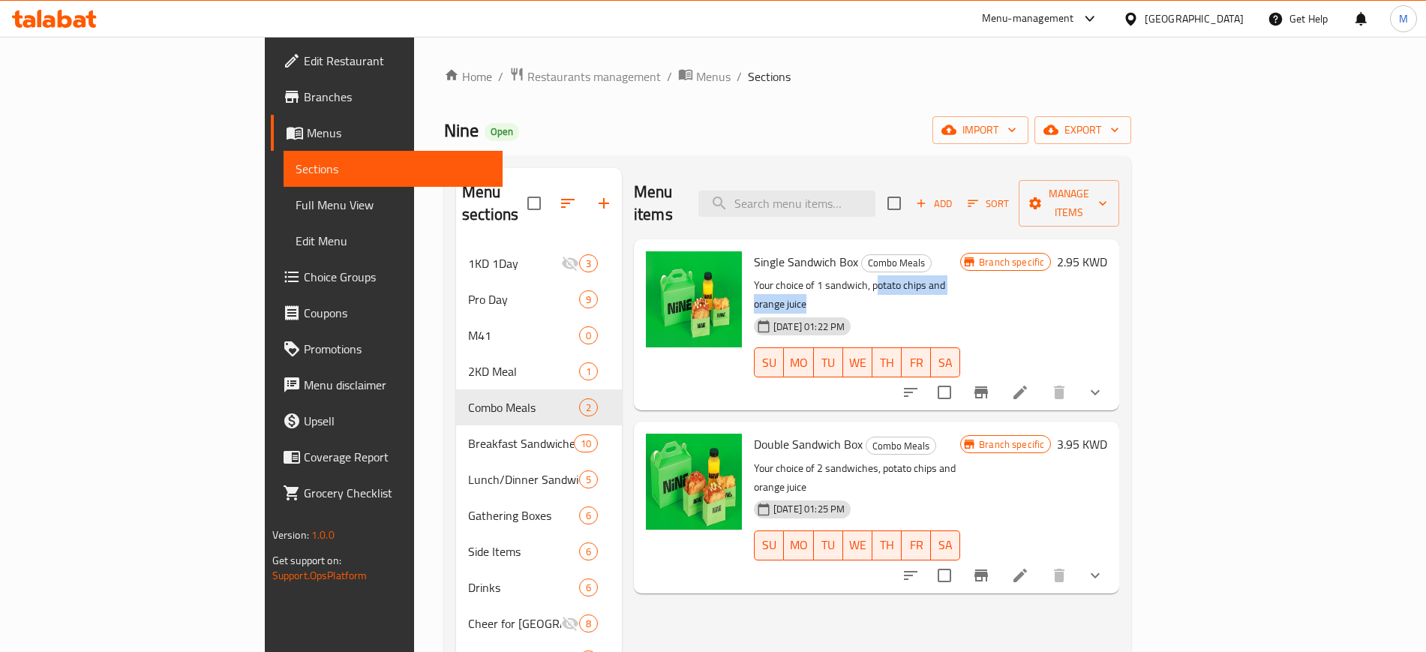
drag, startPoint x: 810, startPoint y: 260, endPoint x: 973, endPoint y: 253, distance: 163.7
click at [960, 276] on p "Your choice of 1 sandwich, potato chips and orange juice" at bounding box center [857, 295] width 206 height 38
drag, startPoint x: 812, startPoint y: 430, endPoint x: 943, endPoint y: 431, distance: 131.3
click at [943, 459] on p "Your choice of 2 sandwiches, potato chips and orange juice" at bounding box center [857, 478] width 206 height 38
click at [944, 459] on p "Your choice of 2 sandwiches, potato chips and orange juice" at bounding box center [857, 478] width 206 height 38
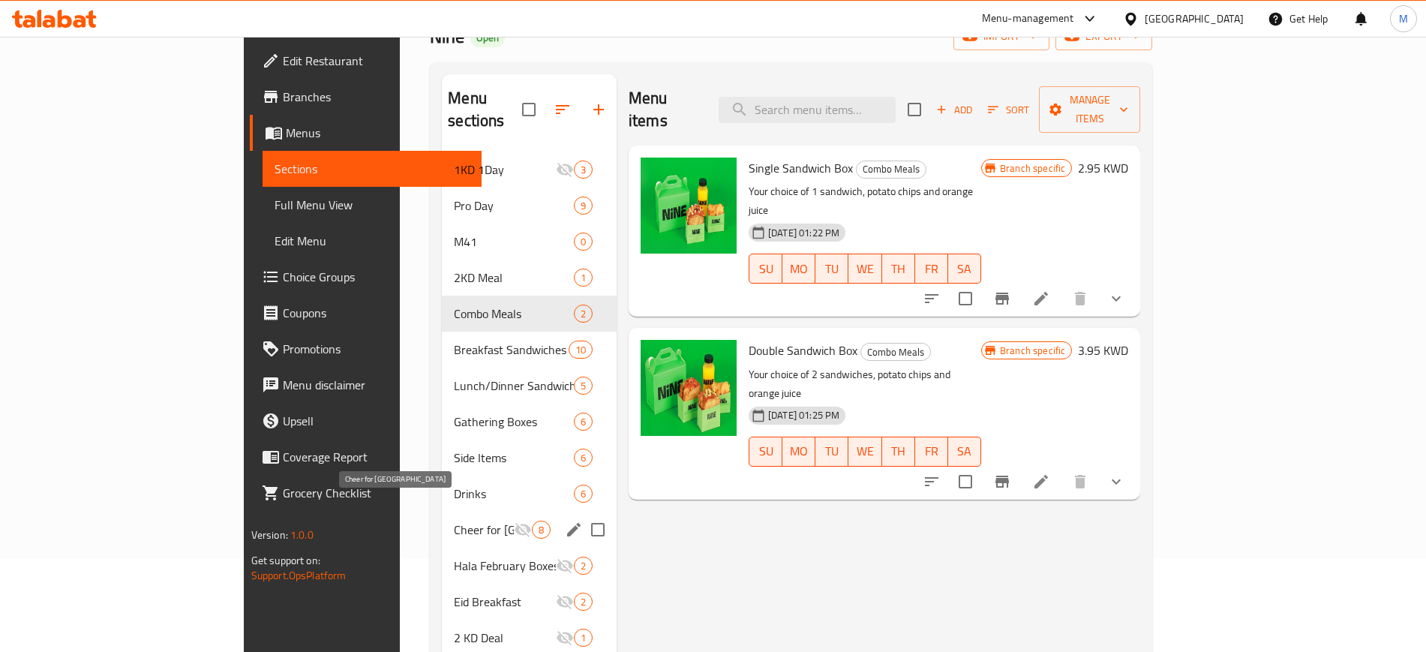
scroll to position [188, 0]
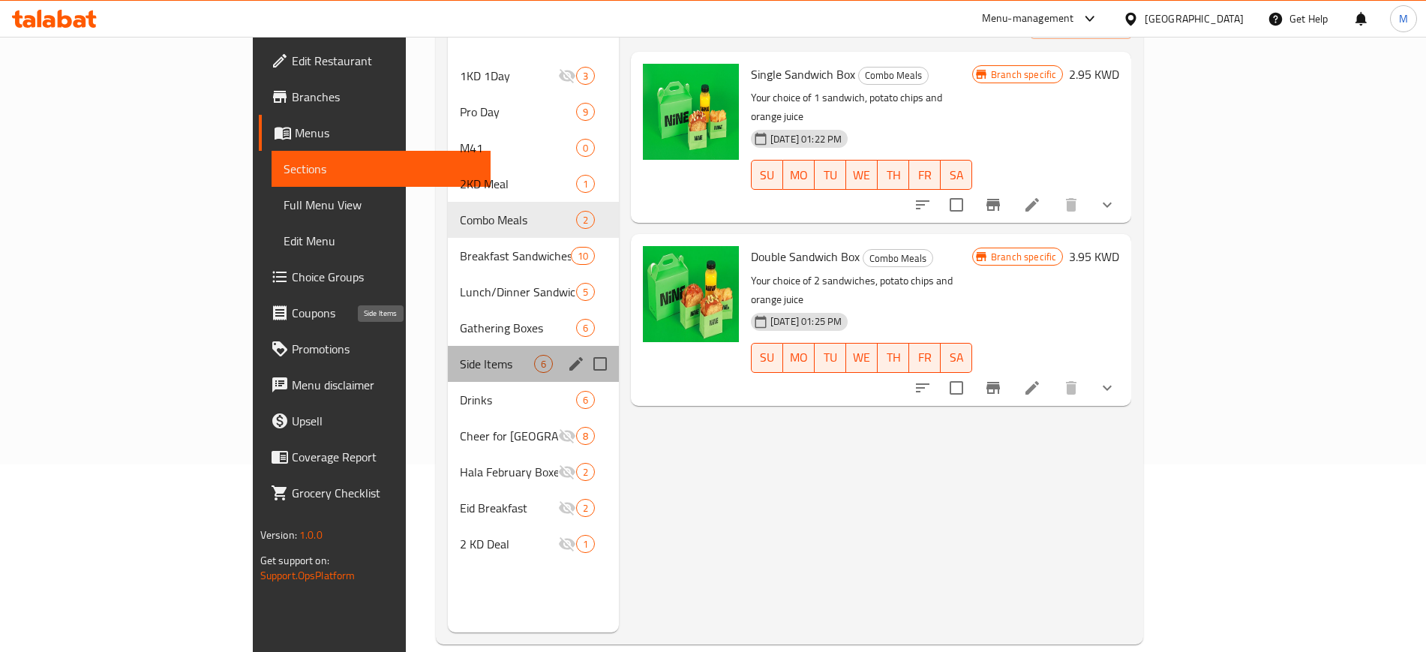
click at [460, 355] on span "Side Items" at bounding box center [497, 364] width 74 height 18
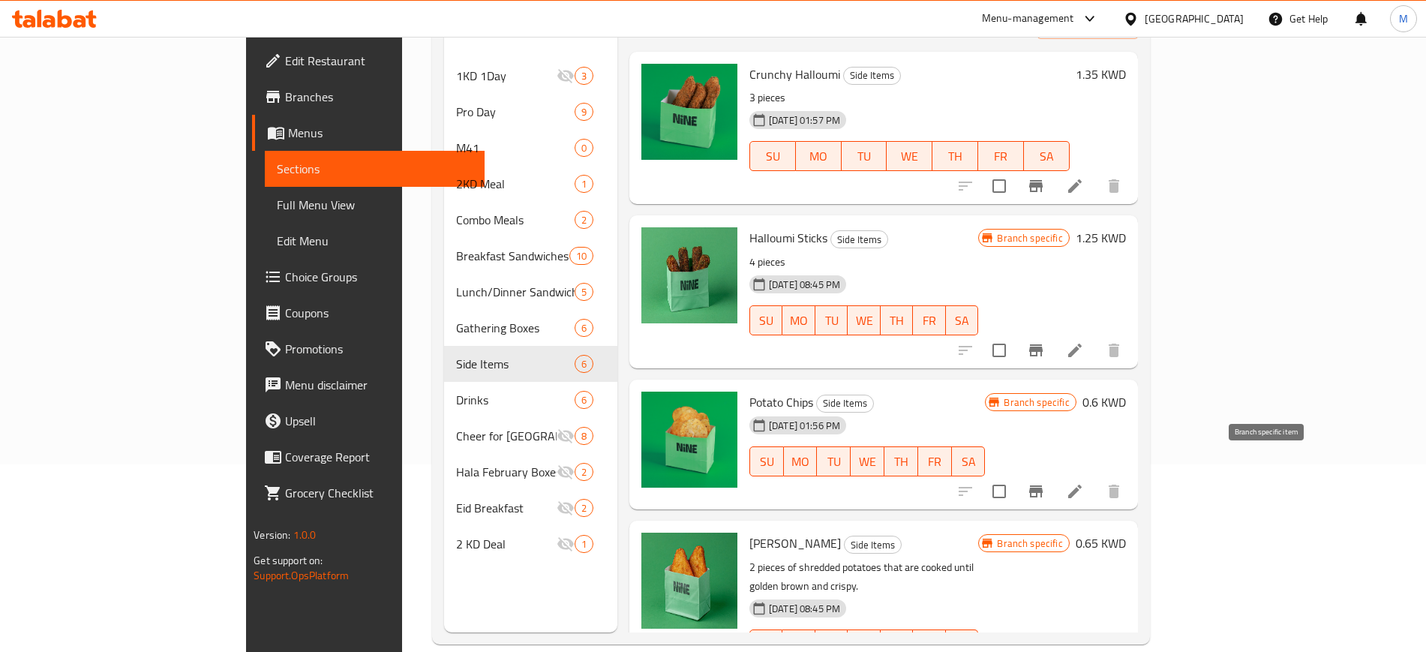
click at [1045, 482] on icon "Branch-specific-item" at bounding box center [1036, 491] width 18 height 18
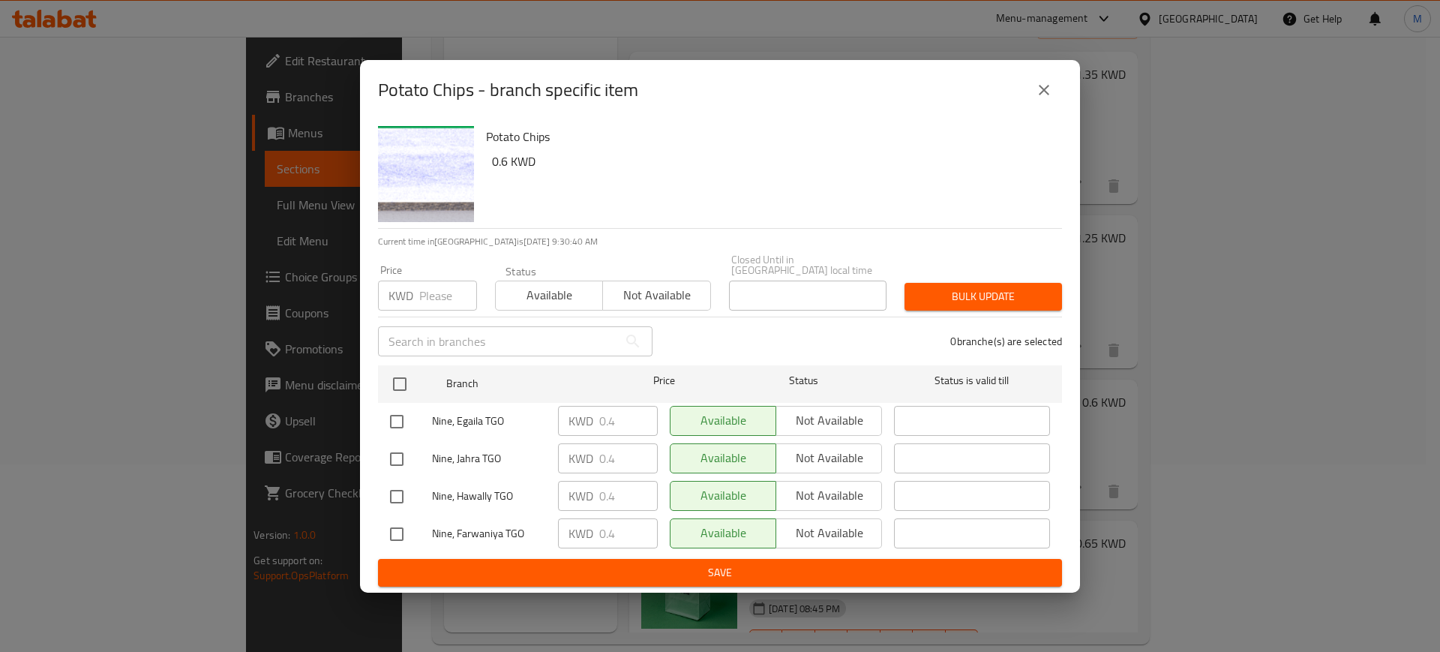
click at [1041, 87] on icon "close" at bounding box center [1044, 90] width 18 height 18
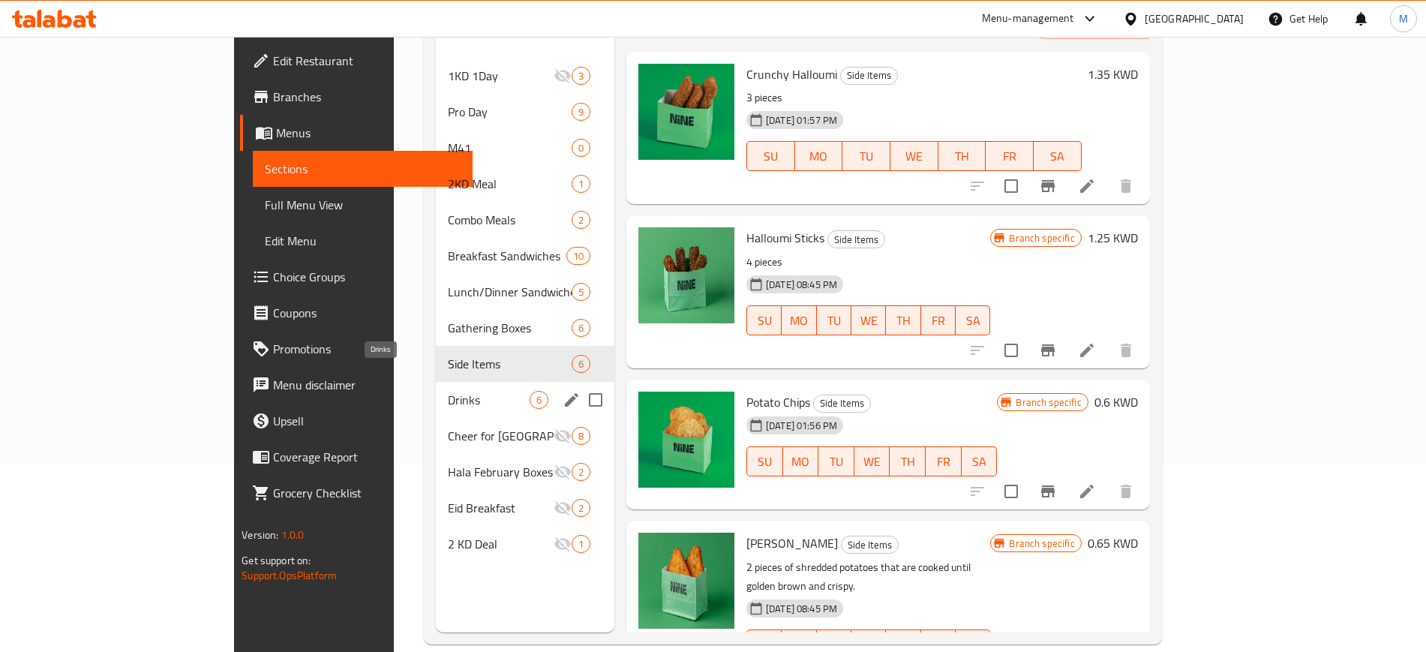
click at [448, 391] on span "Drinks" at bounding box center [489, 400] width 82 height 18
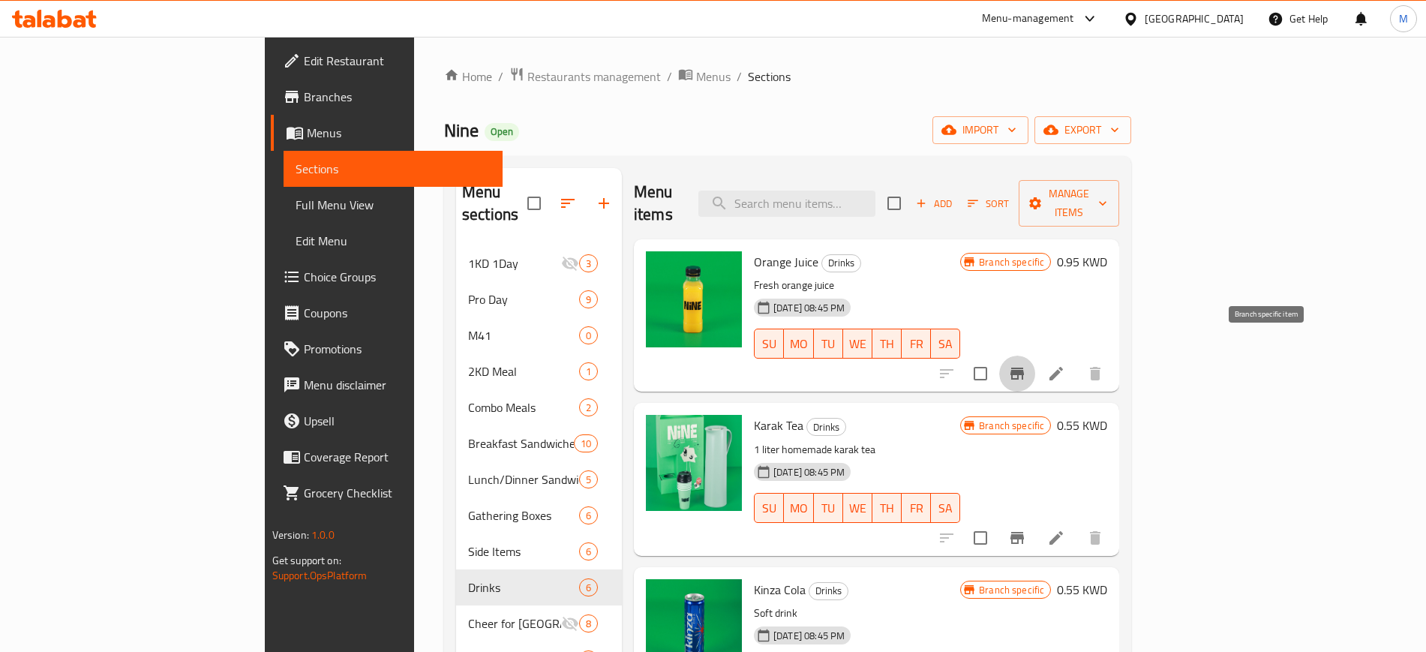
click at [1035, 356] on button "Branch-specific-item" at bounding box center [1017, 374] width 36 height 36
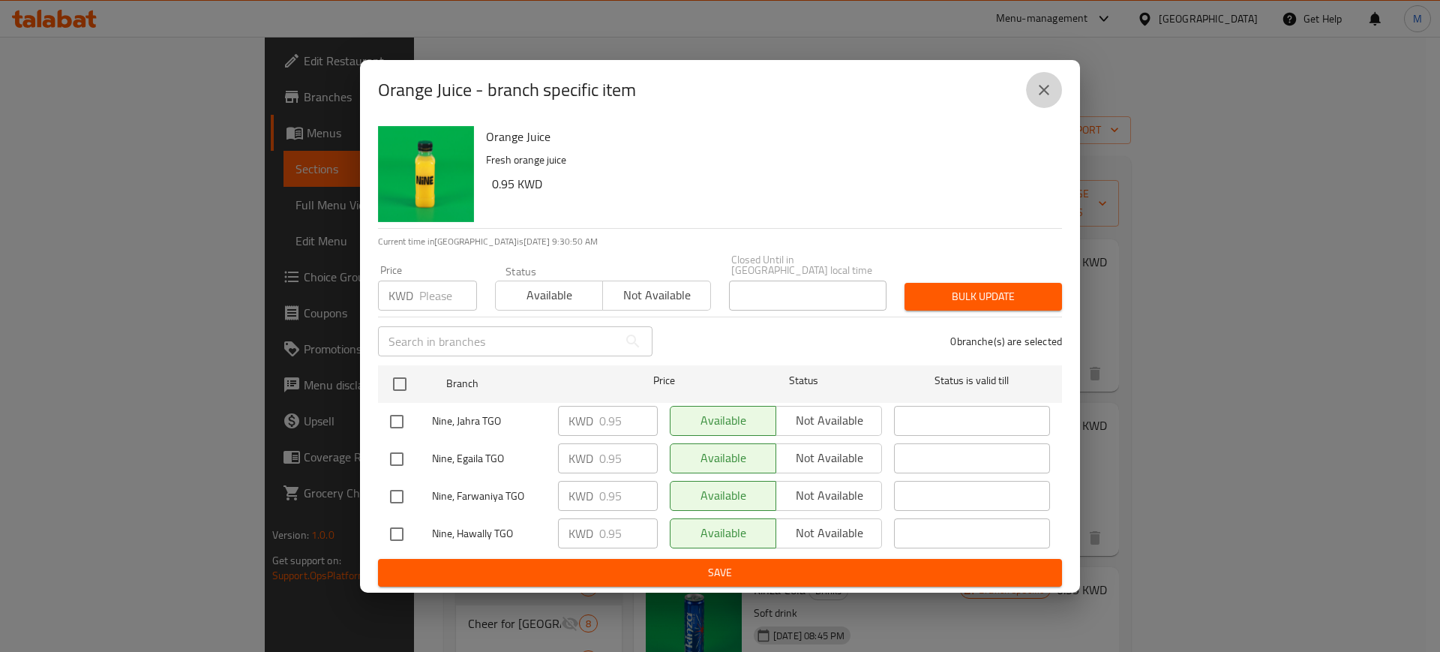
click at [1043, 95] on icon "close" at bounding box center [1044, 90] width 11 height 11
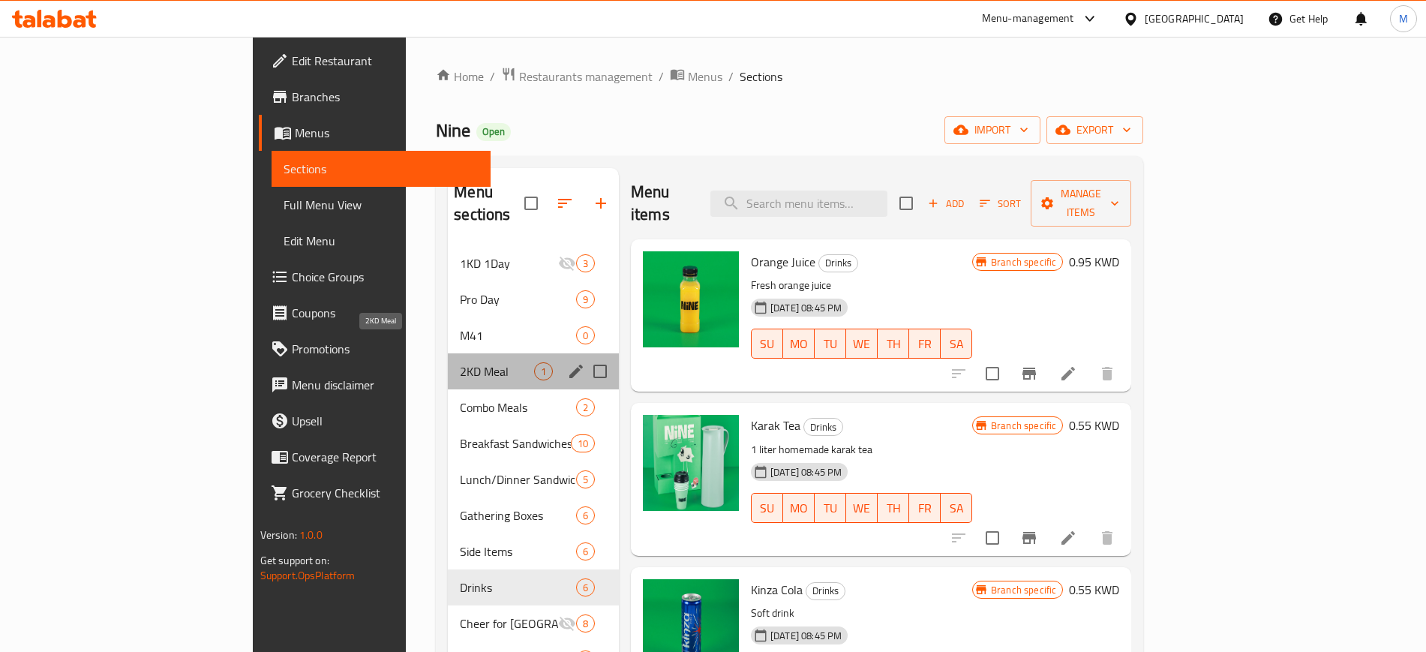
click at [460, 362] on span "2KD Meal" at bounding box center [497, 371] width 74 height 18
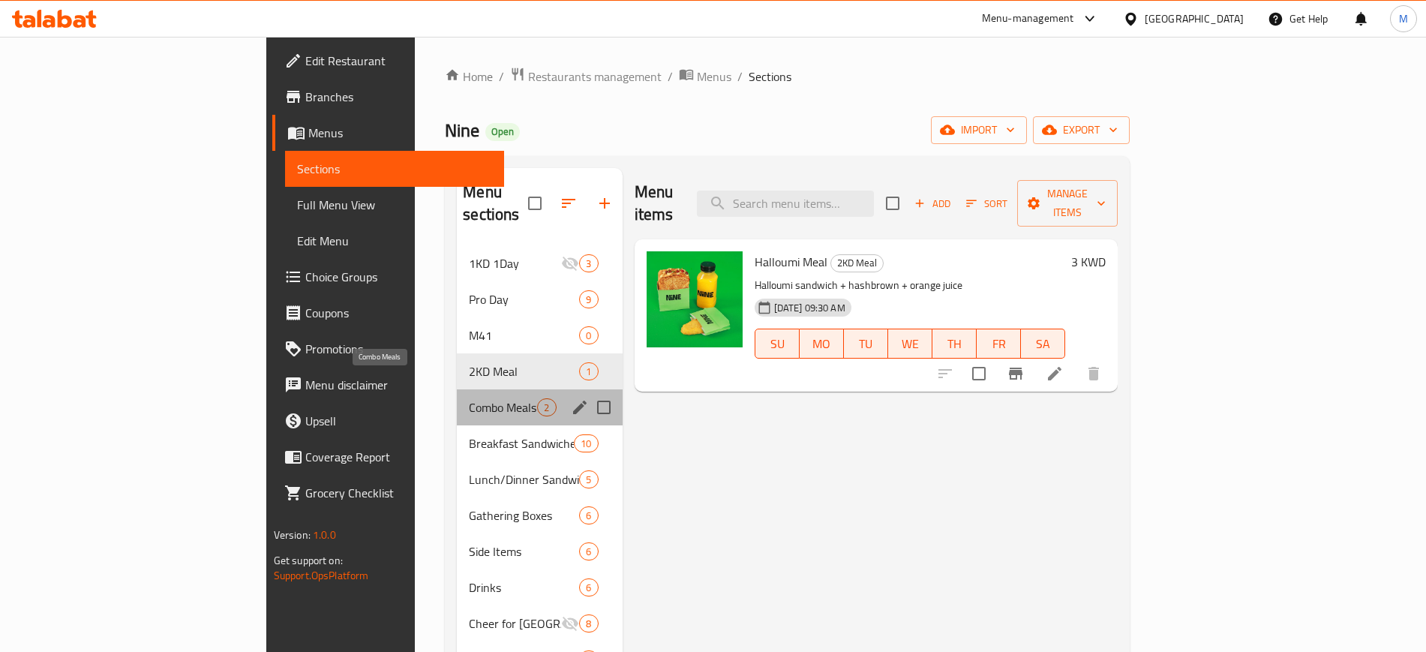
click at [469, 398] on span "Combo Meals" at bounding box center [503, 407] width 68 height 18
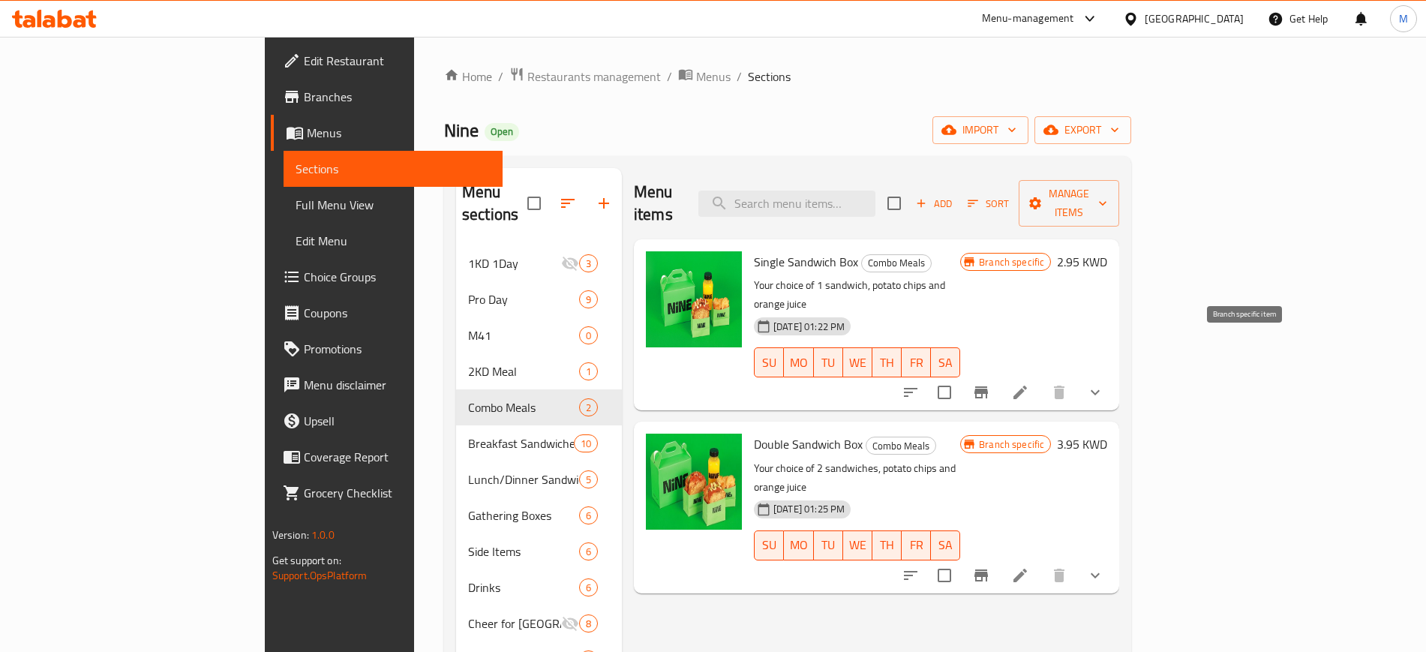
click at [999, 374] on button "Branch-specific-item" at bounding box center [981, 392] width 36 height 36
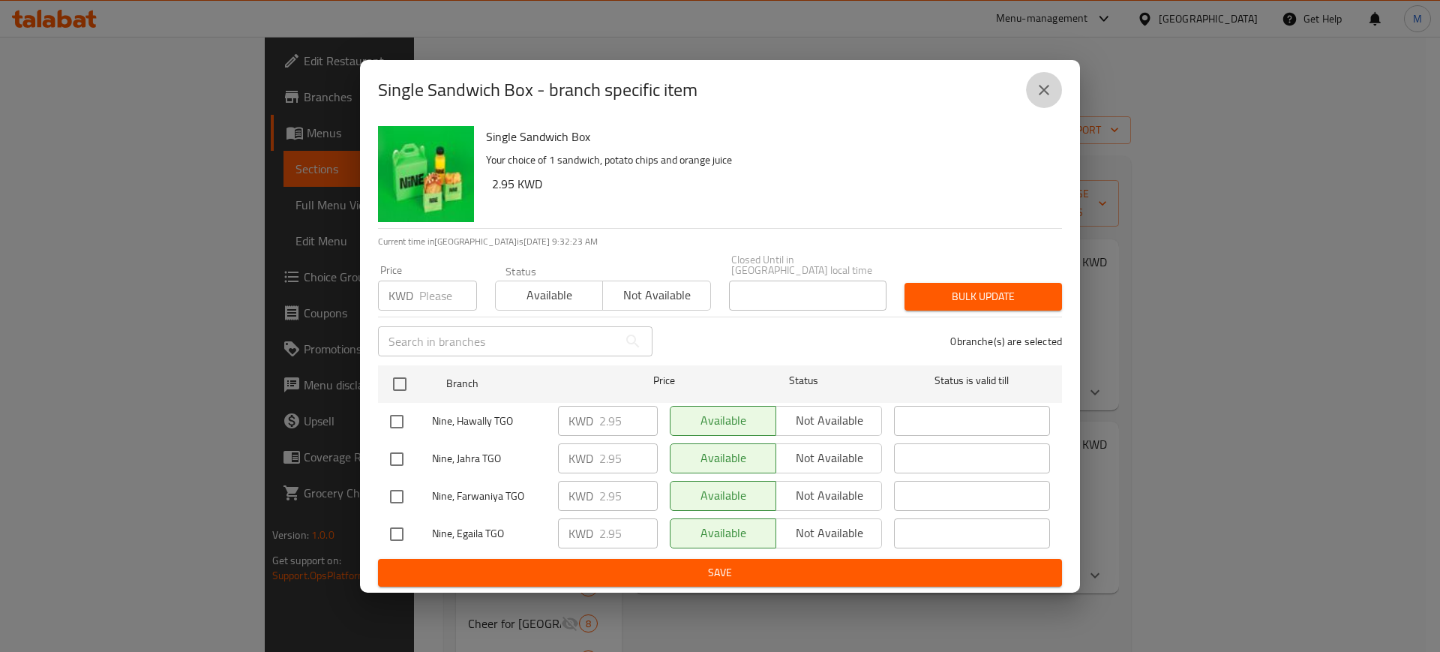
click at [1052, 99] on icon "close" at bounding box center [1044, 90] width 18 height 18
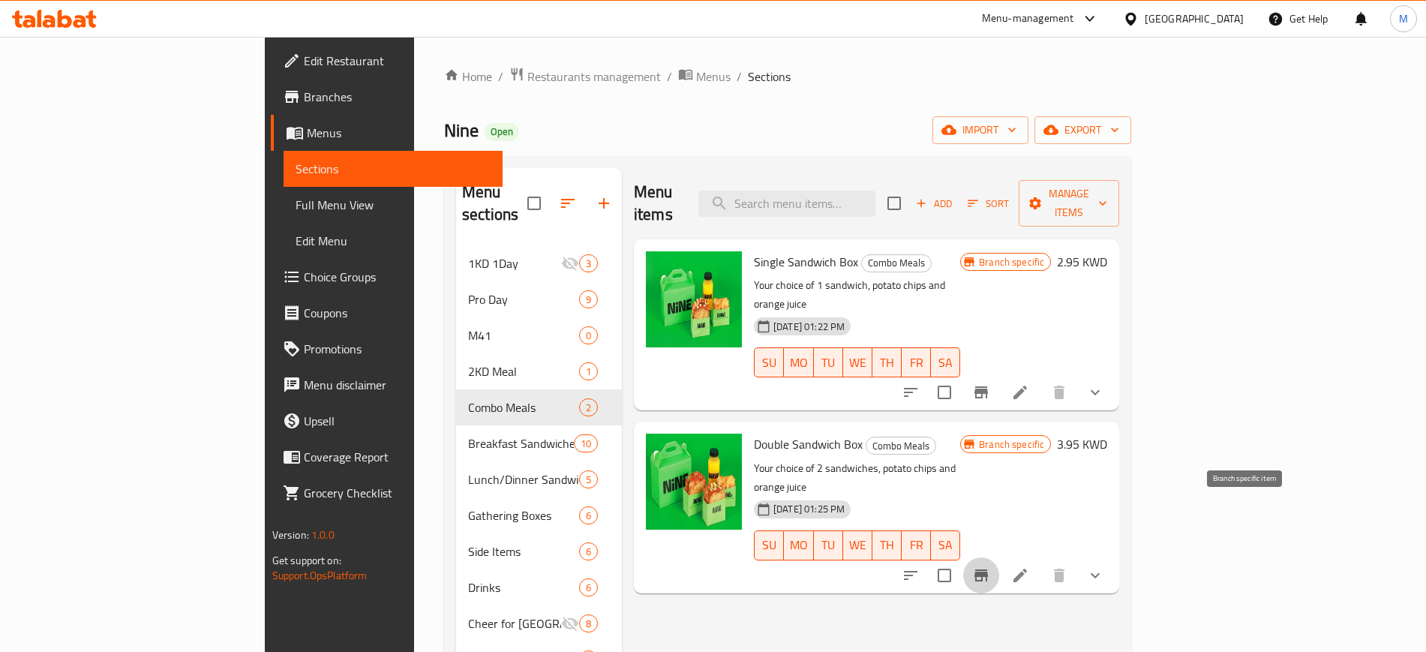
click at [999, 557] on button "Branch-specific-item" at bounding box center [981, 575] width 36 height 36
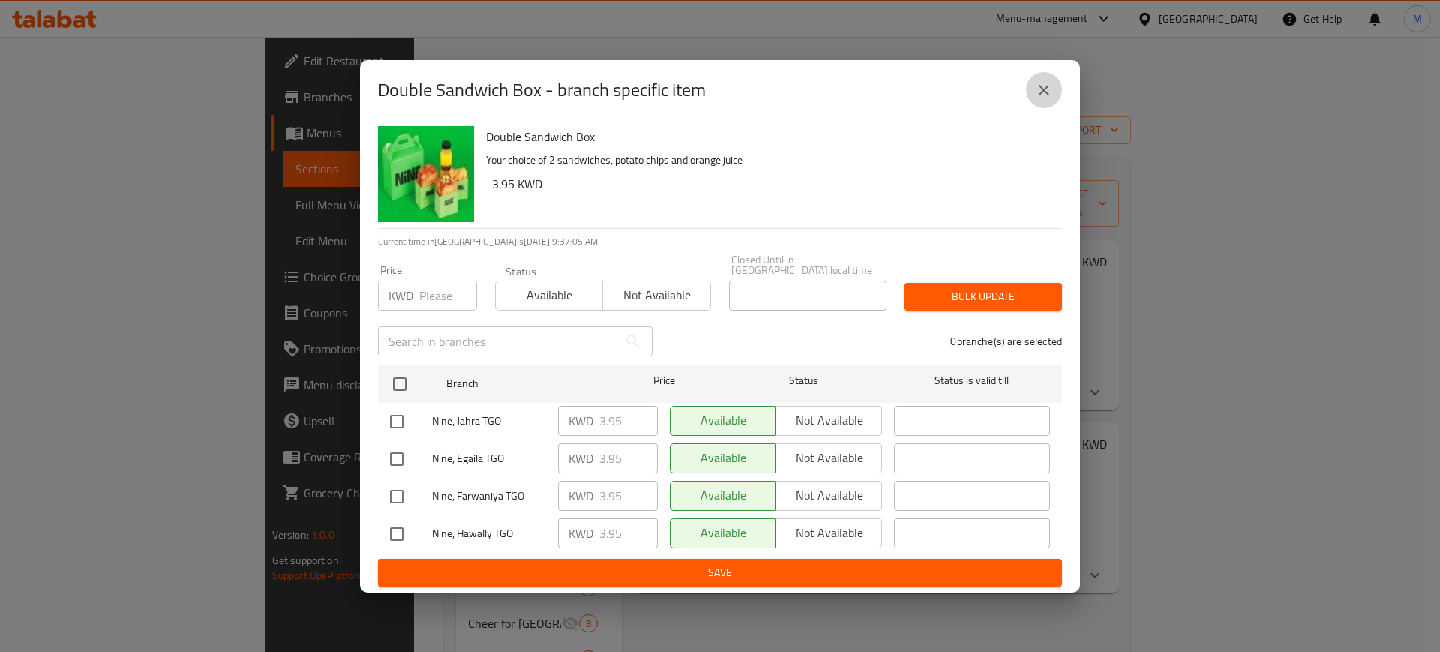
click at [1051, 85] on icon "close" at bounding box center [1044, 90] width 18 height 18
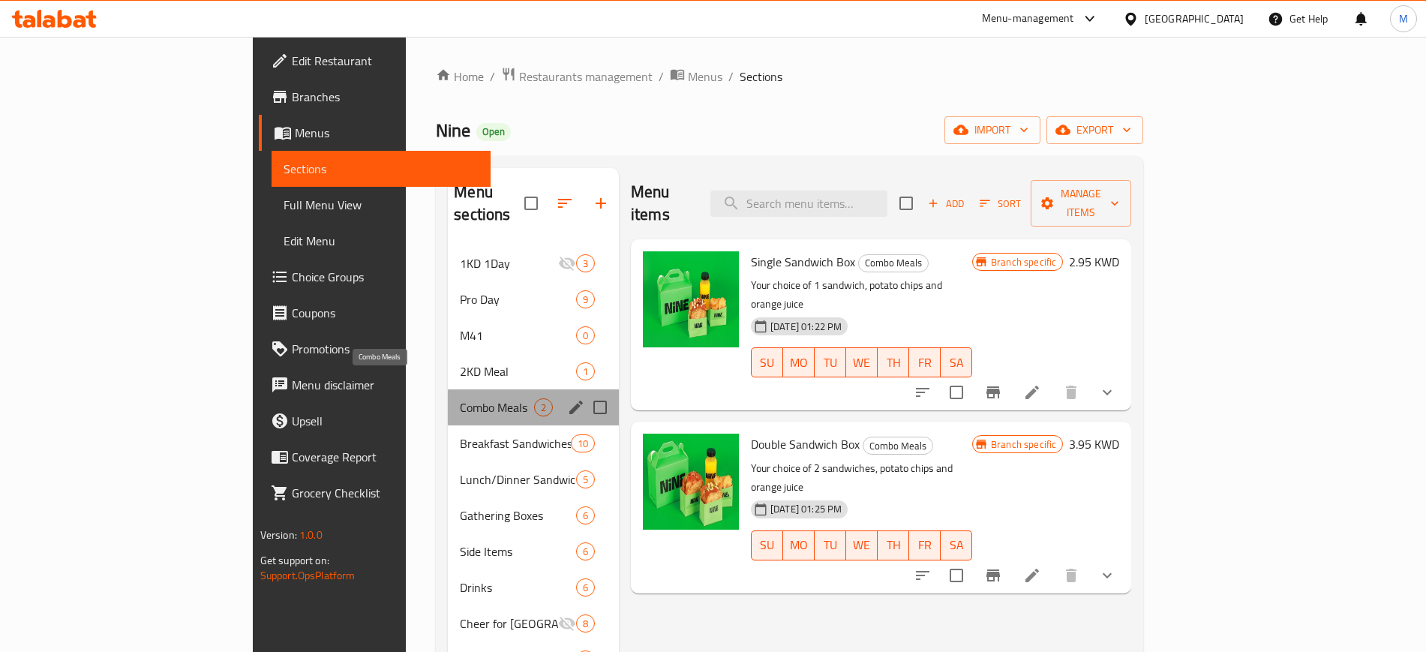
click at [460, 398] on span "Combo Meals" at bounding box center [497, 407] width 74 height 18
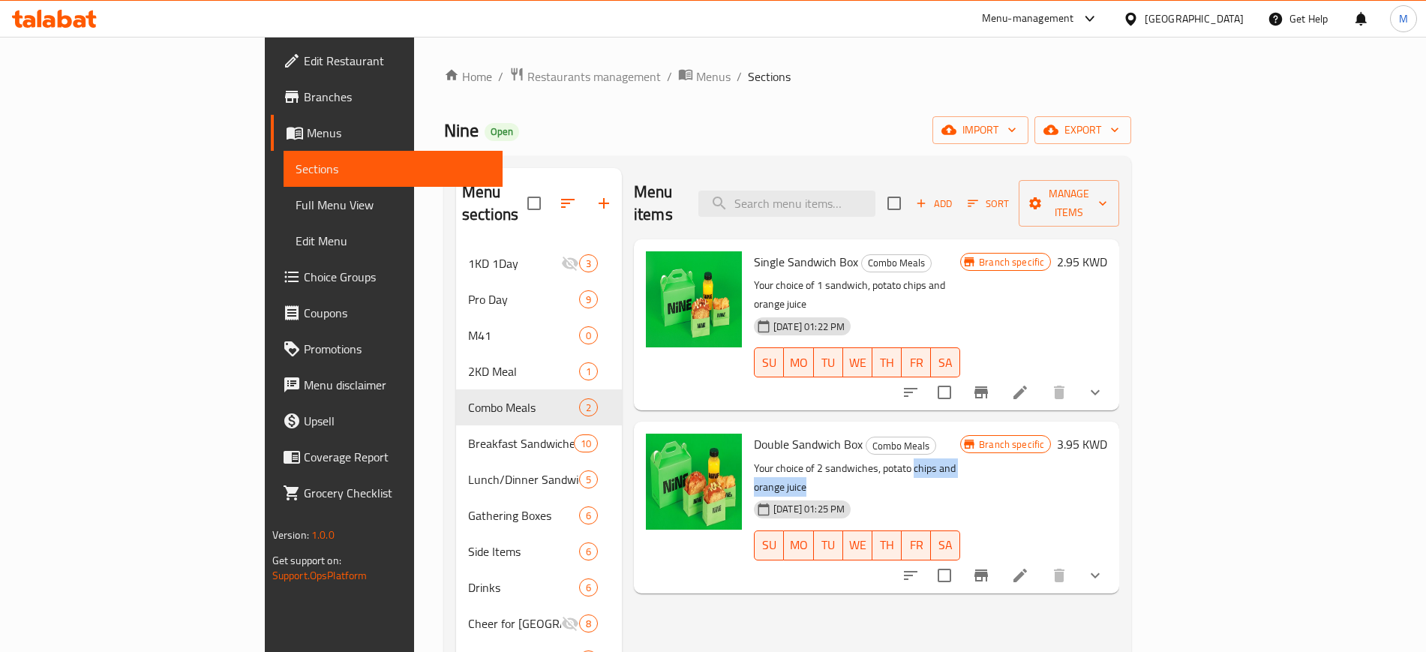
drag, startPoint x: 848, startPoint y: 428, endPoint x: 1006, endPoint y: 428, distance: 158.3
click at [960, 459] on p "Your choice of 2 sandwiches, potato chips and orange juice" at bounding box center [857, 478] width 206 height 38
click at [990, 566] on icon "Branch-specific-item" at bounding box center [981, 575] width 18 height 18
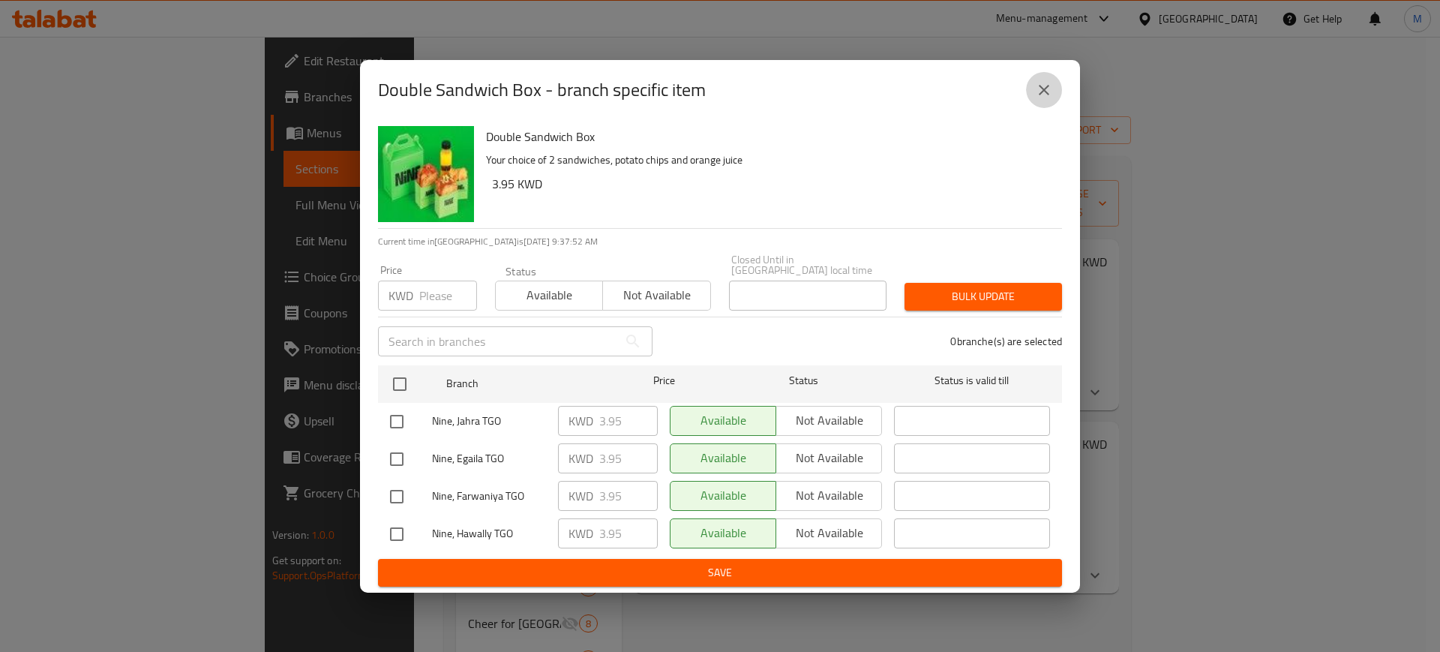
click at [1044, 95] on icon "close" at bounding box center [1044, 90] width 11 height 11
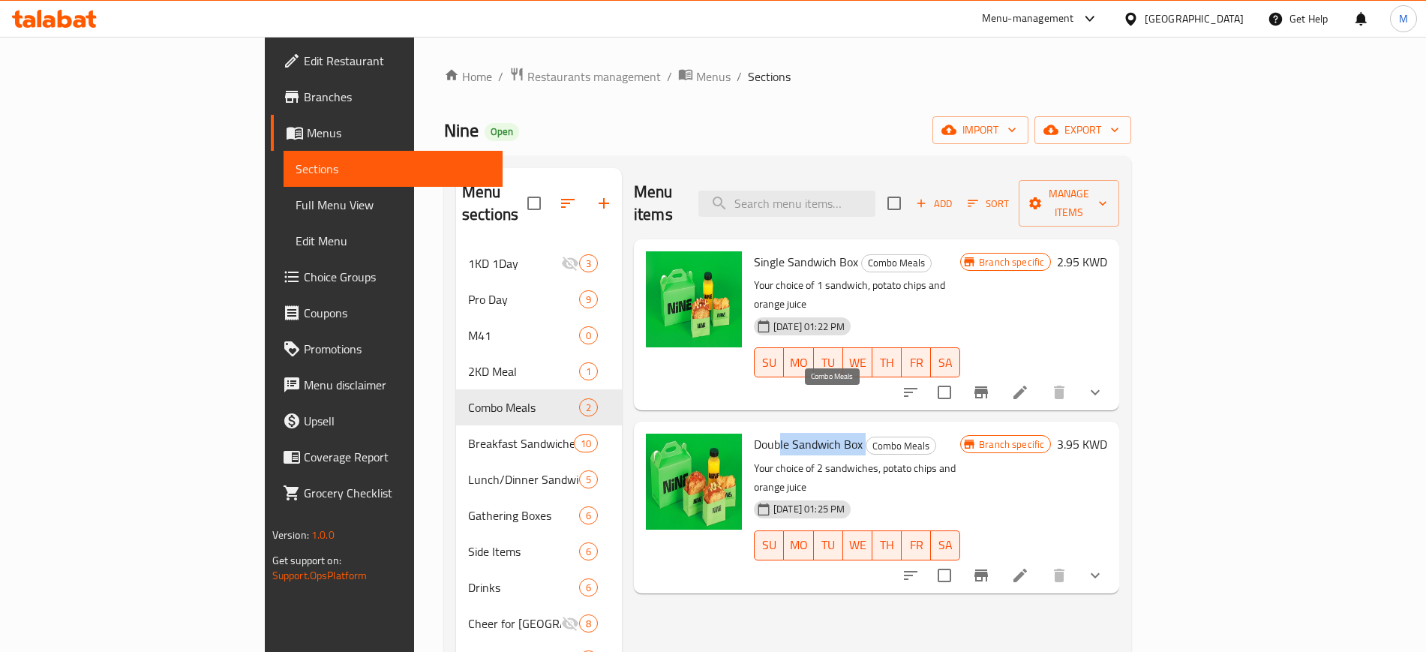
drag, startPoint x: 715, startPoint y: 398, endPoint x: 801, endPoint y: 400, distance: 85.5
click at [801, 434] on h6 "Double Sandwich Box Combo Meals" at bounding box center [857, 444] width 206 height 21
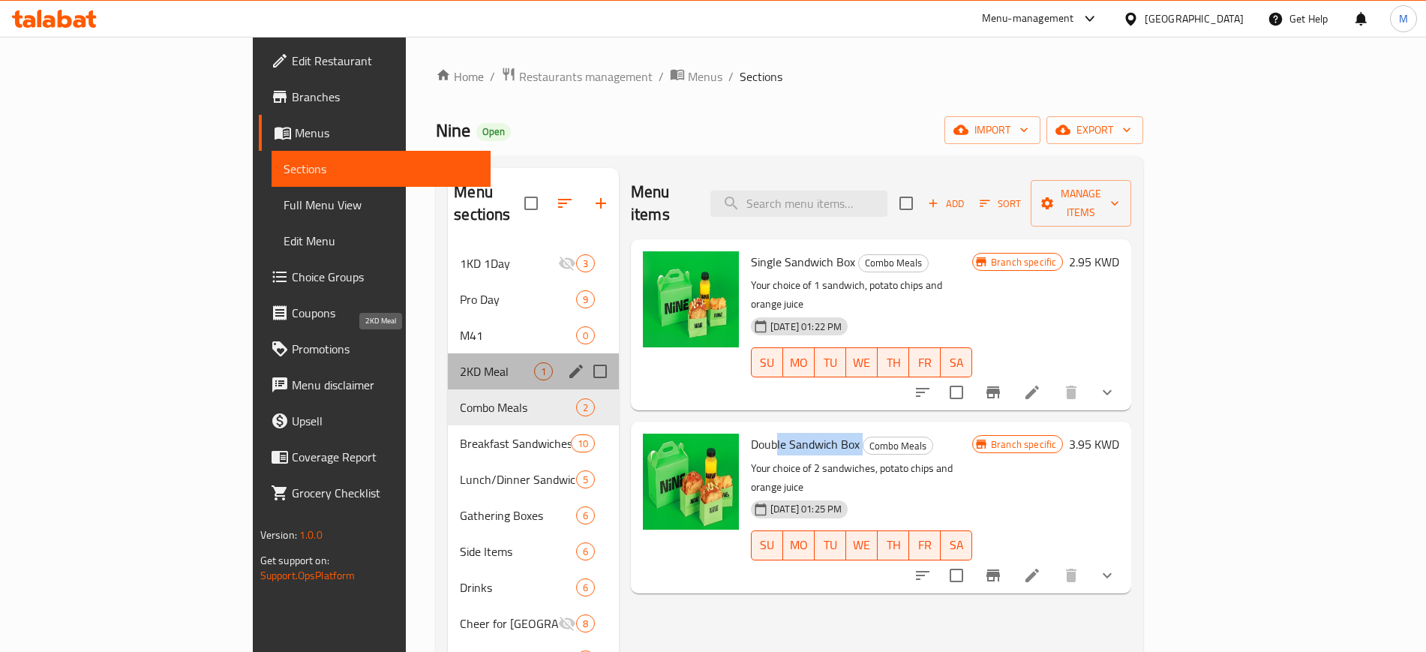
click at [460, 362] on span "2KD Meal" at bounding box center [497, 371] width 74 height 18
